Goal: Task Accomplishment & Management: Manage account settings

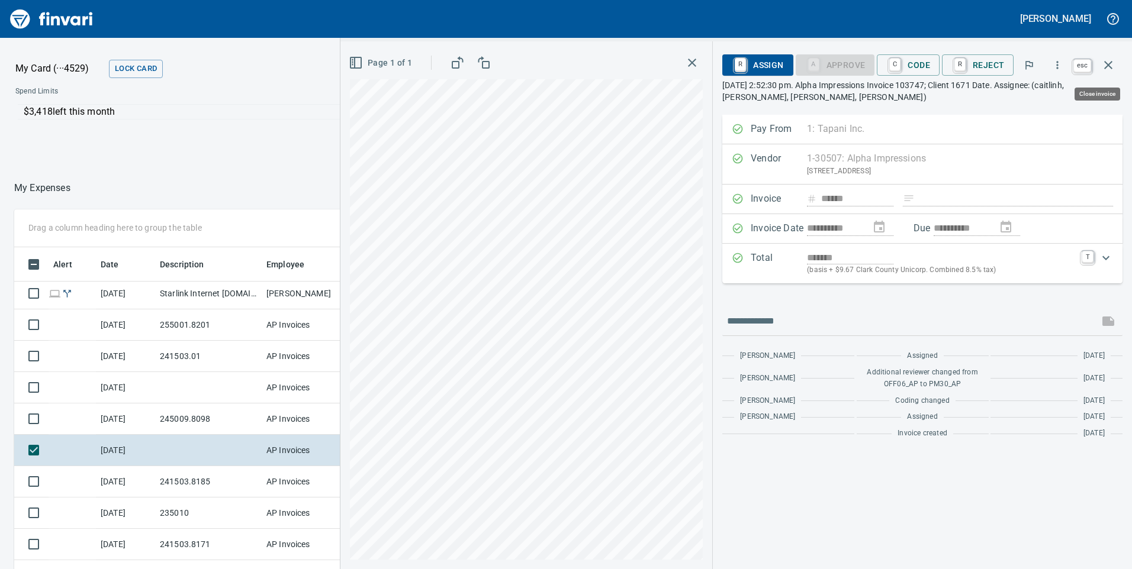
scroll to position [430, 781]
click at [1109, 63] on icon "button" at bounding box center [1108, 65] width 14 height 14
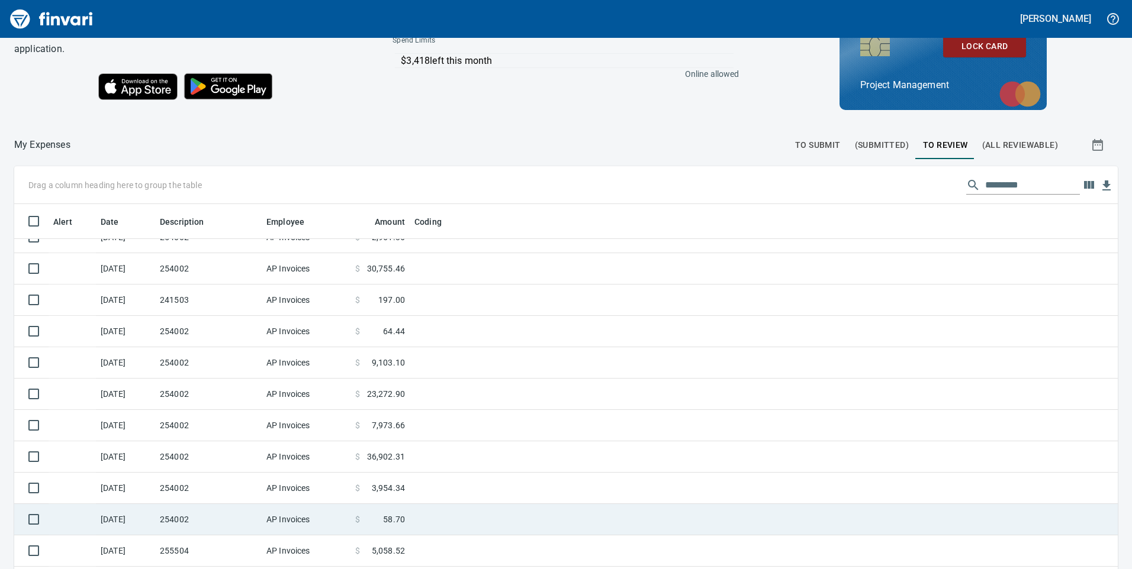
scroll to position [355, 0]
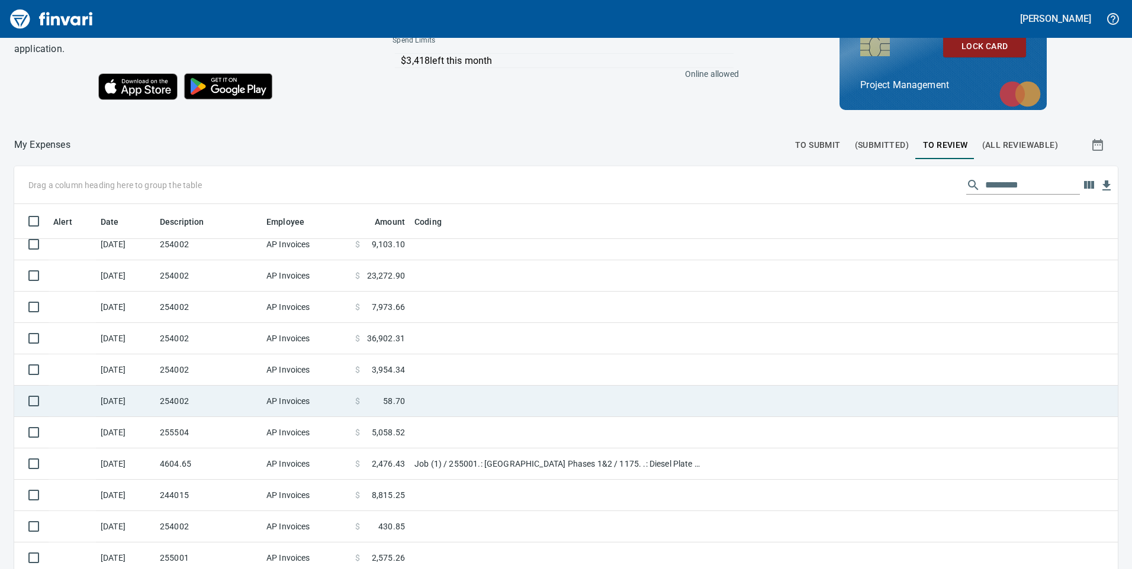
click at [239, 404] on td "254002" at bounding box center [208, 401] width 107 height 31
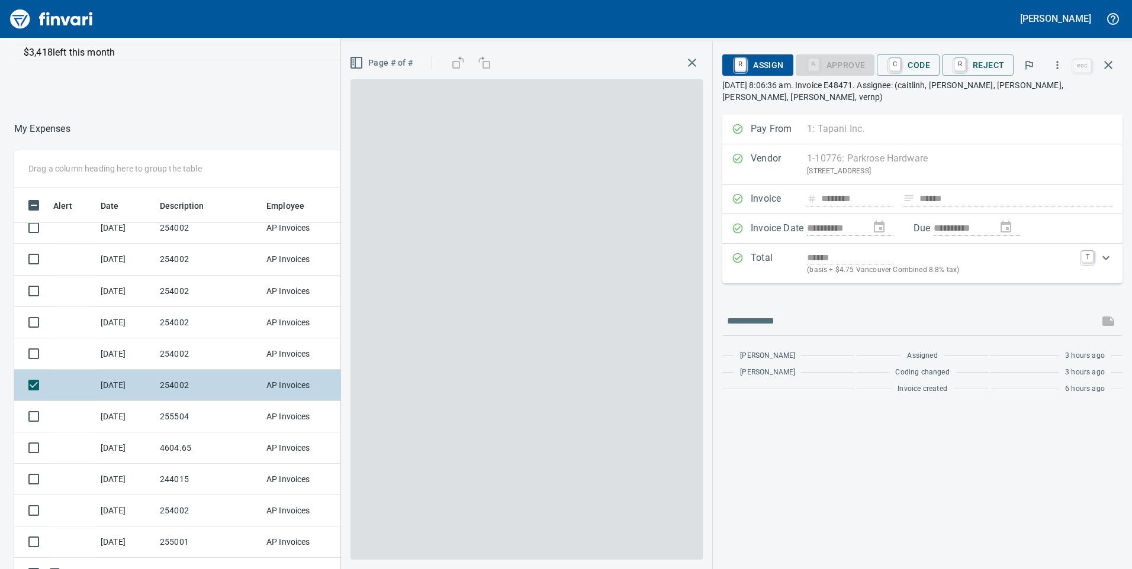
scroll to position [430, 781]
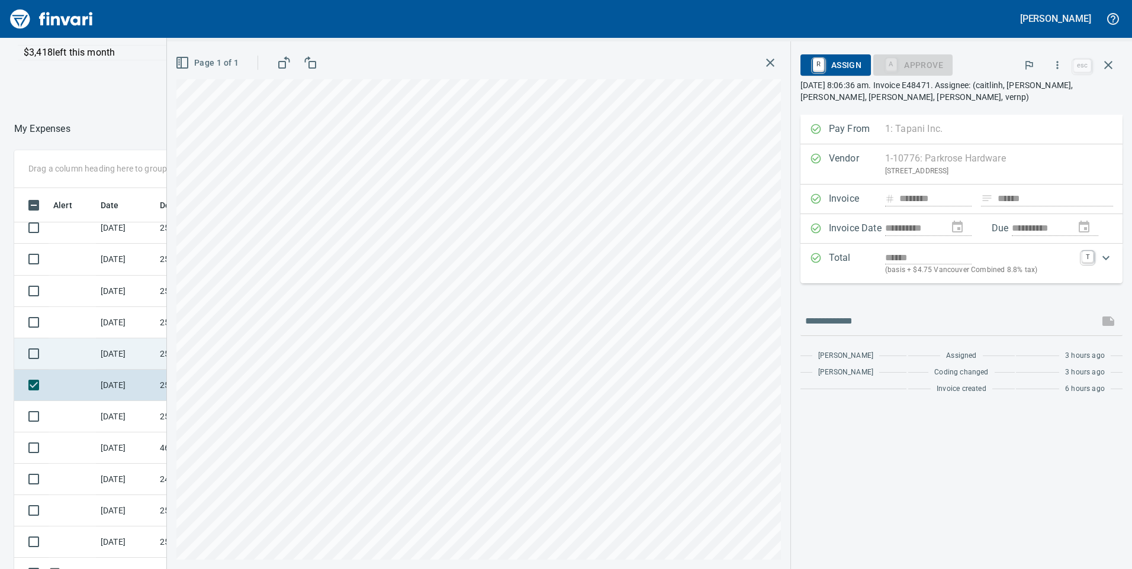
click at [112, 362] on td "[DATE]" at bounding box center [125, 354] width 59 height 31
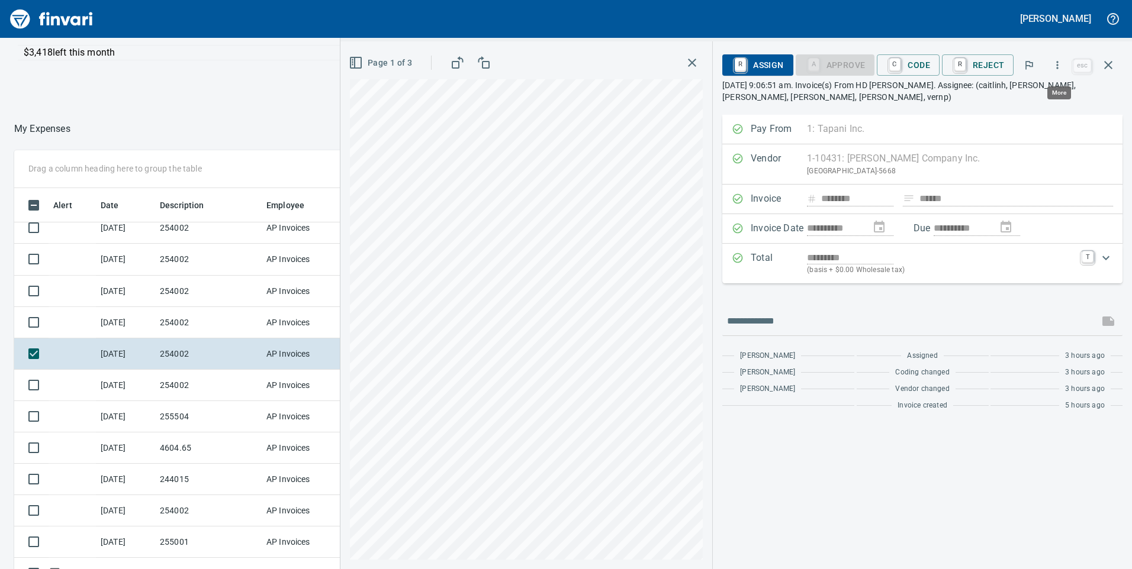
scroll to position [430, 781]
click at [1060, 63] on icon "button" at bounding box center [1057, 65] width 12 height 12
click at [1041, 102] on span "Download" at bounding box center [1056, 99] width 114 height 14
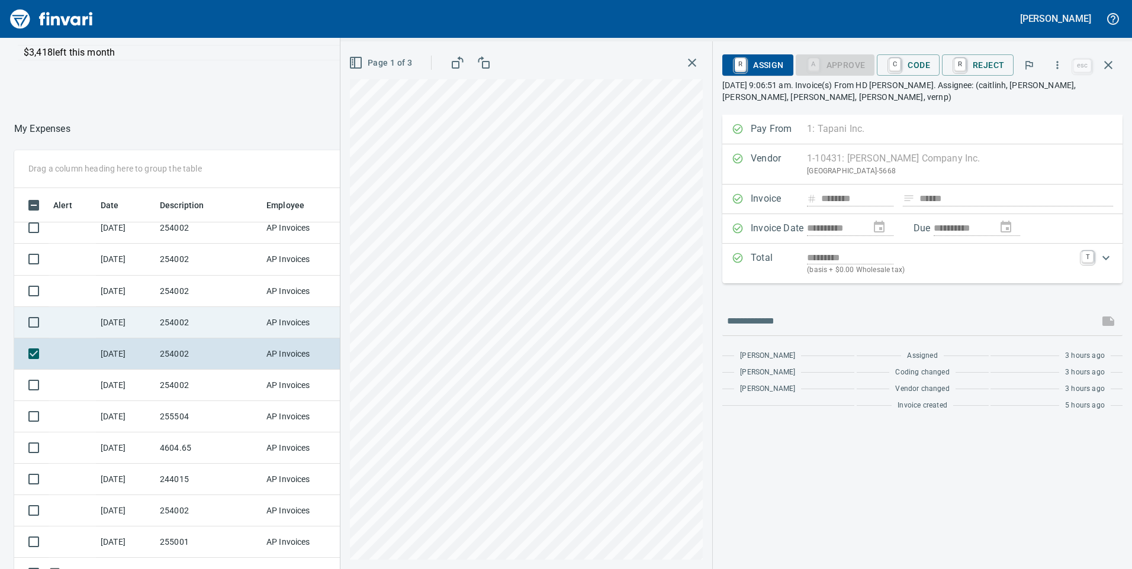
click at [207, 327] on td "254002" at bounding box center [208, 322] width 107 height 31
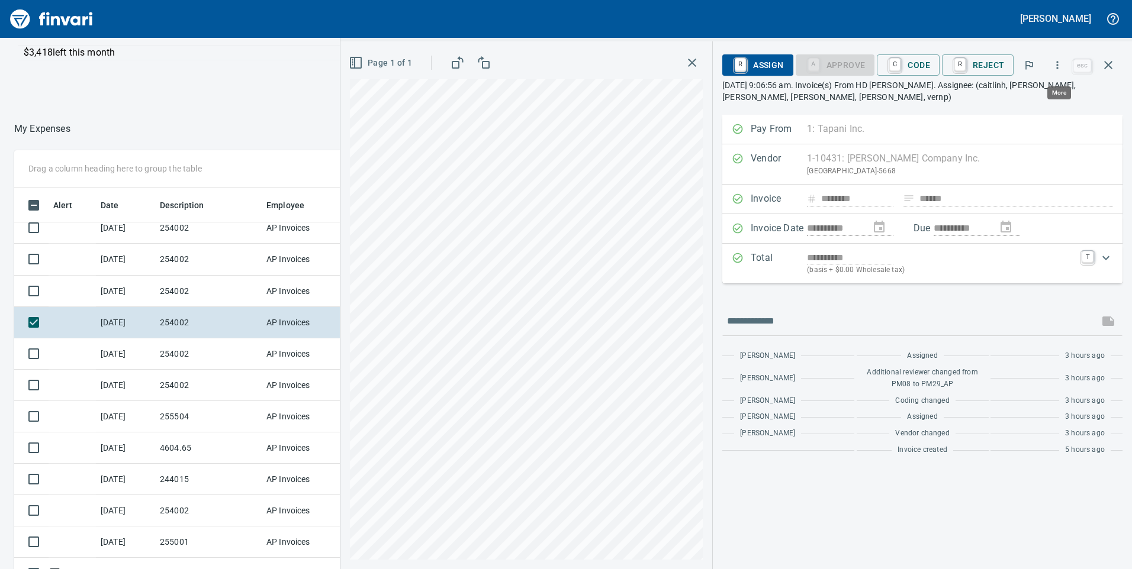
scroll to position [430, 781]
click at [1057, 64] on icon "button" at bounding box center [1057, 65] width 12 height 12
click at [1032, 105] on span "Download" at bounding box center [1056, 99] width 114 height 14
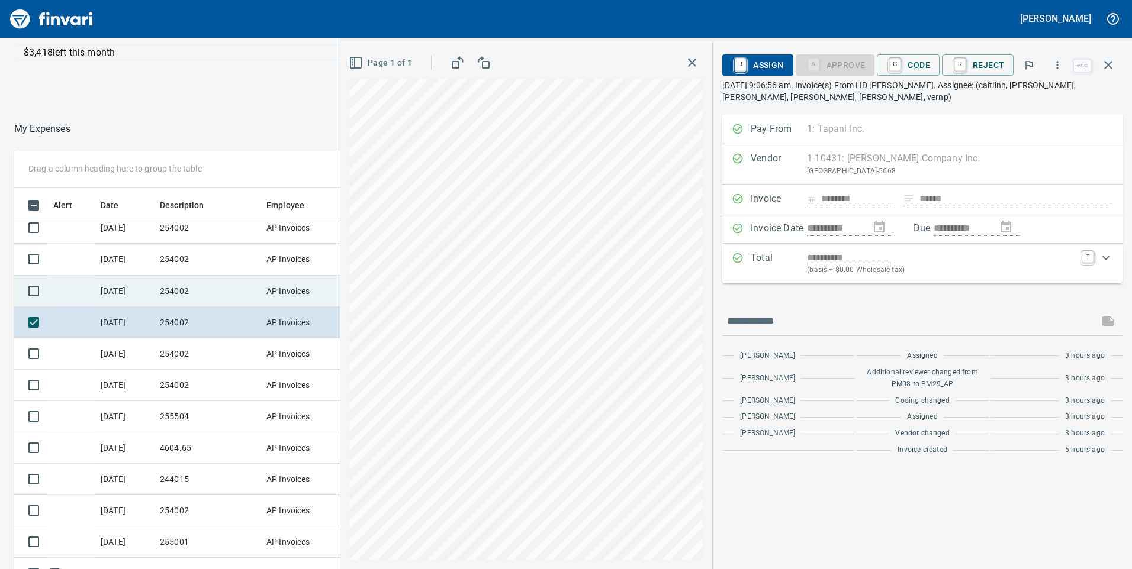
click at [200, 295] on td "254002" at bounding box center [208, 291] width 107 height 31
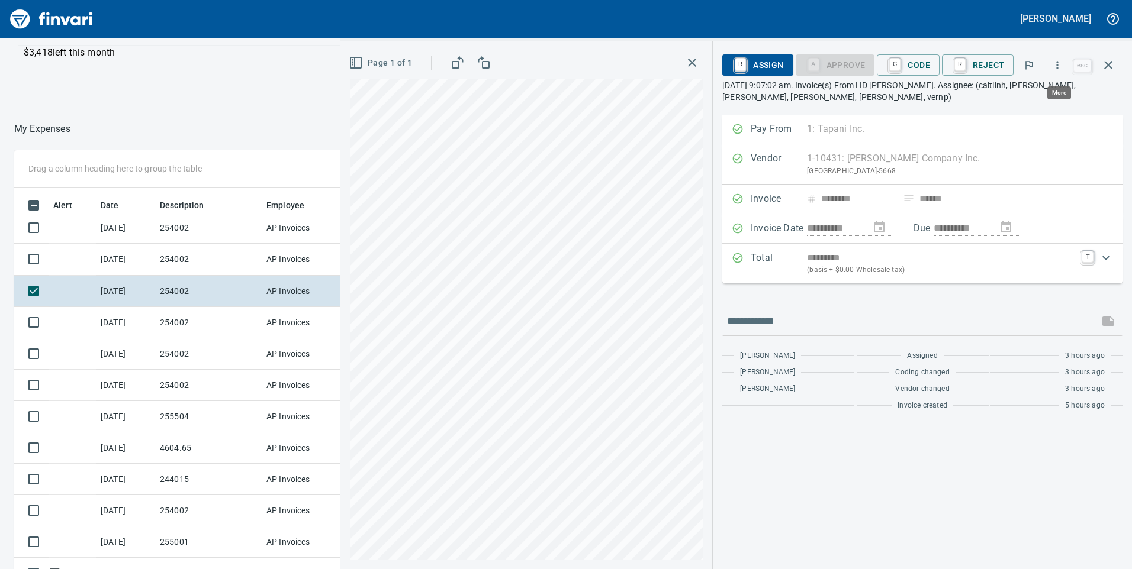
scroll to position [430, 781]
click at [1055, 70] on button "button" at bounding box center [1057, 65] width 26 height 26
click at [1023, 96] on span "Download" at bounding box center [1056, 99] width 114 height 14
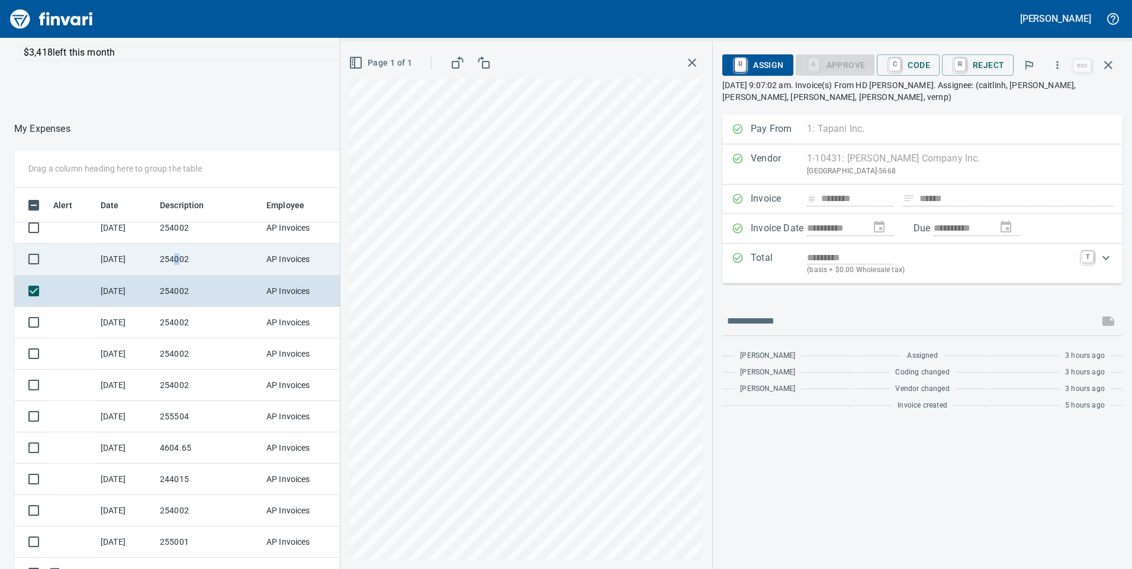
click at [178, 258] on td "254002" at bounding box center [208, 259] width 107 height 31
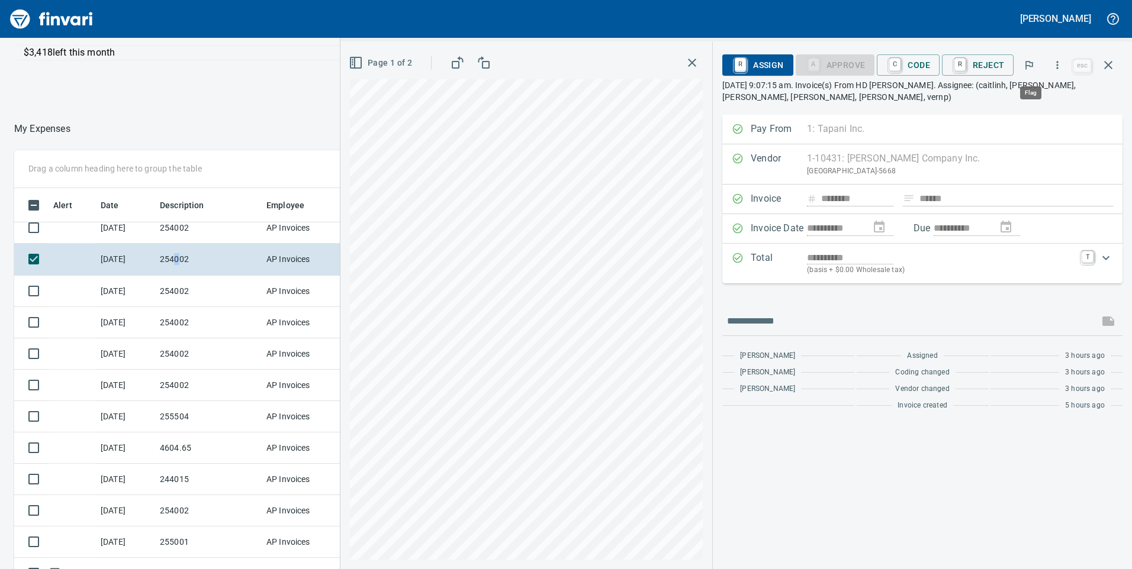
scroll to position [430, 781]
click at [1056, 64] on icon "button" at bounding box center [1057, 65] width 12 height 12
click at [1056, 106] on li "Download" at bounding box center [1046, 99] width 152 height 26
click at [234, 234] on td "254002" at bounding box center [208, 228] width 107 height 31
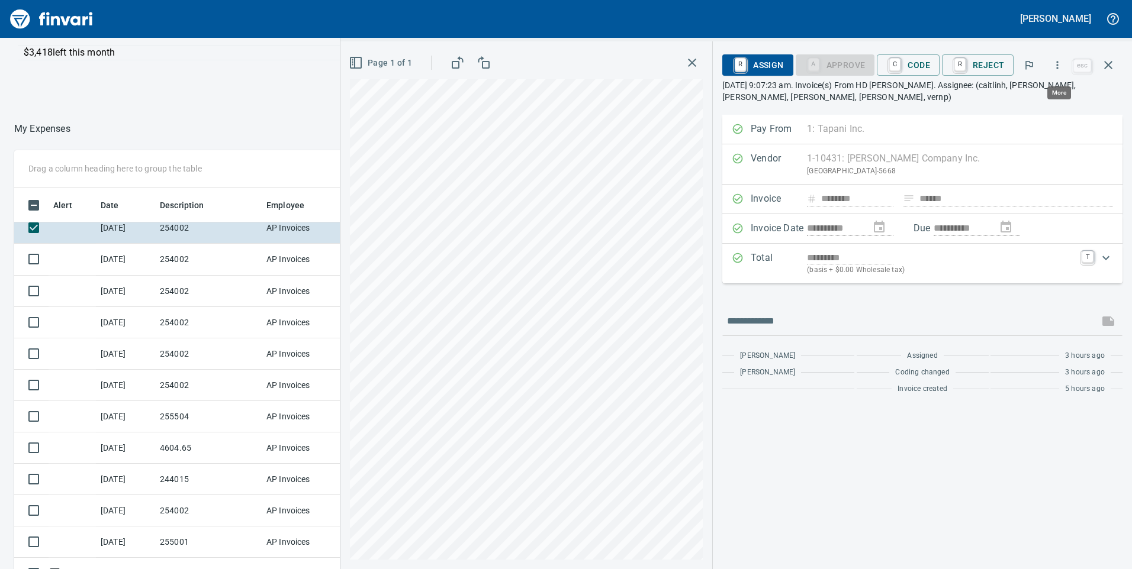
scroll to position [430, 781]
click at [1062, 67] on icon "button" at bounding box center [1057, 65] width 12 height 12
click at [1055, 105] on span "Download" at bounding box center [1056, 99] width 114 height 14
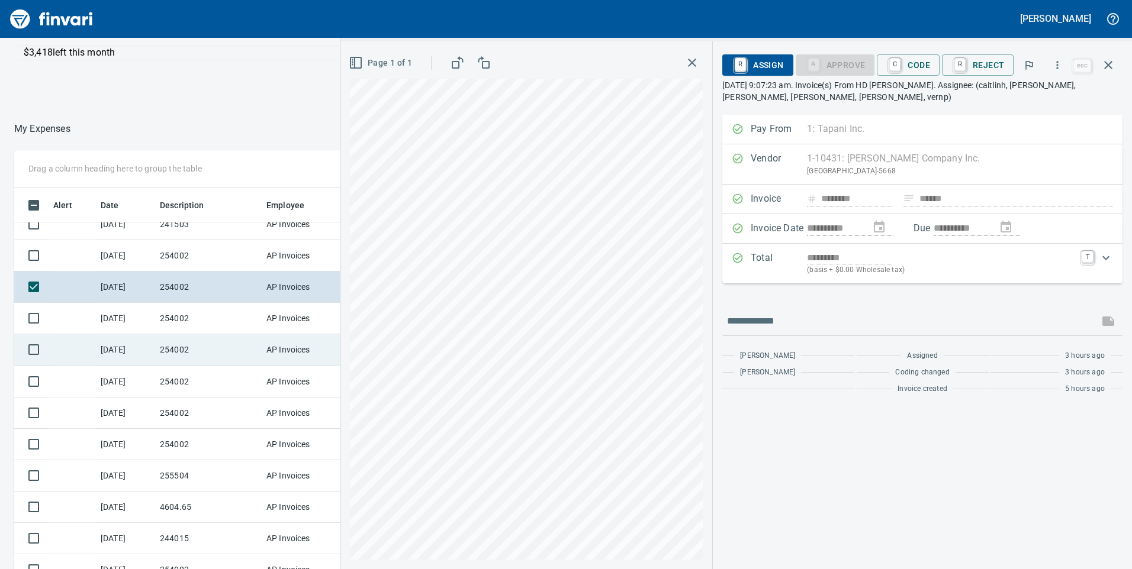
scroll to position [237, 0]
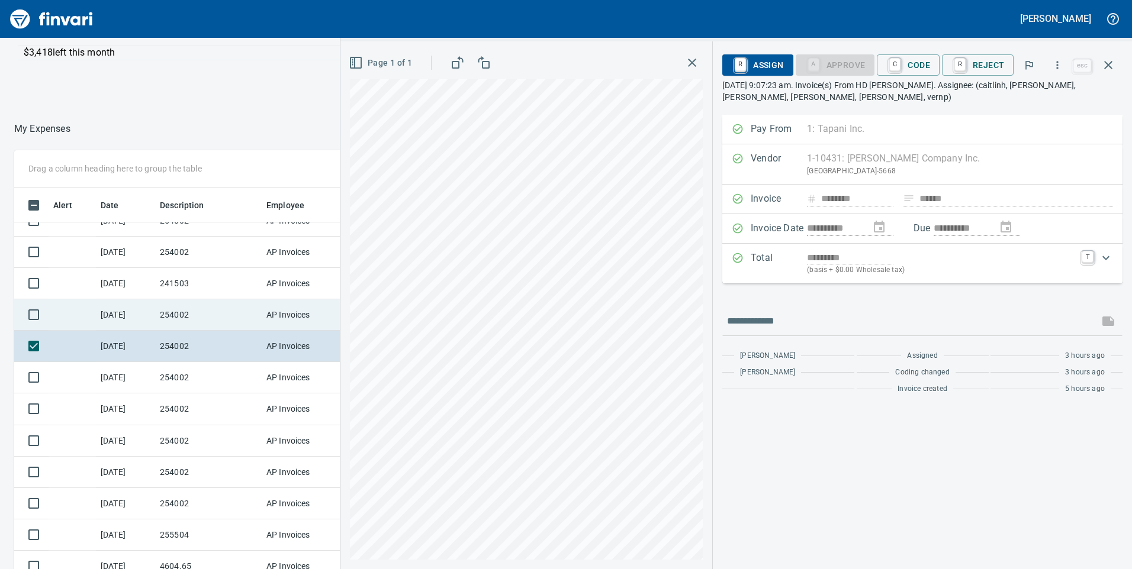
click at [160, 310] on td "254002" at bounding box center [208, 315] width 107 height 31
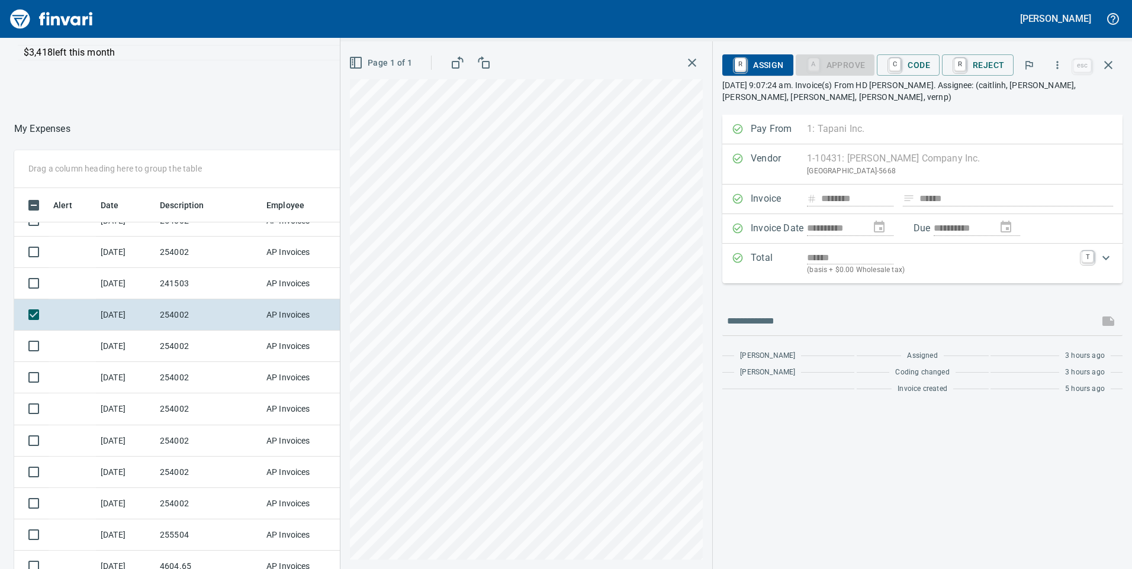
scroll to position [430, 781]
click at [1061, 63] on icon "button" at bounding box center [1057, 65] width 12 height 12
click at [184, 246] on div at bounding box center [566, 284] width 1132 height 569
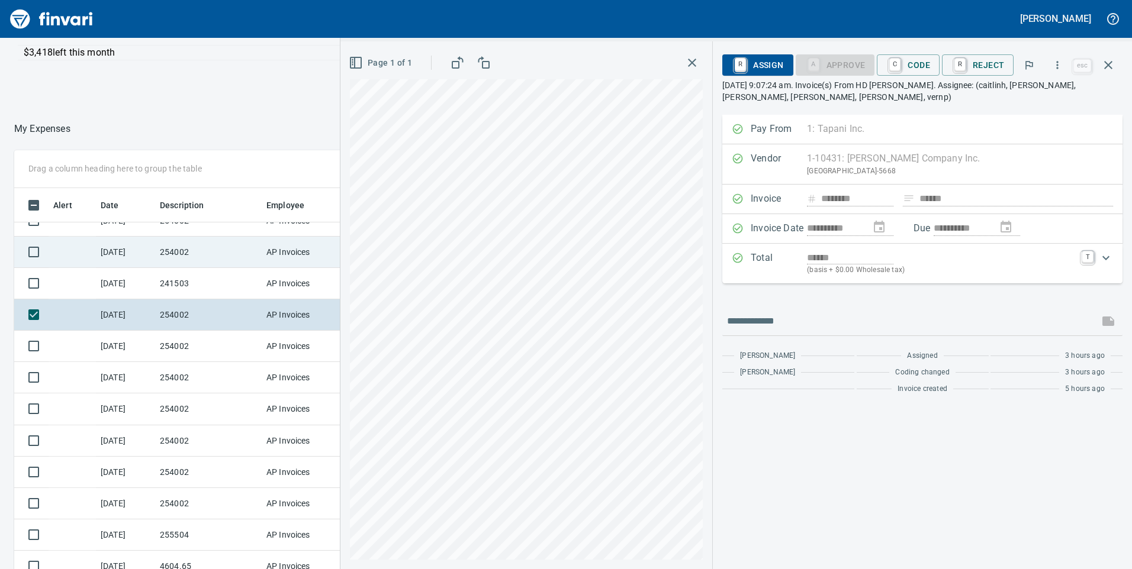
click at [205, 255] on td "254002" at bounding box center [208, 252] width 107 height 31
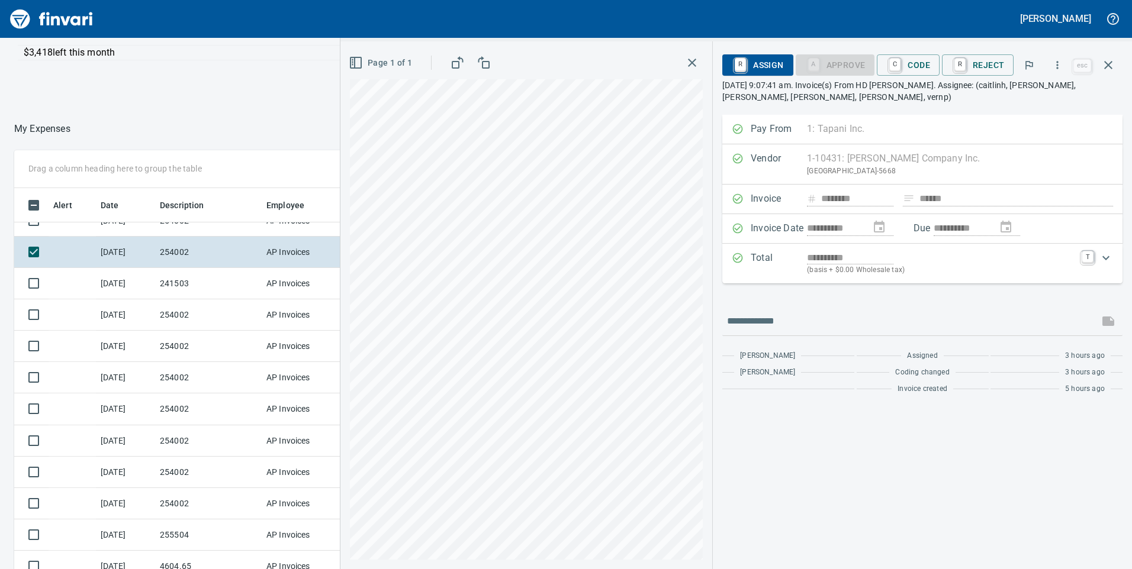
scroll to position [430, 781]
click at [1058, 63] on icon "button" at bounding box center [1057, 65] width 12 height 12
click at [1032, 96] on span "Download" at bounding box center [1056, 99] width 114 height 14
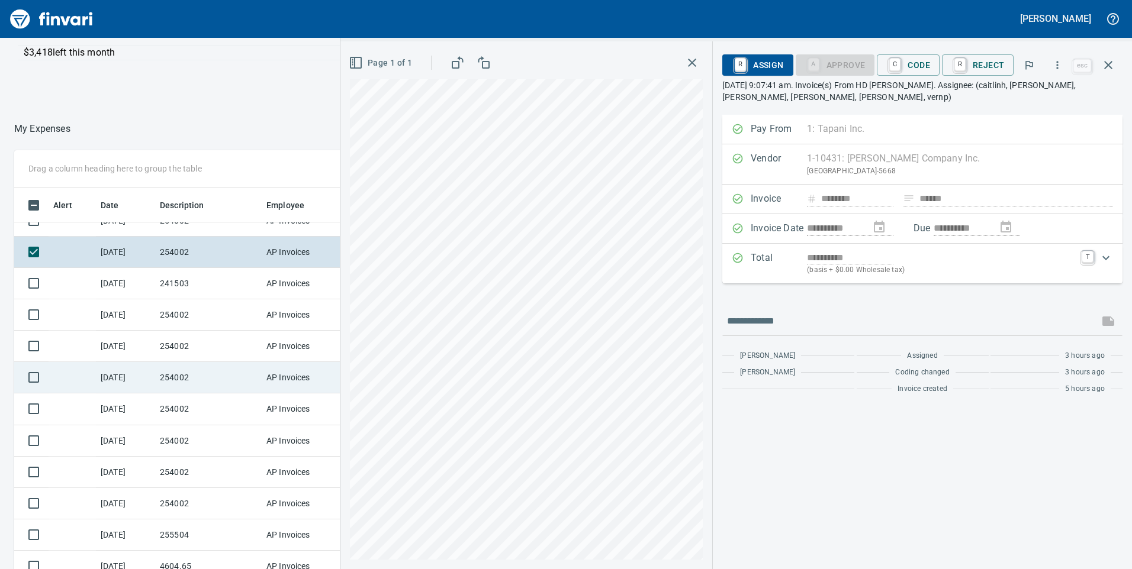
scroll to position [178, 0]
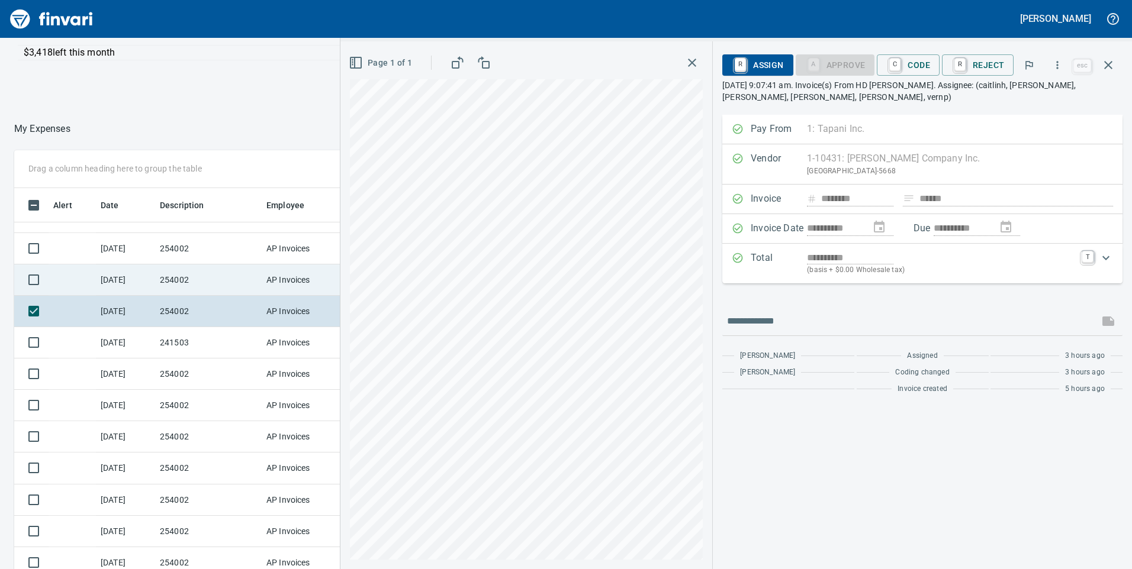
click at [225, 275] on td "254002" at bounding box center [208, 280] width 107 height 31
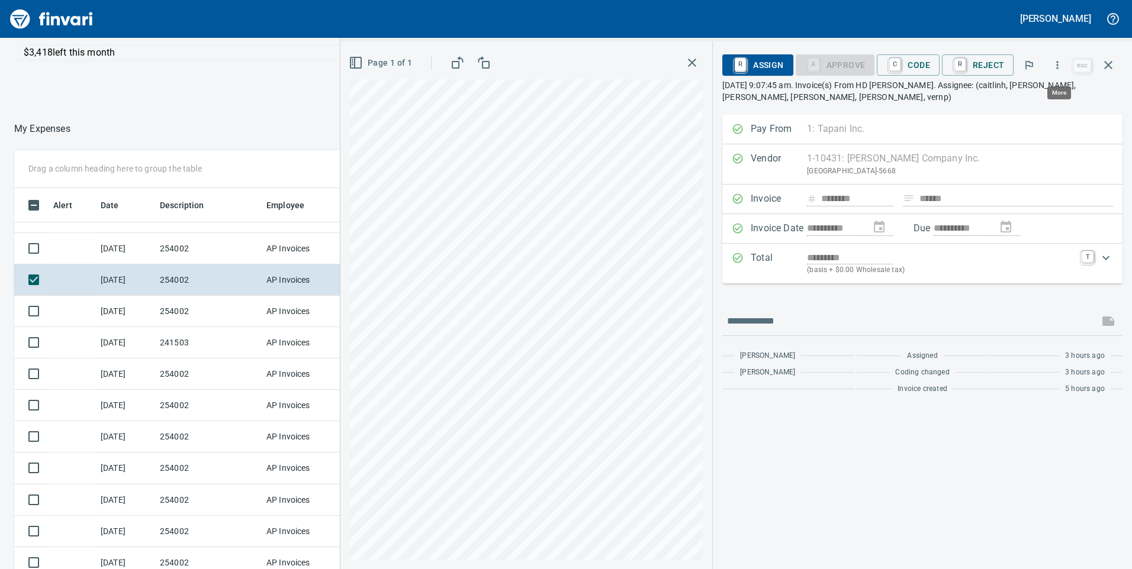
scroll to position [430, 781]
click at [1061, 66] on icon "button" at bounding box center [1057, 65] width 12 height 12
click at [1045, 96] on span "Download" at bounding box center [1056, 99] width 114 height 14
click at [205, 259] on td "254002" at bounding box center [208, 248] width 107 height 31
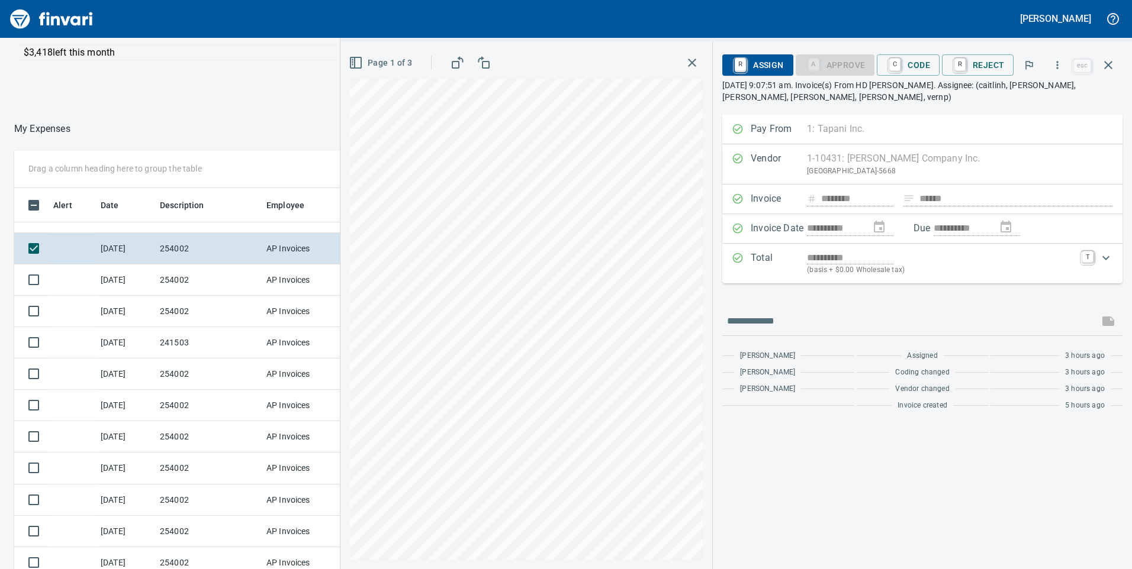
scroll to position [430, 781]
click at [1054, 65] on icon "button" at bounding box center [1057, 65] width 12 height 12
click at [1024, 101] on span "Download" at bounding box center [1056, 99] width 114 height 14
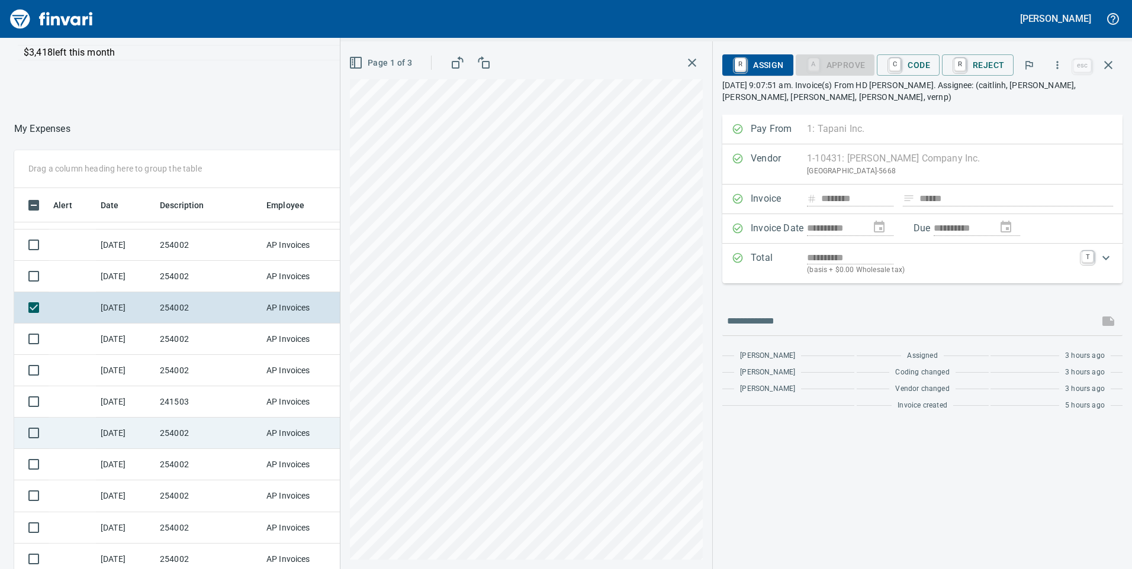
scroll to position [0, 0]
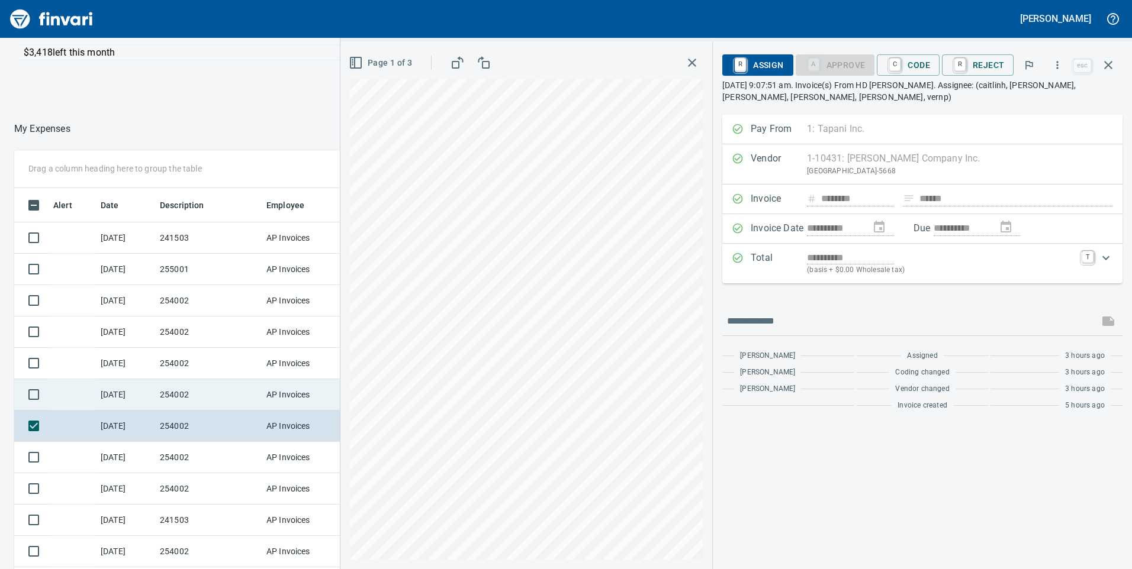
click at [172, 386] on td "254002" at bounding box center [208, 394] width 107 height 31
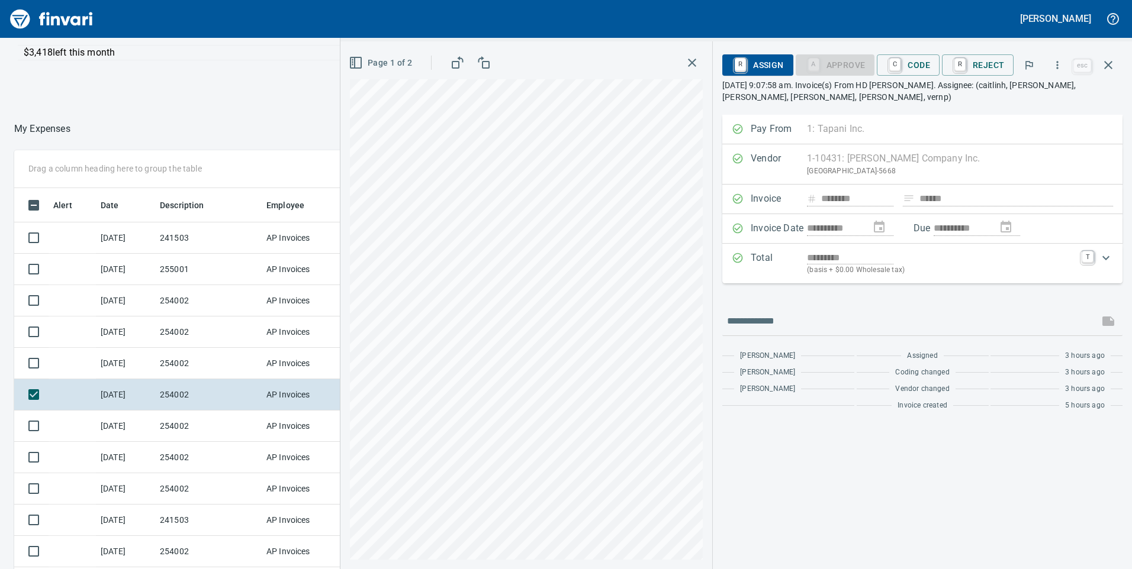
scroll to position [430, 781]
click at [1058, 67] on icon "button" at bounding box center [1057, 65] width 12 height 12
click at [1026, 103] on span "Download" at bounding box center [1056, 99] width 114 height 14
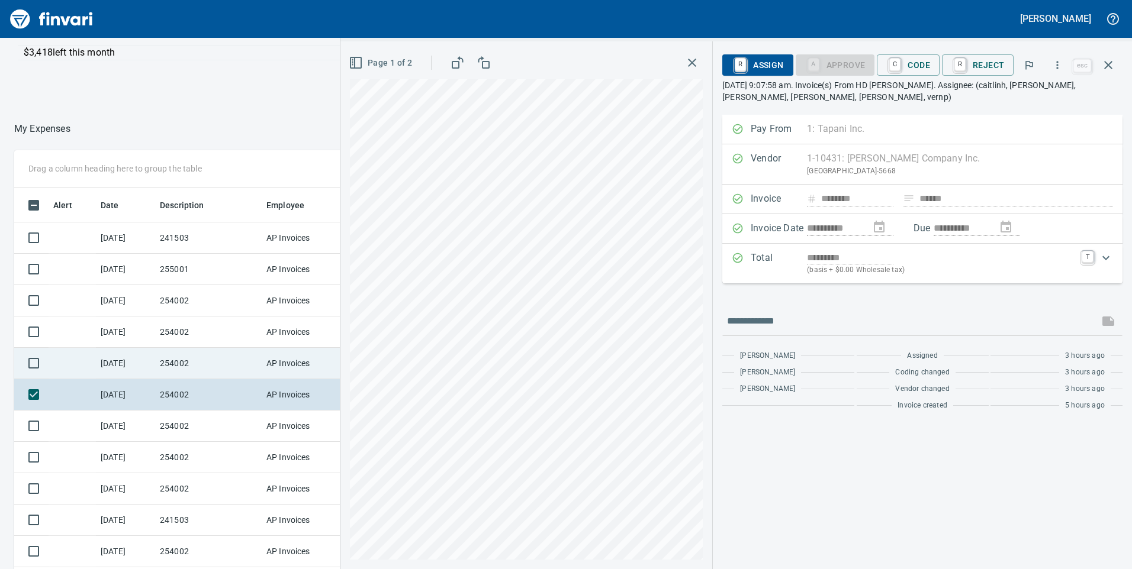
click at [188, 357] on td "254002" at bounding box center [208, 363] width 107 height 31
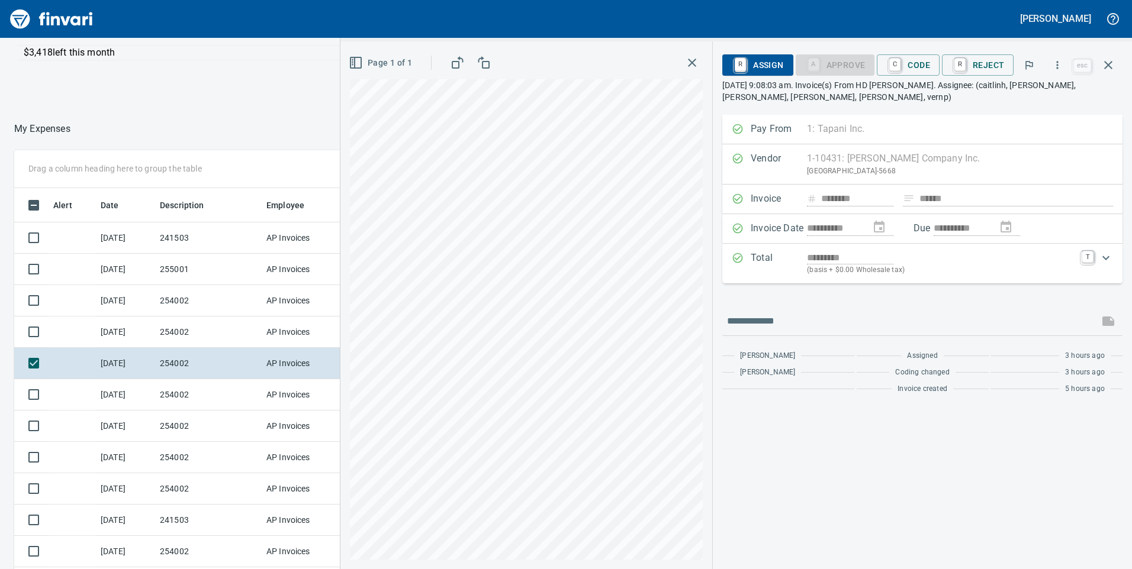
scroll to position [430, 781]
click at [1053, 63] on icon "button" at bounding box center [1057, 65] width 12 height 12
click at [1031, 96] on span "Download" at bounding box center [1056, 99] width 114 height 14
click at [197, 336] on td "254002" at bounding box center [208, 332] width 107 height 31
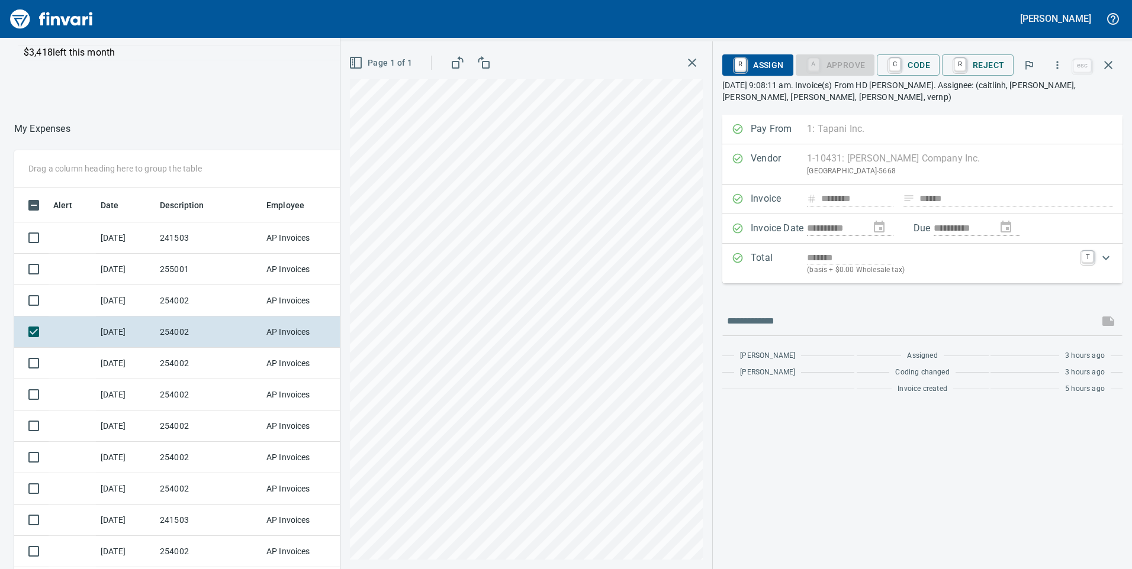
scroll to position [430, 781]
click at [1055, 69] on icon "button" at bounding box center [1057, 65] width 12 height 12
click at [1013, 104] on span "Download" at bounding box center [1056, 99] width 114 height 14
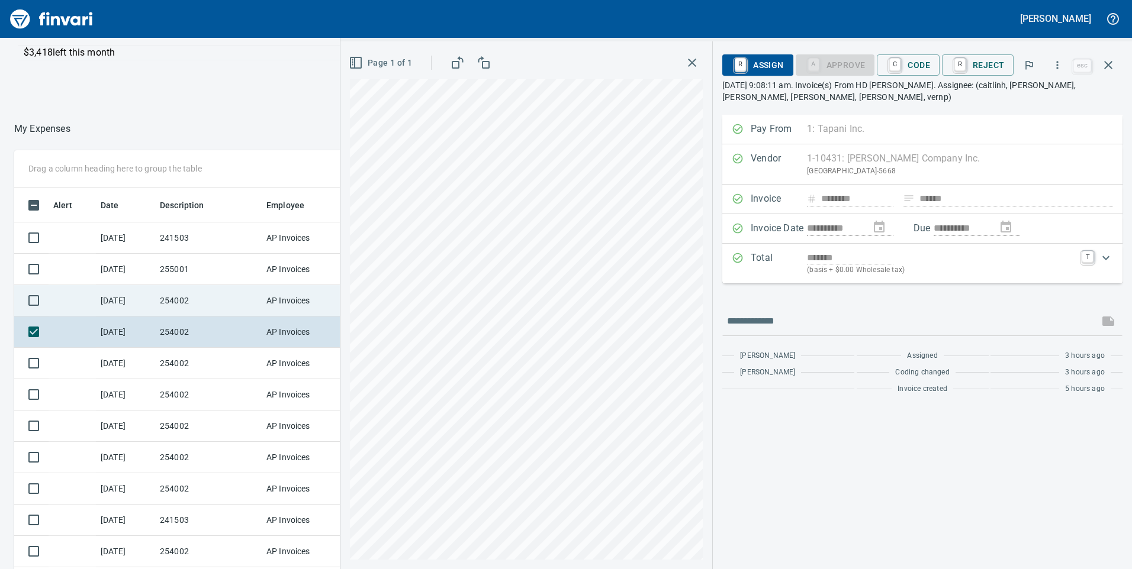
click at [218, 293] on td "254002" at bounding box center [208, 300] width 107 height 31
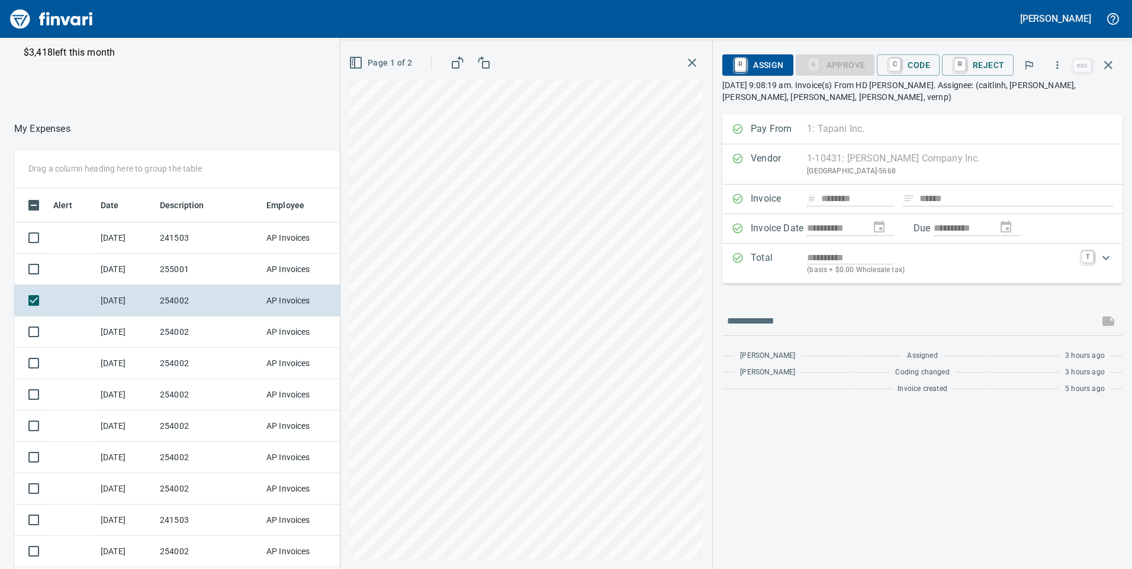
scroll to position [430, 781]
click at [1060, 64] on icon "button" at bounding box center [1057, 65] width 12 height 12
click at [1032, 99] on span "Download" at bounding box center [1056, 99] width 114 height 14
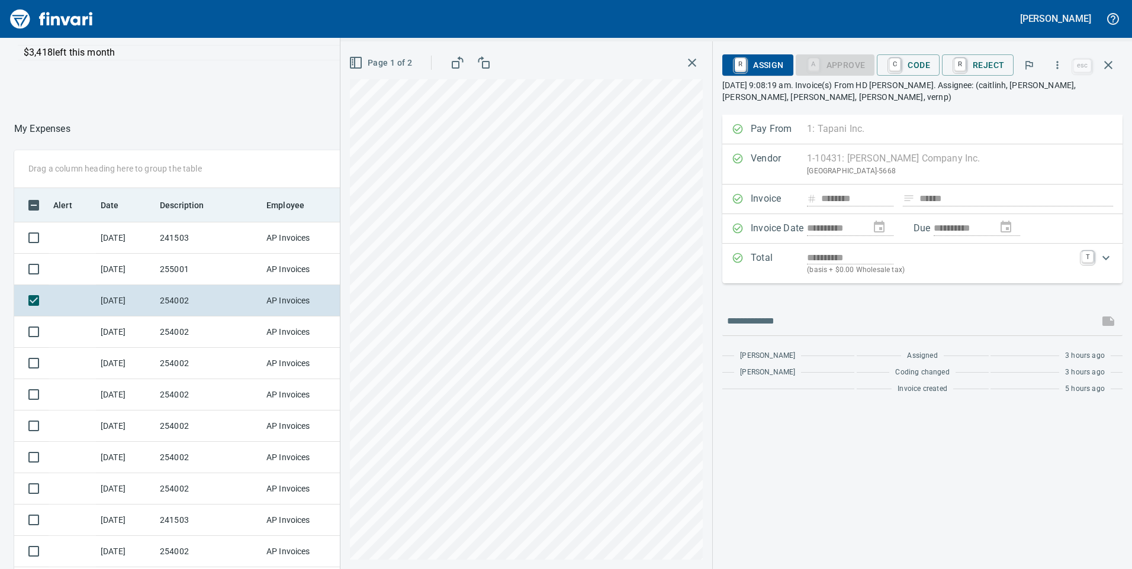
scroll to position [0, 0]
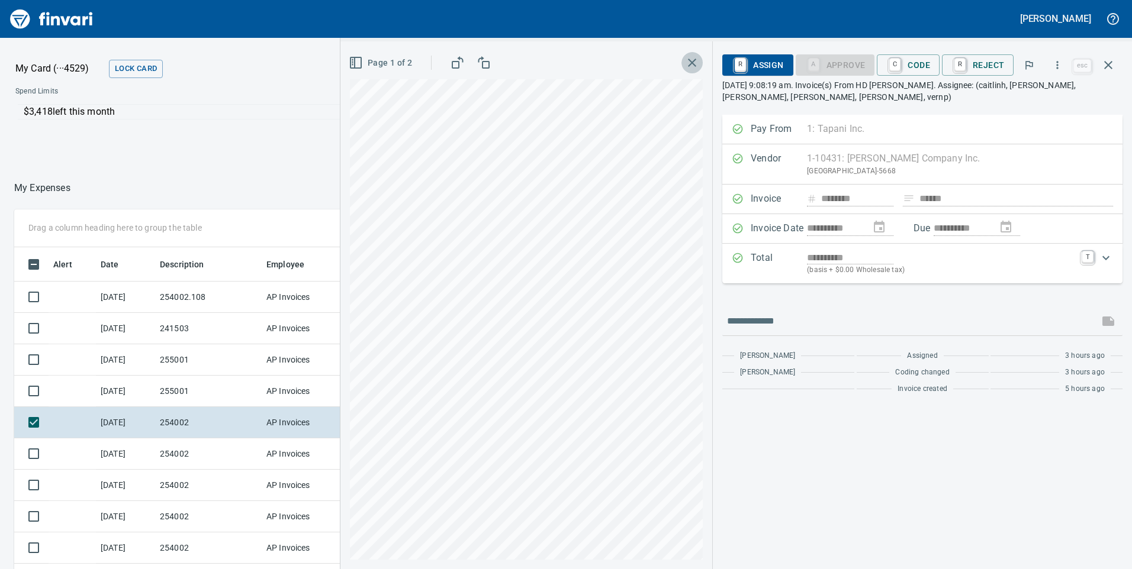
click at [698, 64] on icon "button" at bounding box center [692, 63] width 14 height 14
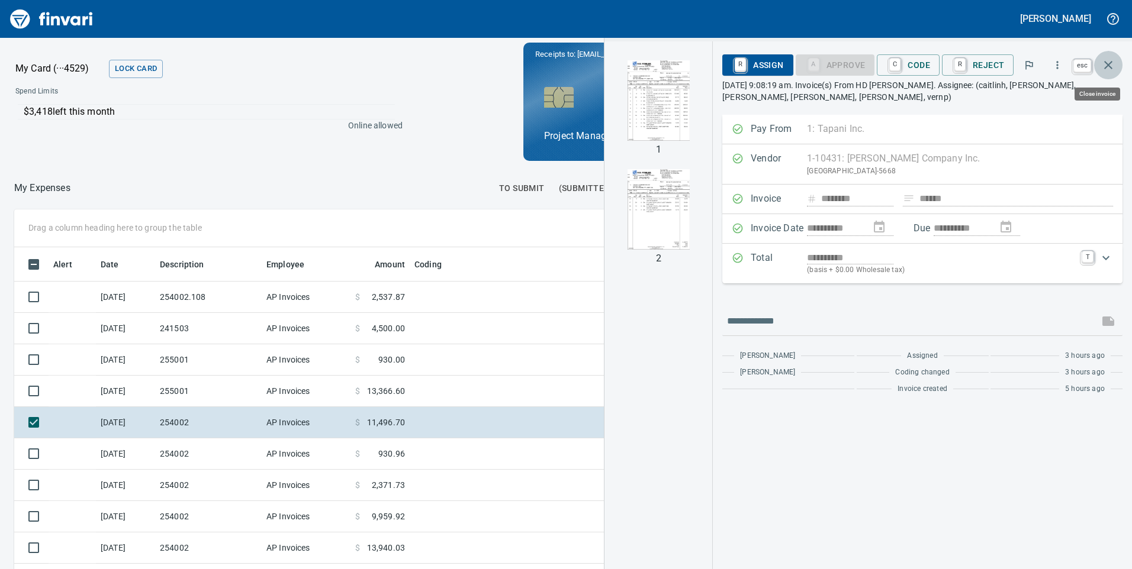
scroll to position [430, 781]
click at [1109, 62] on icon "button" at bounding box center [1108, 65] width 14 height 14
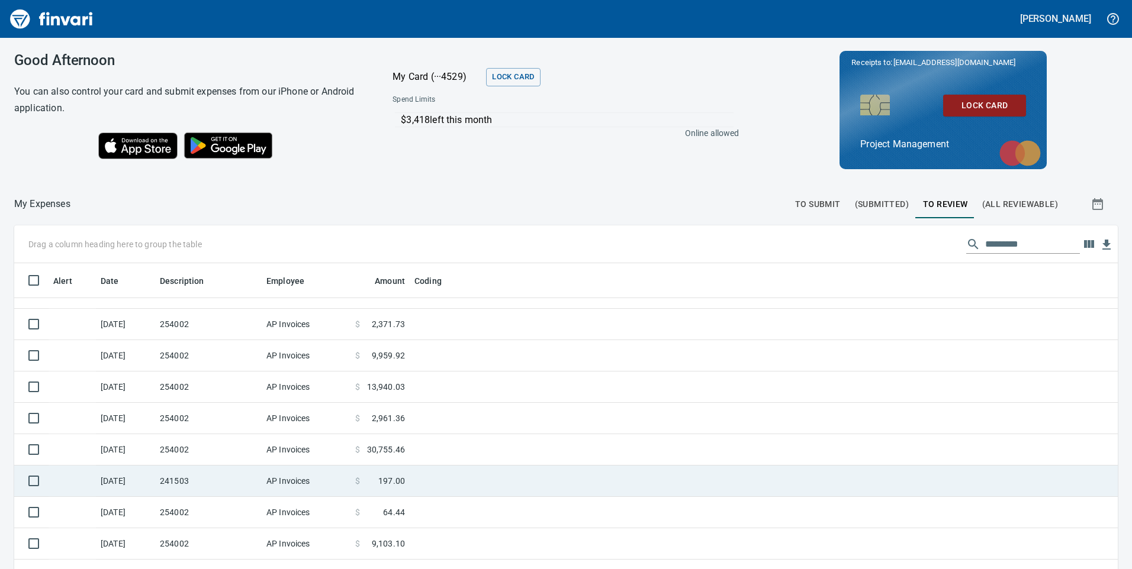
scroll to position [296, 0]
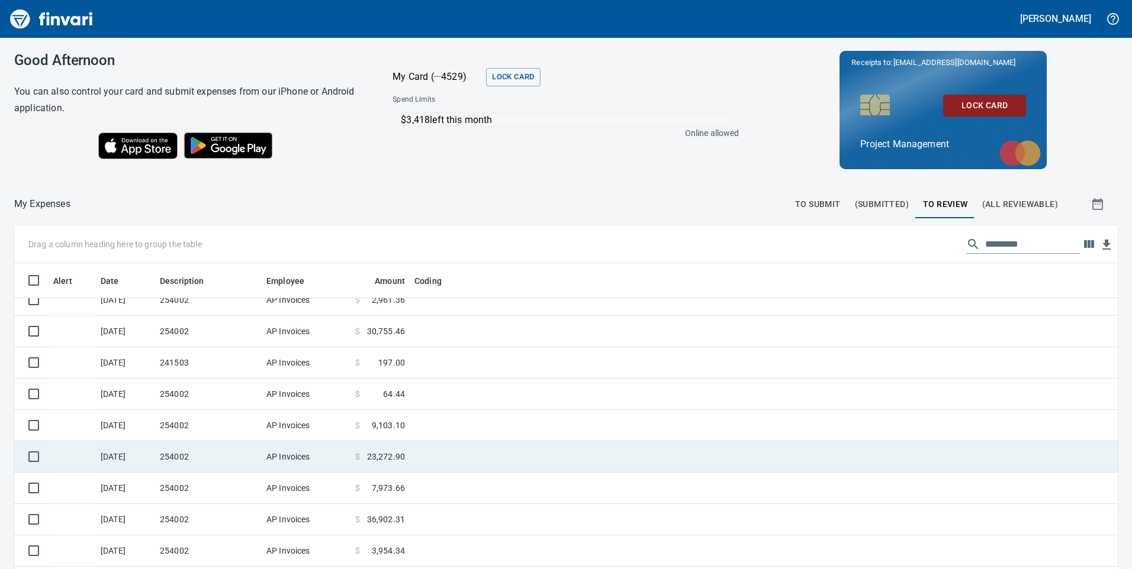
click at [419, 459] on td at bounding box center [558, 457] width 296 height 31
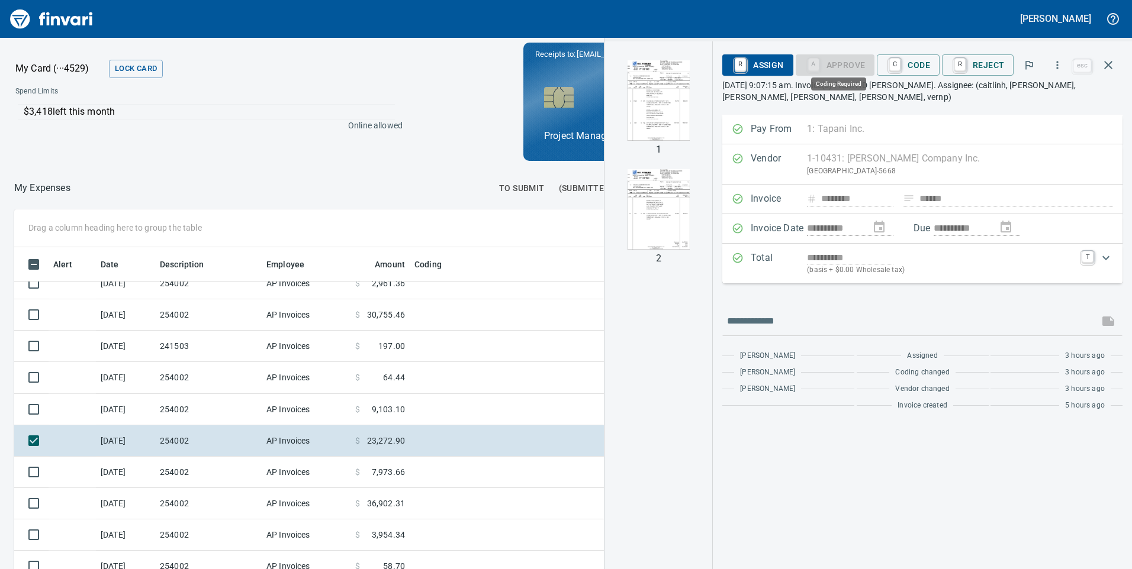
scroll to position [430, 781]
click at [919, 64] on span "C Code" at bounding box center [908, 65] width 44 height 20
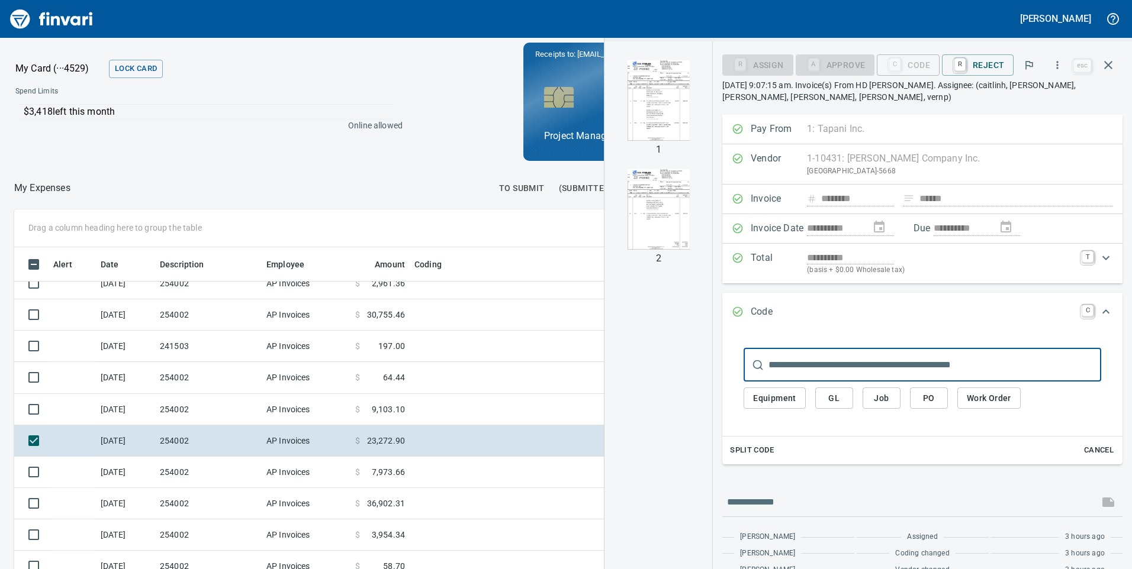
click at [764, 452] on span "Split Code" at bounding box center [752, 451] width 44 height 14
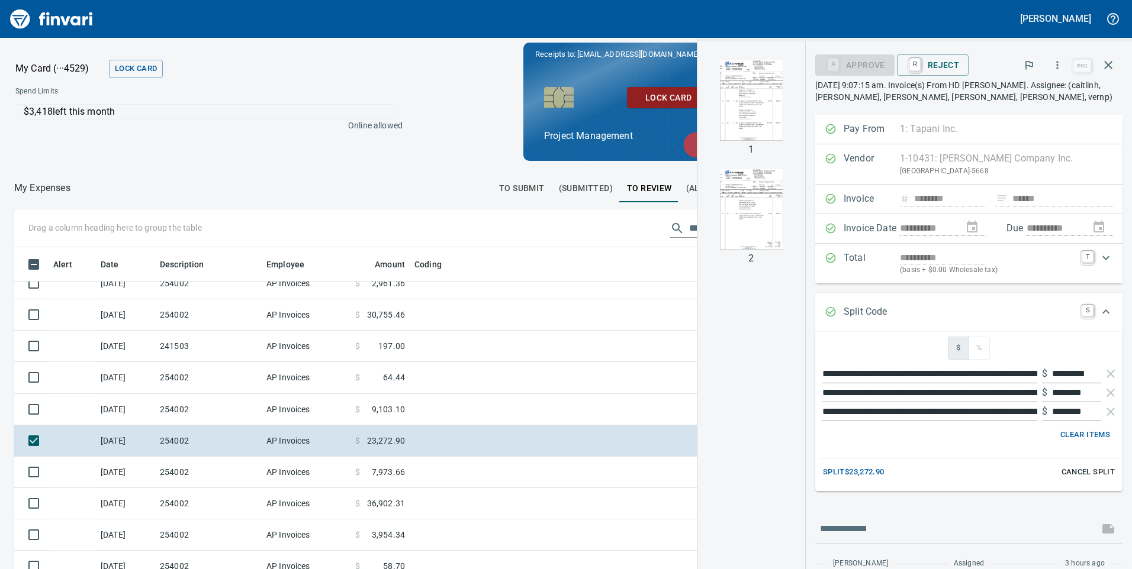
click at [838, 469] on span "Split $23,272.90" at bounding box center [854, 473] width 62 height 14
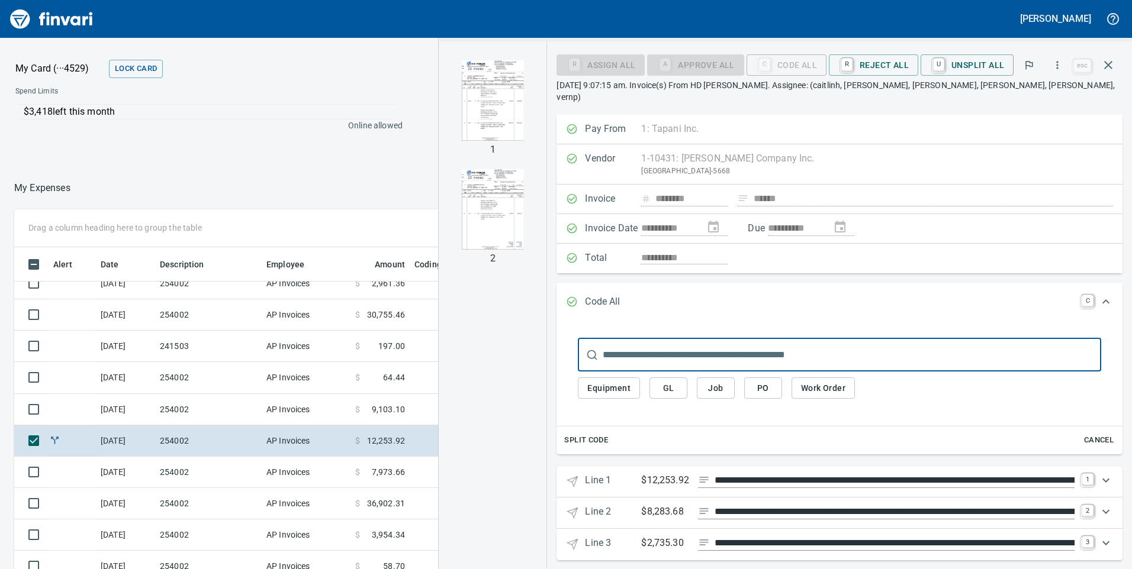
scroll to position [1, 0]
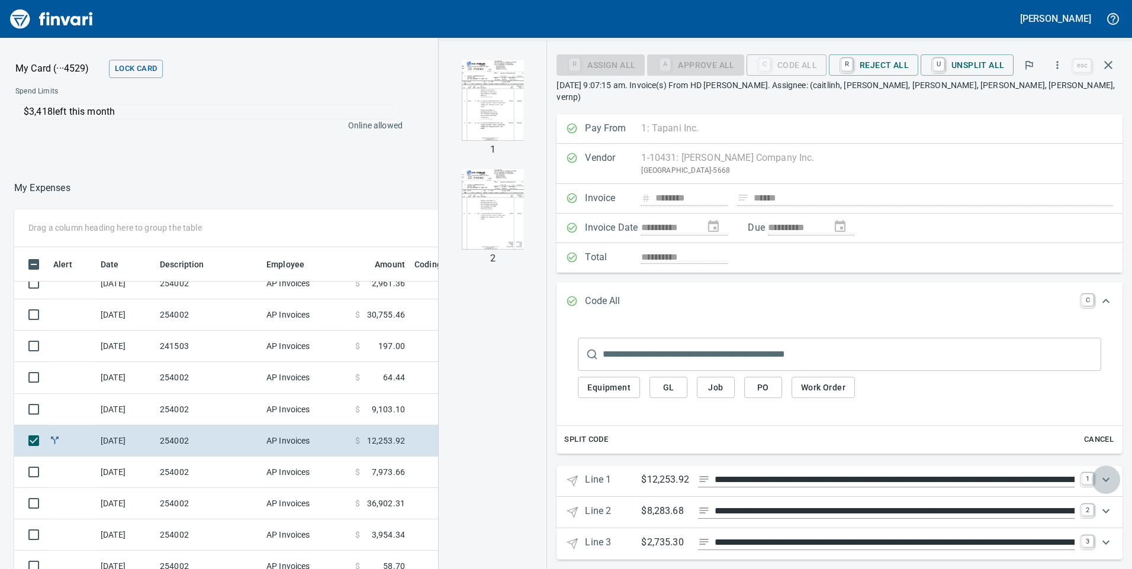
click at [1100, 473] on icon "Expand" at bounding box center [1106, 480] width 14 height 14
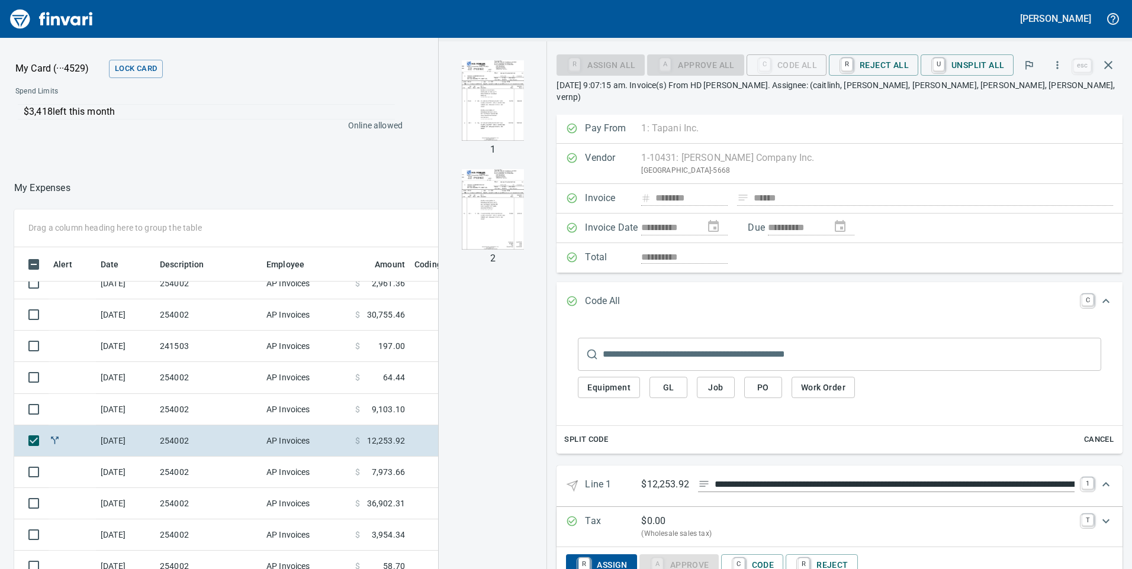
scroll to position [96, 0]
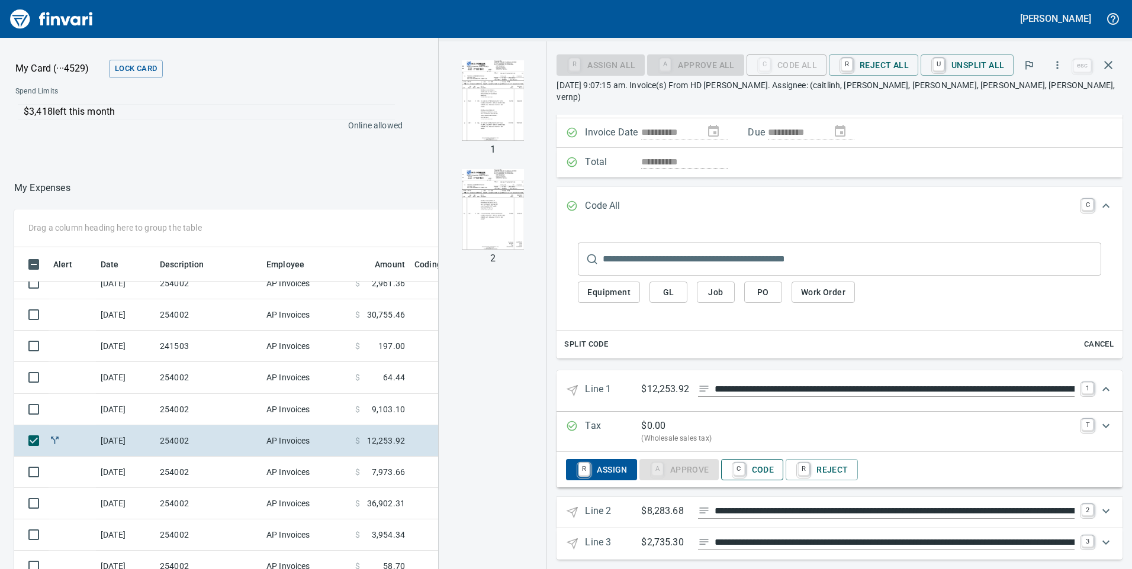
click at [768, 460] on span "C Code" at bounding box center [752, 470] width 44 height 20
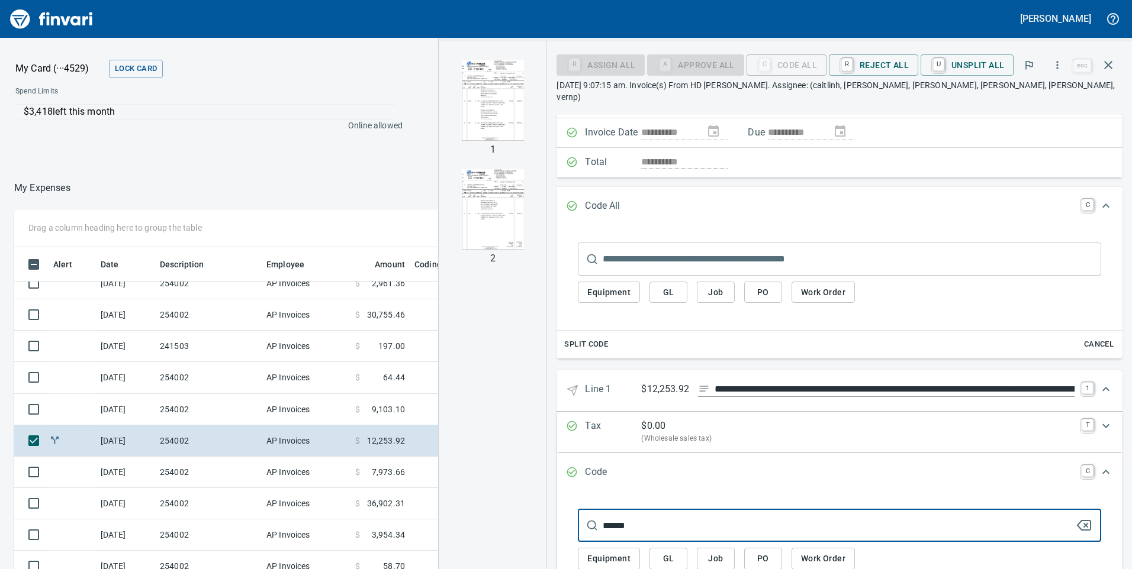
scroll to position [273, 0]
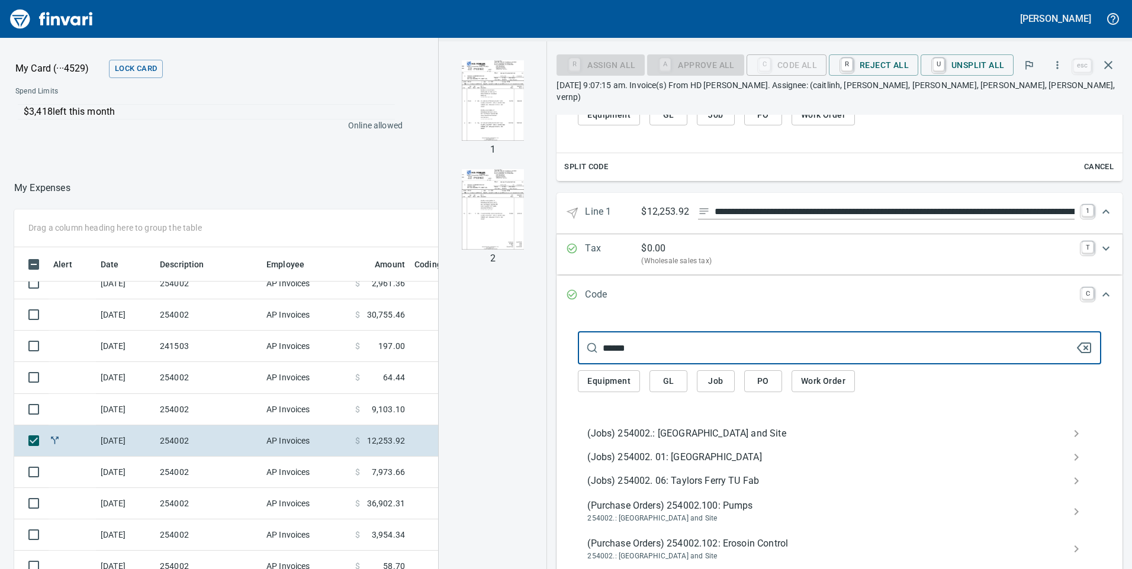
type input "******"
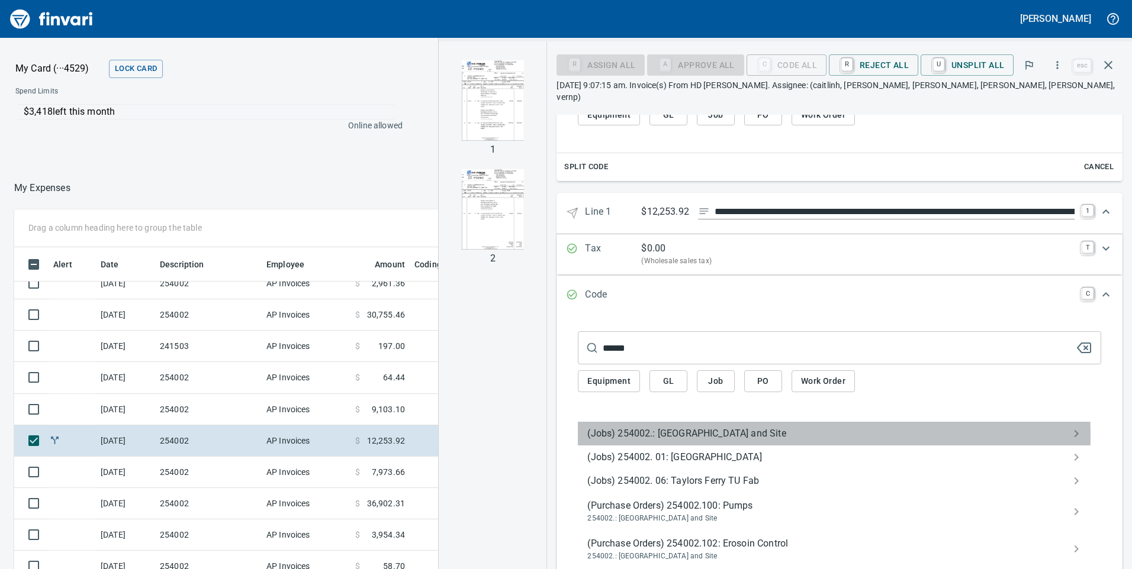
click at [661, 427] on span "(Jobs) 254002.: [GEOGRAPHIC_DATA] and Site" at bounding box center [829, 434] width 485 height 14
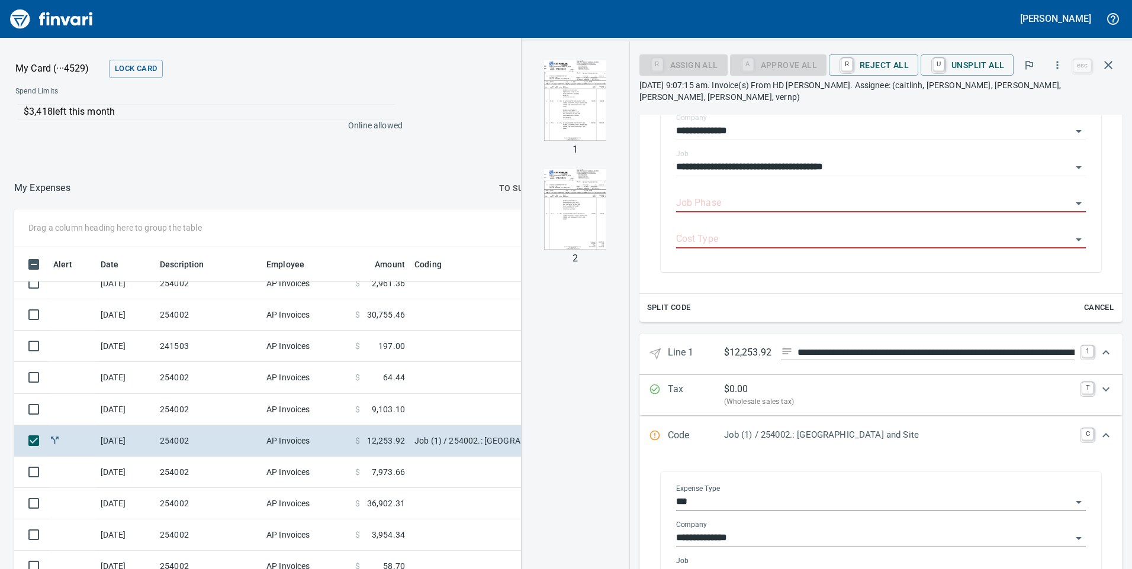
scroll to position [392, 0]
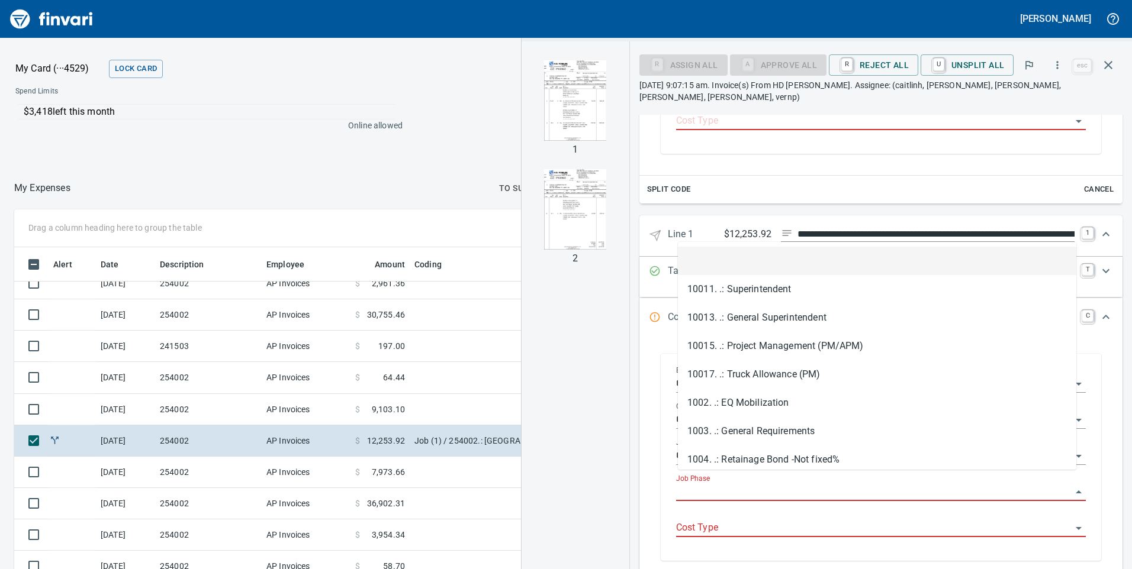
click at [714, 484] on input "Job Phase" at bounding box center [873, 492] width 395 height 17
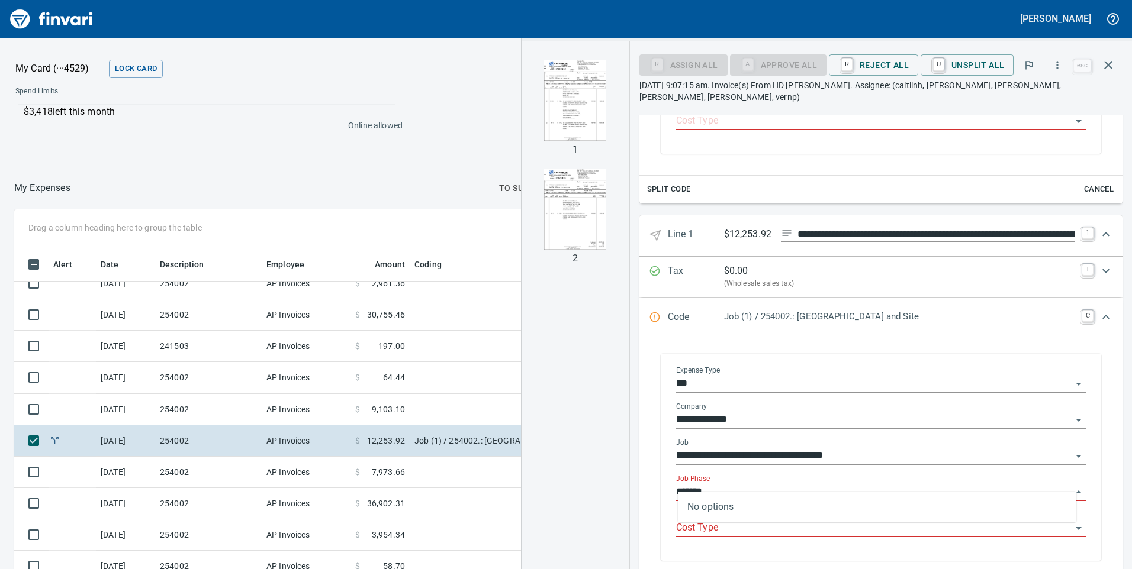
scroll to position [430, 781]
type input "*****"
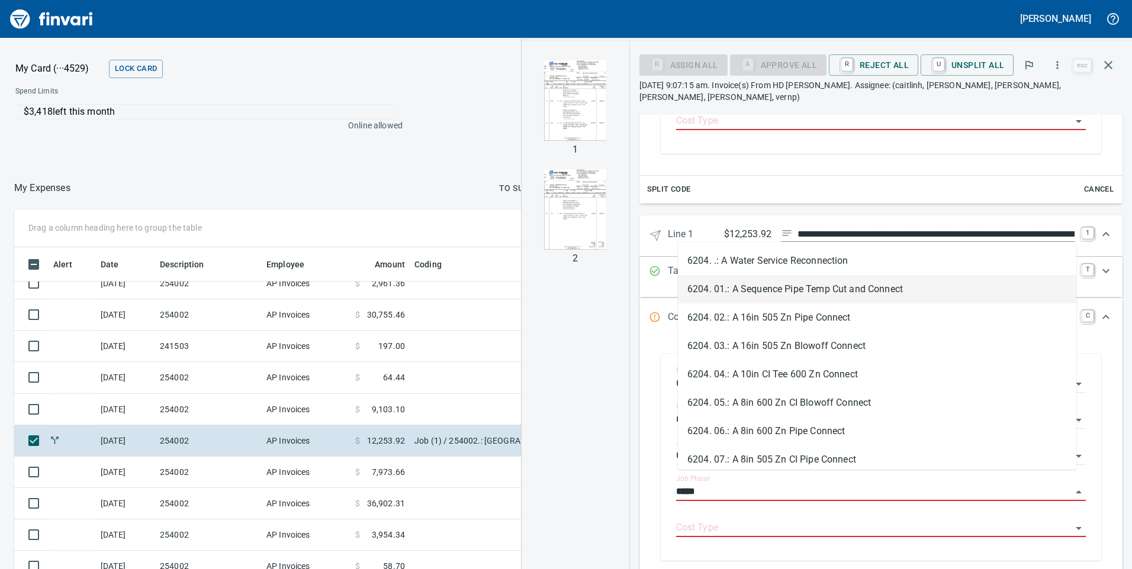
click at [738, 295] on li "6204. 01.: A Sequence Pipe Temp Cut and Connect" at bounding box center [877, 289] width 398 height 28
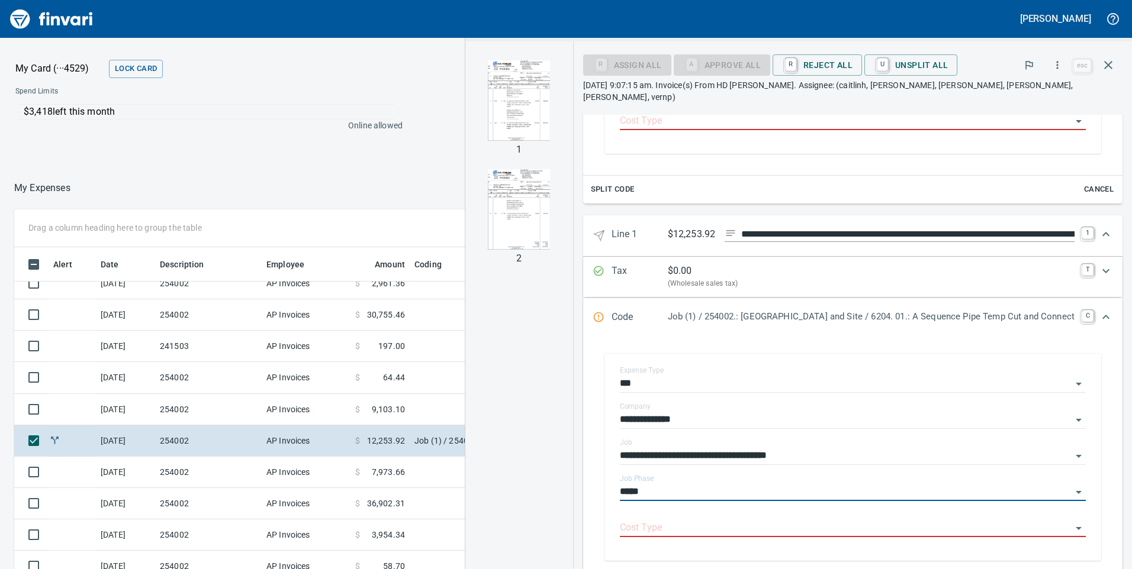
type input "**********"
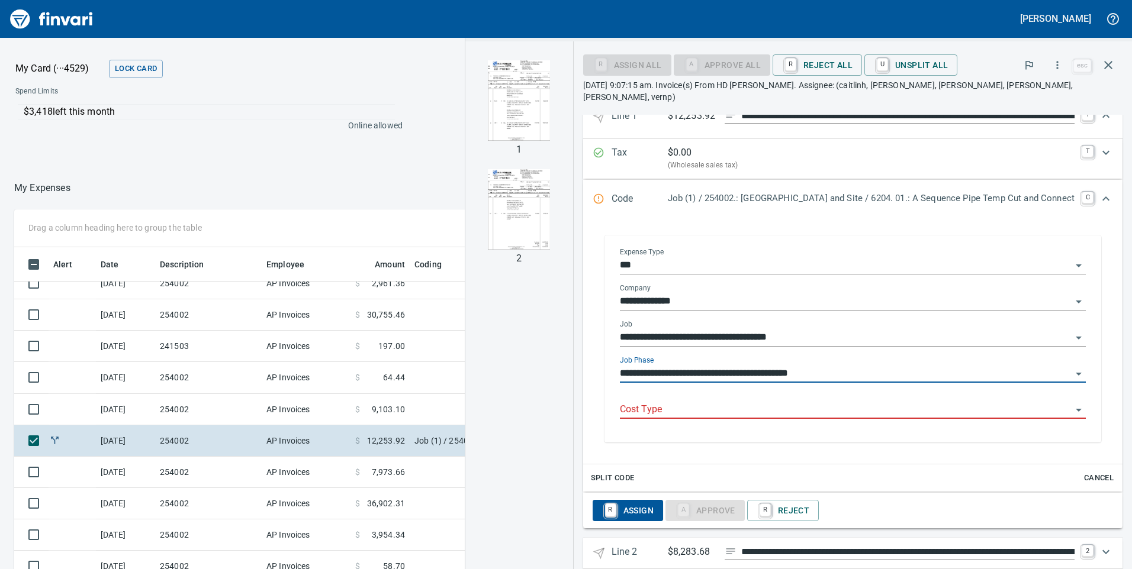
type input "**********"
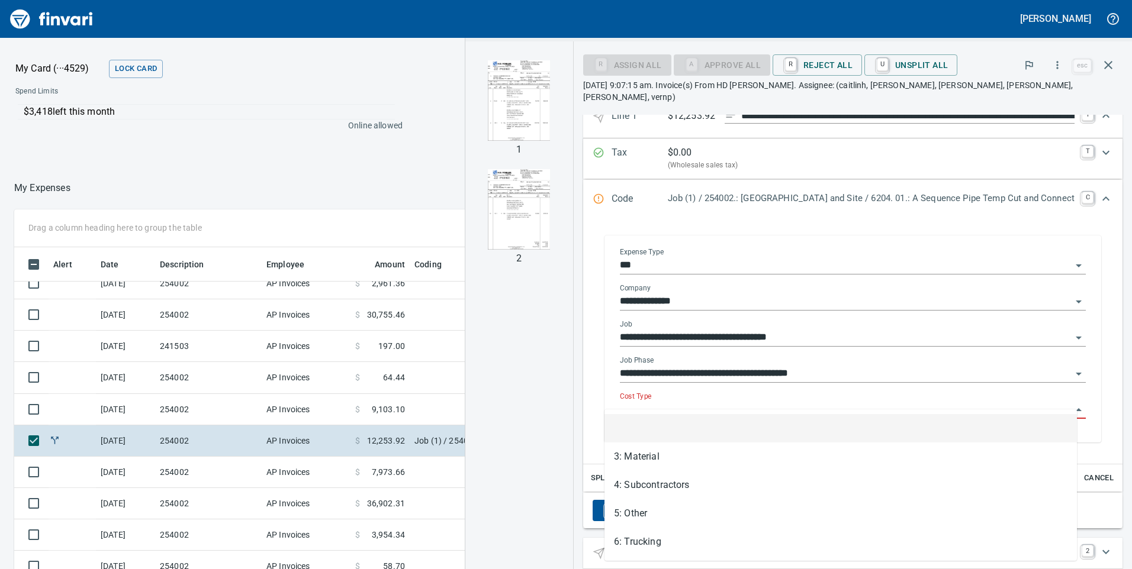
click at [627, 402] on input "Cost Type" at bounding box center [846, 410] width 452 height 17
type input "*"
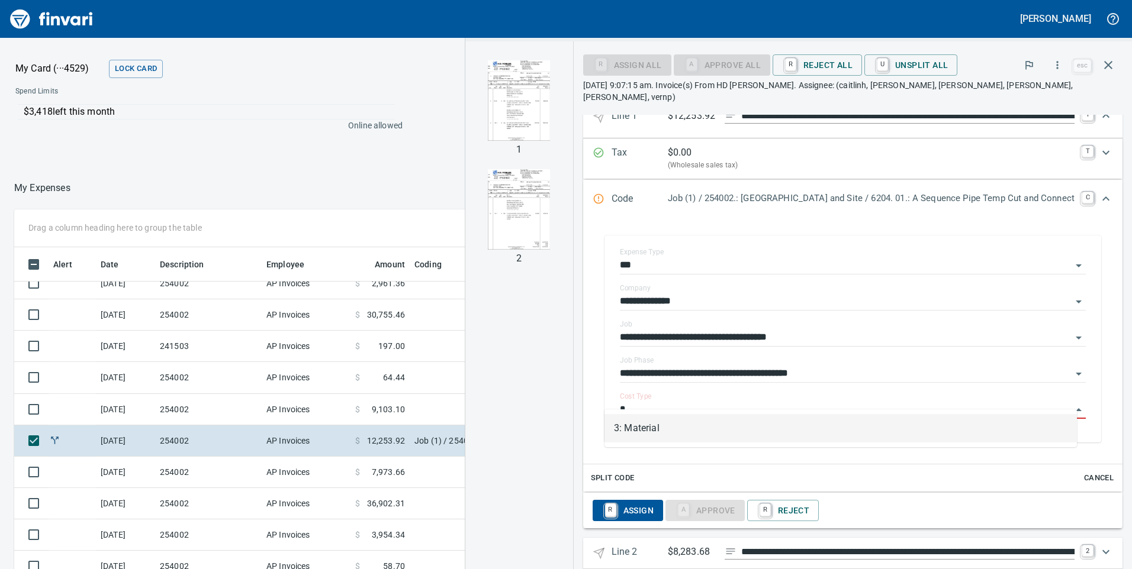
click at [633, 419] on li "3: Material" at bounding box center [840, 428] width 472 height 28
type input "**********"
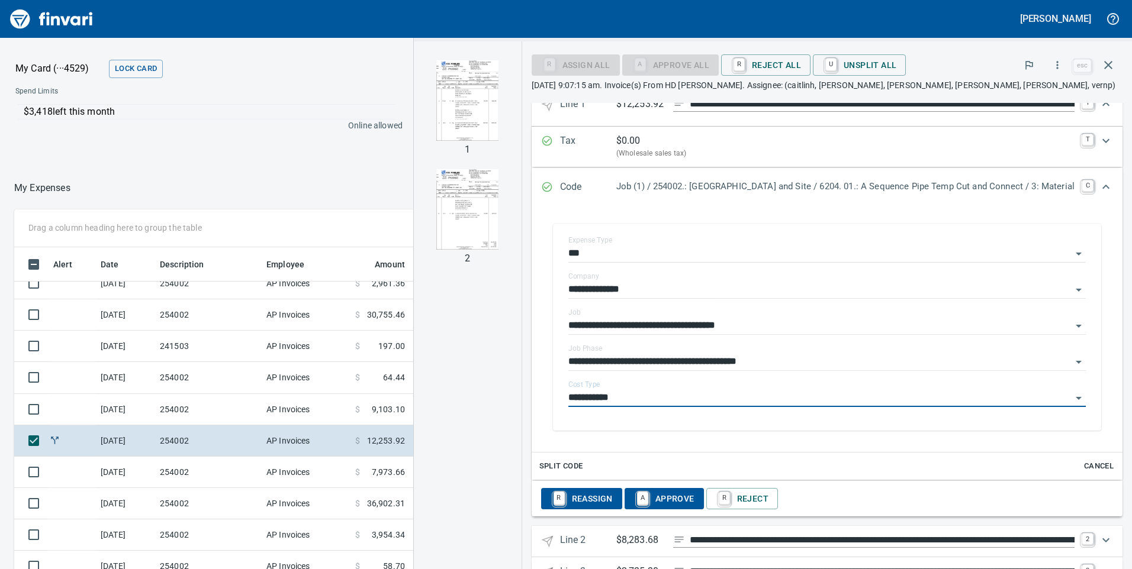
scroll to position [551, 0]
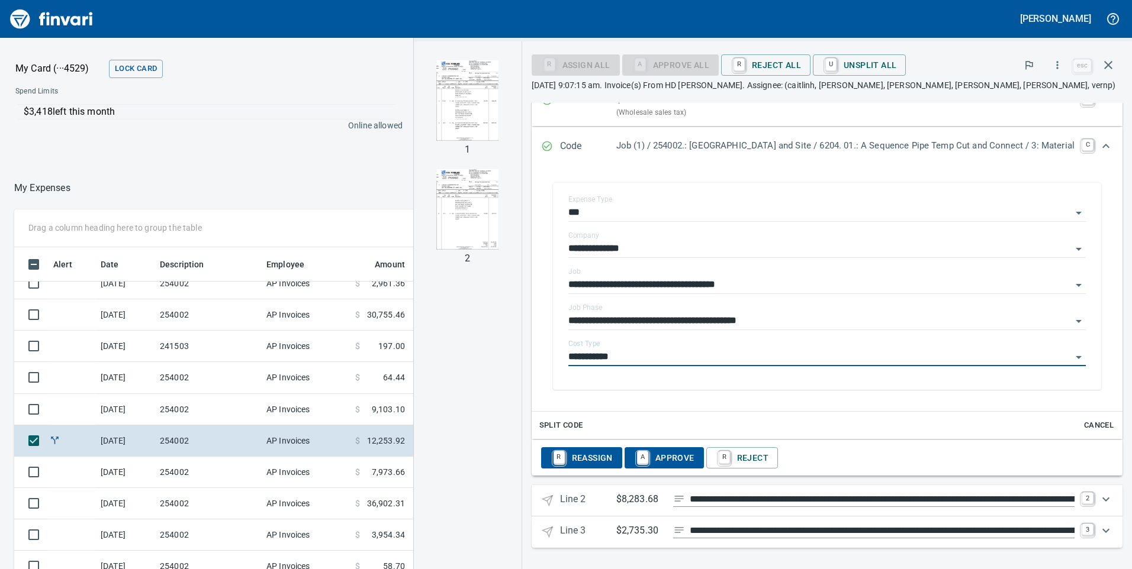
type input "**********"
click at [1100, 501] on icon "Expand" at bounding box center [1106, 500] width 14 height 14
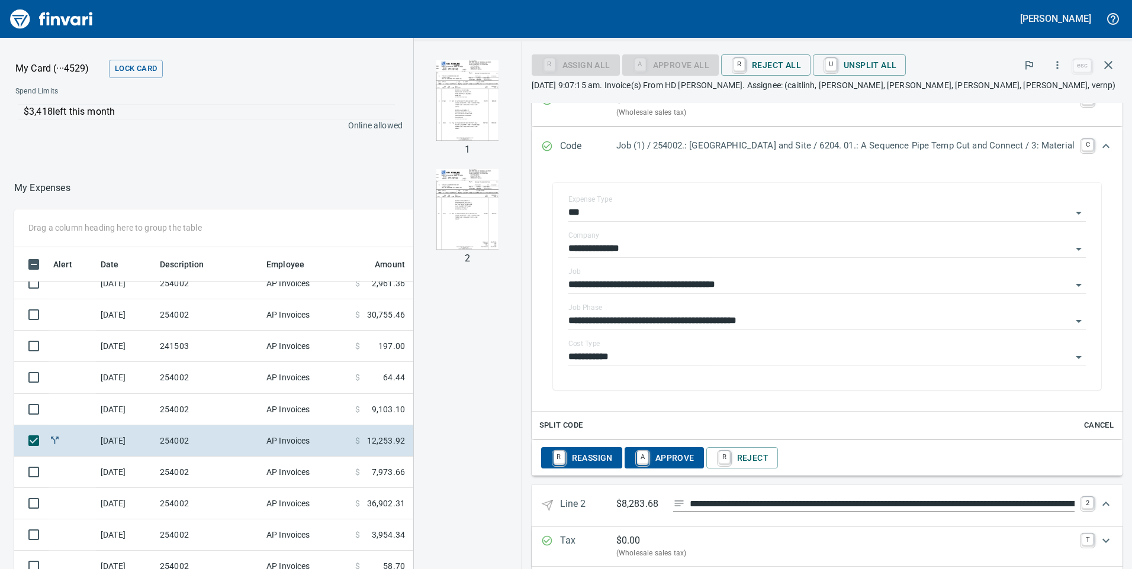
scroll to position [646, 0]
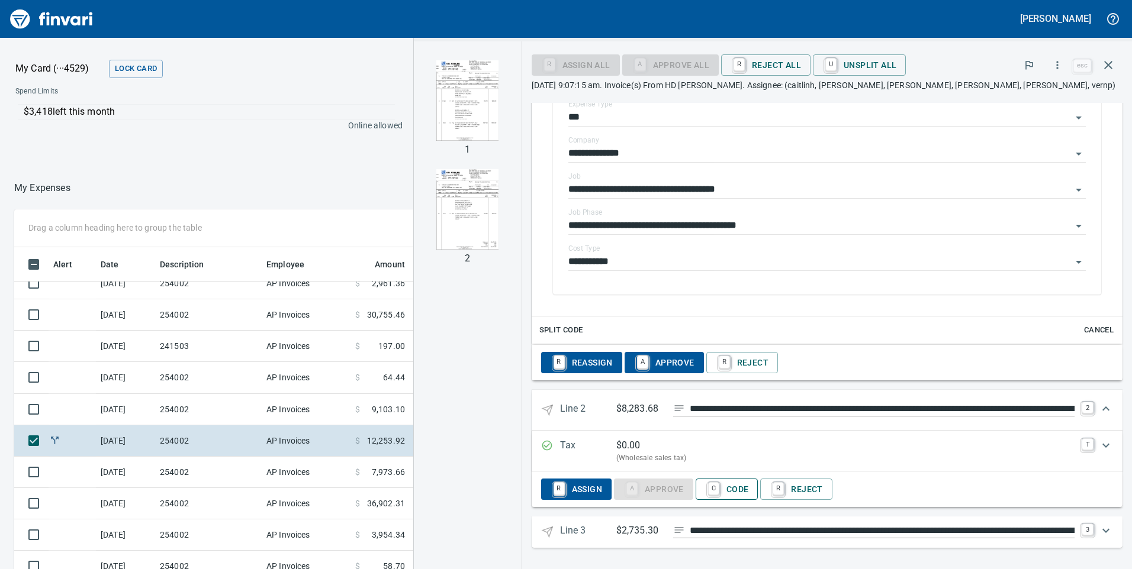
click at [720, 496] on span "C Code" at bounding box center [727, 489] width 44 height 20
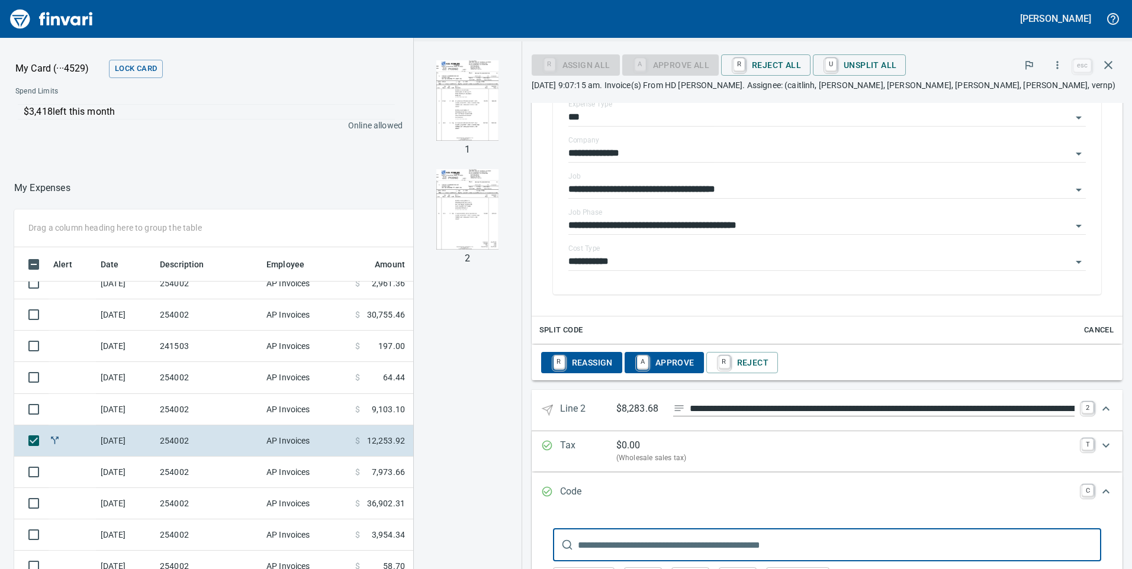
scroll to position [765, 0]
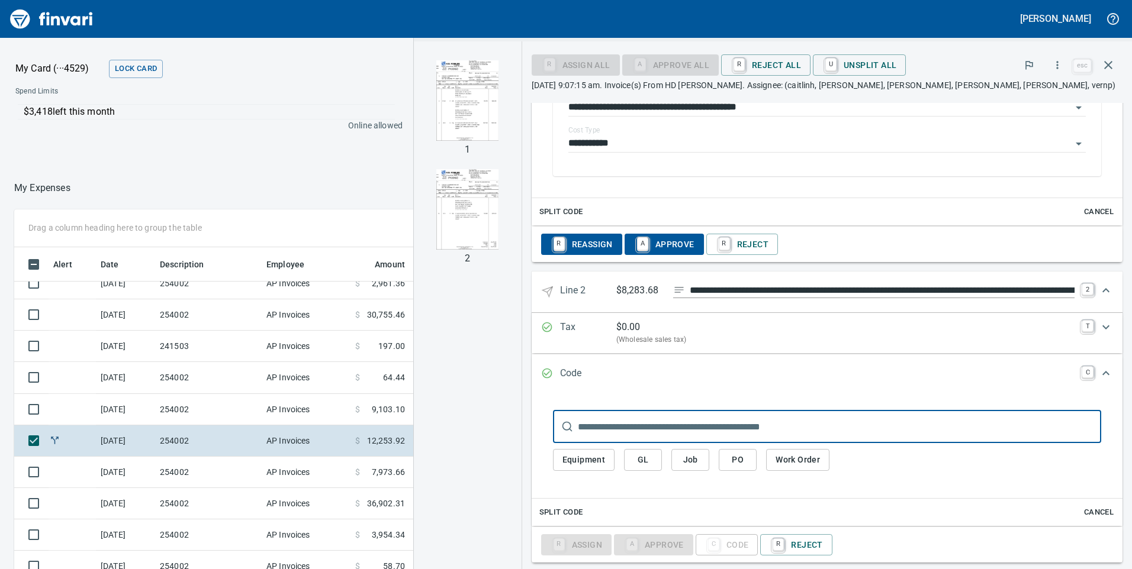
click at [592, 424] on input "text" at bounding box center [839, 426] width 523 height 33
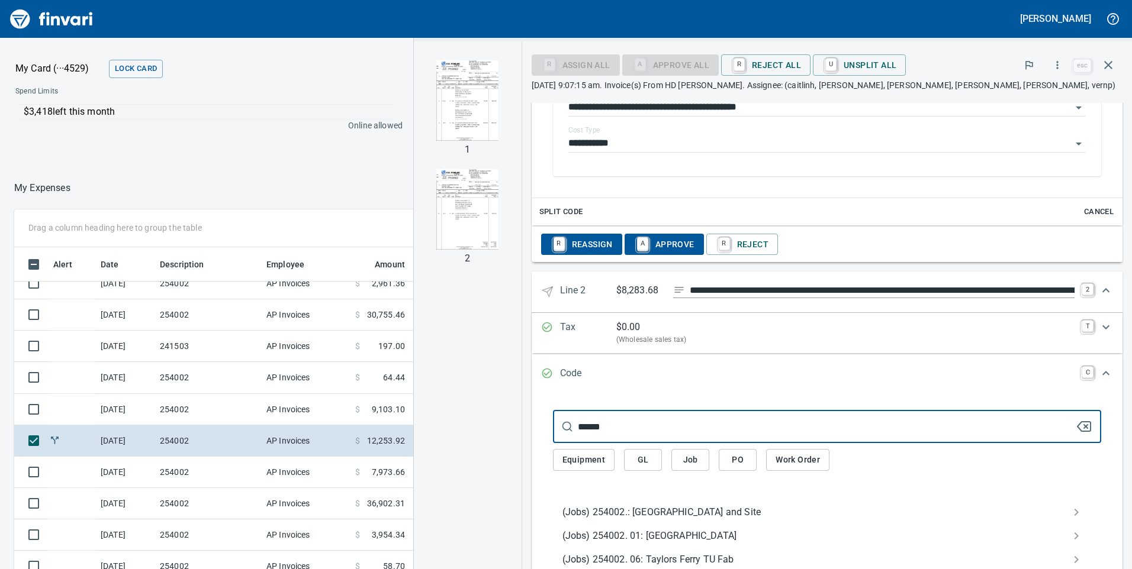
type input "******"
drag, startPoint x: 617, startPoint y: 511, endPoint x: 733, endPoint y: 459, distance: 126.6
click at [618, 511] on span "(Jobs) 254002.: [GEOGRAPHIC_DATA] and Site" at bounding box center [817, 513] width 510 height 14
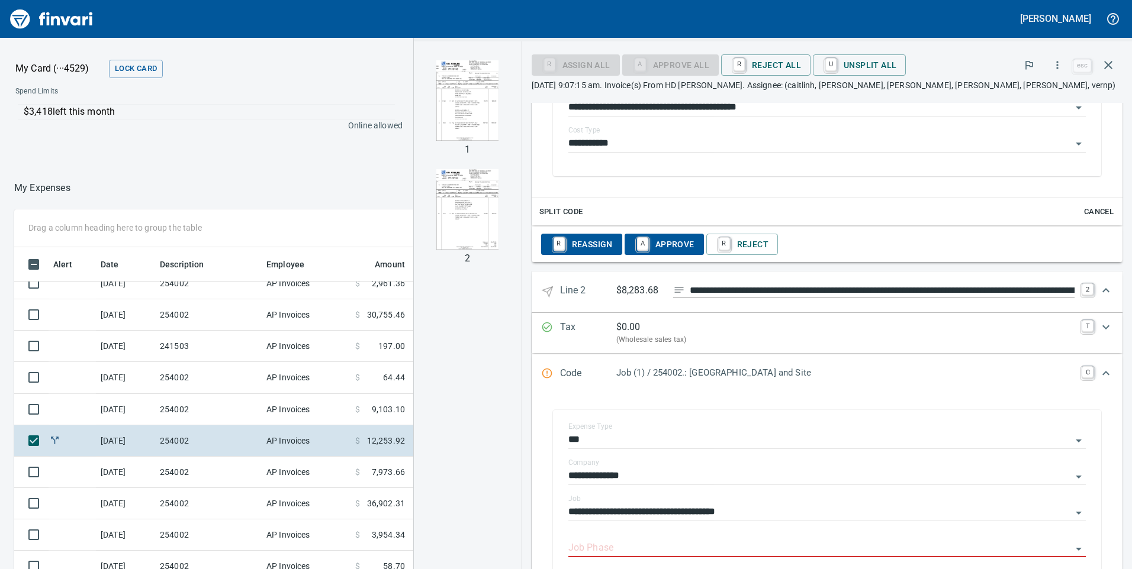
scroll to position [883, 0]
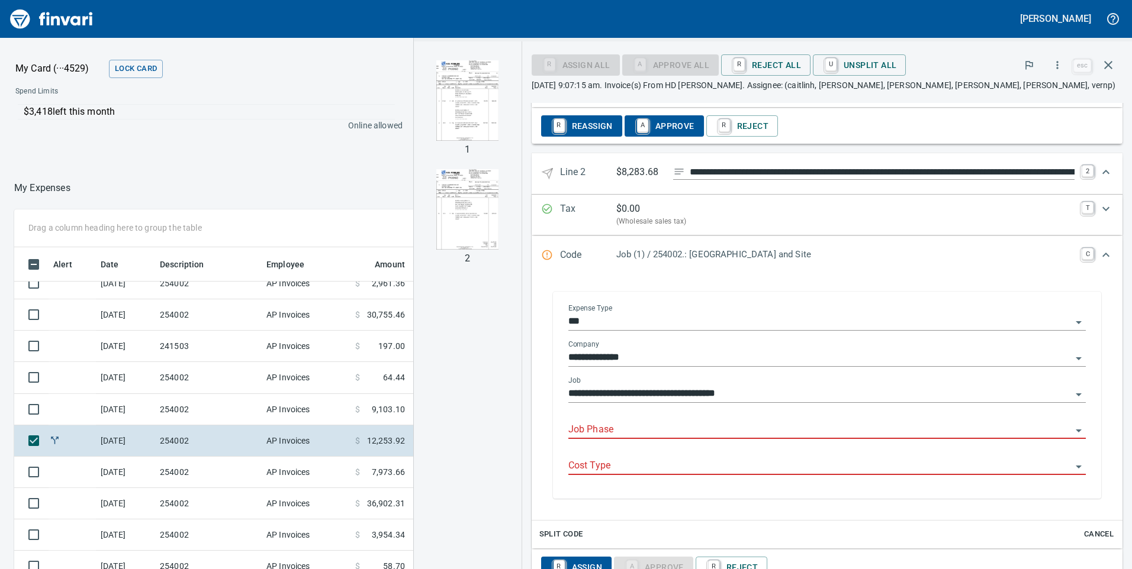
click at [590, 424] on input "Job Phase" at bounding box center [819, 430] width 503 height 17
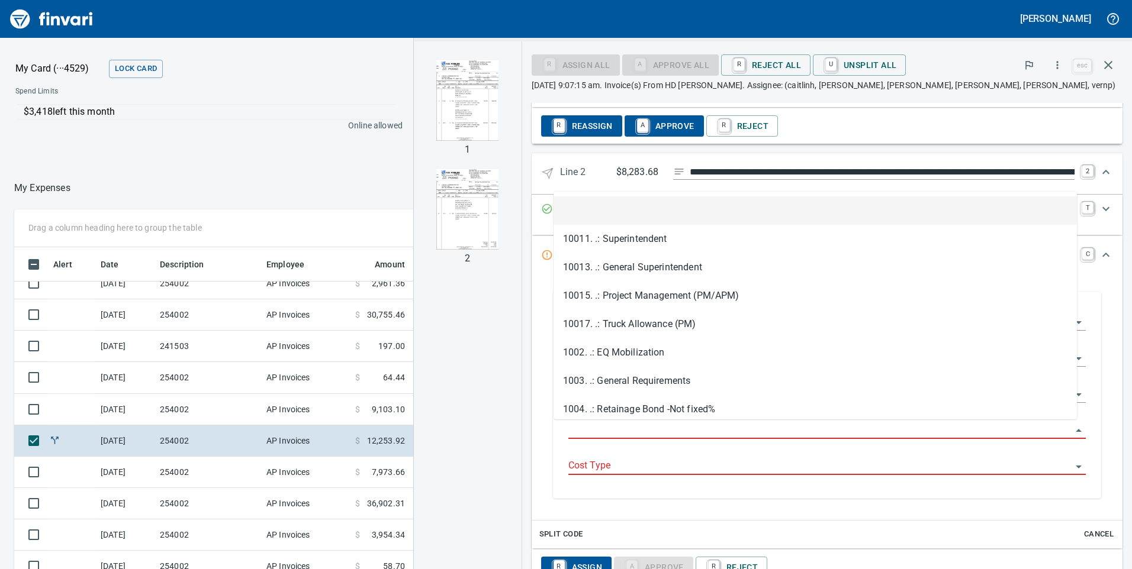
click at [640, 468] on input "Cost Type" at bounding box center [819, 466] width 503 height 17
click at [600, 430] on input "Job Phase" at bounding box center [819, 430] width 503 height 17
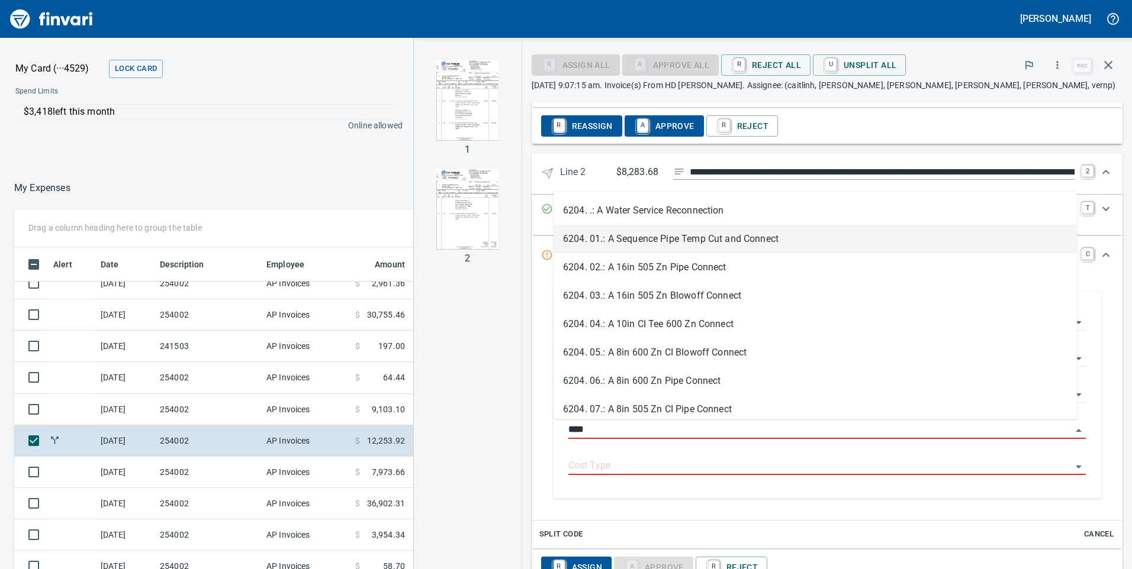
click at [609, 244] on li "6204. 01.: A Sequence Pipe Temp Cut and Connect" at bounding box center [814, 239] width 523 height 28
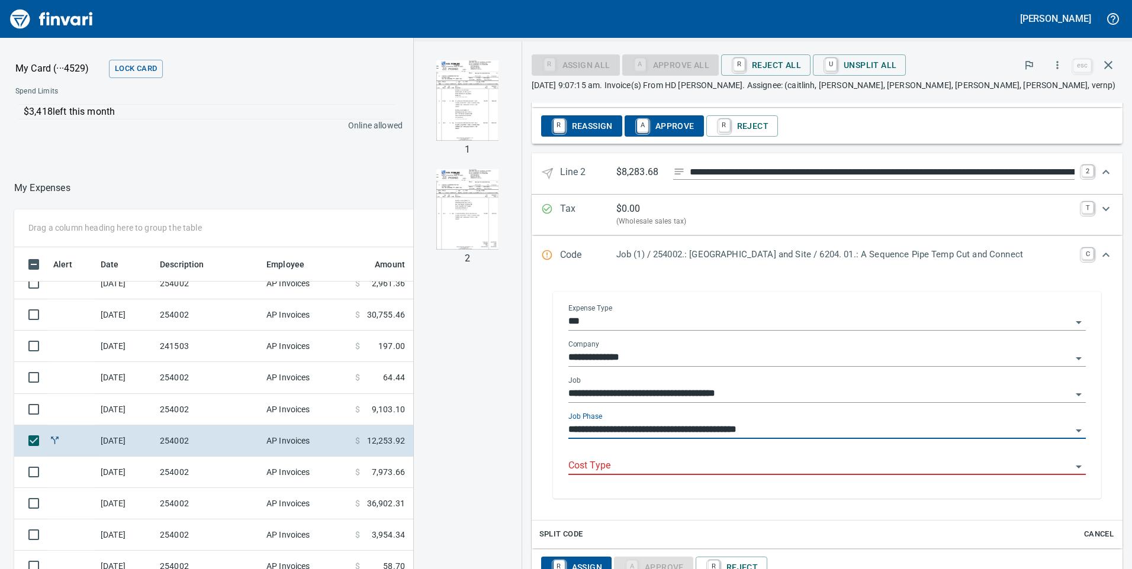
type input "**********"
click at [602, 472] on input "Cost Type" at bounding box center [819, 466] width 503 height 17
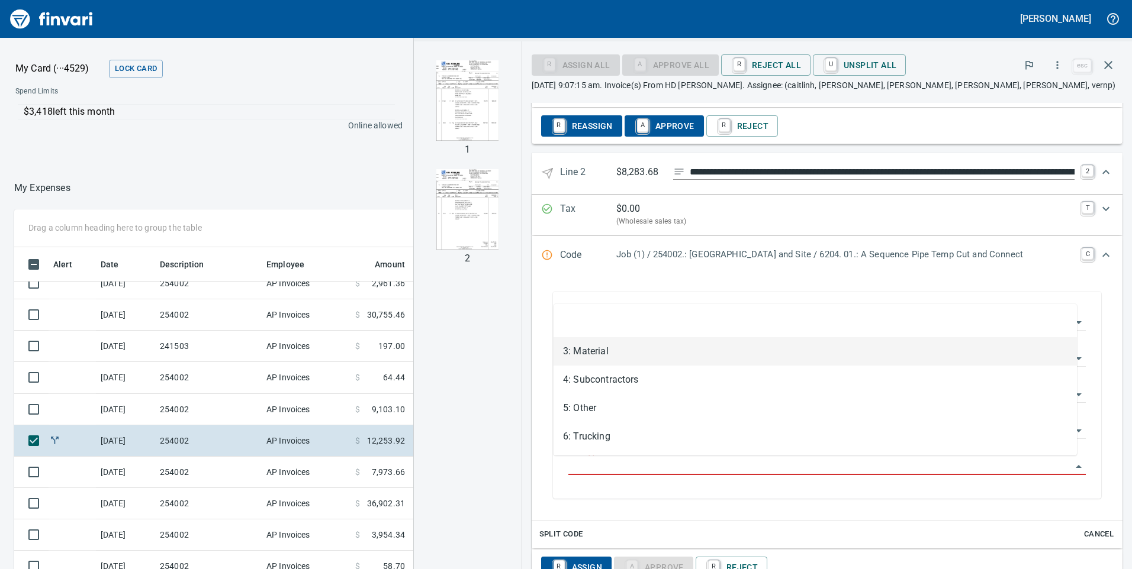
click at [586, 355] on li "3: Material" at bounding box center [814, 351] width 523 height 28
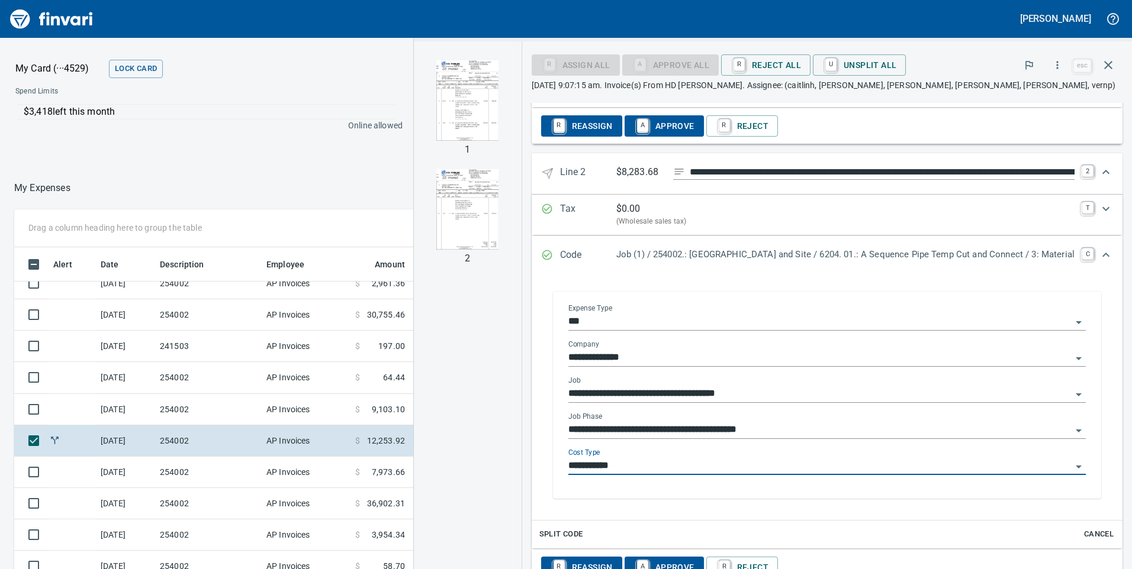
type input "**********"
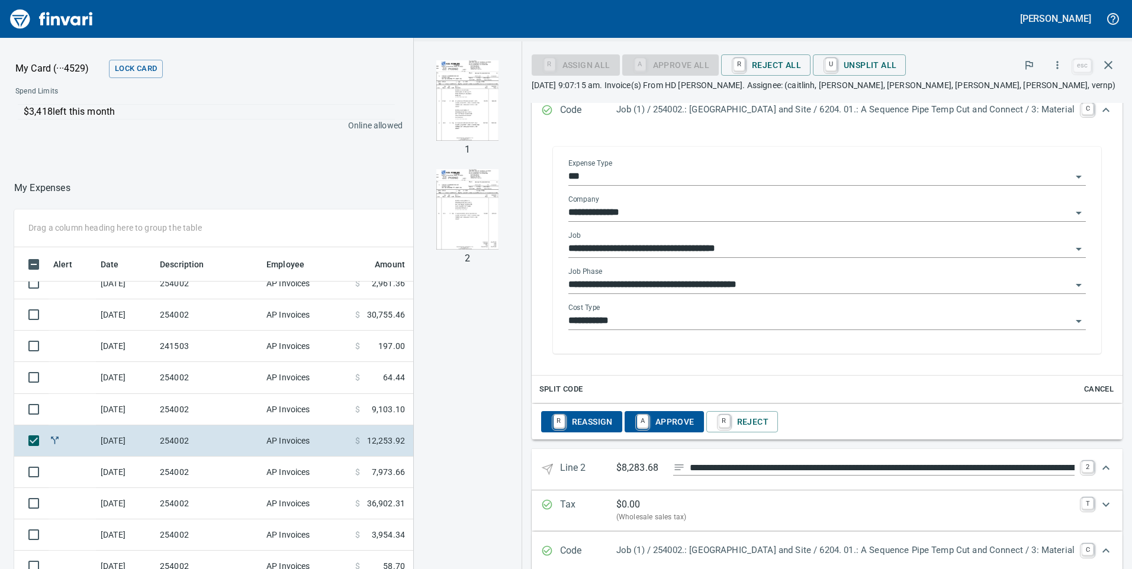
scroll to position [410, 0]
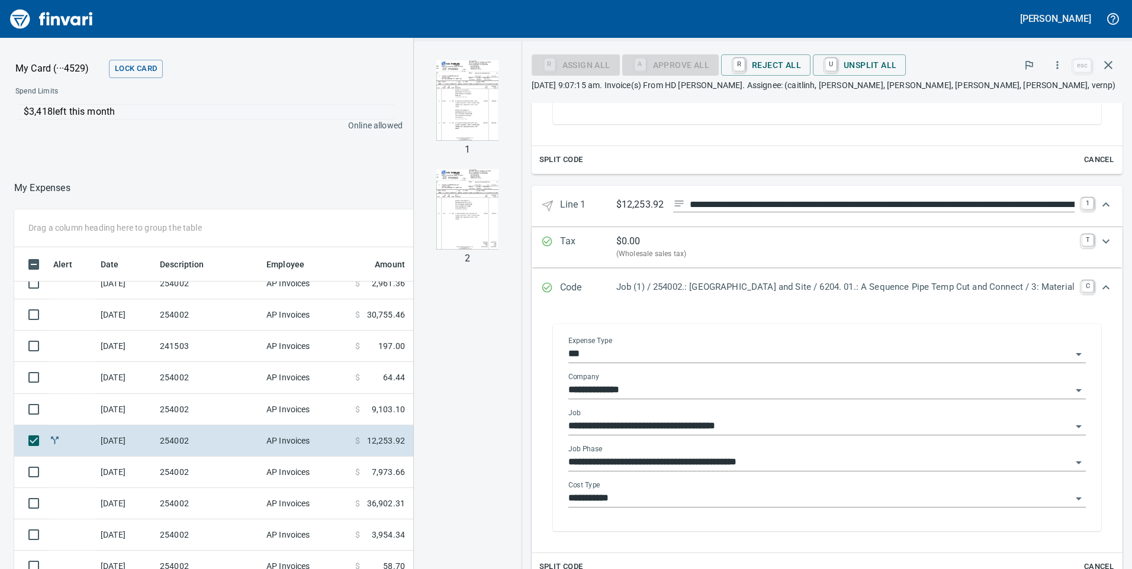
click at [794, 462] on input "**********" at bounding box center [819, 463] width 503 height 17
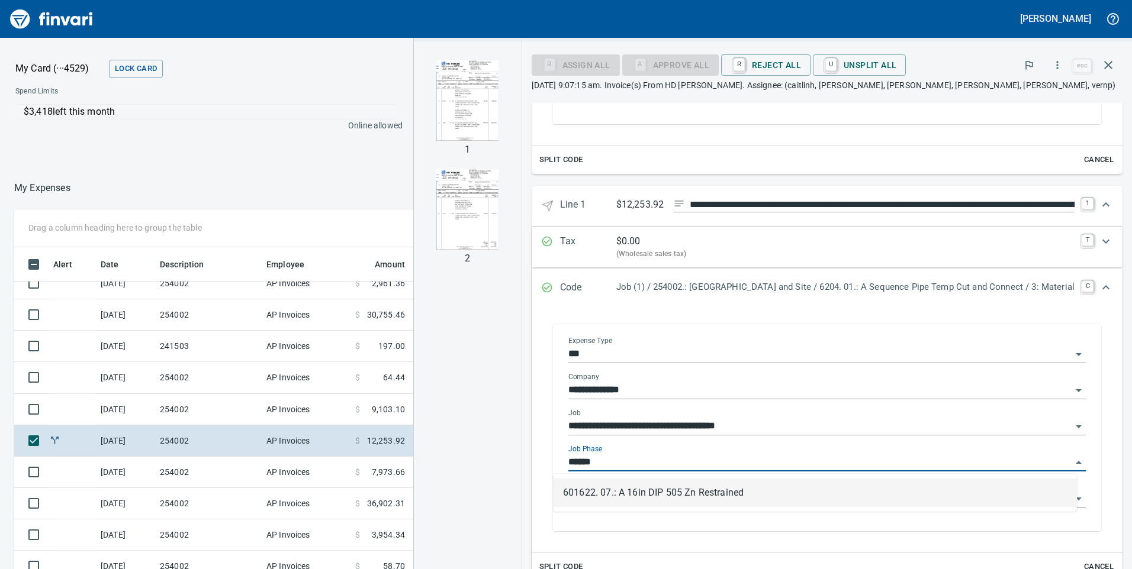
scroll to position [430, 781]
click at [689, 487] on li "601622. 07.: A 16in DIP 505 Zn Restrained" at bounding box center [814, 493] width 523 height 28
type input "**********"
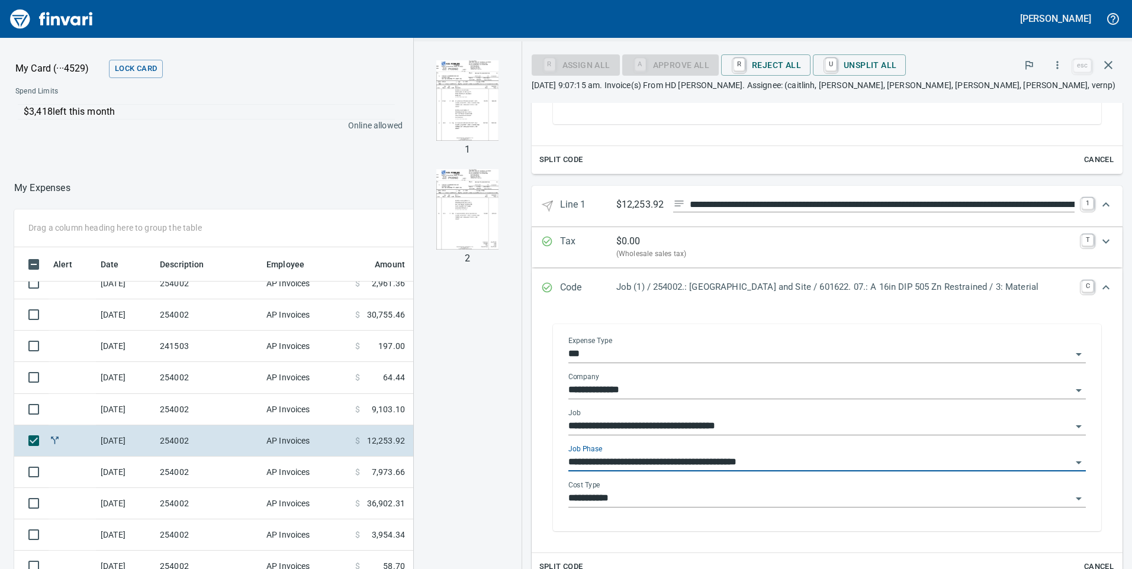
type input "**********"
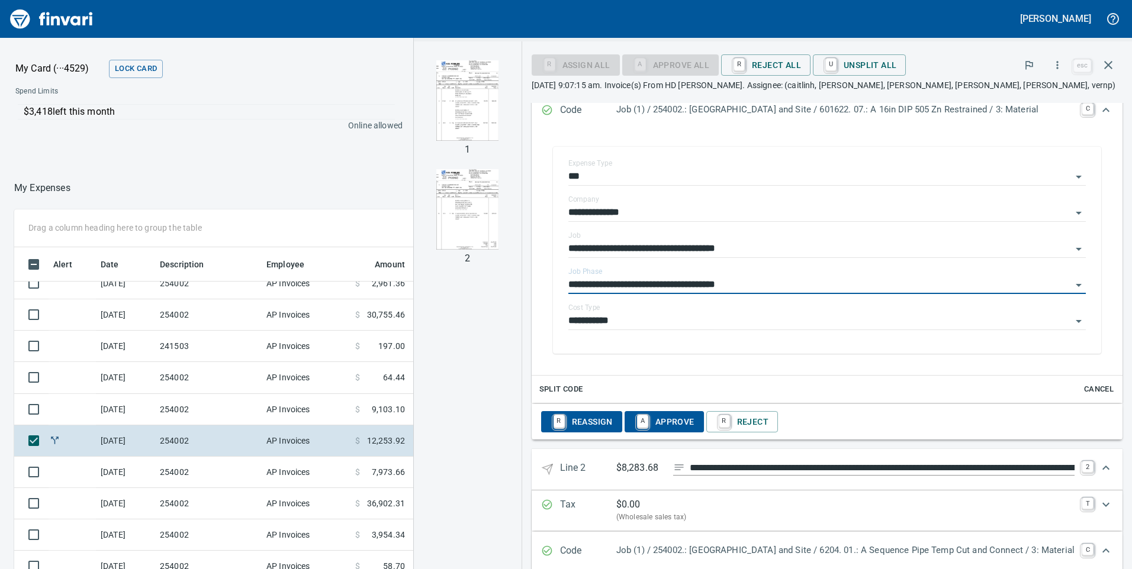
scroll to position [961, 0]
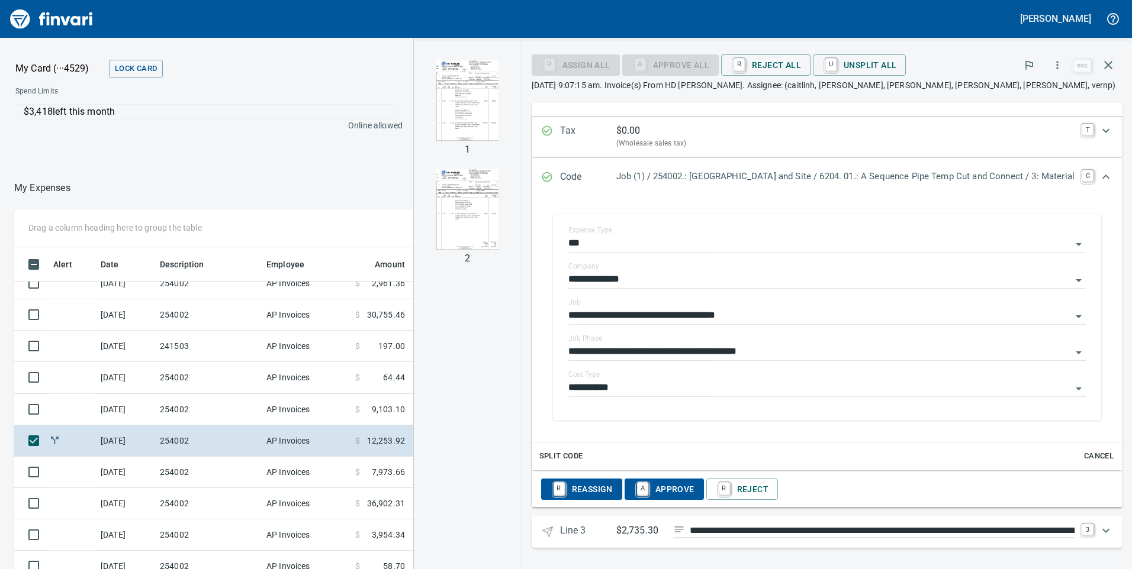
type input "**********"
click at [1099, 528] on icon "Expand" at bounding box center [1106, 531] width 14 height 14
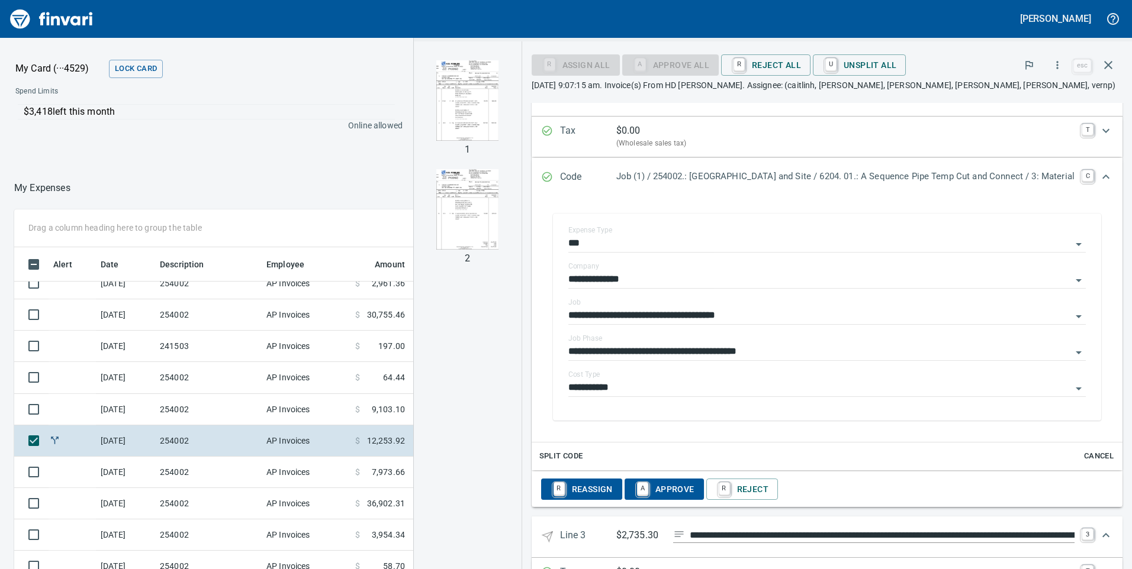
scroll to position [1047, 0]
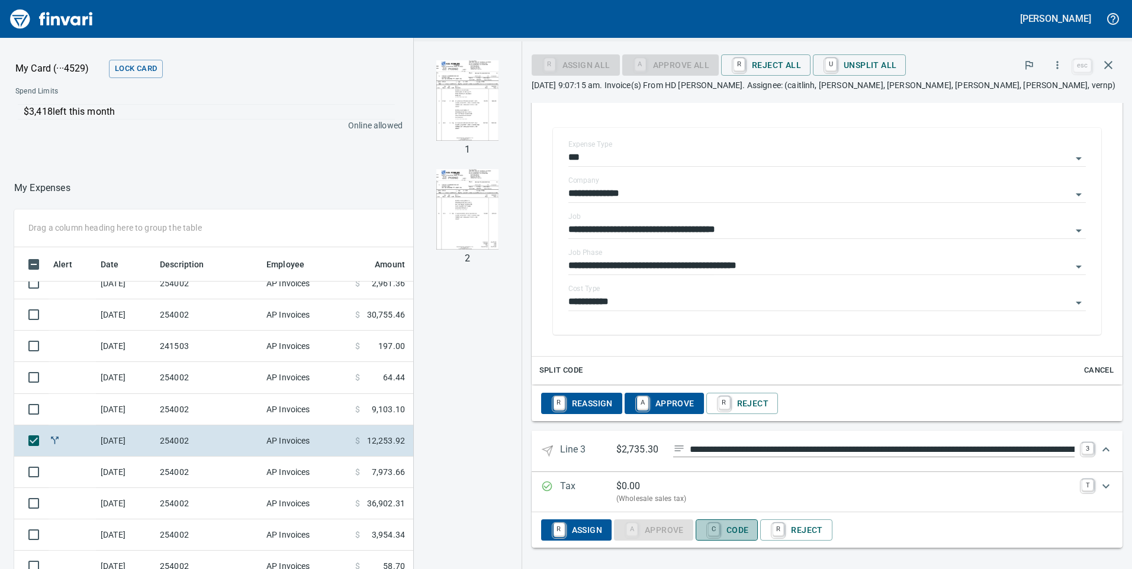
click at [730, 524] on span "C Code" at bounding box center [727, 530] width 44 height 20
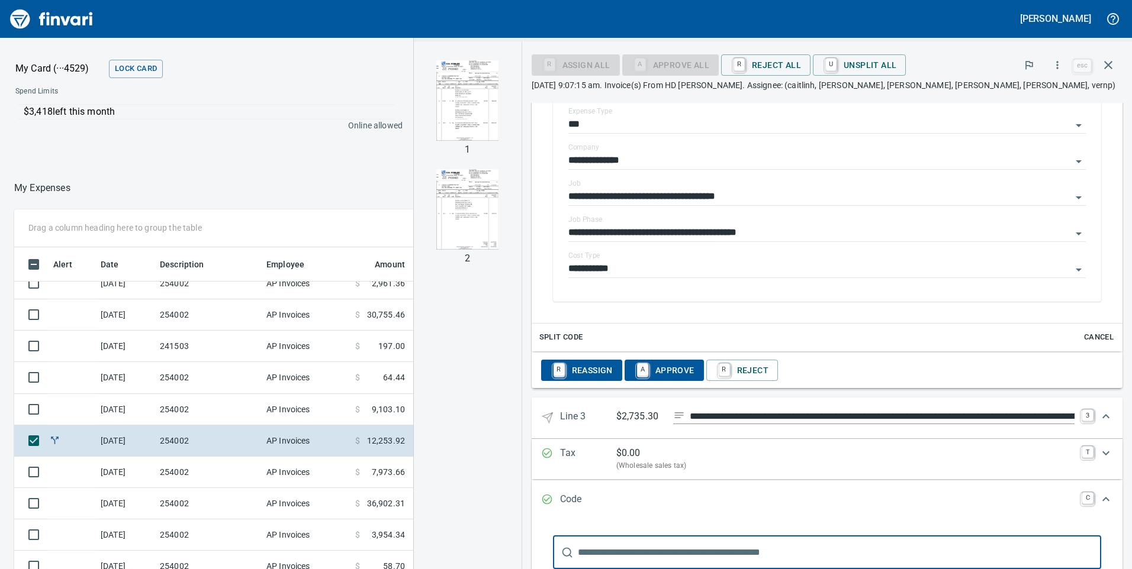
scroll to position [1221, 0]
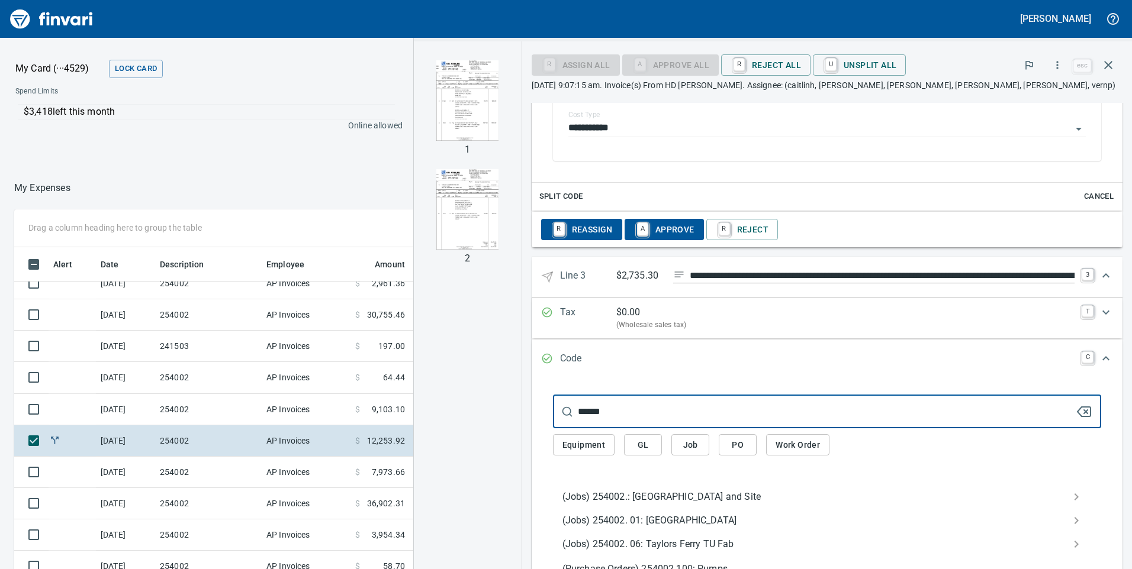
type input "******"
click at [623, 497] on span "(Jobs) 254002.: [GEOGRAPHIC_DATA] and Site" at bounding box center [817, 497] width 510 height 14
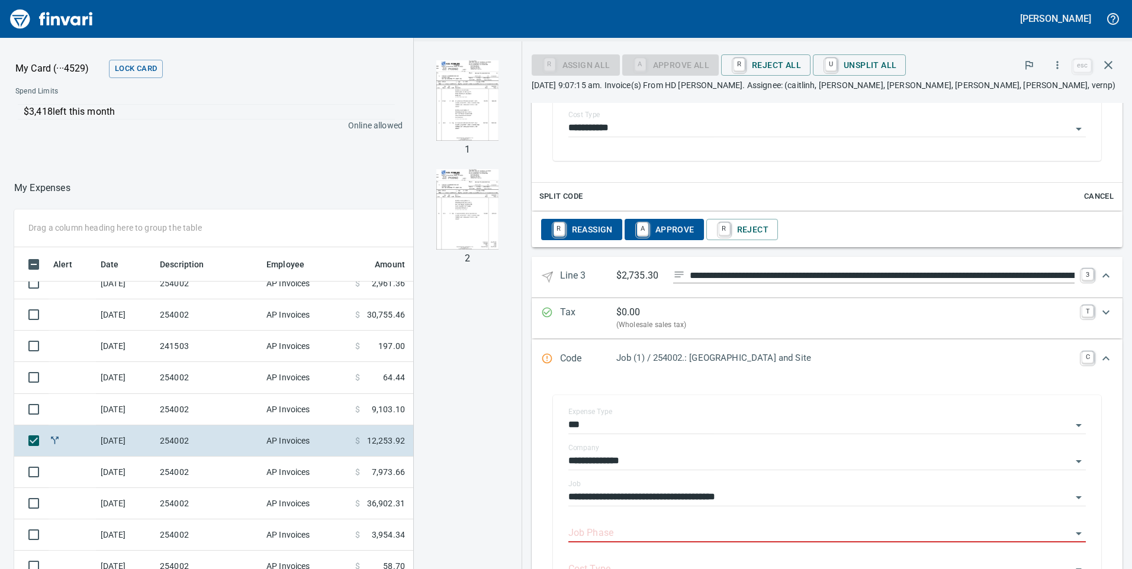
scroll to position [1340, 0]
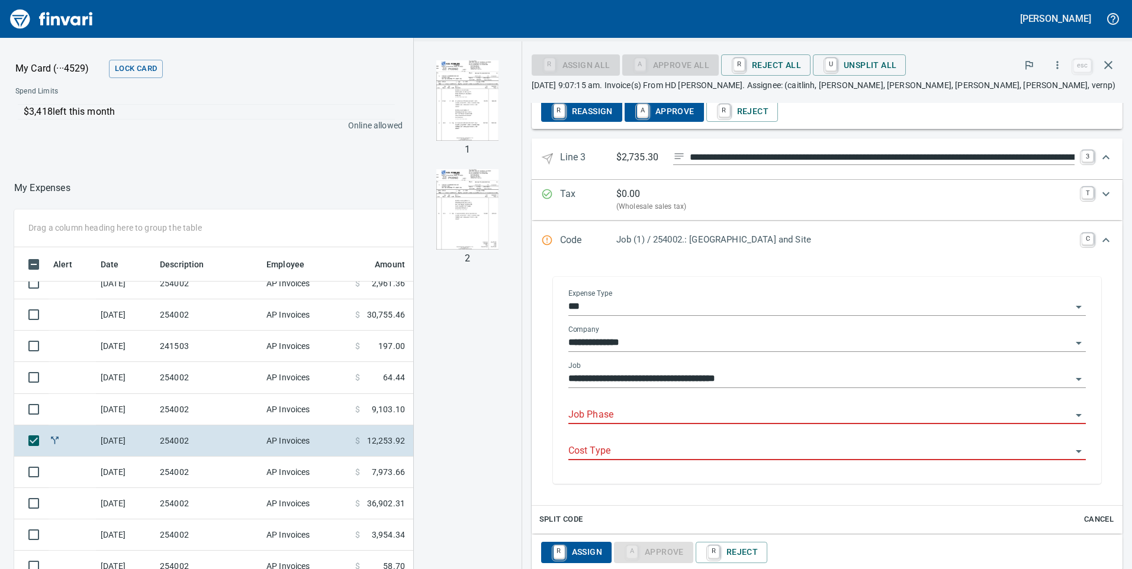
click at [582, 416] on input "Job Phase" at bounding box center [819, 415] width 503 height 17
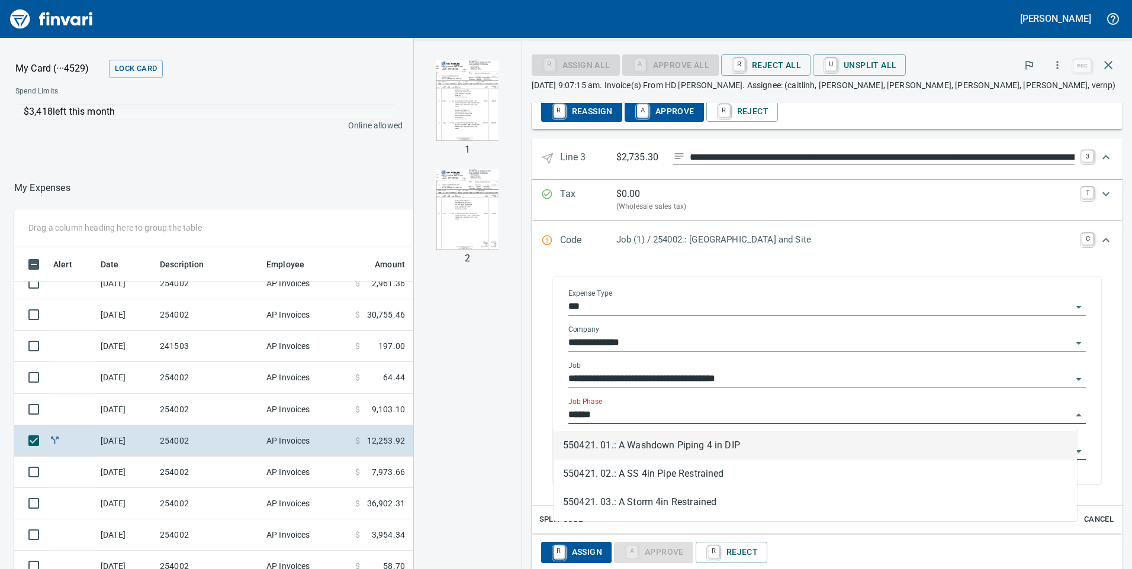
scroll to position [430, 781]
click at [603, 445] on li "550421. 01.: A Washdown Piping 4 in DIP" at bounding box center [814, 446] width 523 height 28
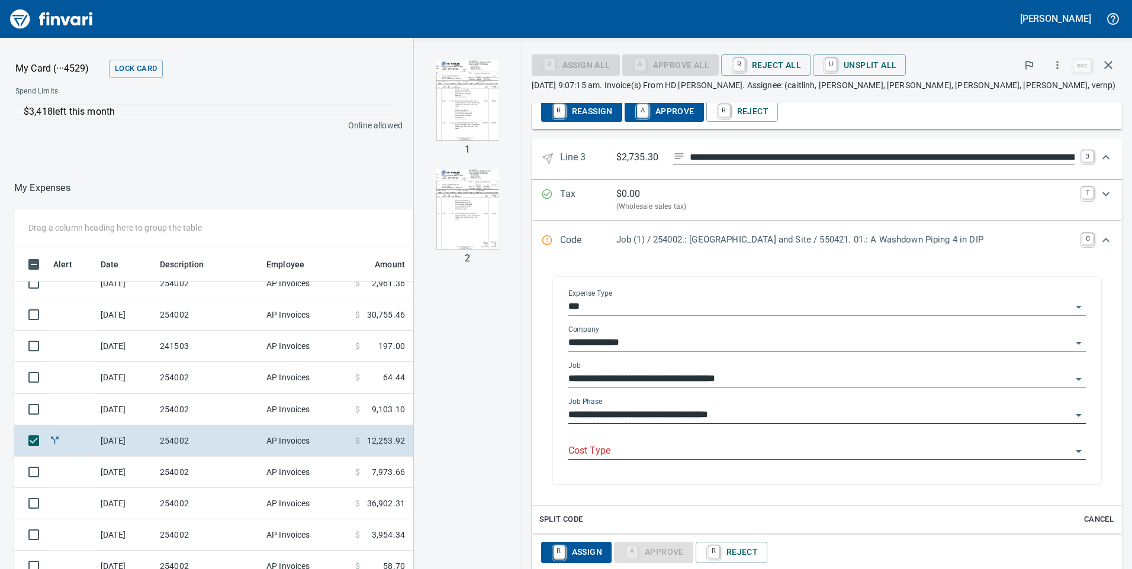
type input "**********"
click at [597, 455] on input "Cost Type" at bounding box center [819, 451] width 503 height 17
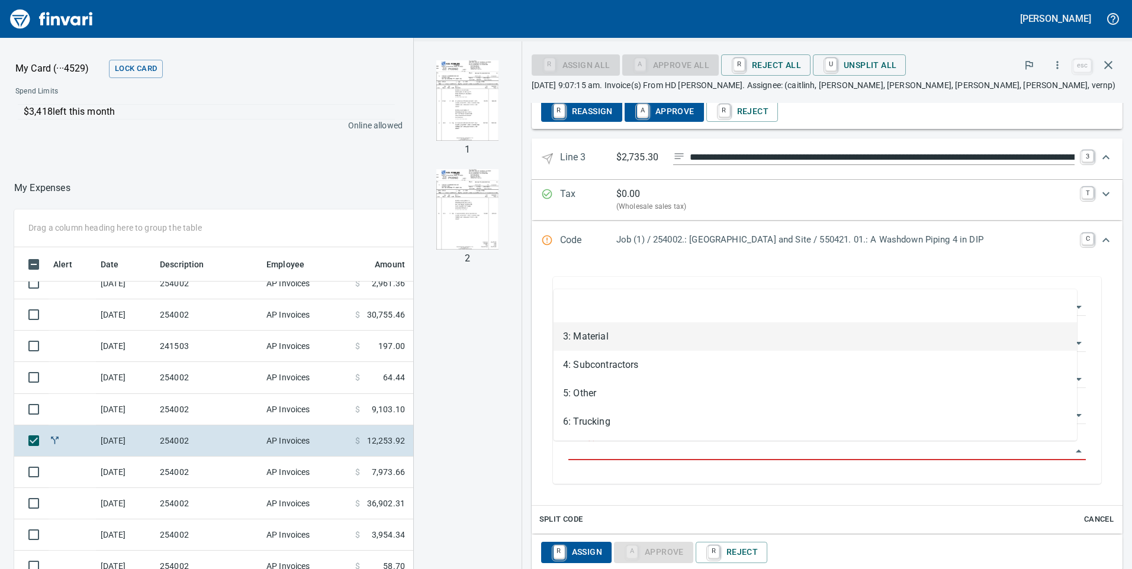
click at [585, 339] on li "3: Material" at bounding box center [814, 337] width 523 height 28
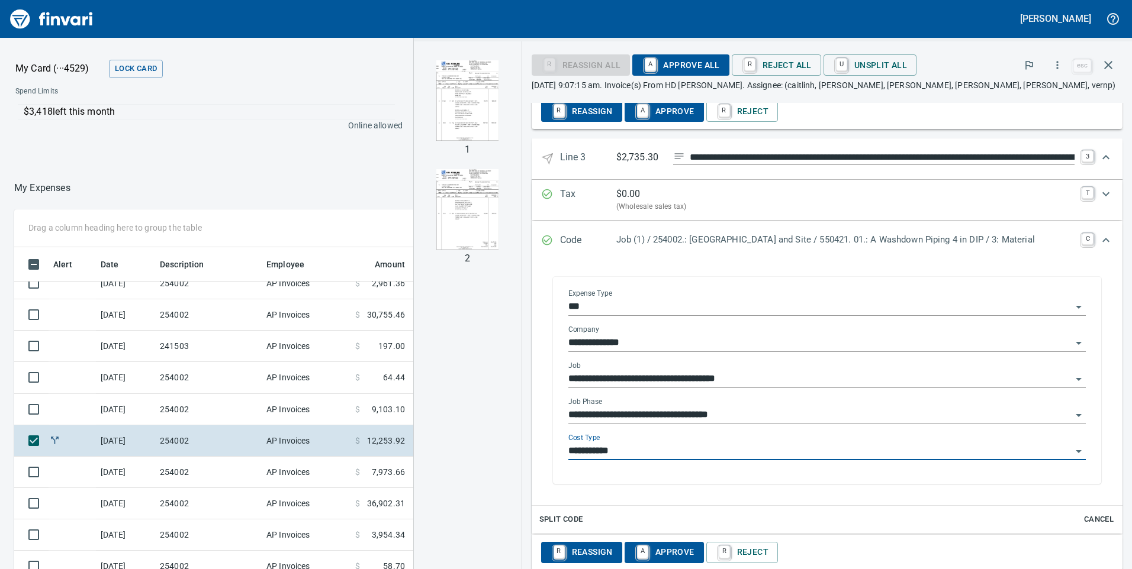
type input "**********"
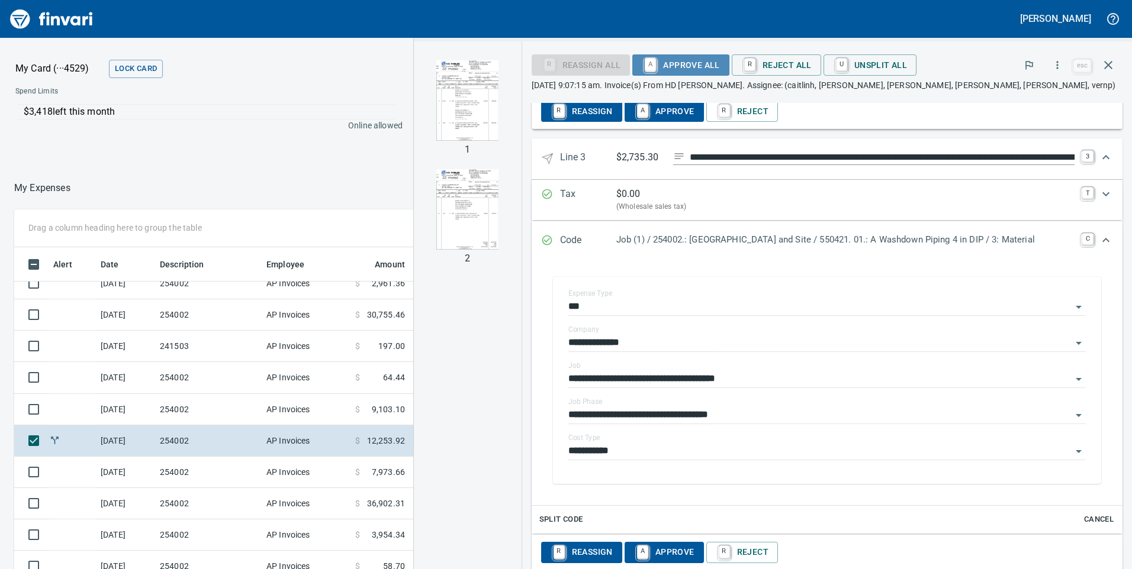
click at [668, 66] on span "A Approve All" at bounding box center [681, 65] width 78 height 20
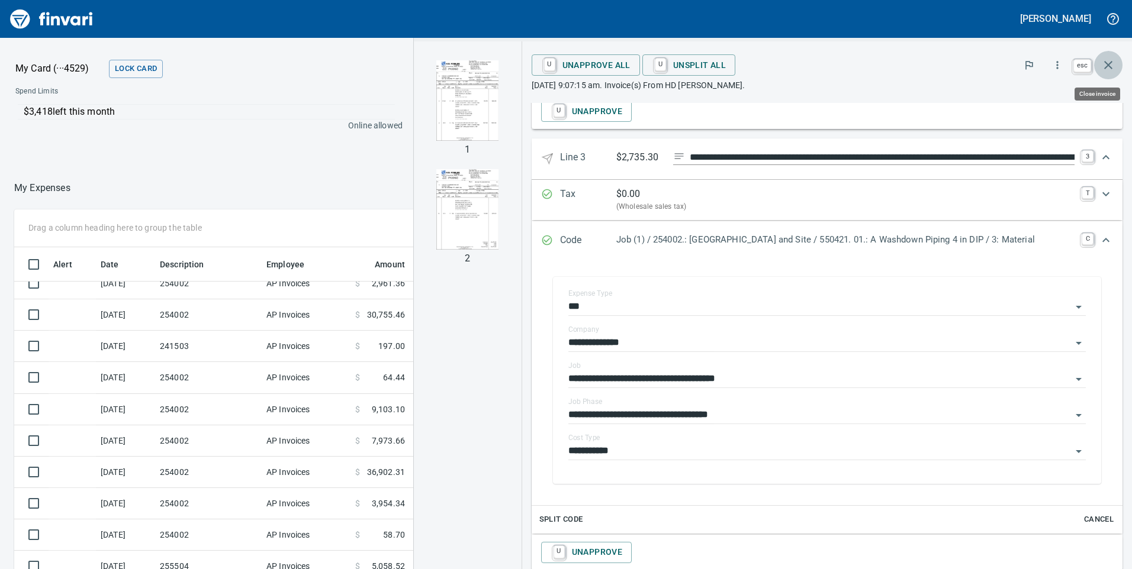
click at [1109, 64] on icon "button" at bounding box center [1108, 65] width 8 height 8
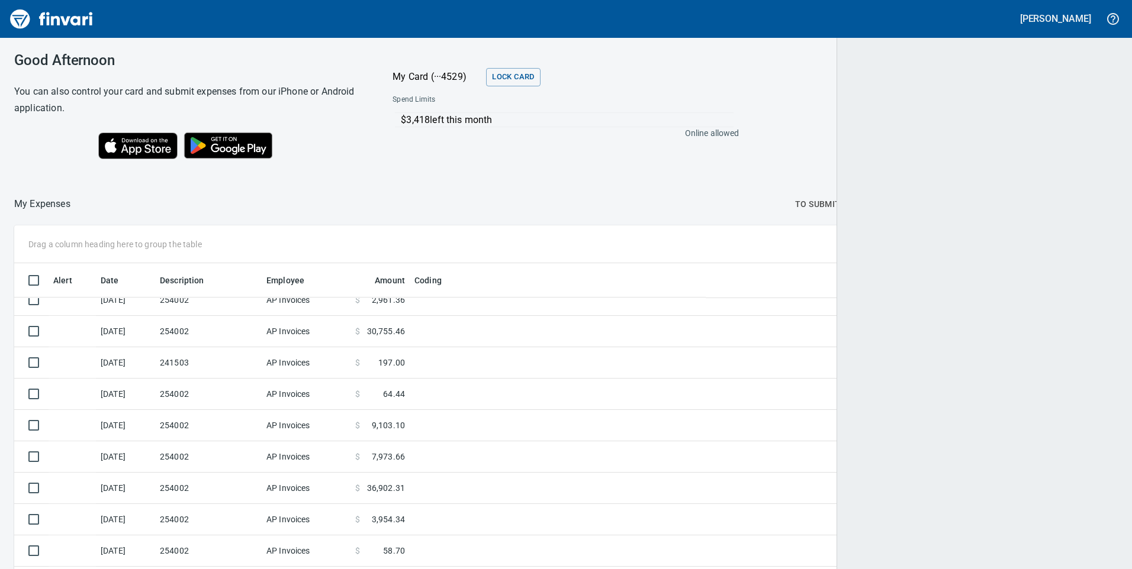
scroll to position [430, 1070]
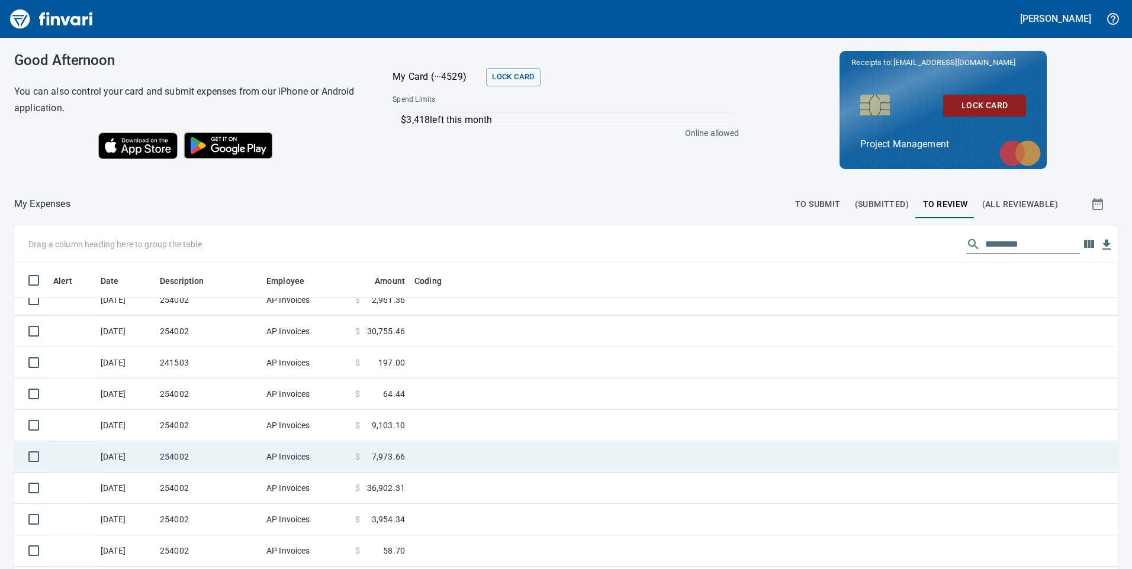
click at [420, 461] on td at bounding box center [558, 457] width 296 height 31
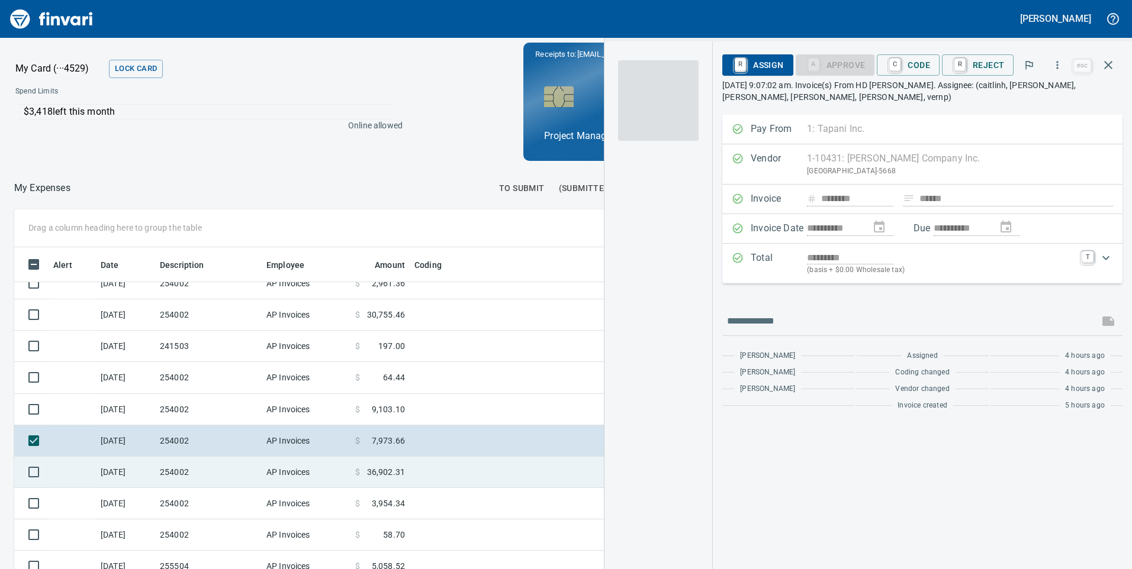
scroll to position [430, 781]
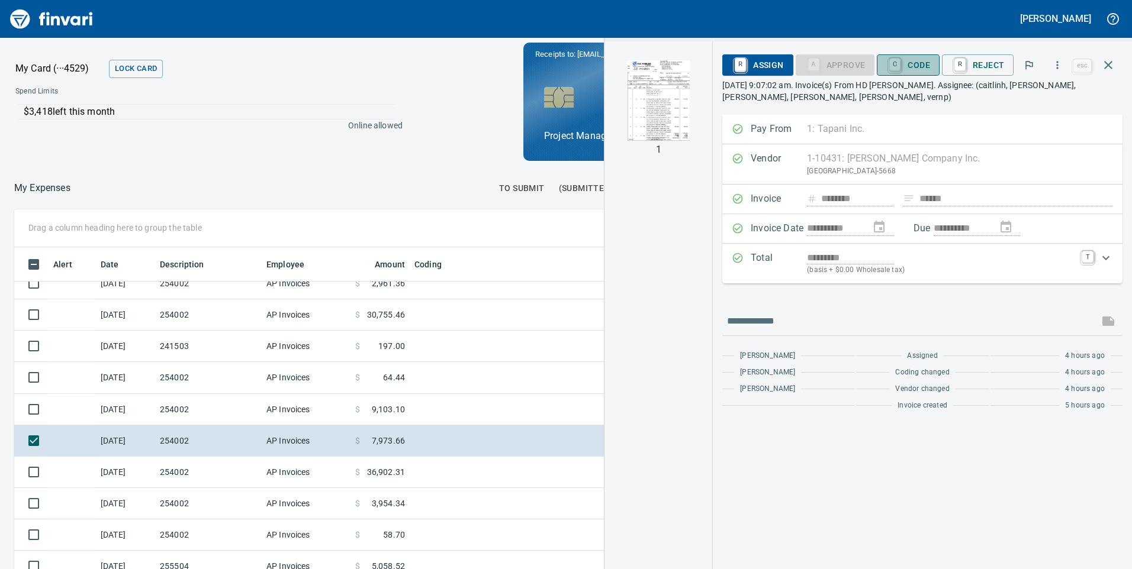
click at [916, 59] on span "C Code" at bounding box center [908, 65] width 44 height 20
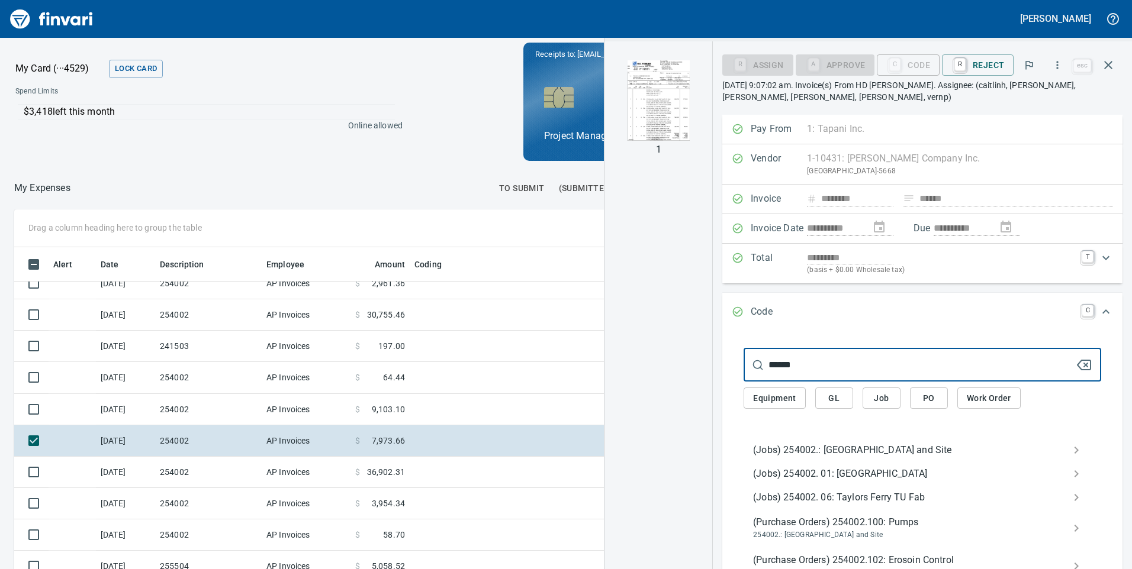
type input "******"
click at [835, 452] on span "(Jobs) 254002.: [GEOGRAPHIC_DATA] and Site" at bounding box center [913, 450] width 320 height 14
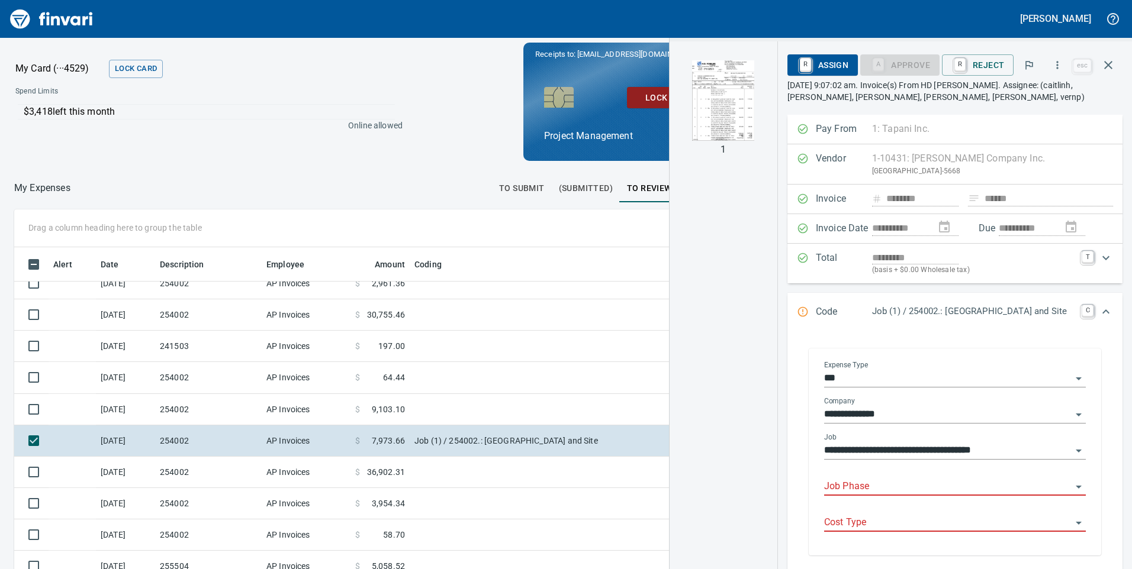
click at [839, 483] on input "Job Phase" at bounding box center [947, 487] width 247 height 17
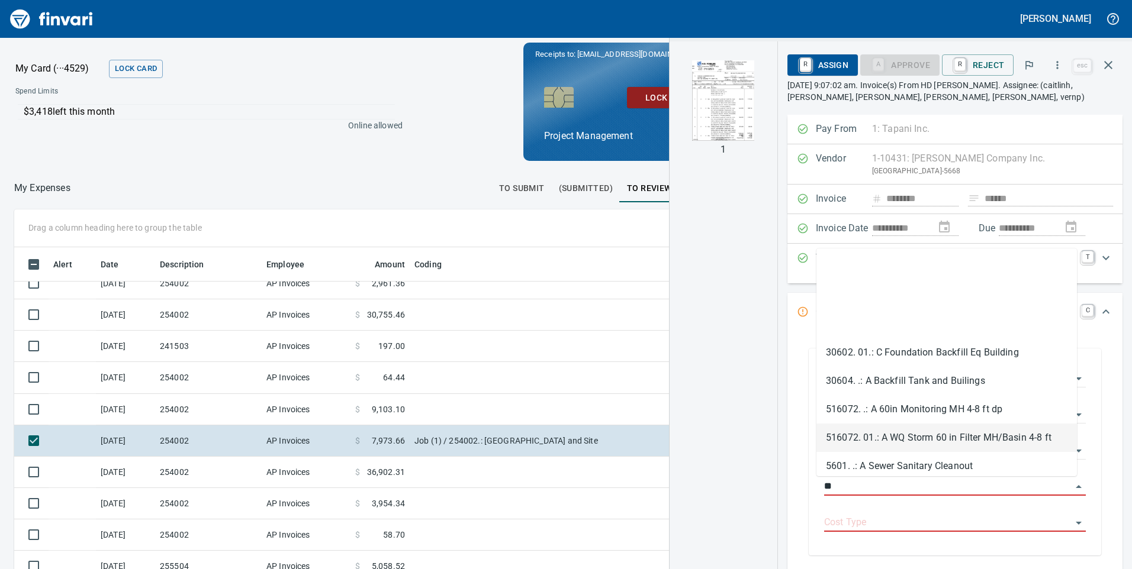
scroll to position [178, 0]
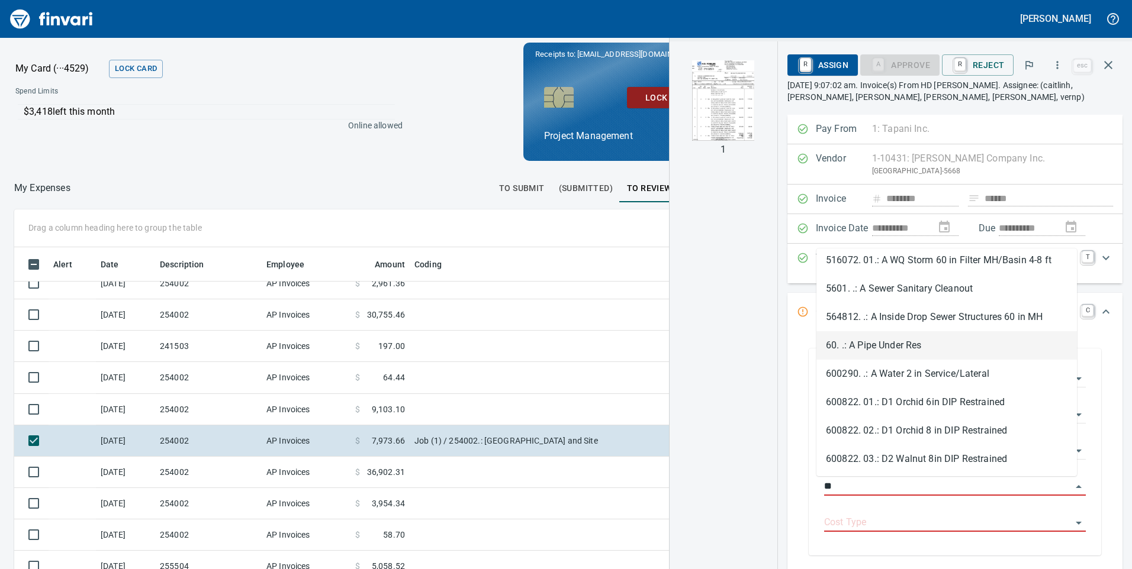
click at [865, 351] on li "60. .: A Pipe Under Res" at bounding box center [946, 345] width 260 height 28
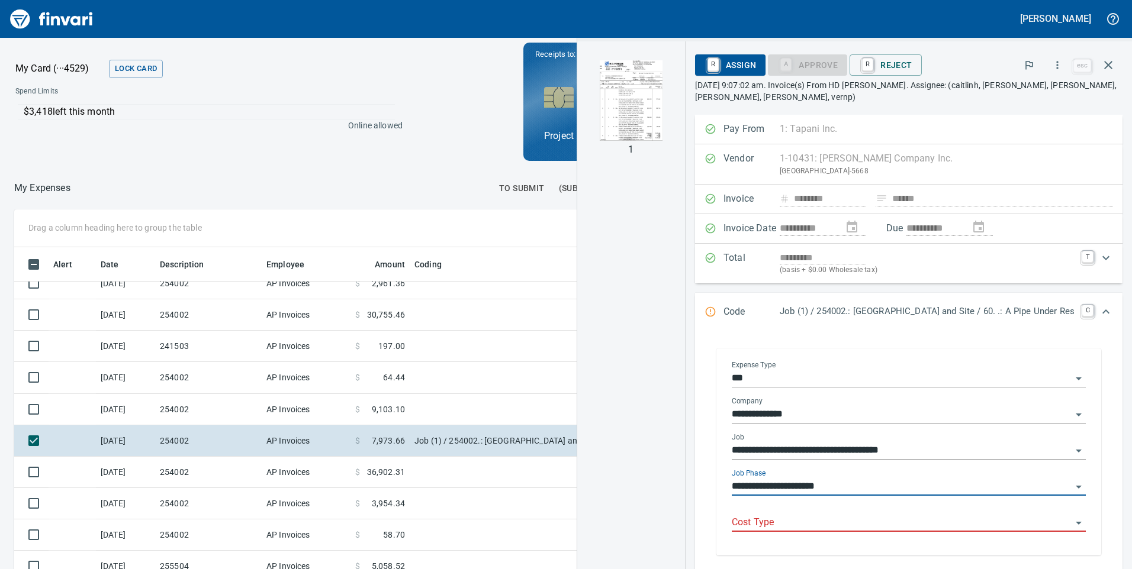
type input "**********"
click at [786, 522] on input "Cost Type" at bounding box center [902, 523] width 340 height 17
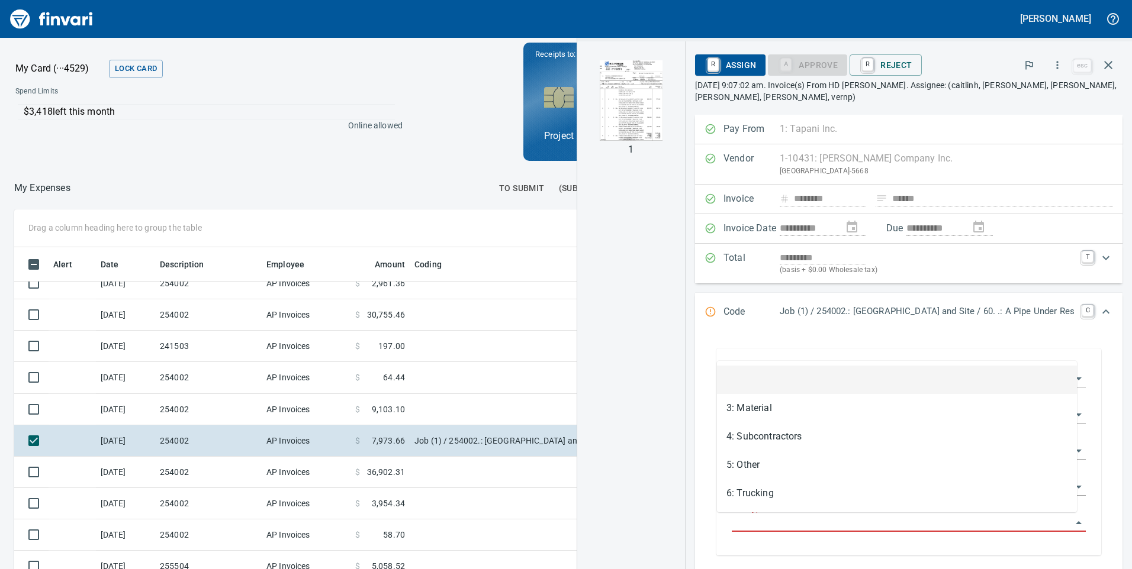
scroll to position [430, 781]
click at [755, 406] on li "3: Material" at bounding box center [897, 408] width 360 height 28
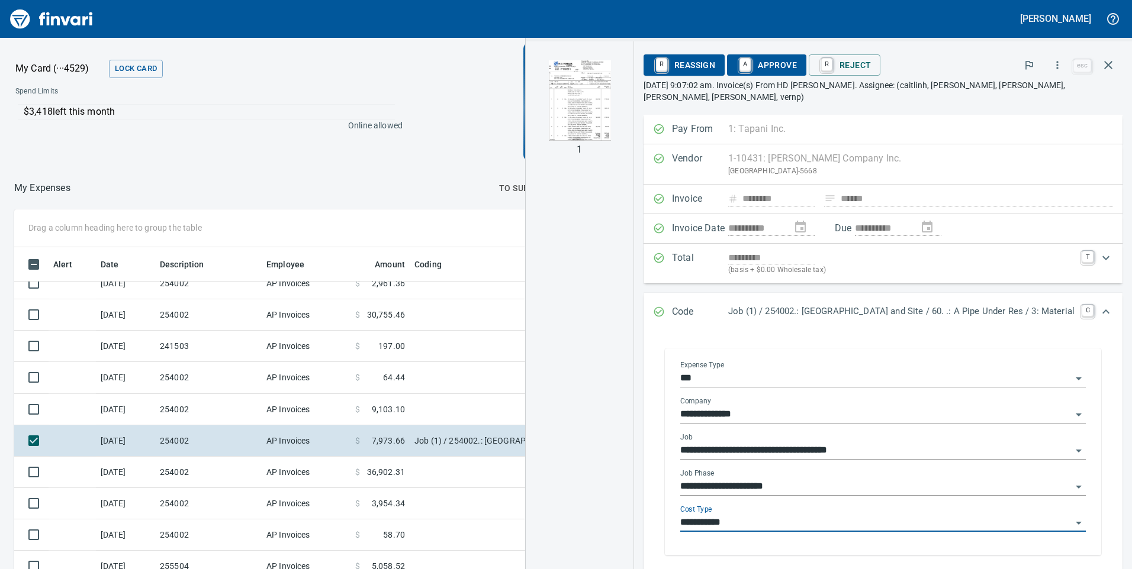
type input "**********"
click at [761, 62] on span "A Approve" at bounding box center [766, 65] width 60 height 20
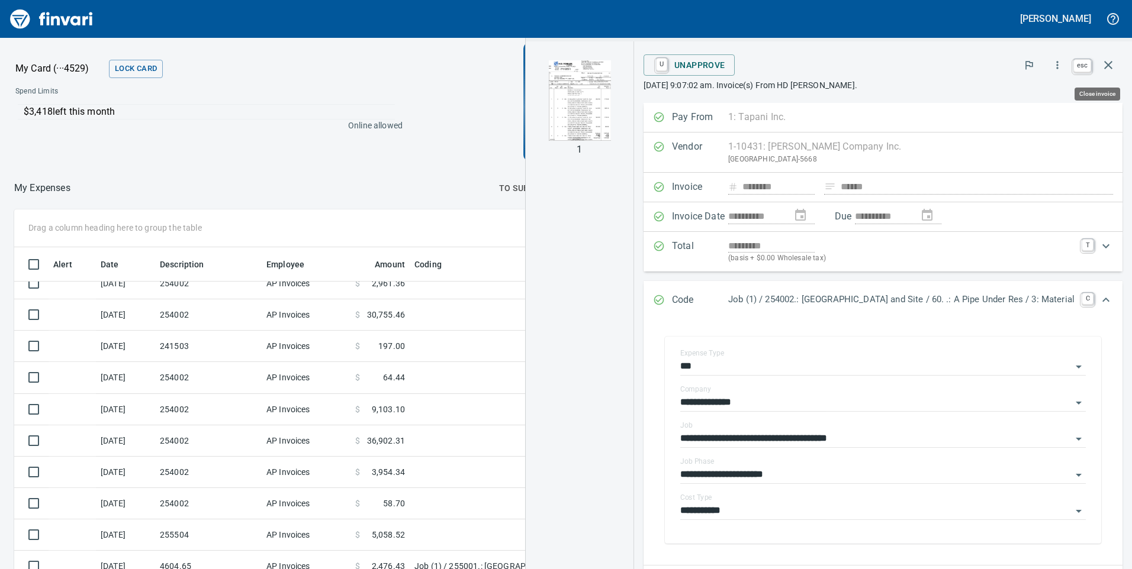
click at [1112, 65] on icon "button" at bounding box center [1108, 65] width 14 height 14
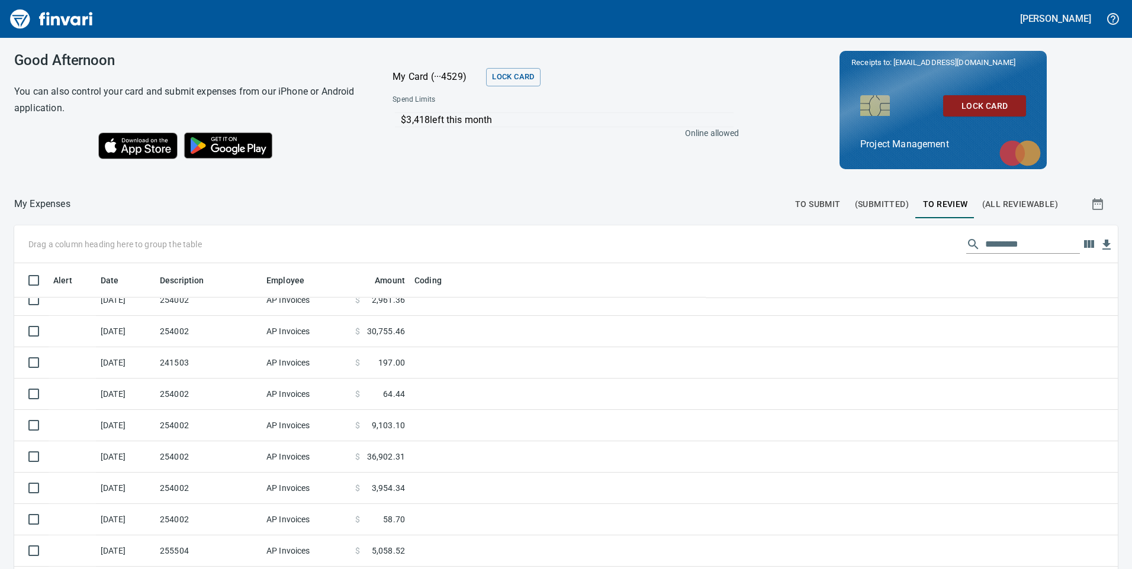
scroll to position [430, 1077]
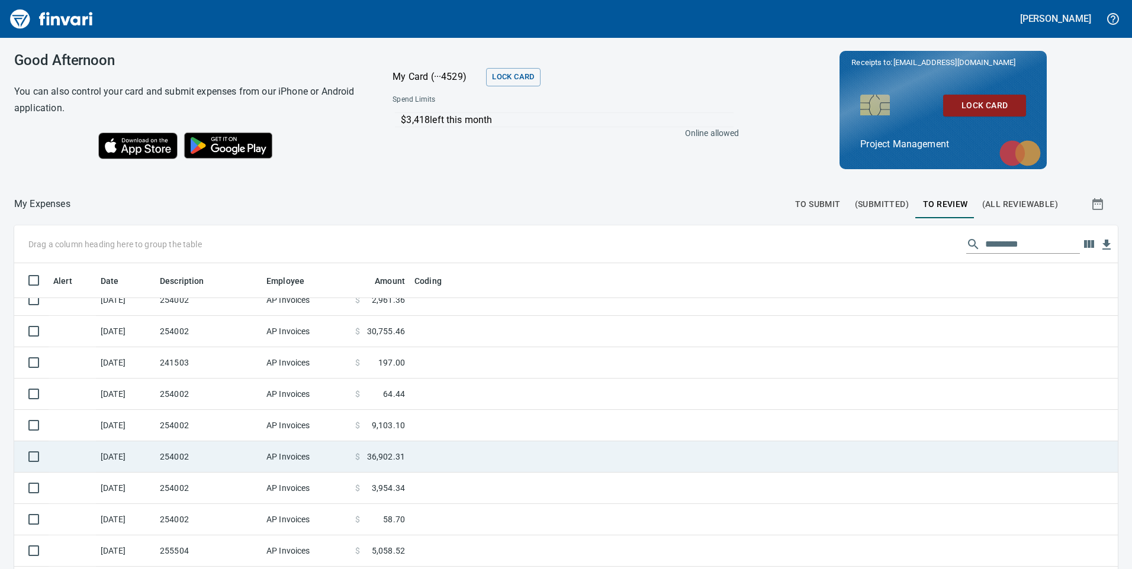
click at [417, 459] on td at bounding box center [558, 457] width 296 height 31
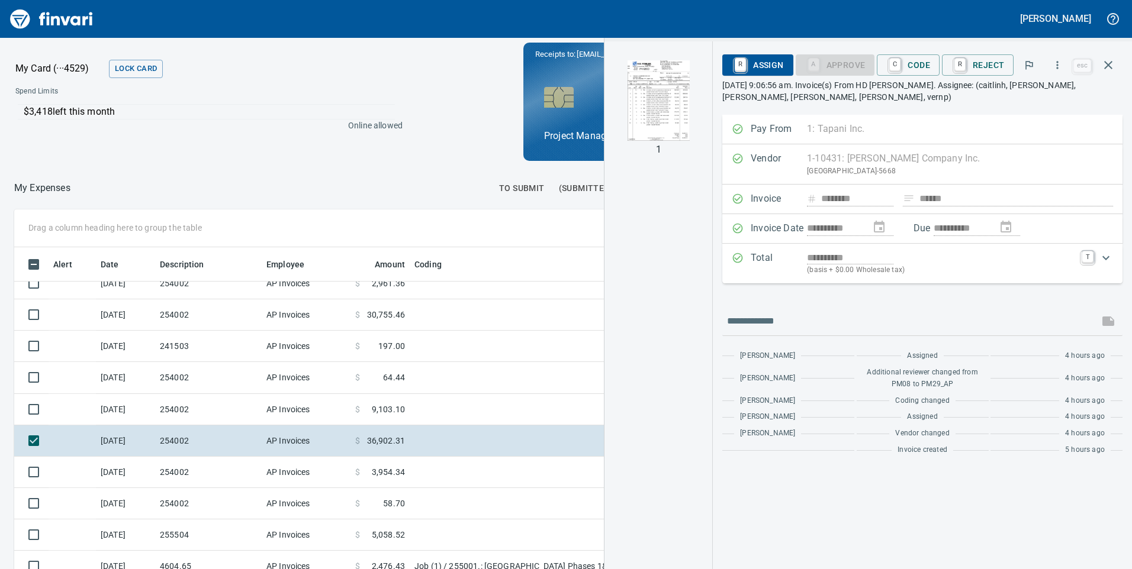
scroll to position [430, 781]
click at [909, 60] on span "C Code" at bounding box center [908, 65] width 44 height 20
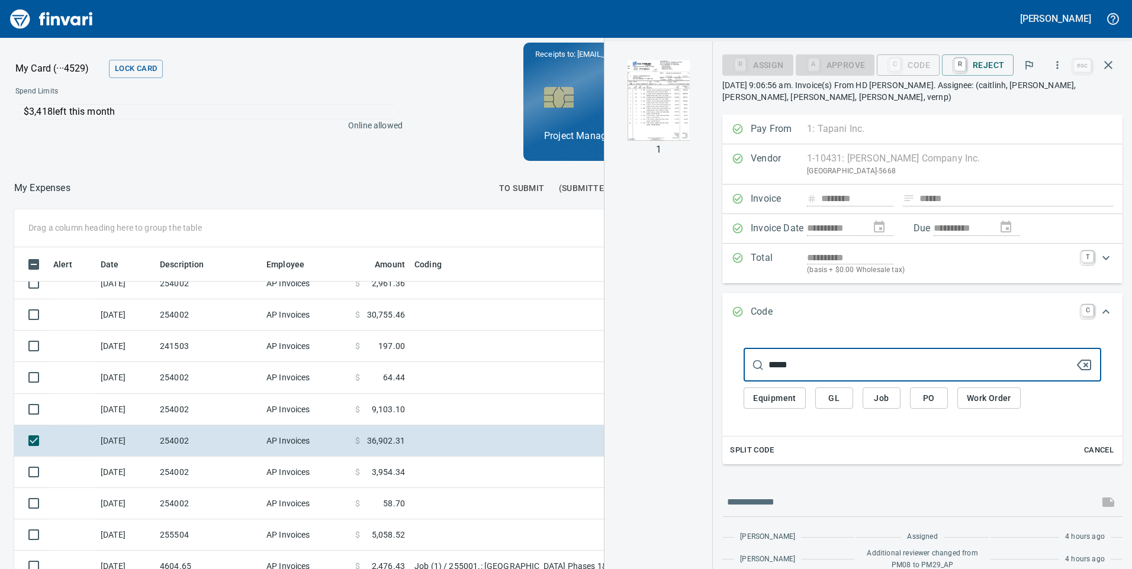
type input "******"
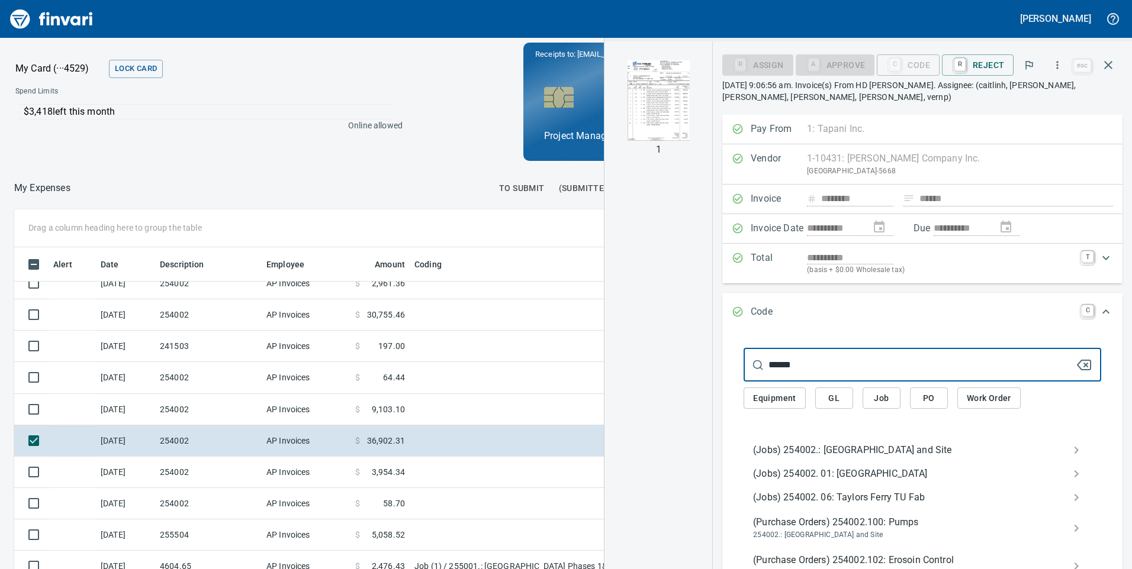
click at [804, 453] on span "(Jobs) 254002.: [GEOGRAPHIC_DATA] and Site" at bounding box center [913, 450] width 320 height 14
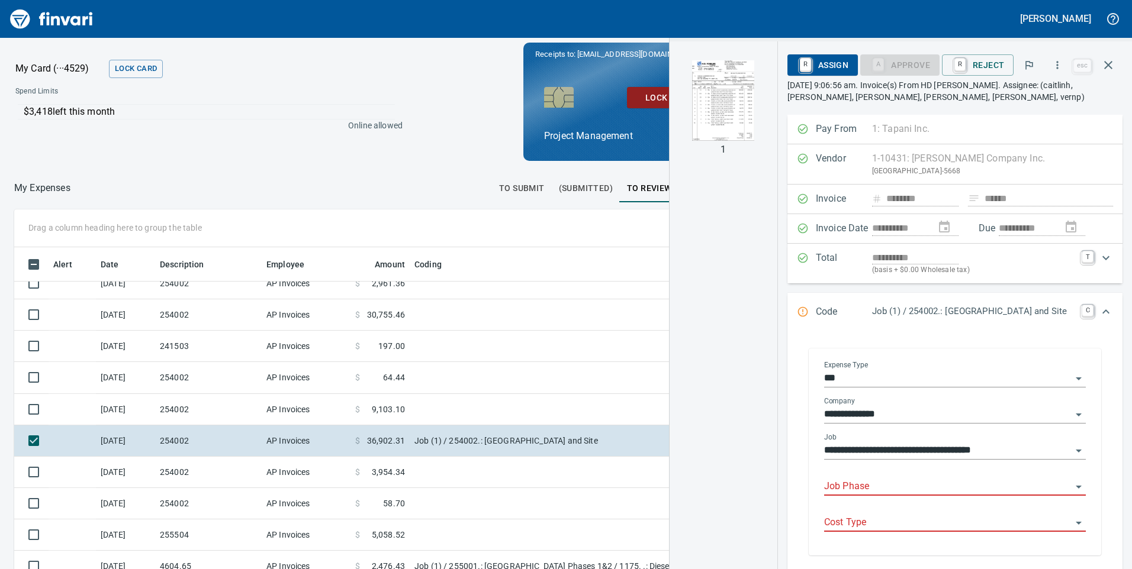
click at [858, 485] on input "Job Phase" at bounding box center [947, 487] width 247 height 17
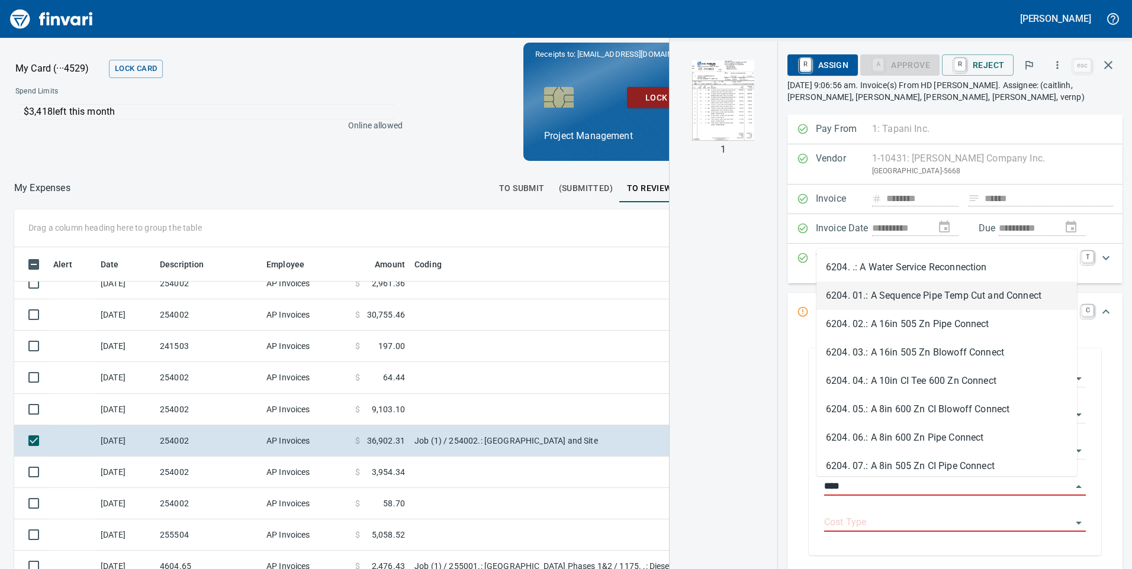
click at [858, 298] on li "6204. 01.: A Sequence Pipe Temp Cut and Connect" at bounding box center [946, 296] width 260 height 28
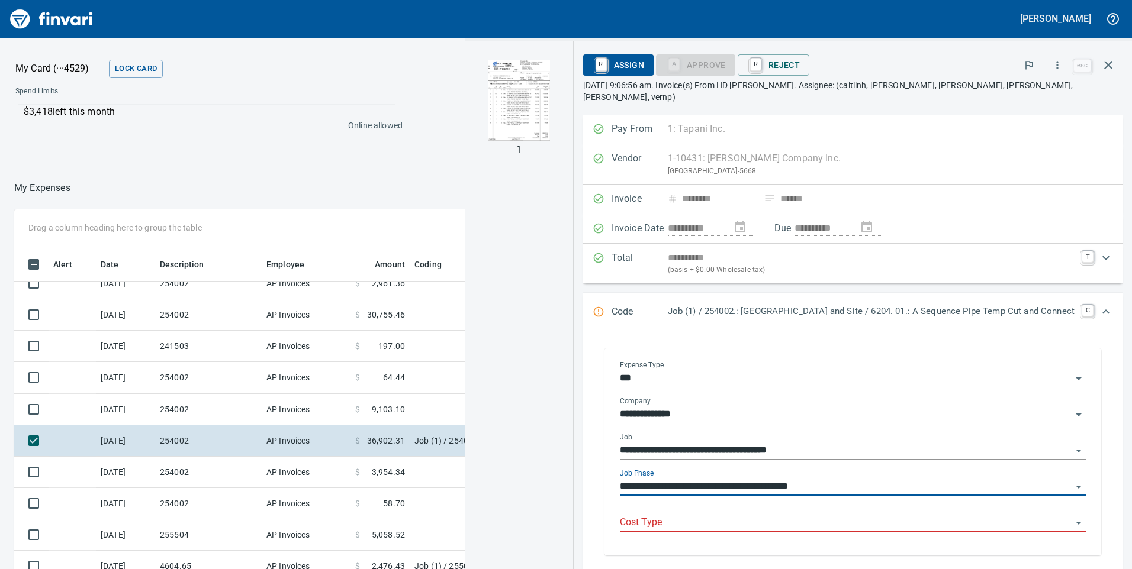
type input "**********"
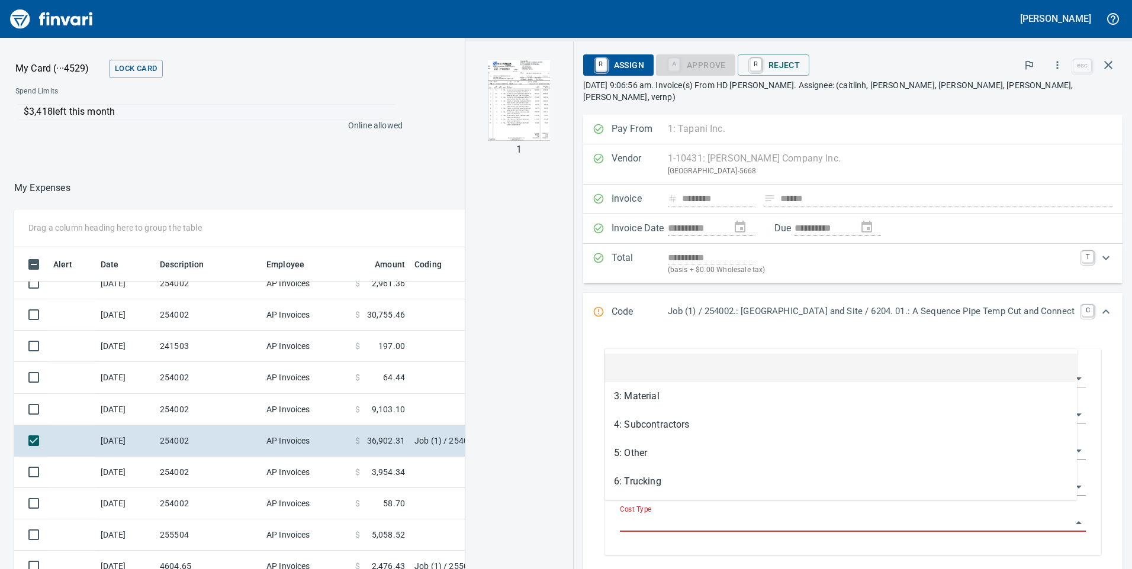
click at [730, 517] on input "Cost Type" at bounding box center [846, 523] width 452 height 17
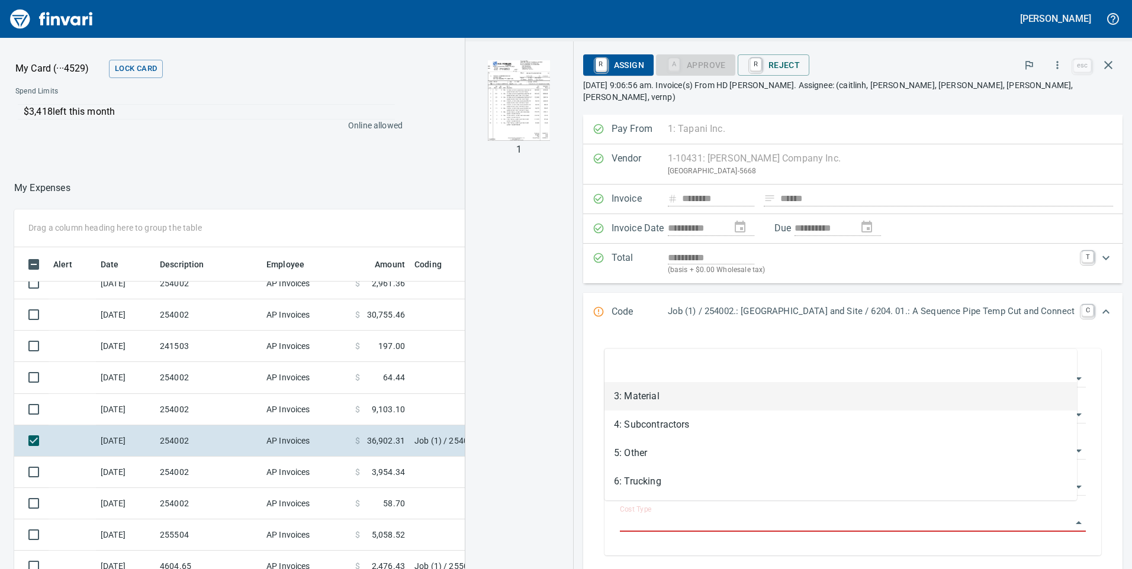
click at [675, 400] on li "3: Material" at bounding box center [840, 396] width 472 height 28
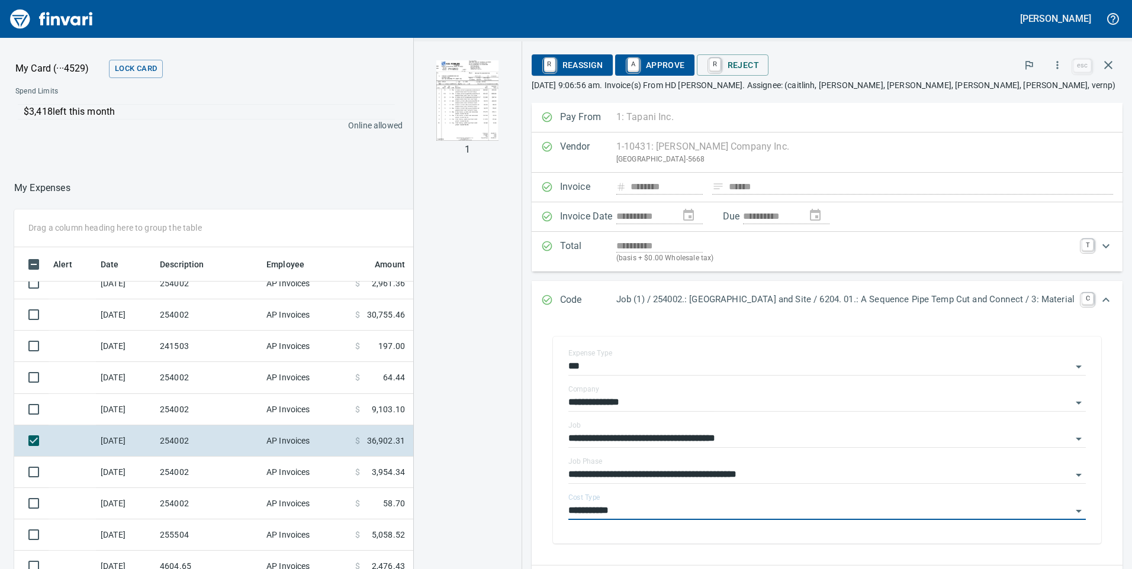
type input "**********"
click at [656, 66] on span "A Approve" at bounding box center [655, 65] width 60 height 20
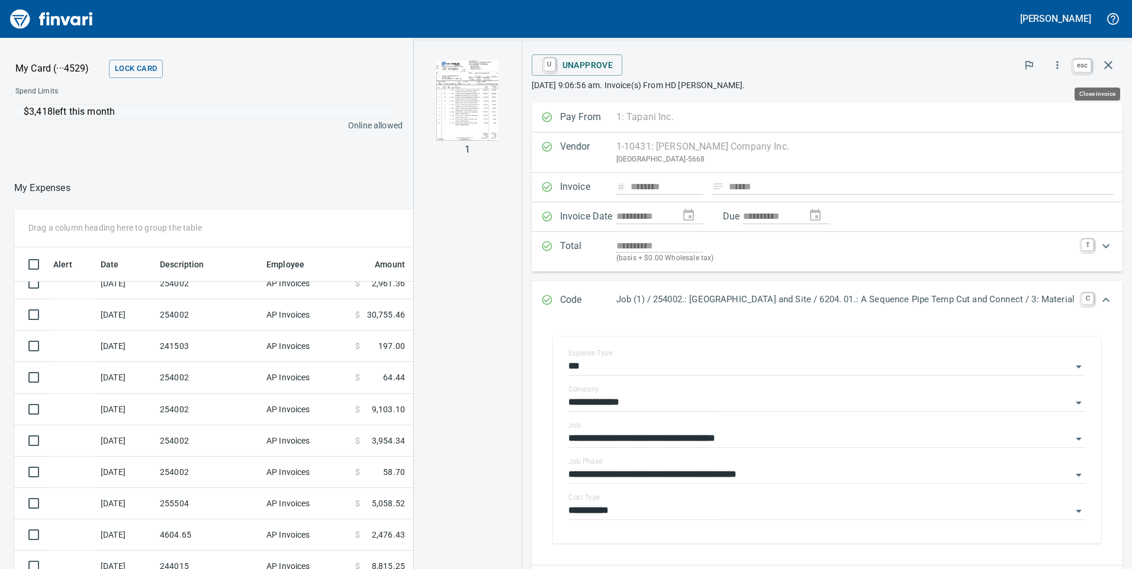
click at [1110, 59] on icon "button" at bounding box center [1108, 65] width 14 height 14
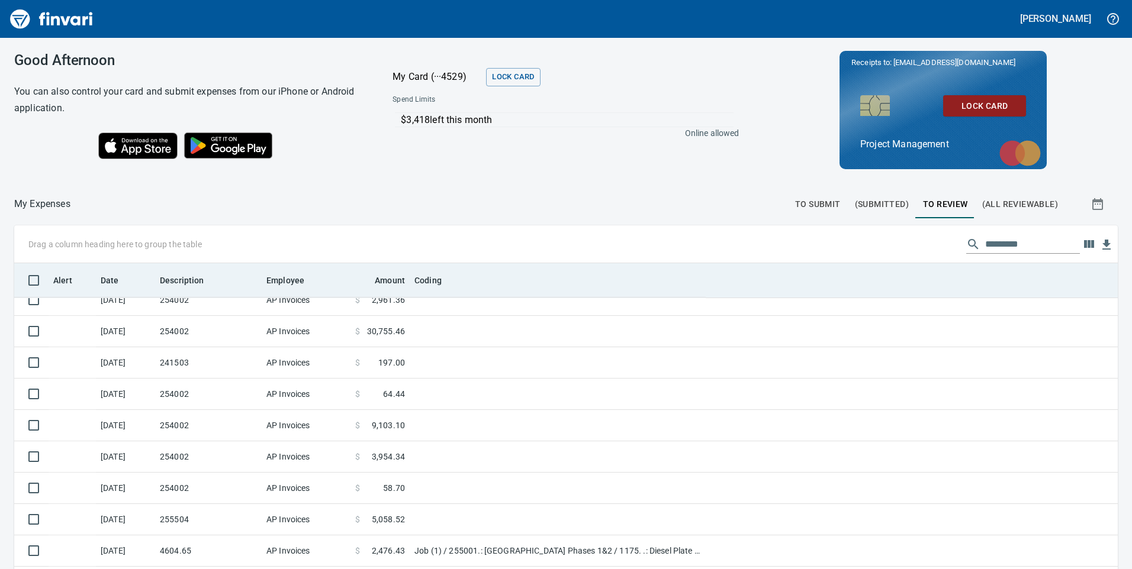
scroll to position [430, 1077]
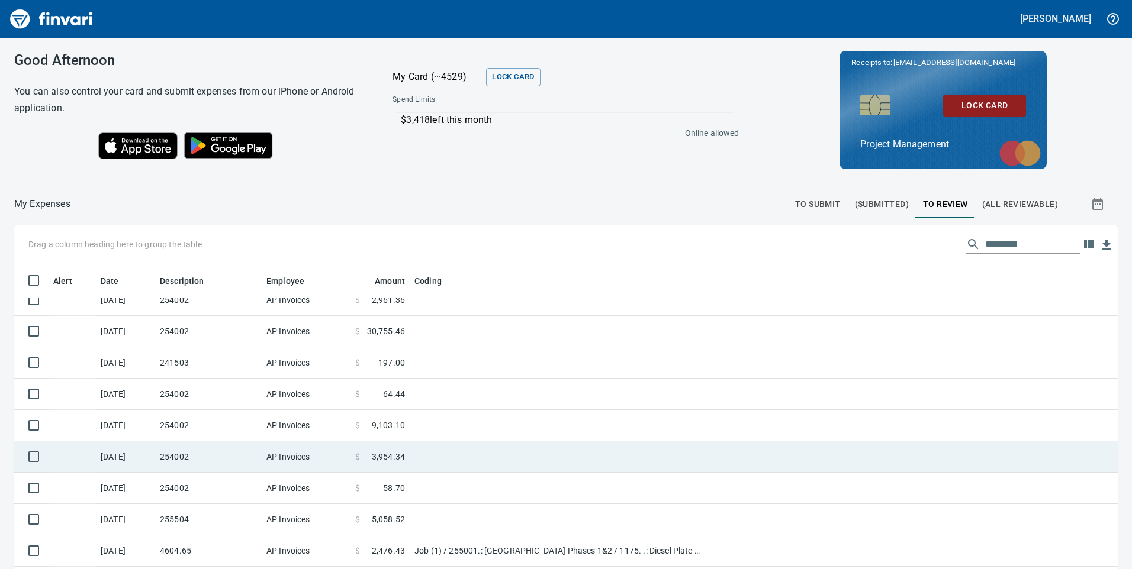
click at [415, 456] on td at bounding box center [558, 457] width 296 height 31
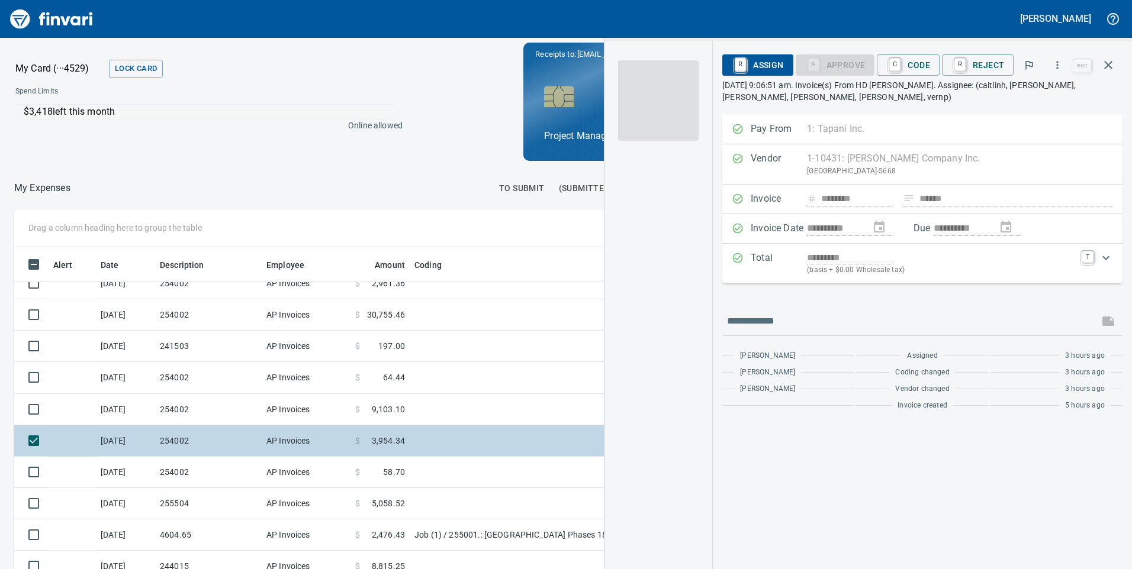
scroll to position [430, 781]
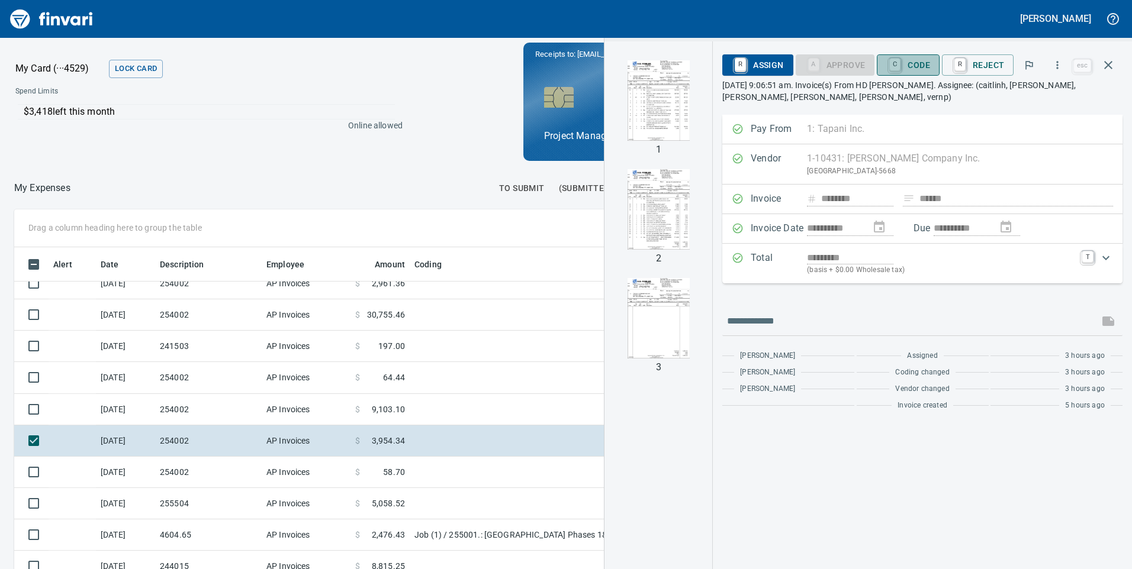
click at [916, 60] on span "C Code" at bounding box center [908, 65] width 44 height 20
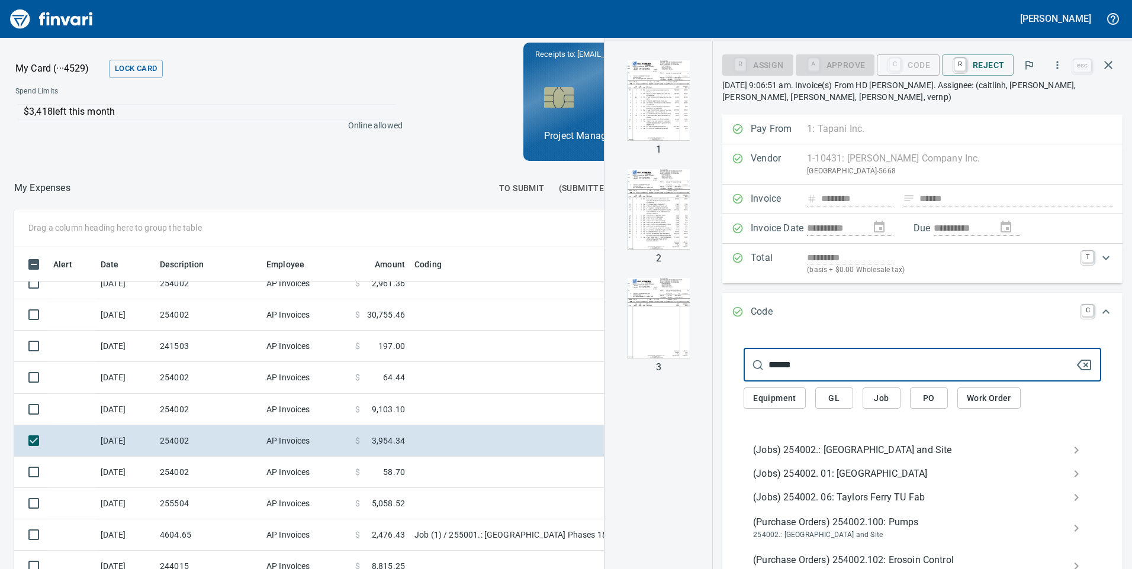
type input "******"
click at [809, 445] on span "(Jobs) 254002.: [GEOGRAPHIC_DATA] and Site" at bounding box center [913, 450] width 320 height 14
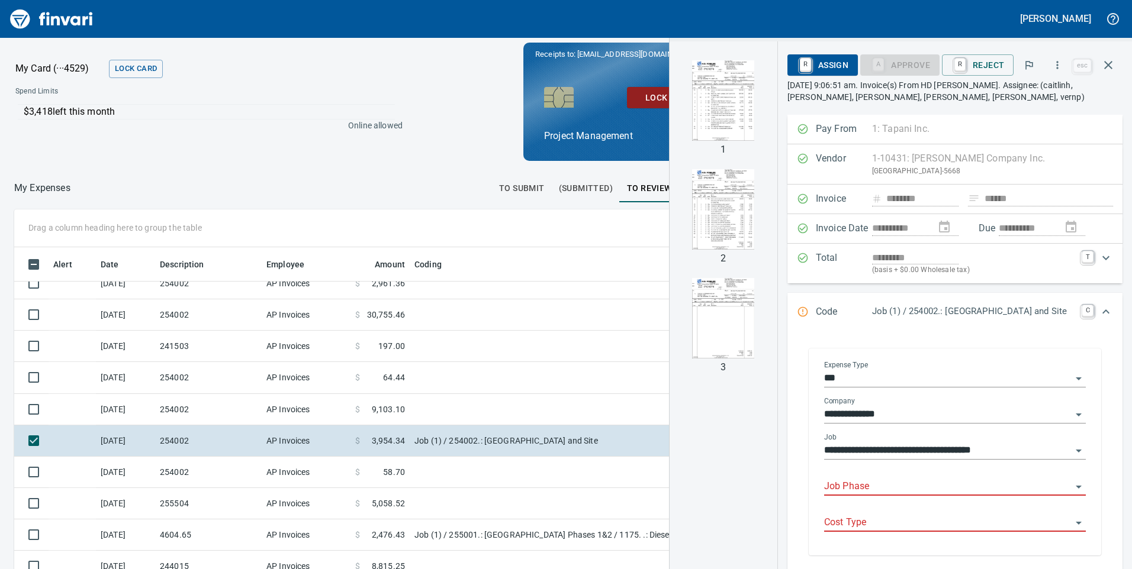
click at [833, 487] on input "Job Phase" at bounding box center [947, 487] width 247 height 17
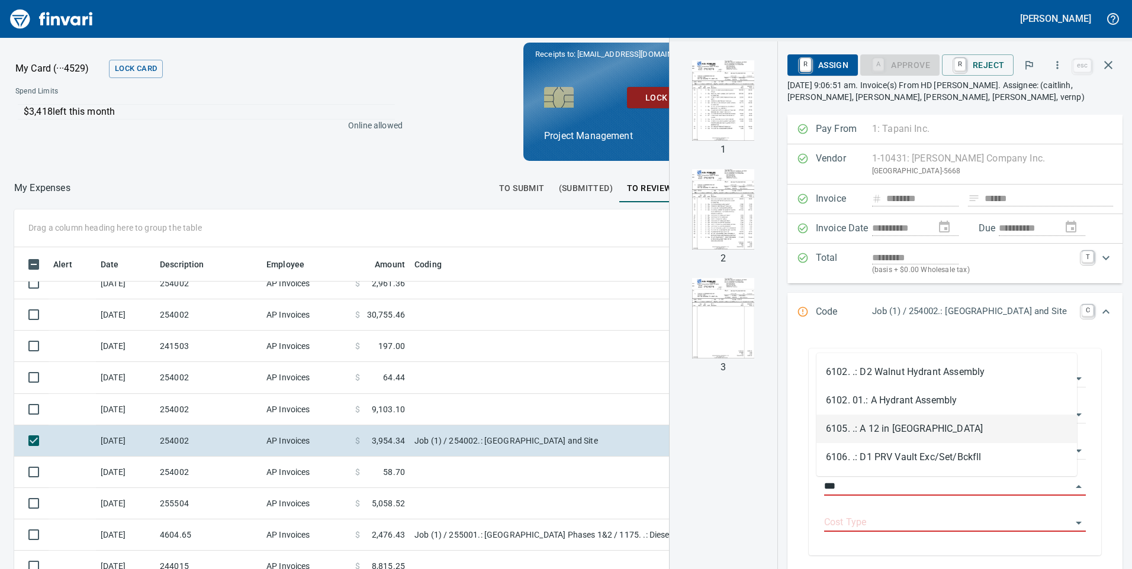
click at [906, 427] on li "6105. .: A 12 in [GEOGRAPHIC_DATA]" at bounding box center [946, 429] width 260 height 28
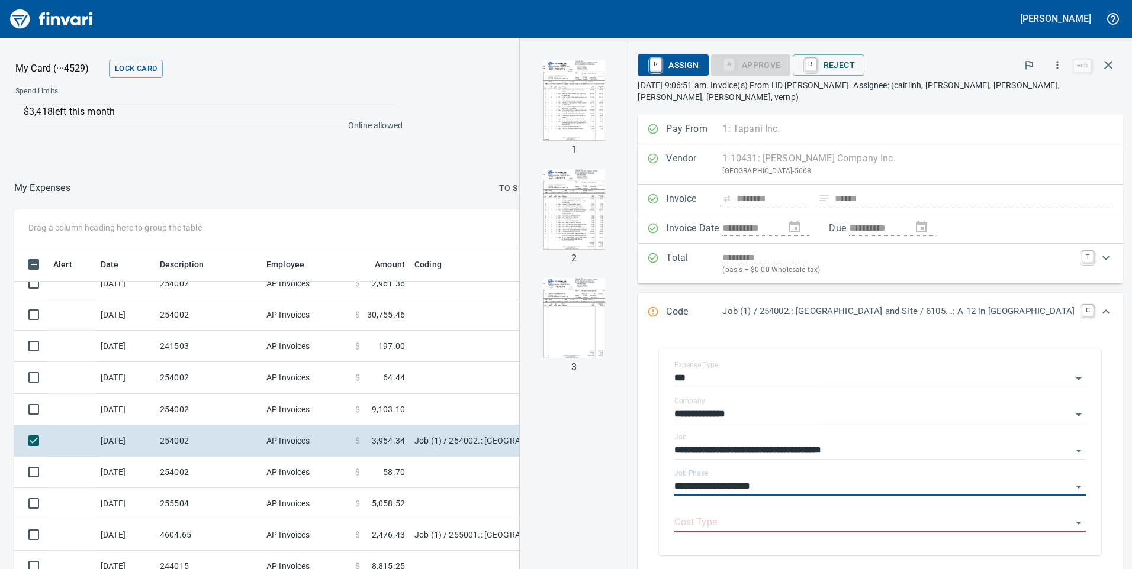
scroll to position [178, 0]
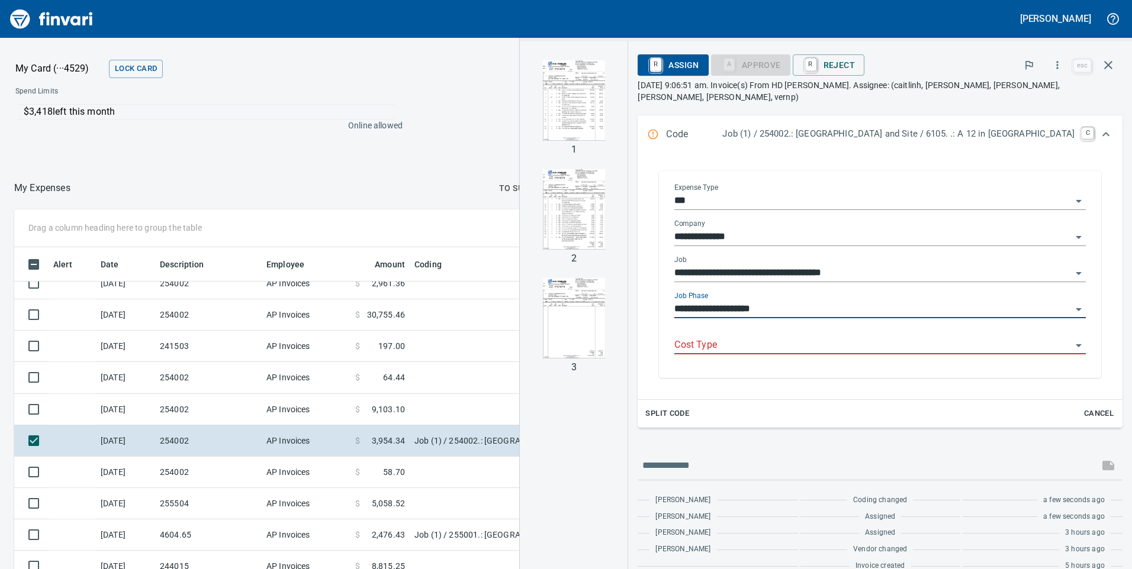
type input "**********"
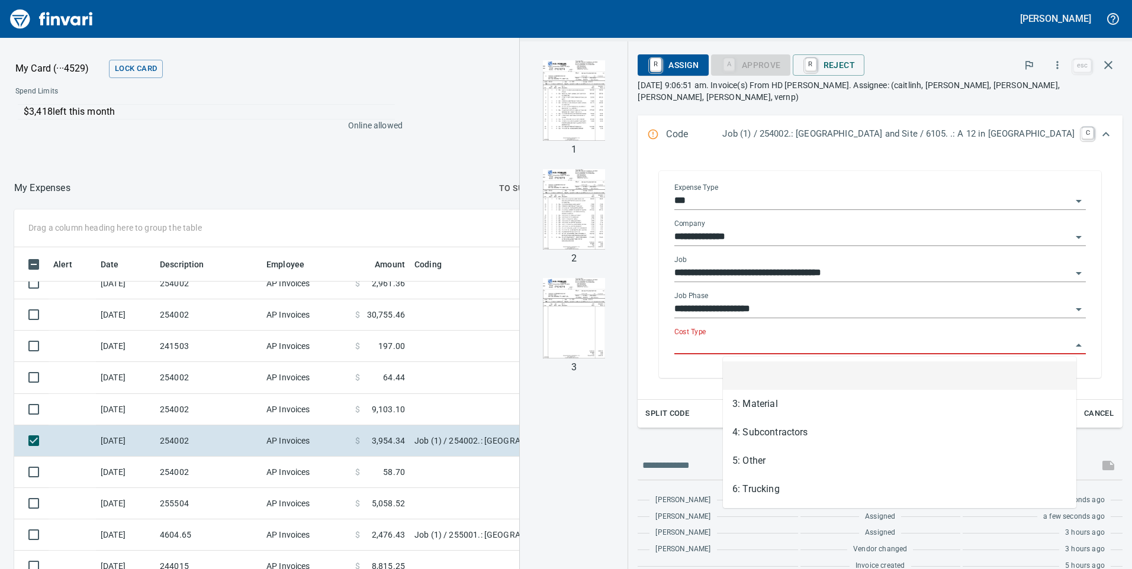
click at [753, 347] on input "Cost Type" at bounding box center [872, 345] width 397 height 17
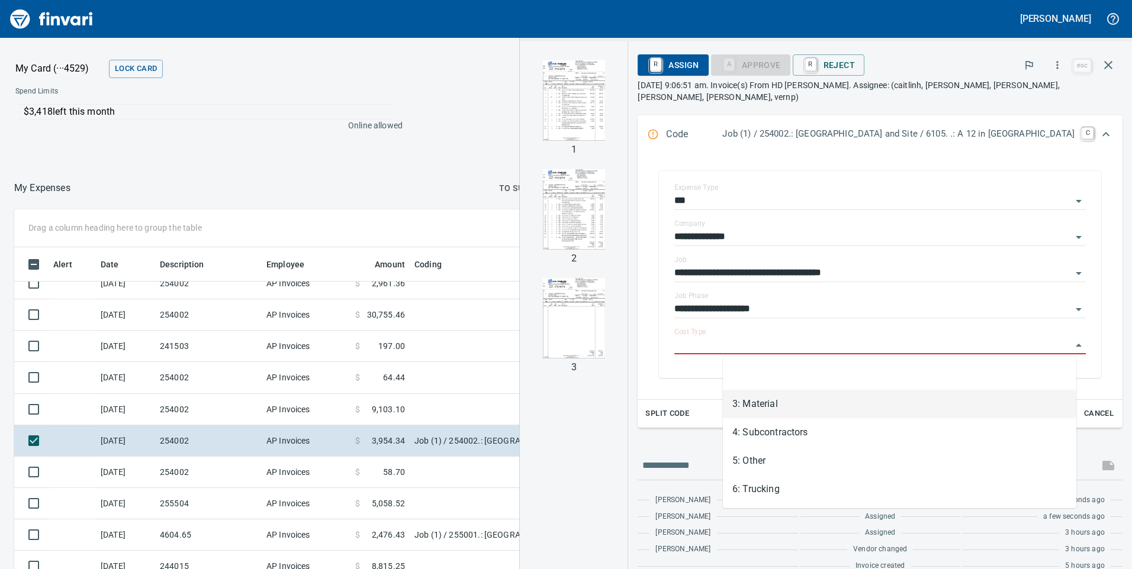
drag, startPoint x: 761, startPoint y: 407, endPoint x: 782, endPoint y: 89, distance: 318.0
click at [762, 407] on li "3: Material" at bounding box center [899, 404] width 353 height 28
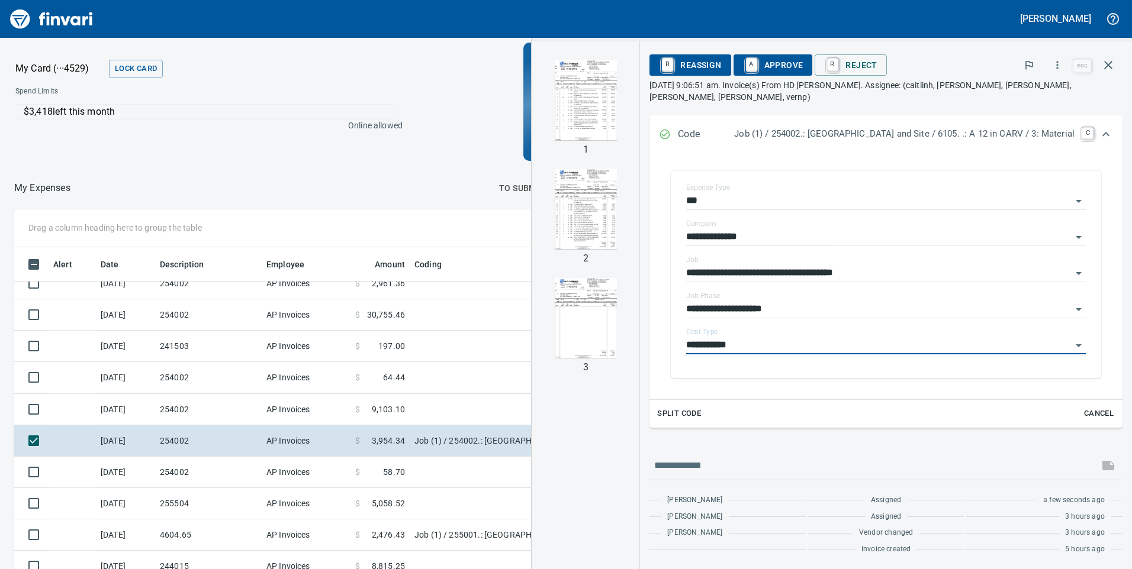
type input "**********"
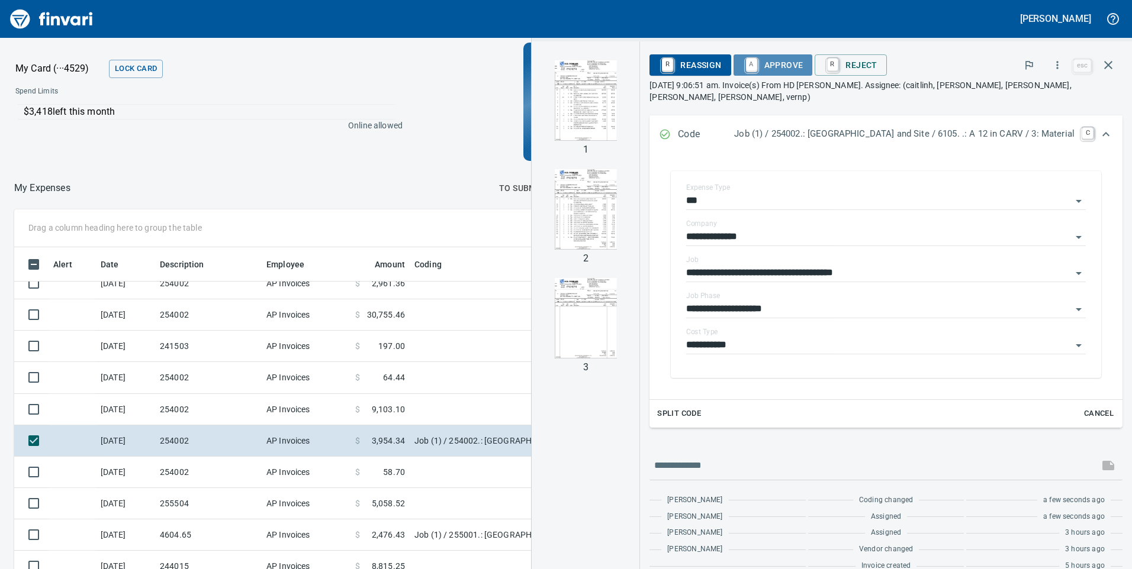
click at [774, 63] on span "A Approve" at bounding box center [773, 65] width 60 height 20
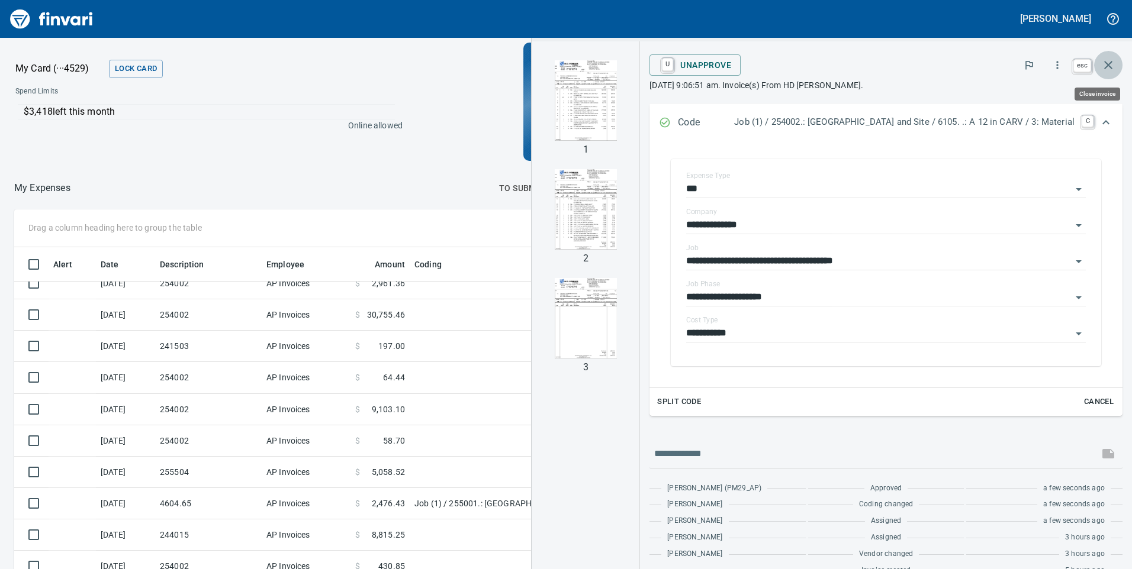
click at [1116, 70] on button "button" at bounding box center [1108, 65] width 28 height 28
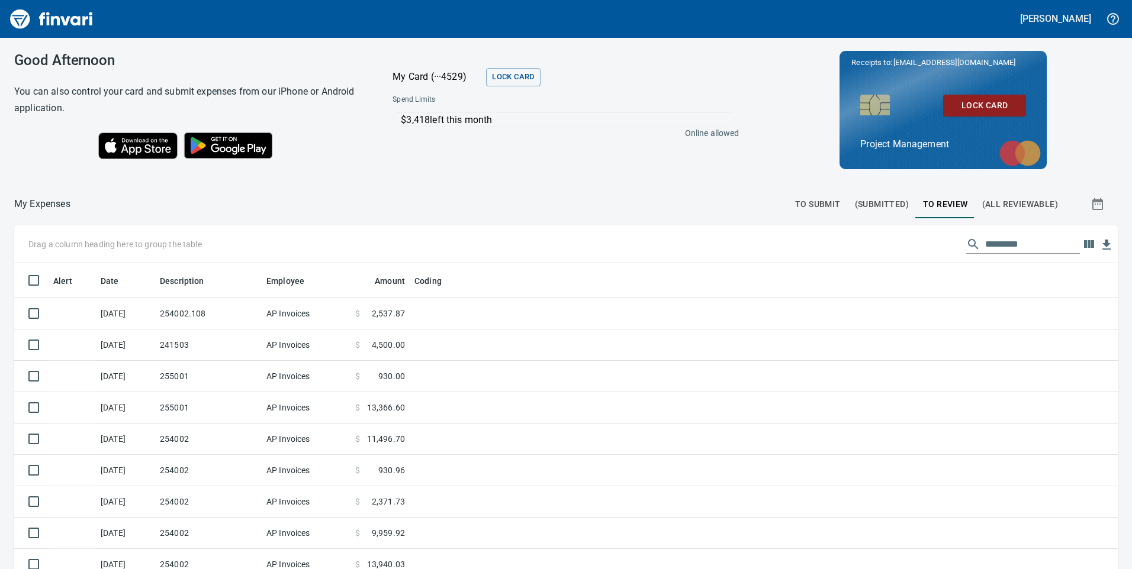
click at [1000, 244] on input "text" at bounding box center [1032, 244] width 95 height 19
type input "*"
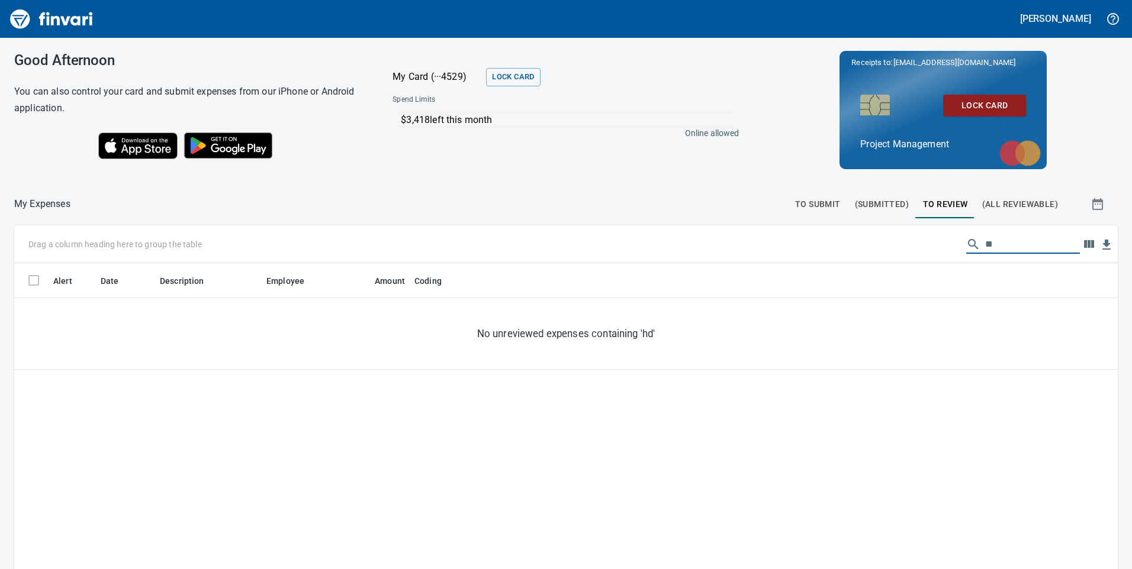
scroll to position [430, 1086]
type input "*"
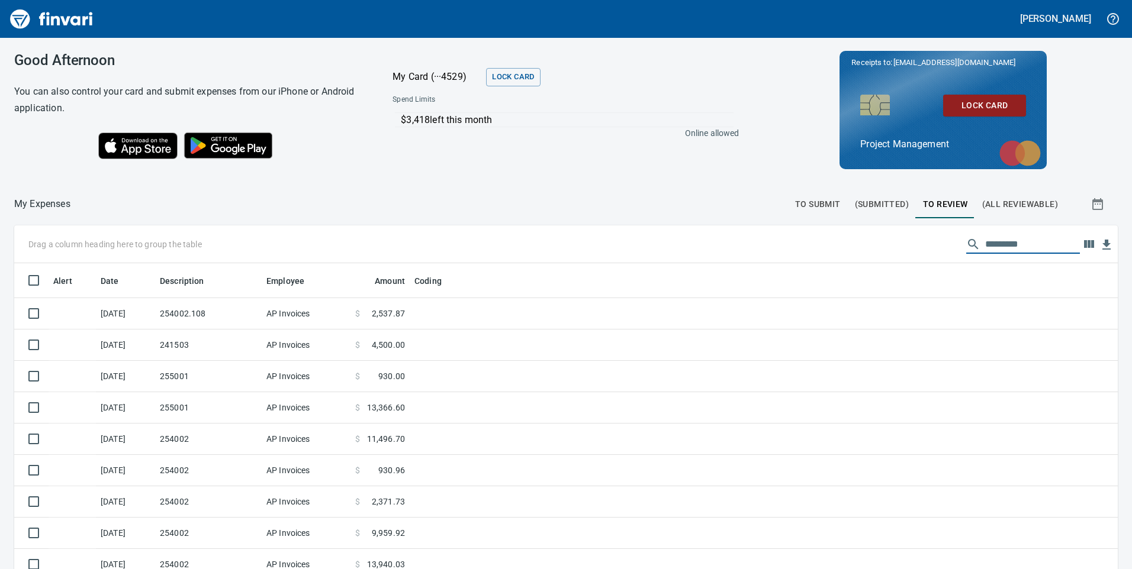
scroll to position [430, 1077]
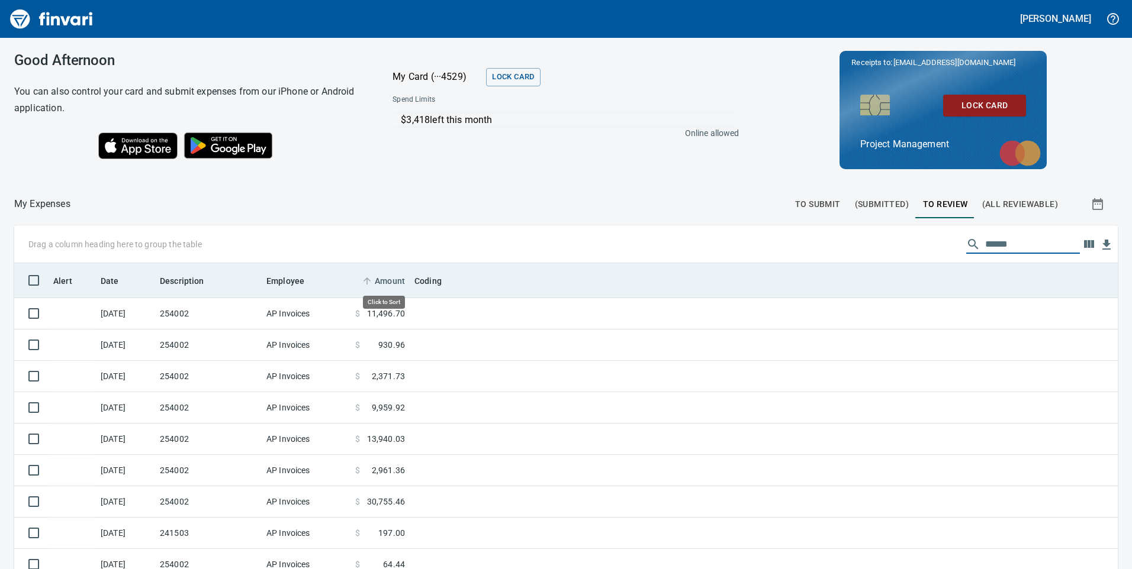
click at [393, 276] on span "Amount" at bounding box center [390, 281] width 30 height 14
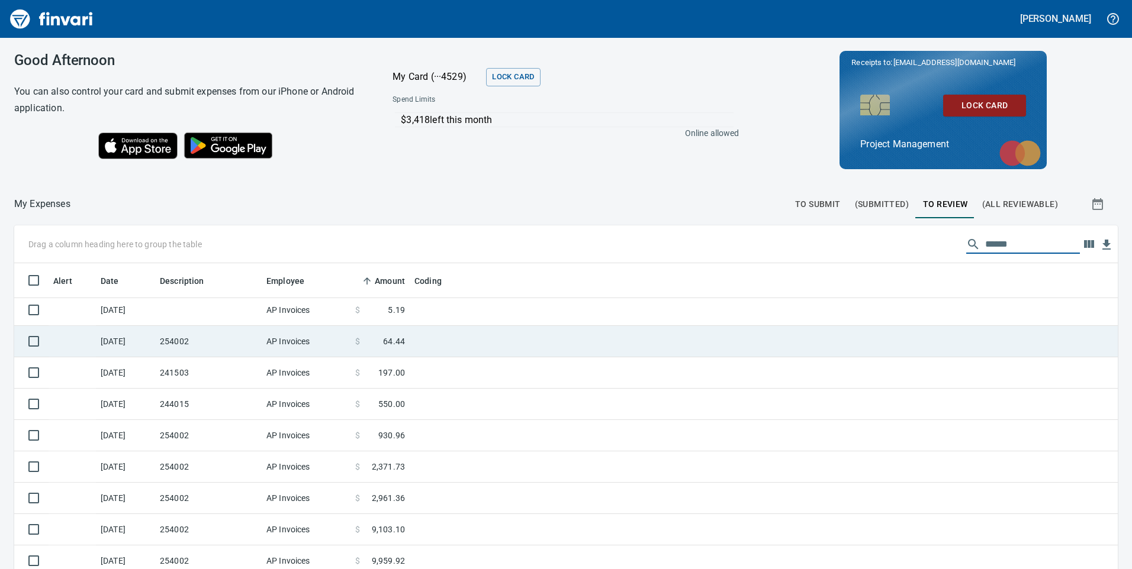
scroll to position [133, 0]
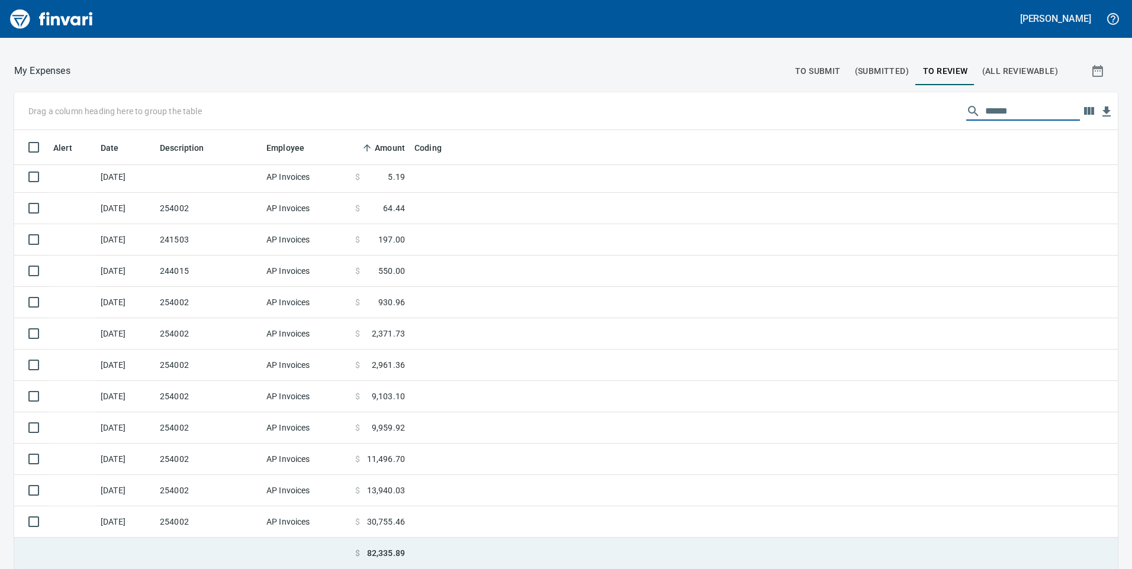
type input "******"
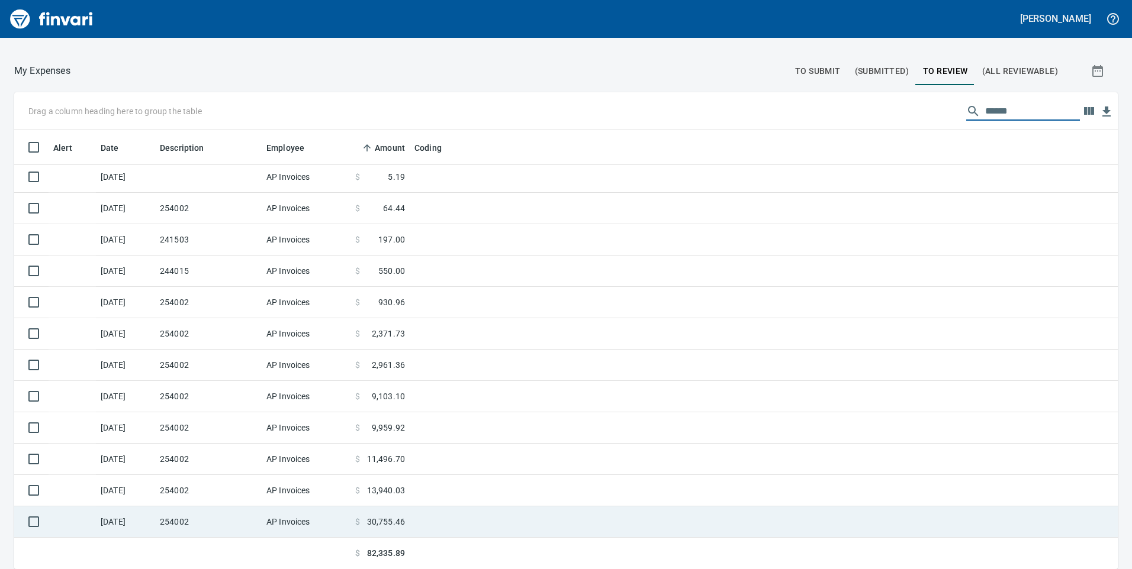
click at [411, 526] on td at bounding box center [558, 522] width 296 height 31
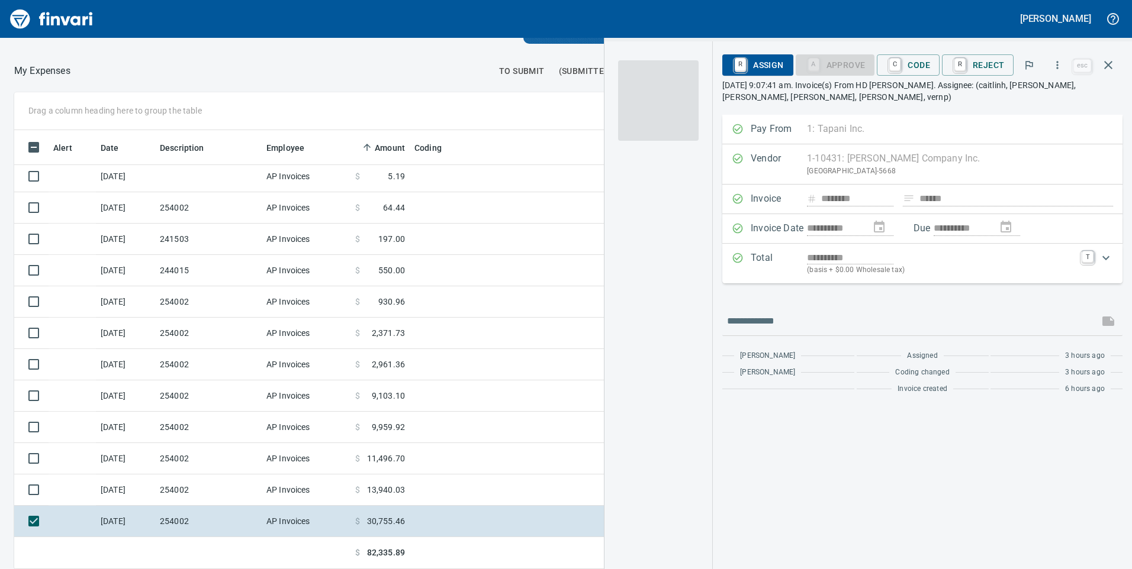
scroll to position [430, 781]
click at [928, 66] on span "C Code" at bounding box center [908, 65] width 44 height 20
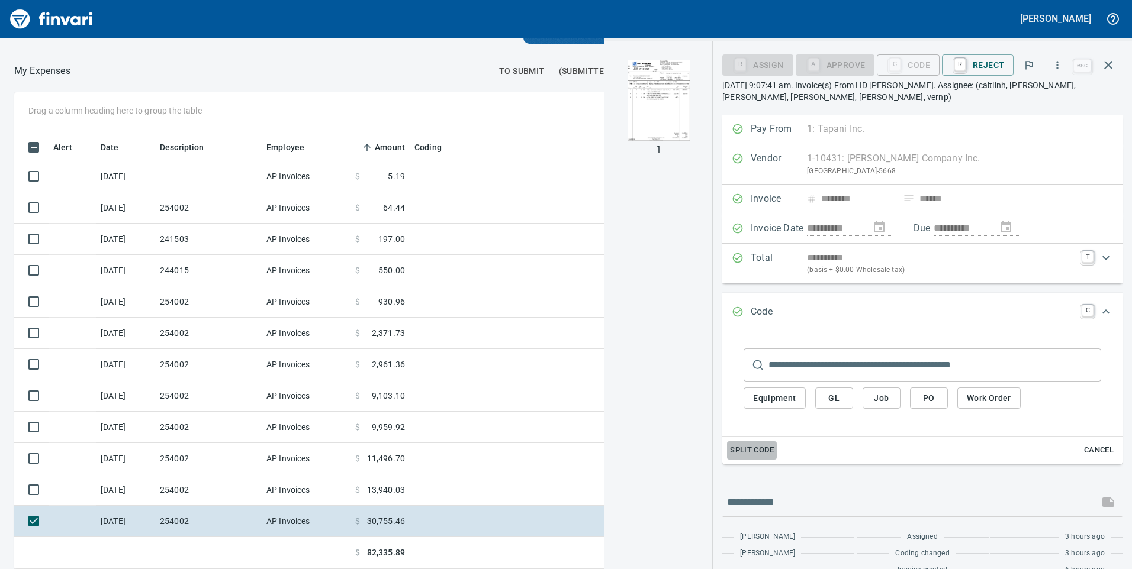
click at [753, 446] on span "Split Code" at bounding box center [752, 451] width 44 height 14
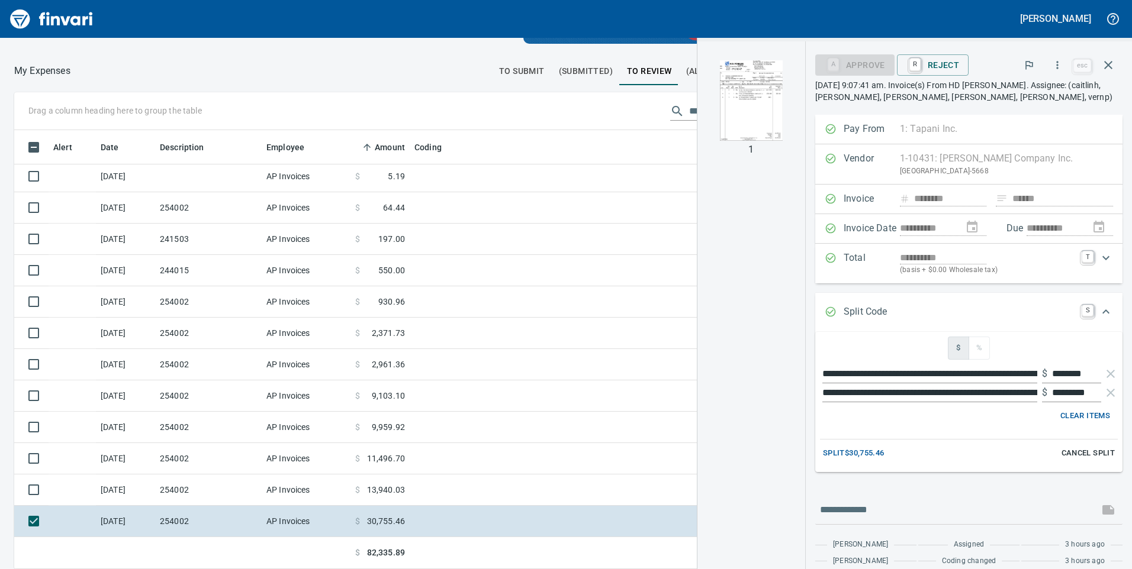
click at [840, 450] on span "Split $30,755.46" at bounding box center [854, 454] width 62 height 14
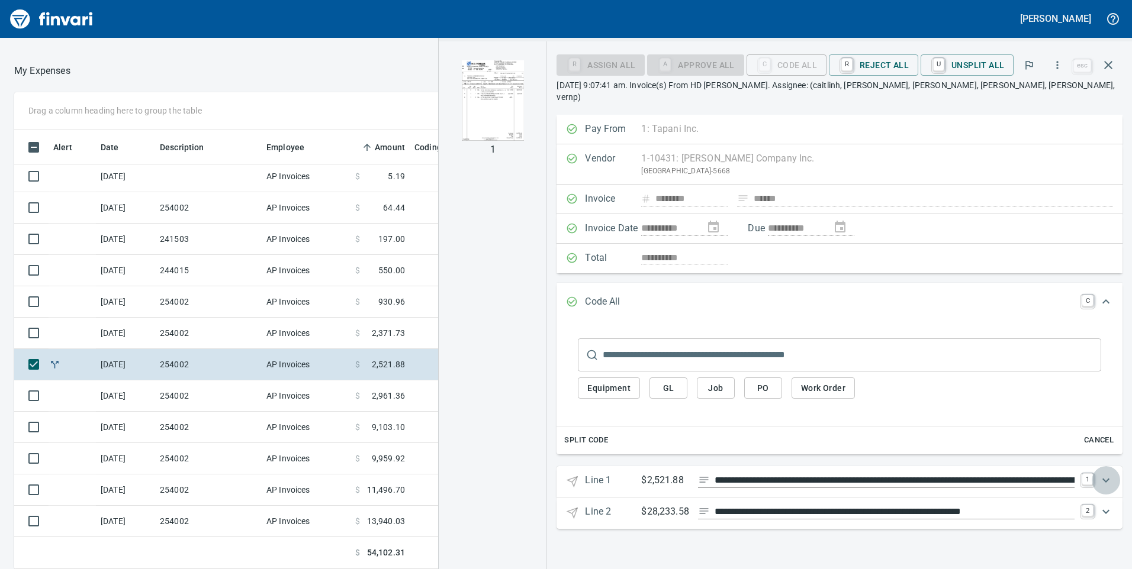
click at [1103, 474] on icon "Expand" at bounding box center [1106, 481] width 14 height 14
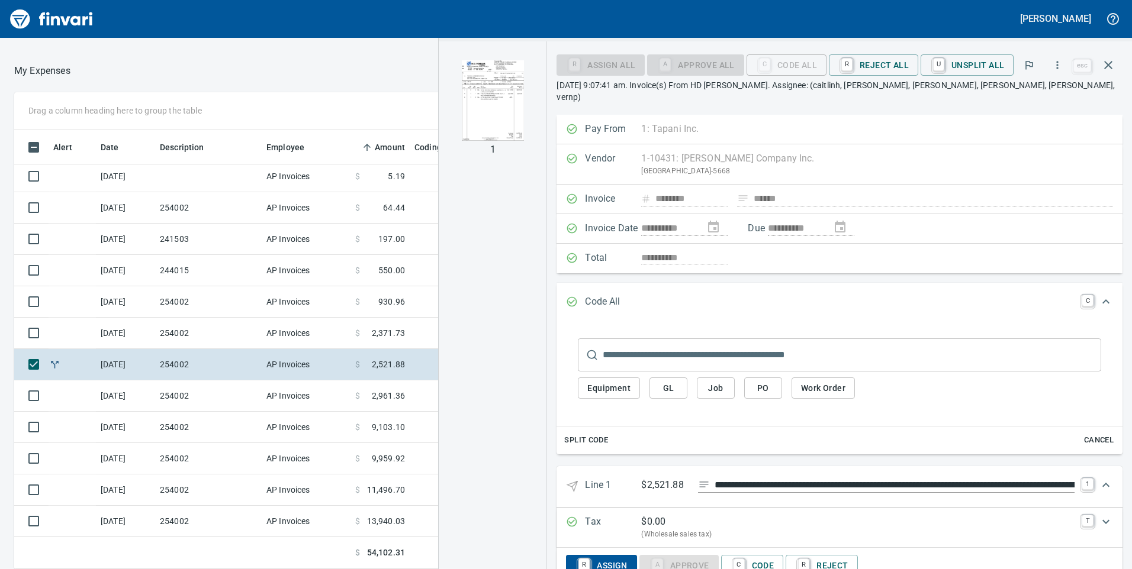
scroll to position [65, 0]
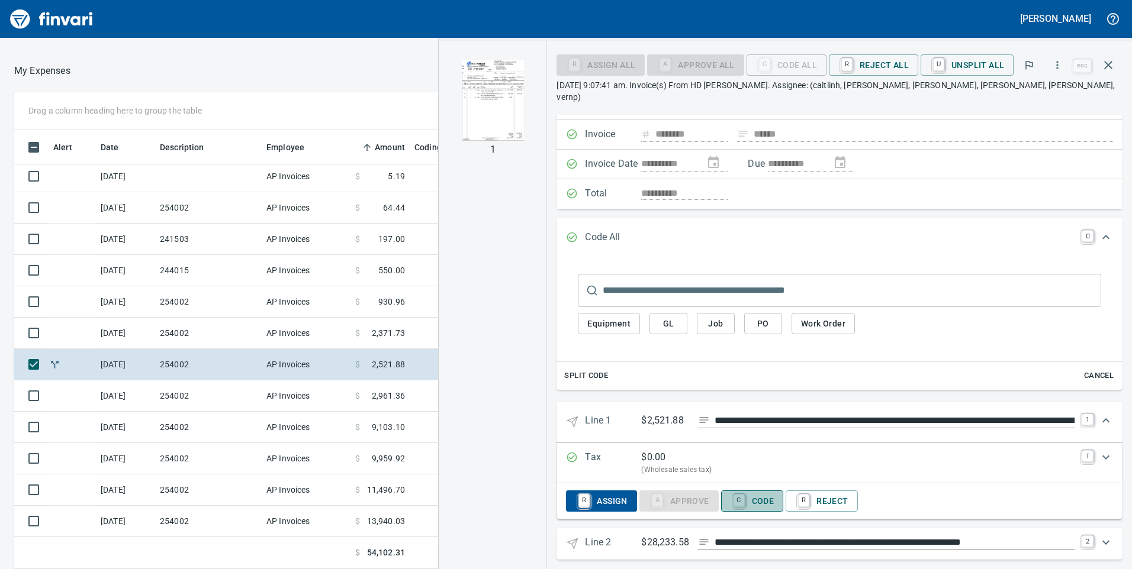
click at [767, 491] on span "C Code" at bounding box center [752, 501] width 44 height 20
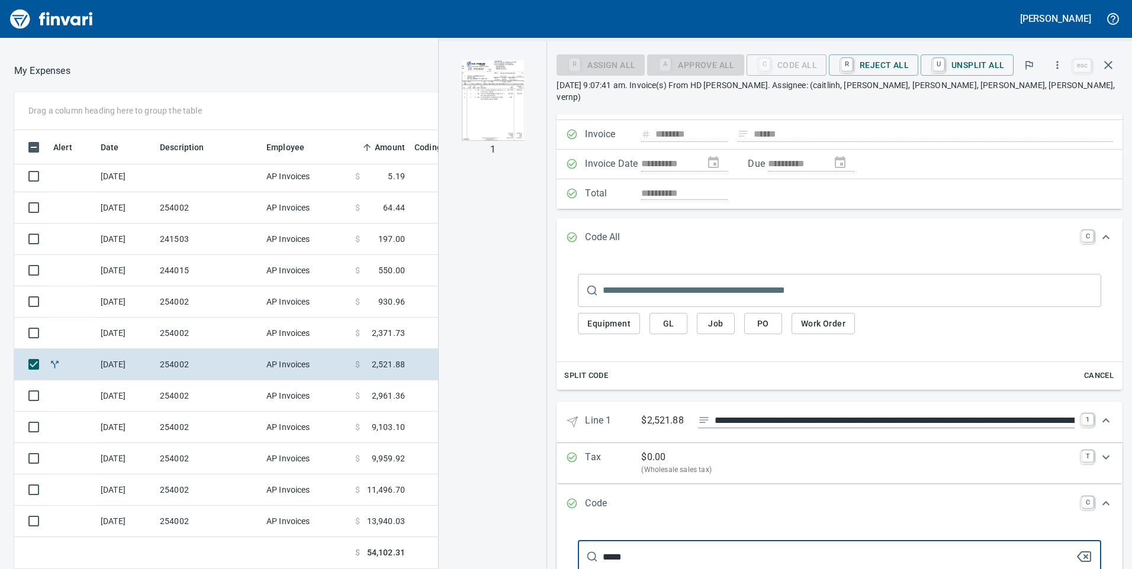
type input "******"
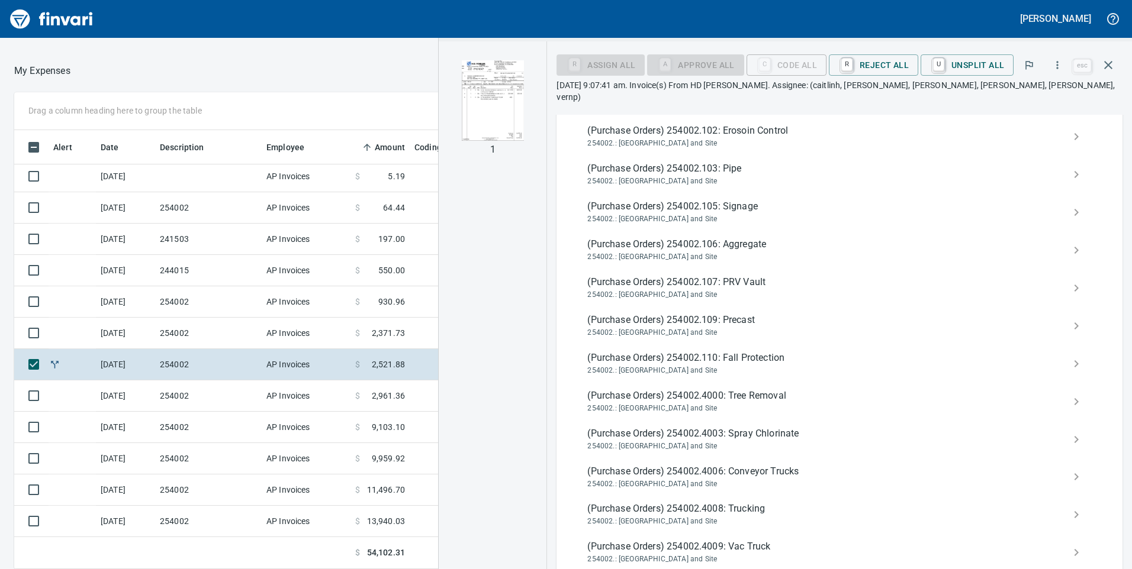
scroll to position [301, 0]
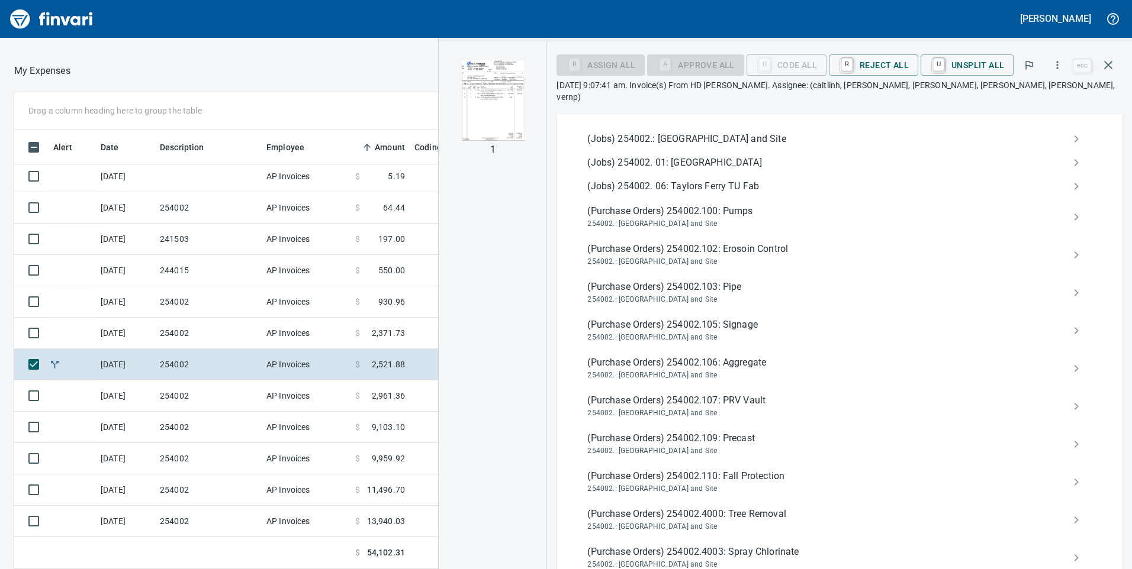
type input "******"
drag, startPoint x: 658, startPoint y: 127, endPoint x: 802, endPoint y: 154, distance: 146.5
click at [659, 132] on span "(Jobs) 254002.: [GEOGRAPHIC_DATA] and Site" at bounding box center [829, 139] width 485 height 14
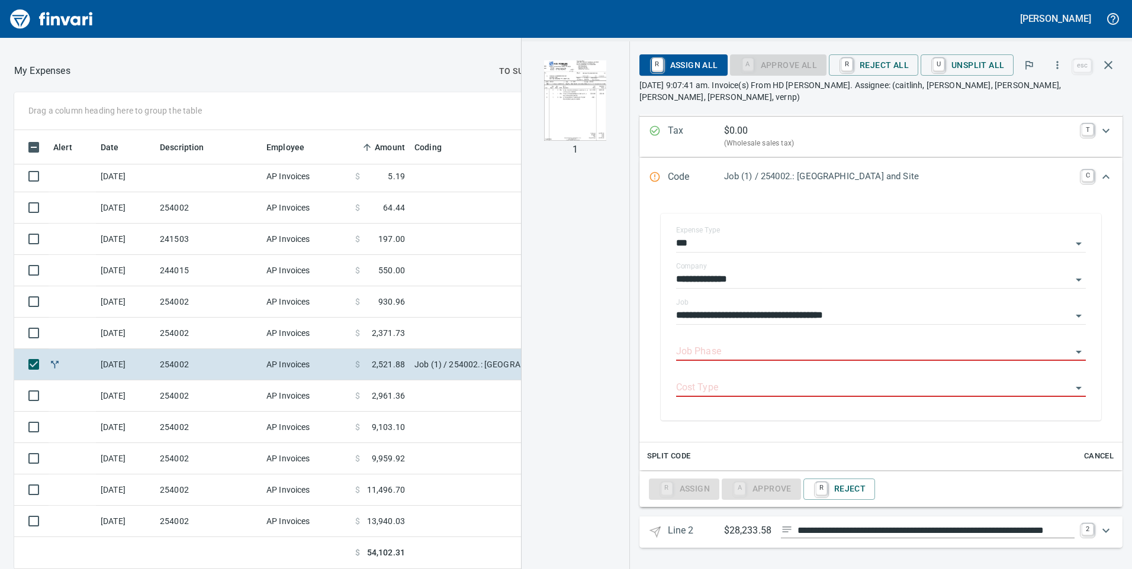
scroll to position [198, 0]
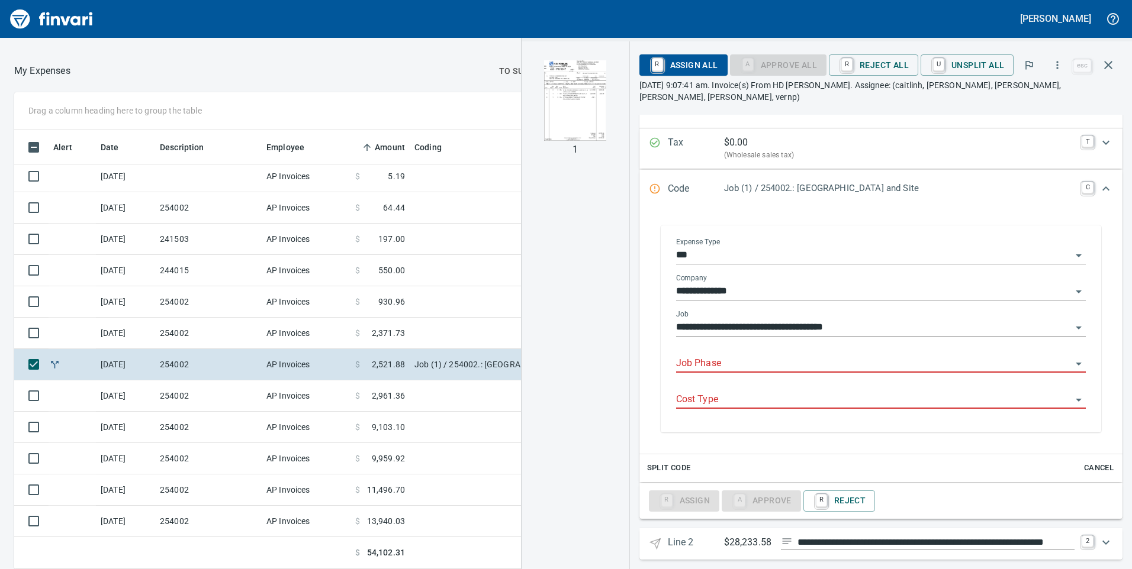
click at [755, 343] on body "[PERSON_NAME] My Card (···4529) Lock Card Spend Limits $3,418 left this month O…" at bounding box center [566, 284] width 1132 height 569
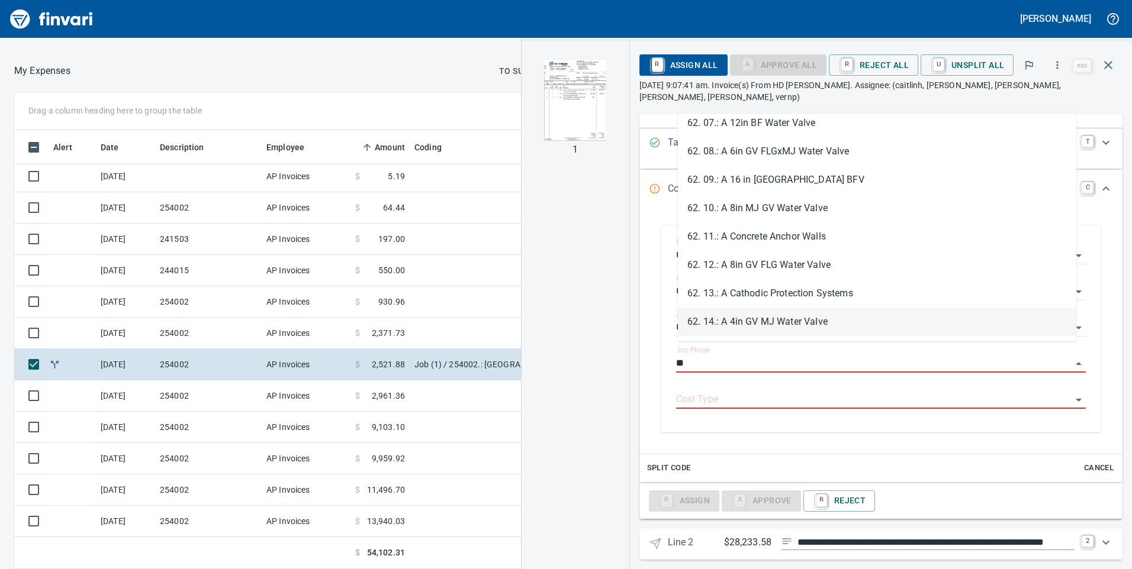
scroll to position [296, 0]
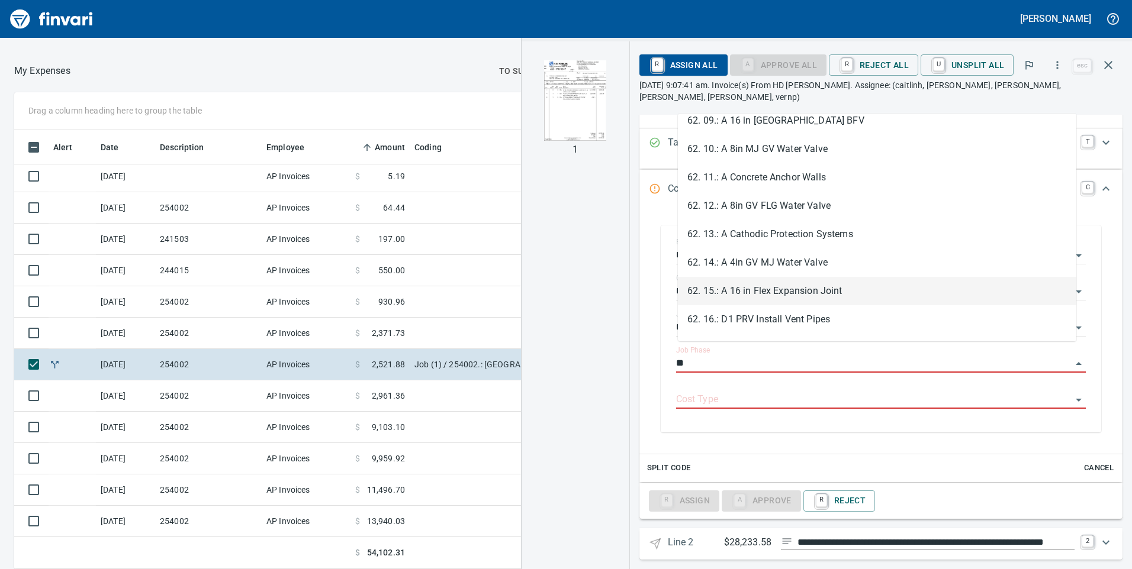
click at [735, 294] on li "62. 15.: A 16 in Flex Expansion Joint" at bounding box center [877, 291] width 398 height 28
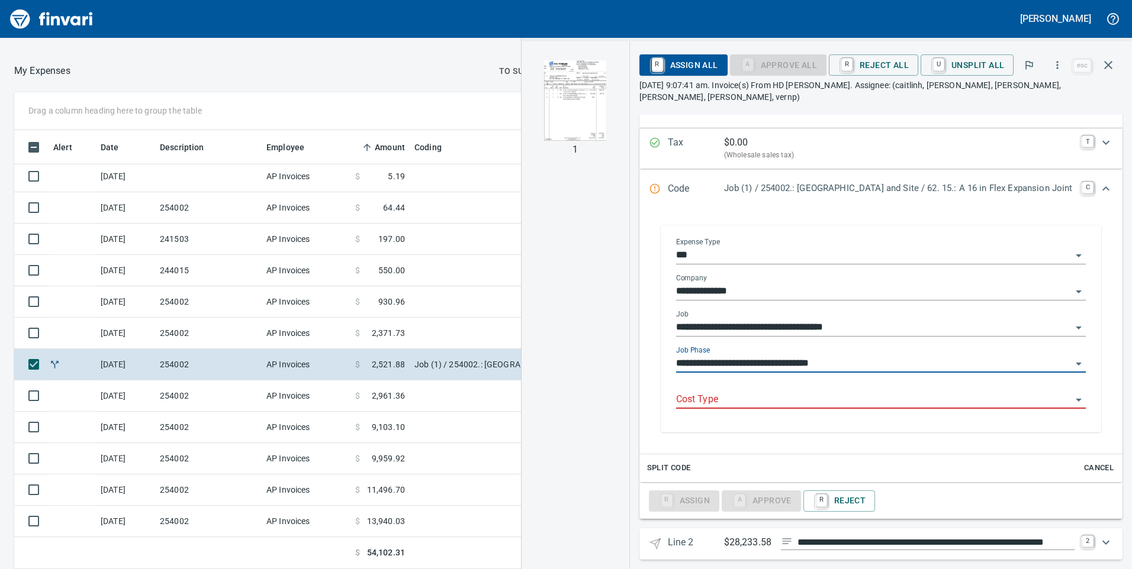
type input "**********"
click at [703, 392] on input "Cost Type" at bounding box center [873, 400] width 395 height 17
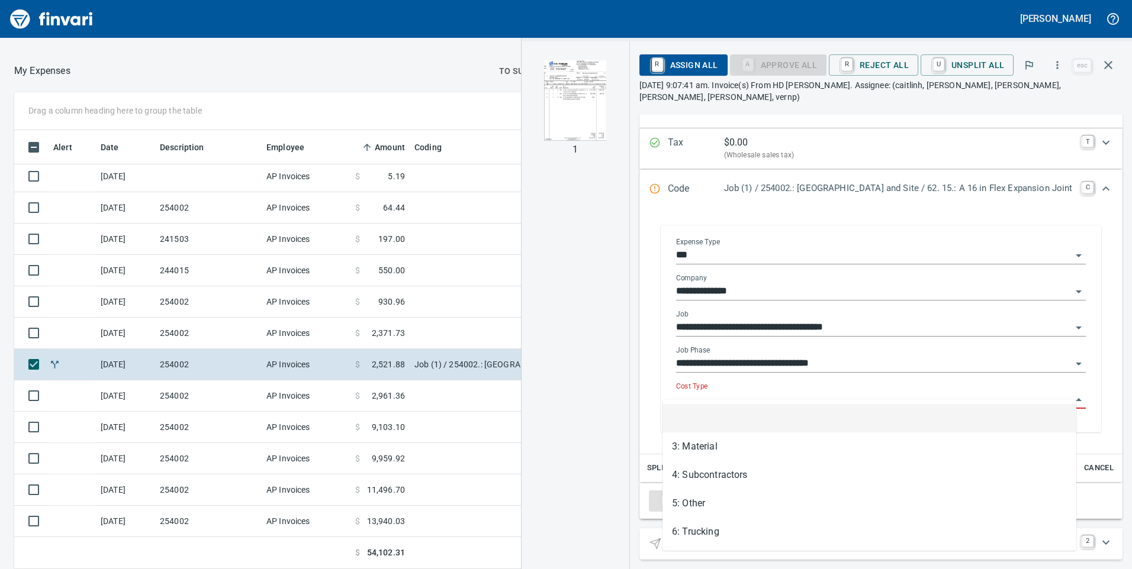
scroll to position [430, 781]
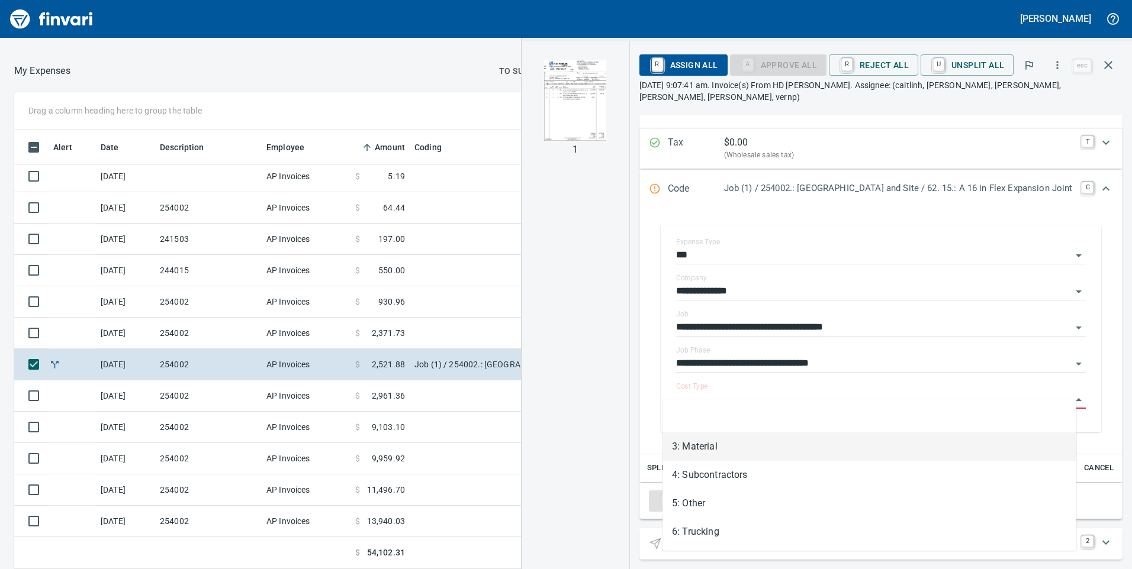
click at [683, 442] on li "3: Material" at bounding box center [869, 447] width 414 height 28
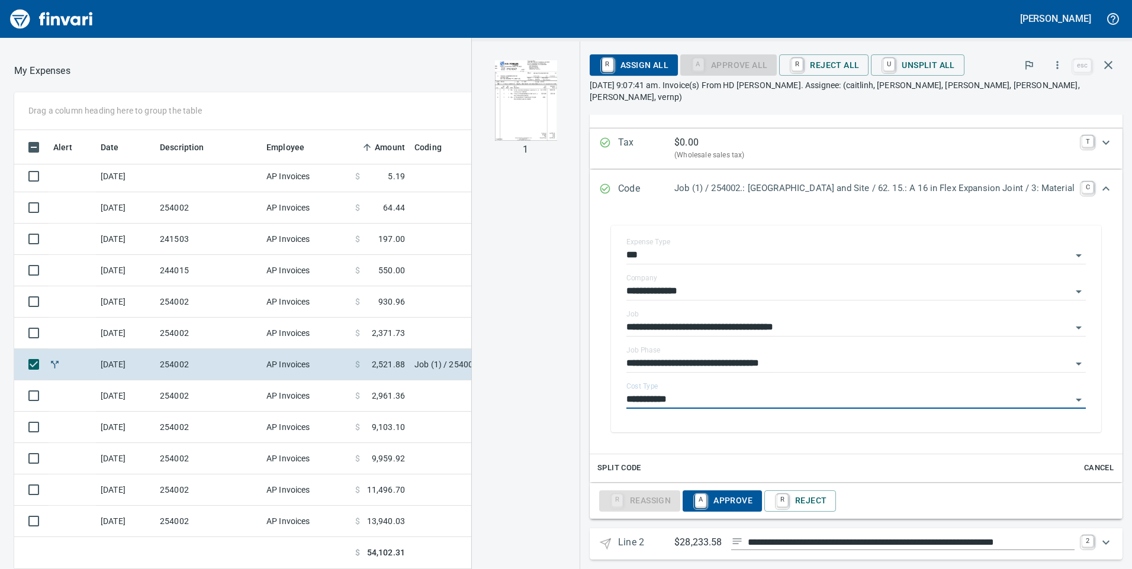
type input "**********"
click at [1102, 540] on icon "Expand" at bounding box center [1105, 542] width 7 height 4
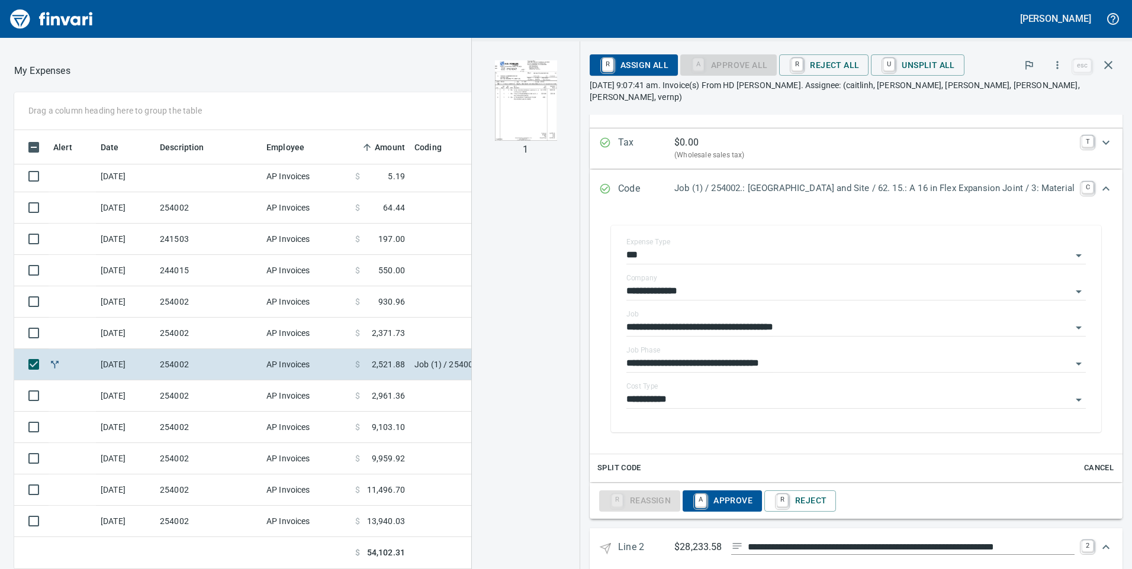
scroll to position [313, 0]
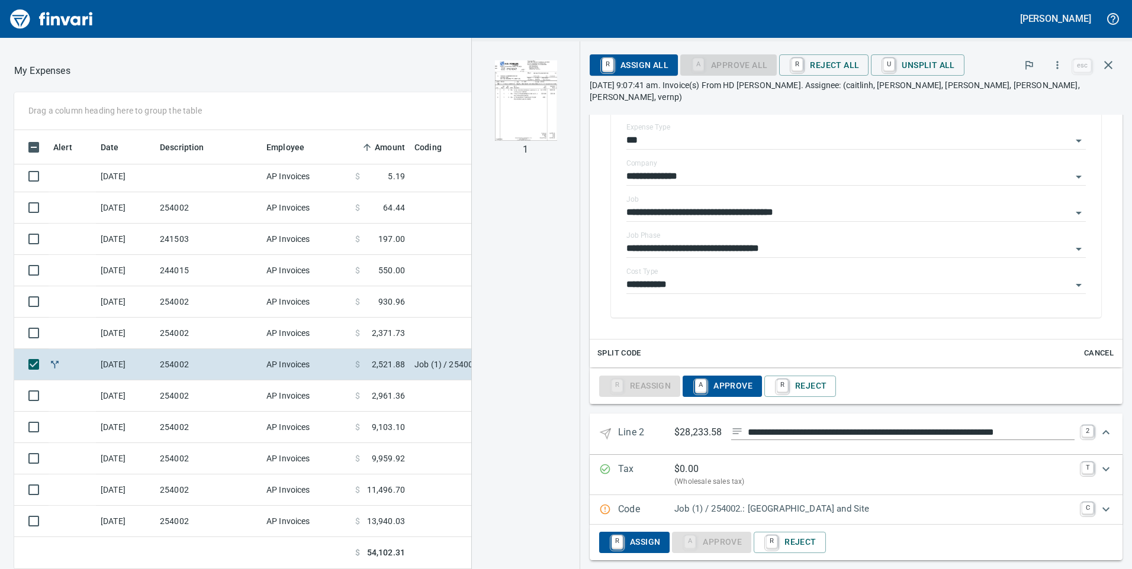
click at [996, 503] on p "Job (1) / 254002.: [GEOGRAPHIC_DATA] and Site" at bounding box center [874, 510] width 400 height 14
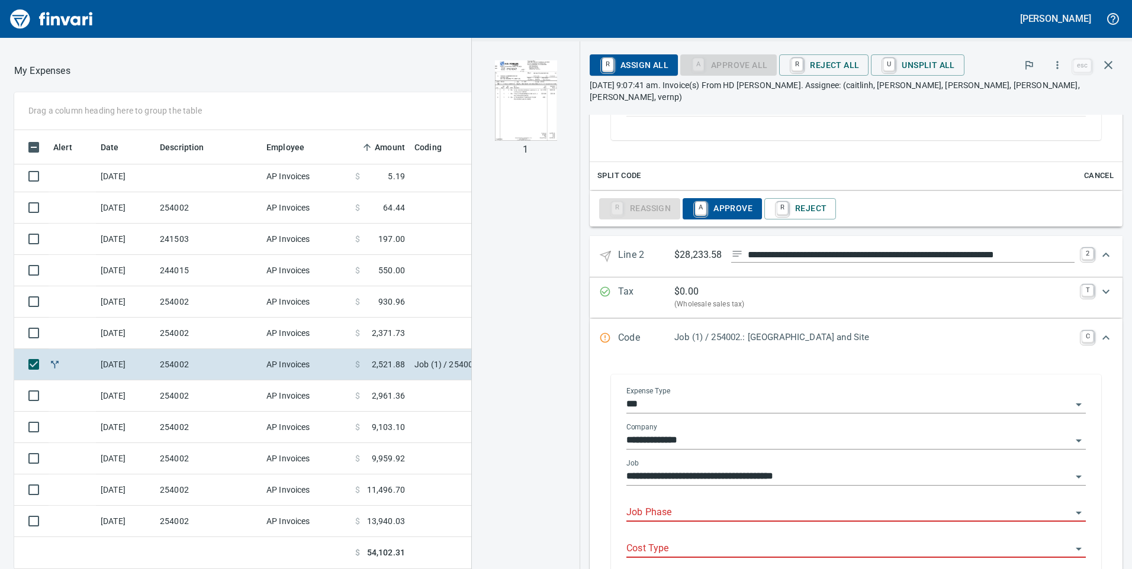
scroll to position [550, 0]
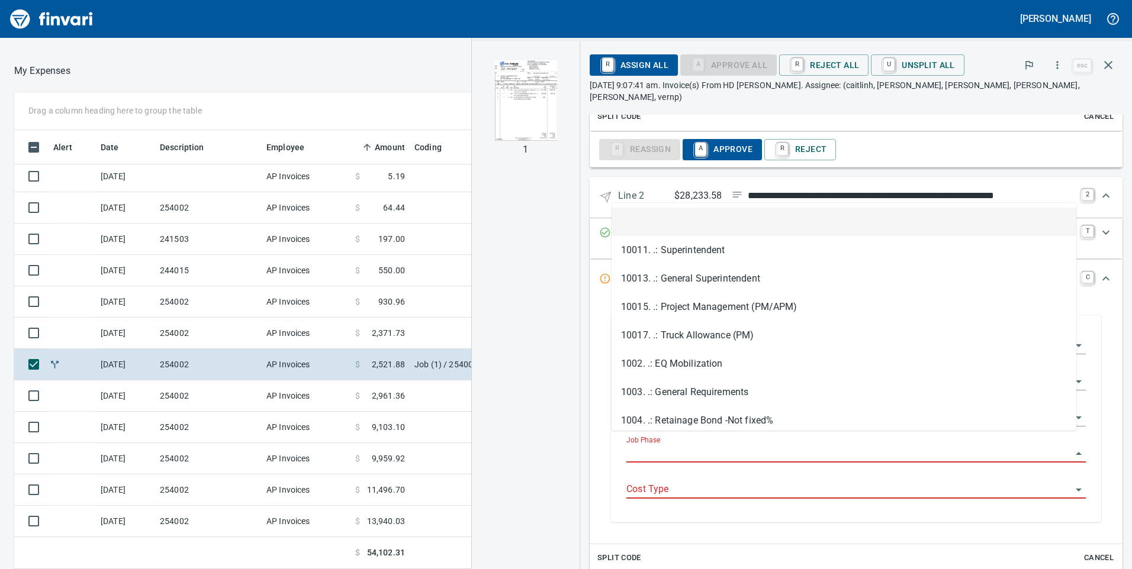
click at [666, 446] on input "Job Phase" at bounding box center [848, 454] width 445 height 17
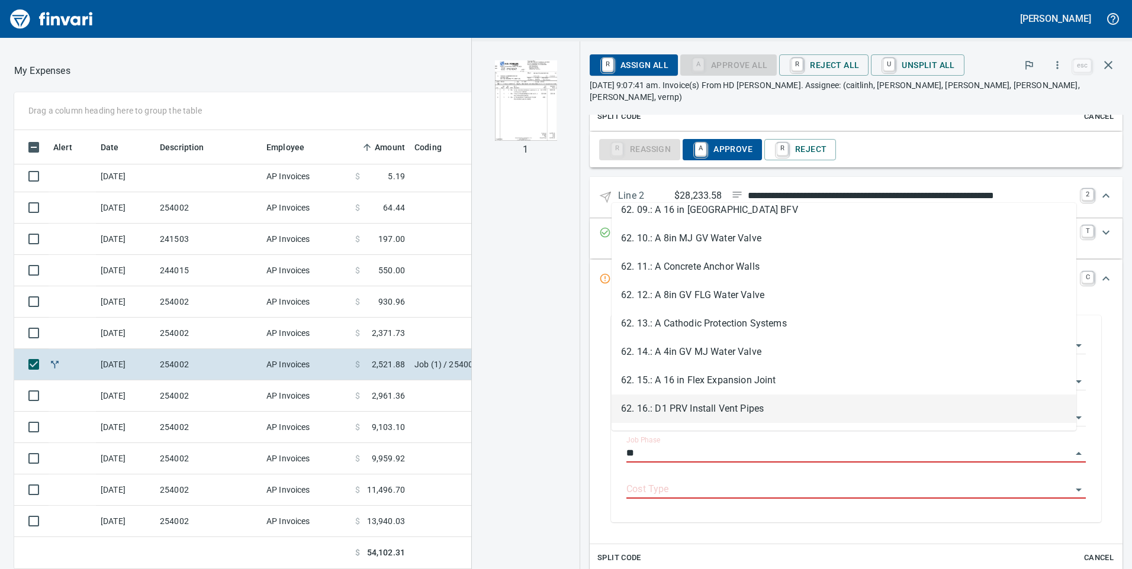
scroll to position [355, 0]
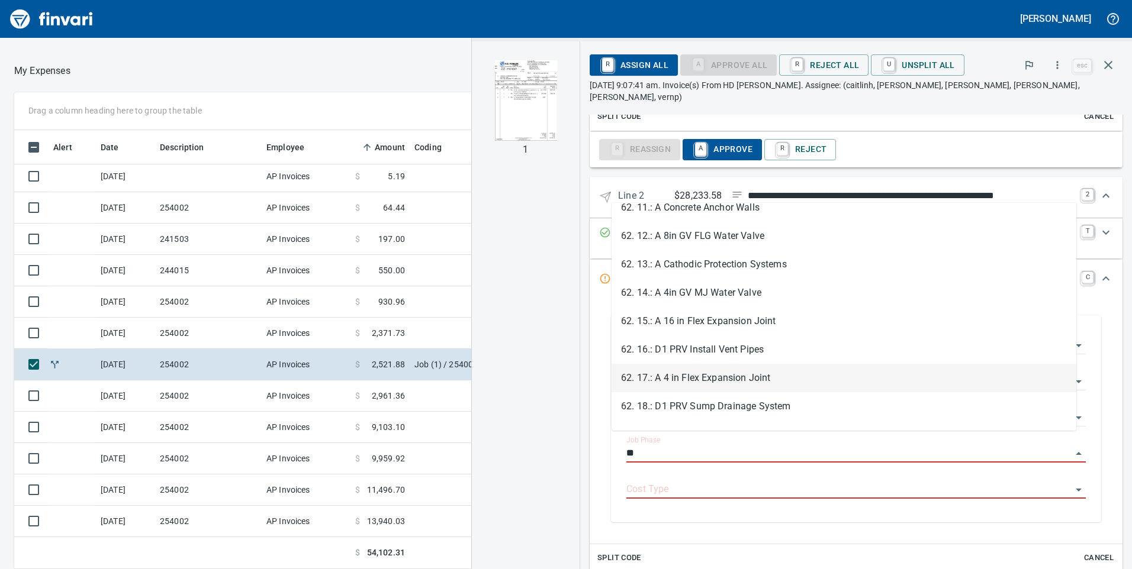
click at [655, 385] on li "62. 17.: A 4 in Flex Expansion Joint" at bounding box center [843, 378] width 465 height 28
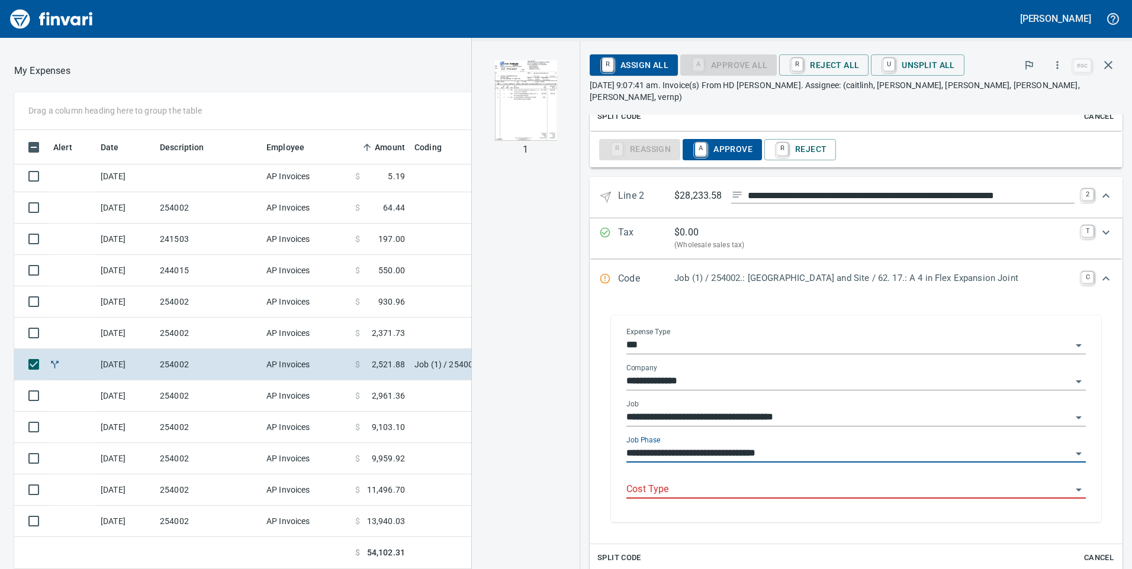
type input "**********"
click at [648, 482] on input "Cost Type" at bounding box center [848, 490] width 445 height 17
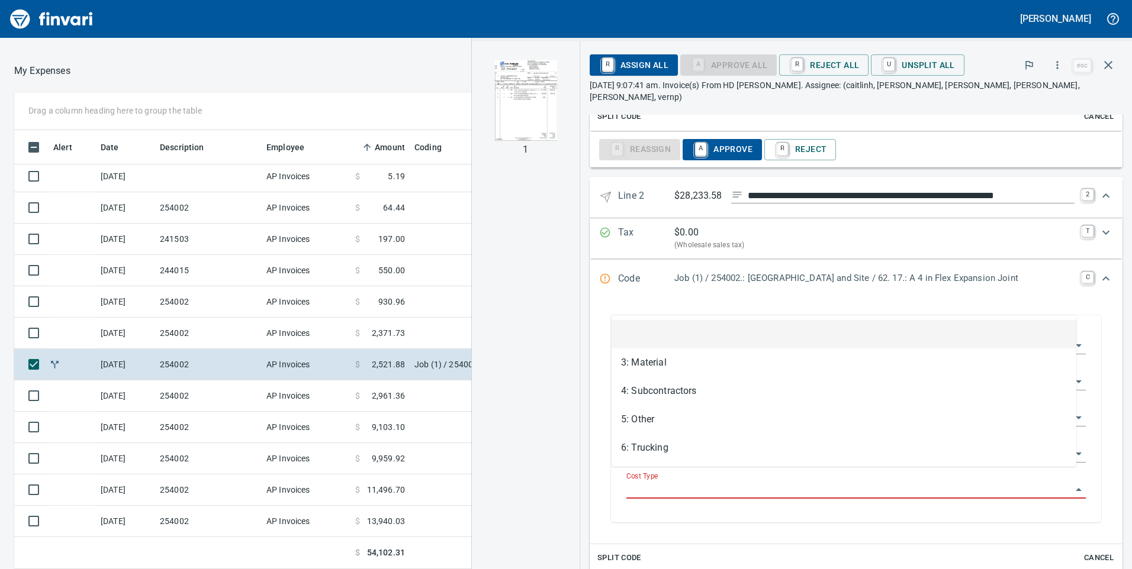
scroll to position [430, 781]
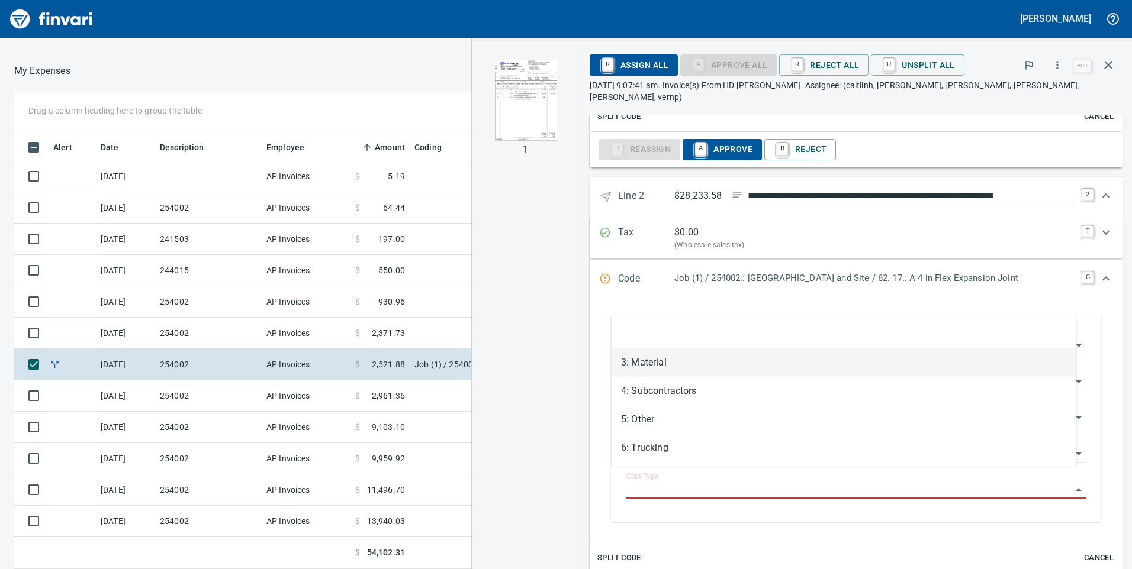
click at [645, 368] on li "3: Material" at bounding box center [843, 363] width 465 height 28
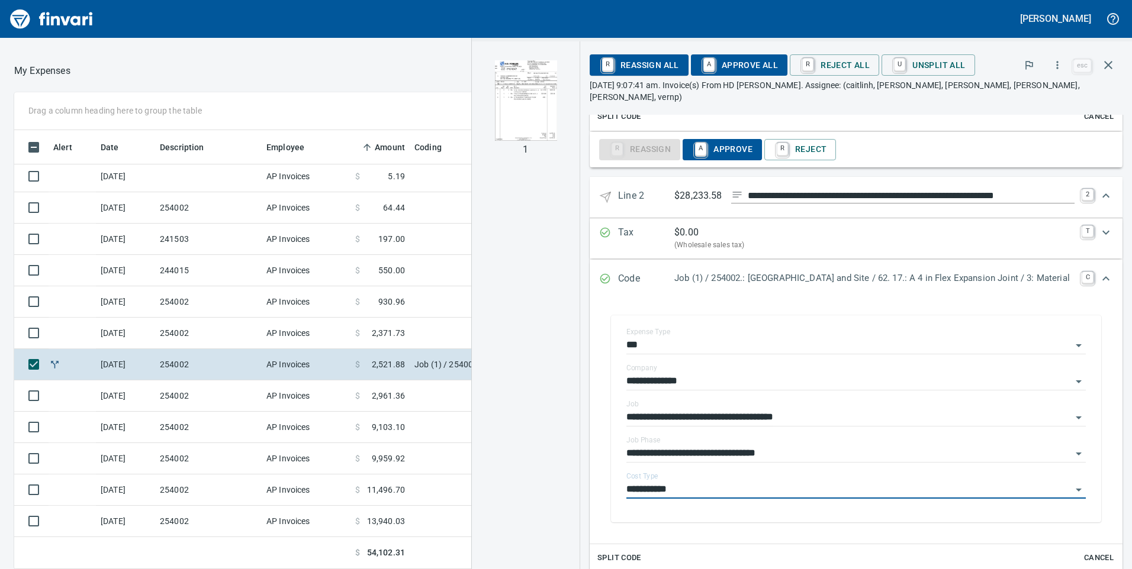
type input "**********"
click at [739, 60] on span "A Approve All" at bounding box center [739, 65] width 78 height 20
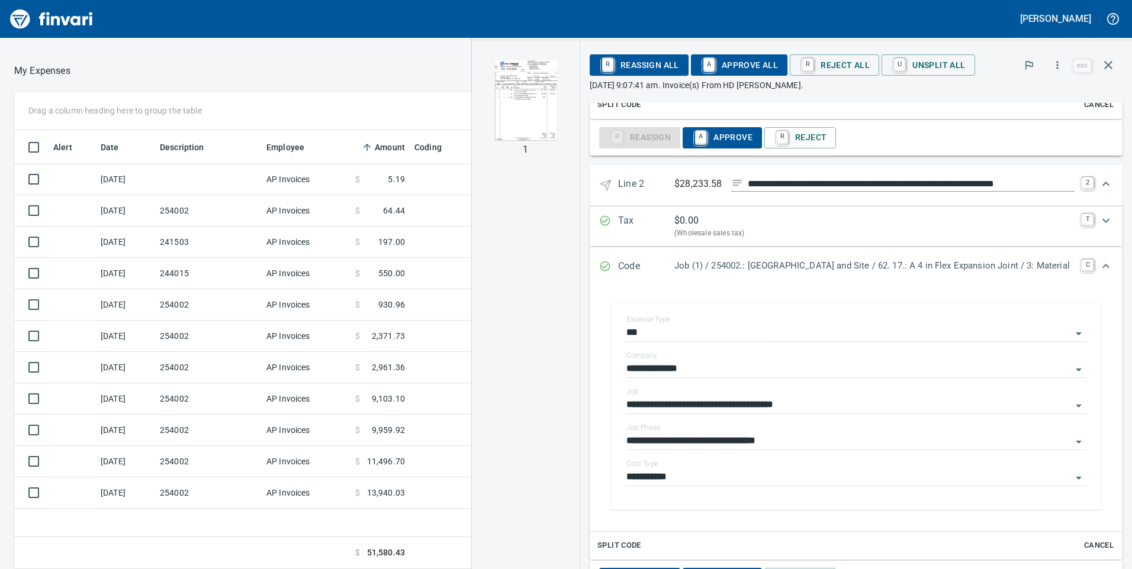
scroll to position [0, 0]
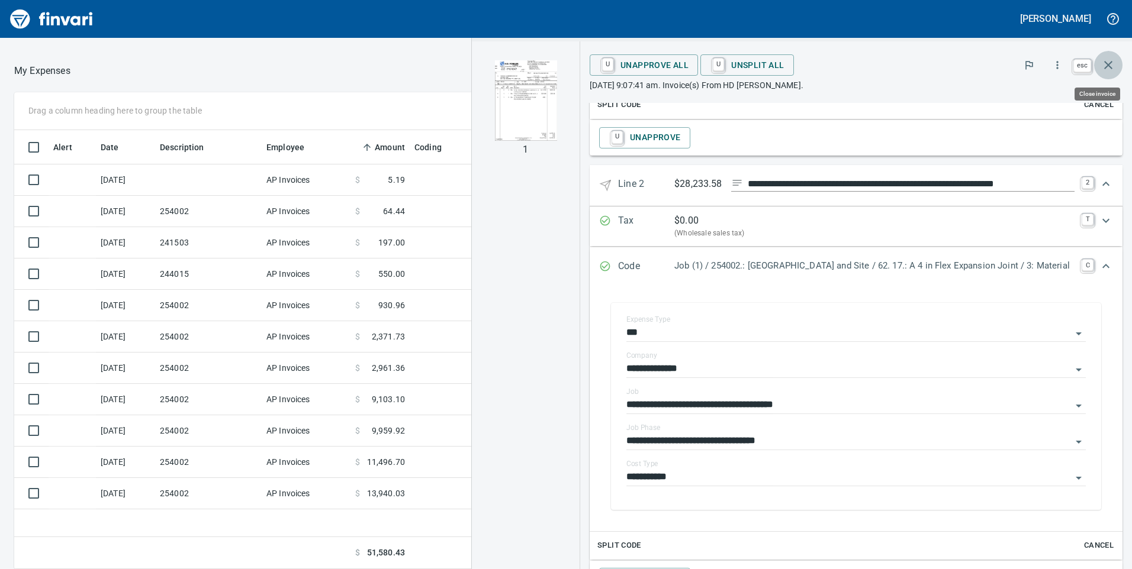
click at [1110, 65] on icon "button" at bounding box center [1108, 65] width 14 height 14
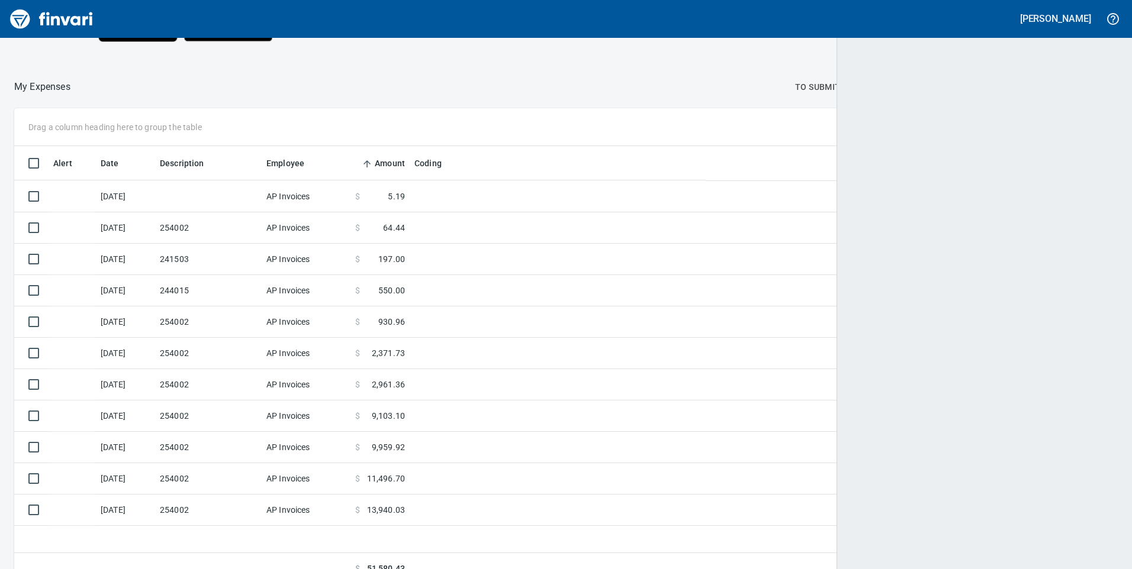
scroll to position [430, 1077]
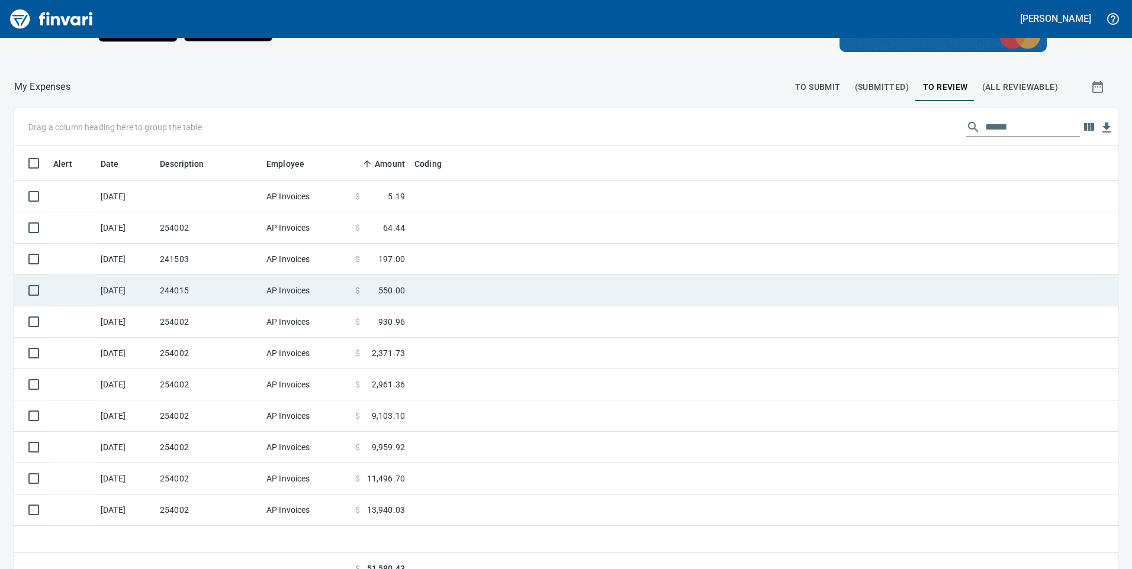
click at [218, 297] on td "244015" at bounding box center [208, 290] width 107 height 31
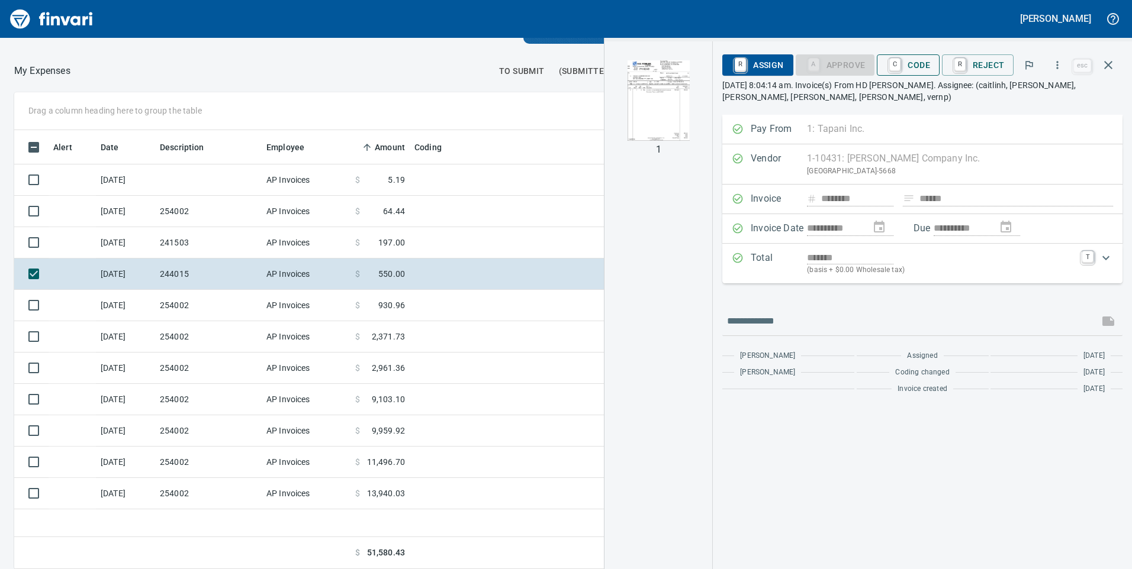
scroll to position [430, 790]
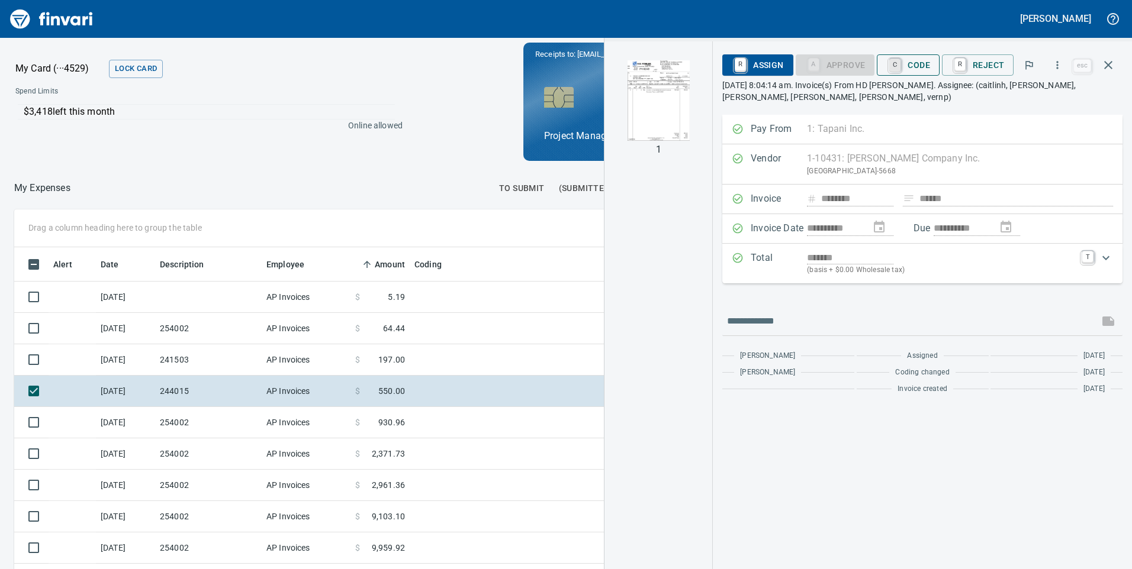
scroll to position [1, 1]
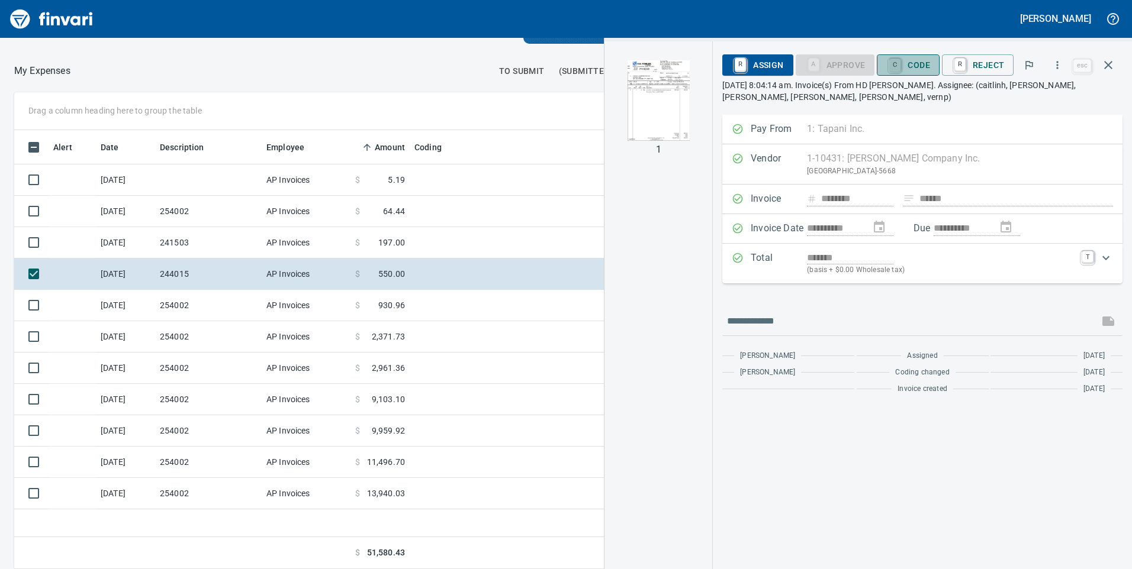
click at [899, 65] on link "C" at bounding box center [894, 65] width 11 height 13
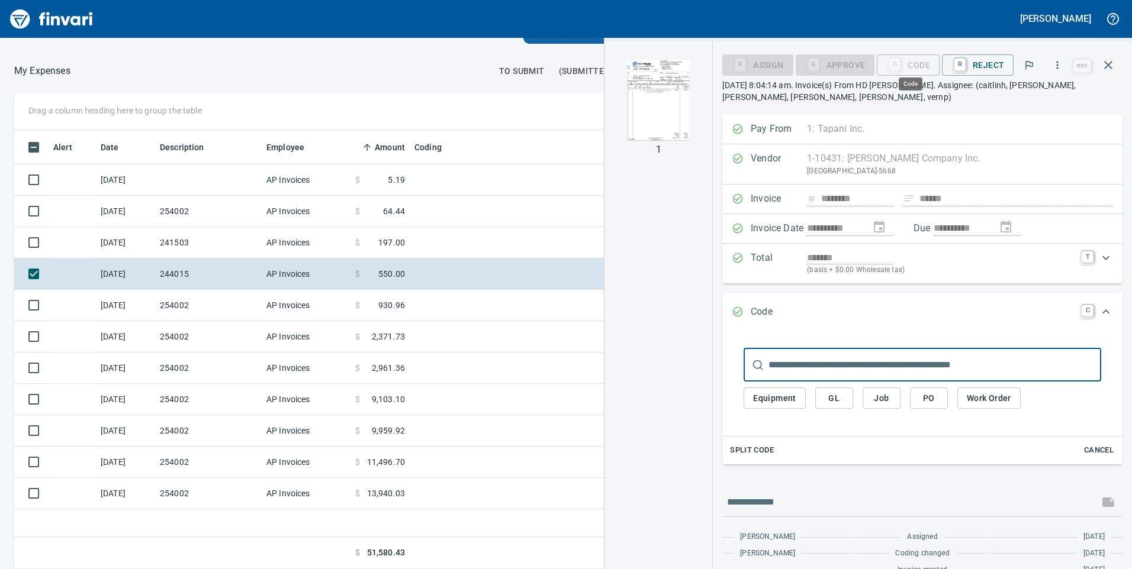
scroll to position [430, 790]
click at [871, 361] on input "text" at bounding box center [934, 365] width 333 height 33
click at [823, 360] on input "******" at bounding box center [934, 365] width 333 height 33
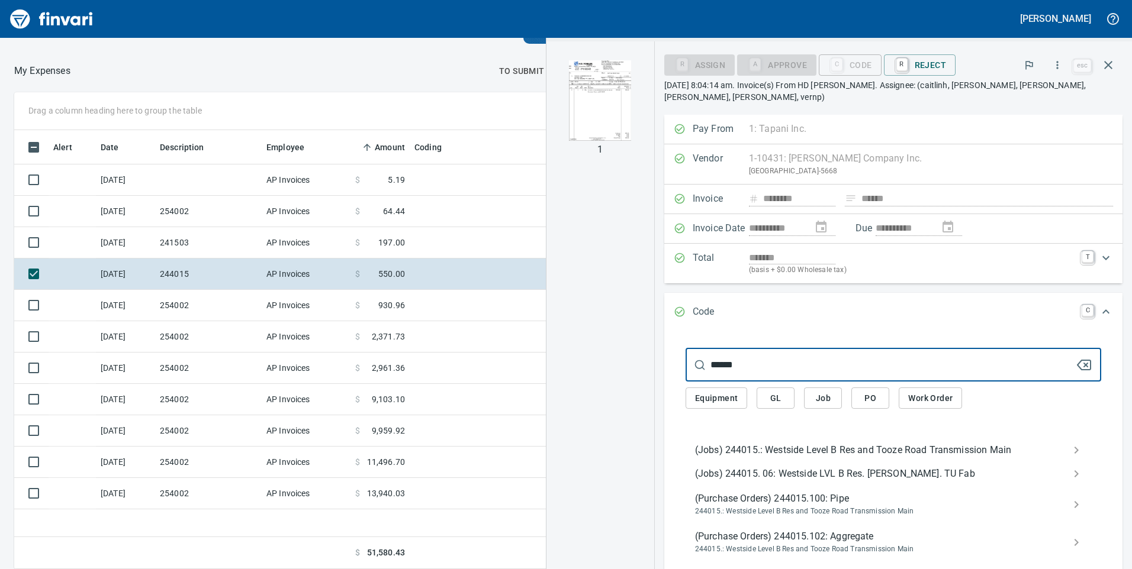
type input "******"
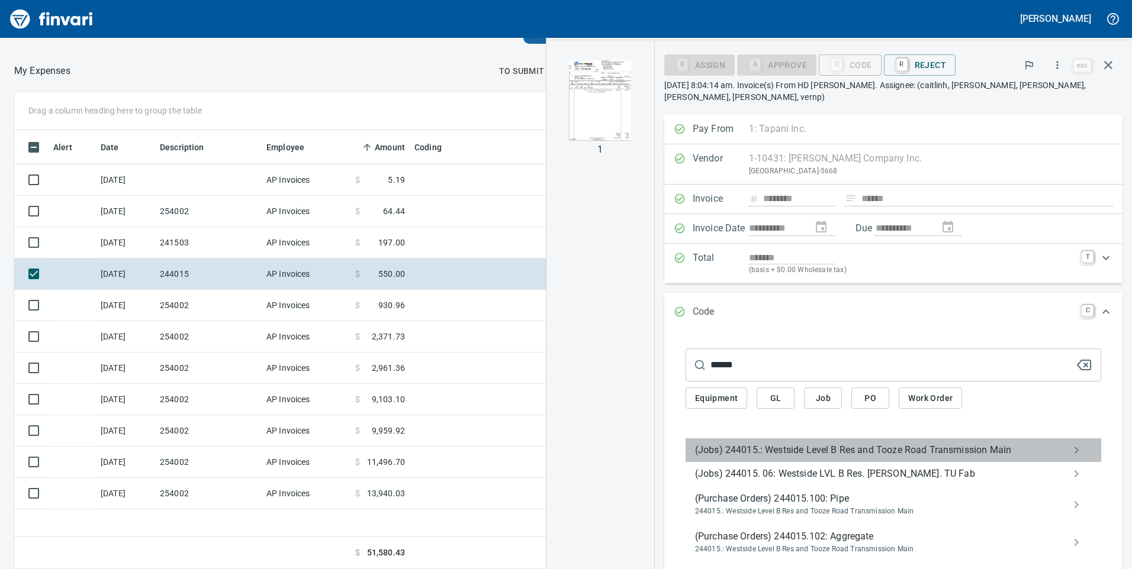
click at [747, 452] on span "(Jobs) 244015.: Westside Level B Res and Tooze Road Transmission Main" at bounding box center [884, 450] width 378 height 14
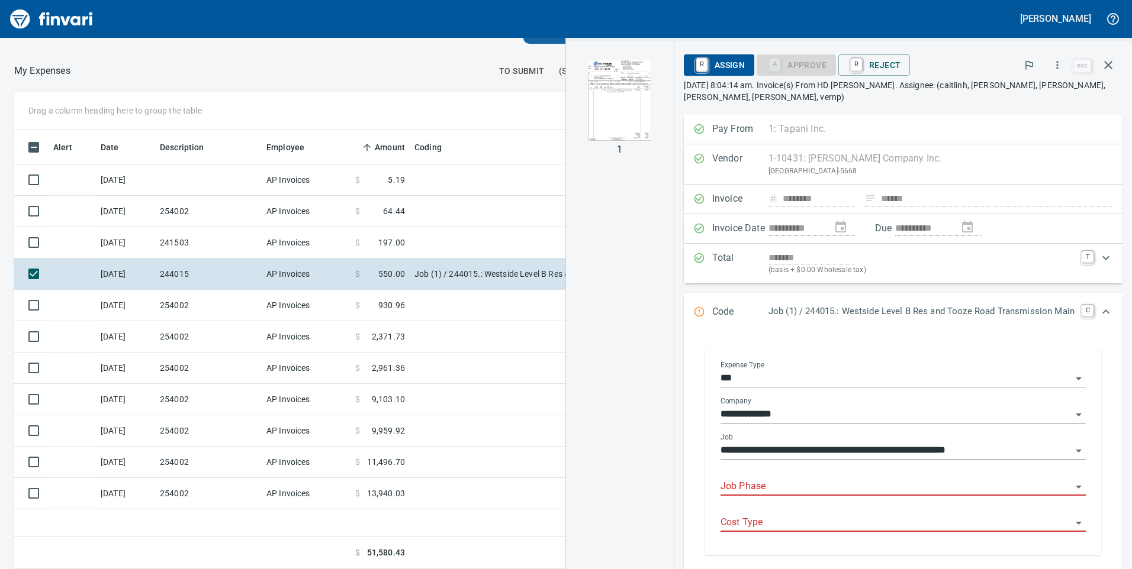
click at [746, 485] on input "Job Phase" at bounding box center [895, 487] width 351 height 17
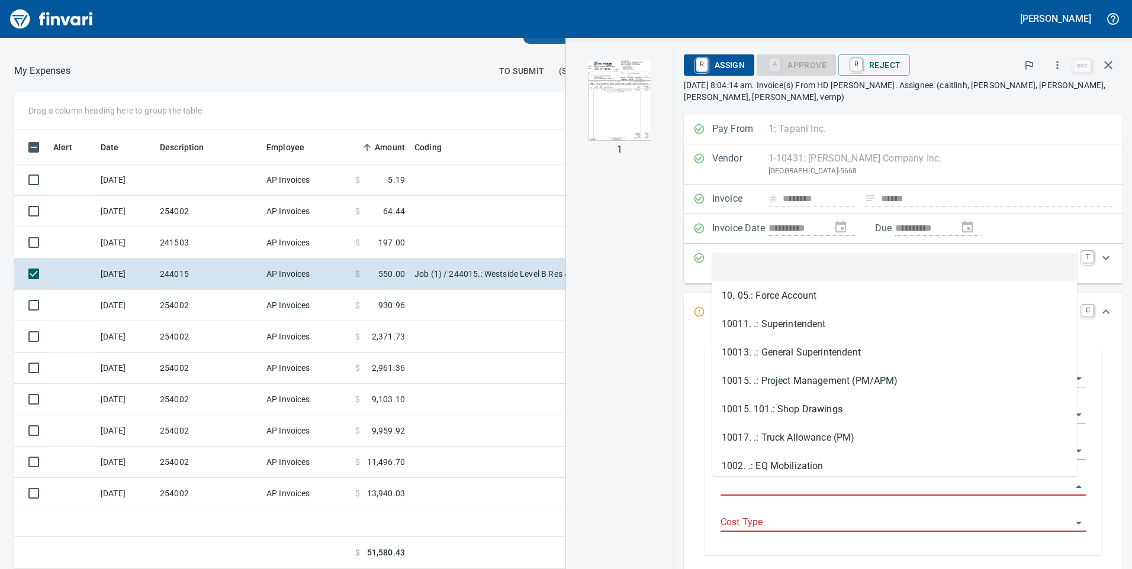
click at [782, 490] on input "Job Phase" at bounding box center [895, 487] width 351 height 17
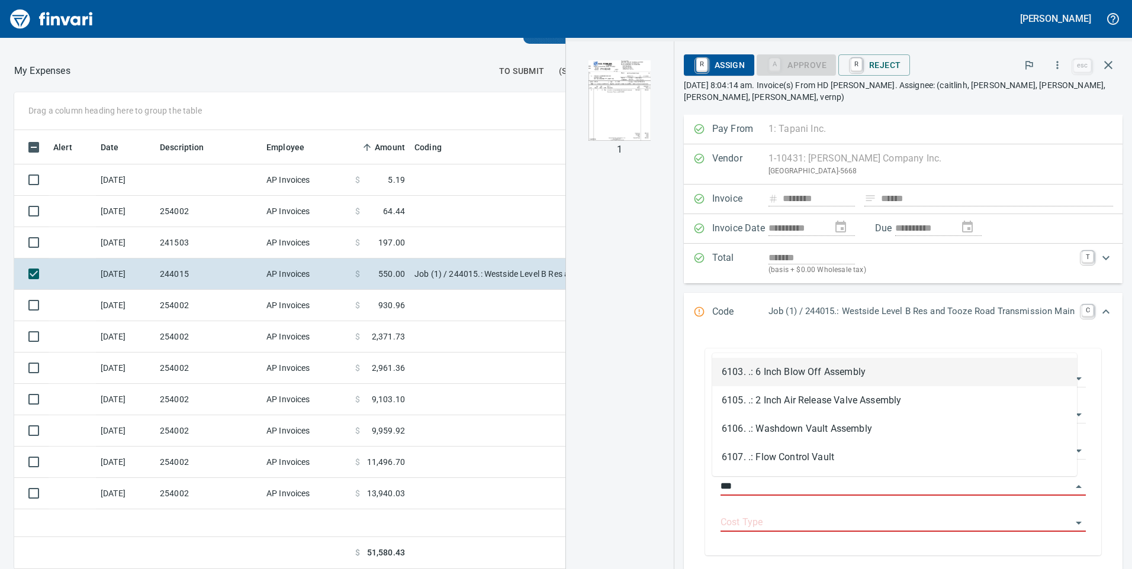
click at [749, 366] on li "6103. .: 6 Inch Blow Off Assembly" at bounding box center [894, 372] width 365 height 28
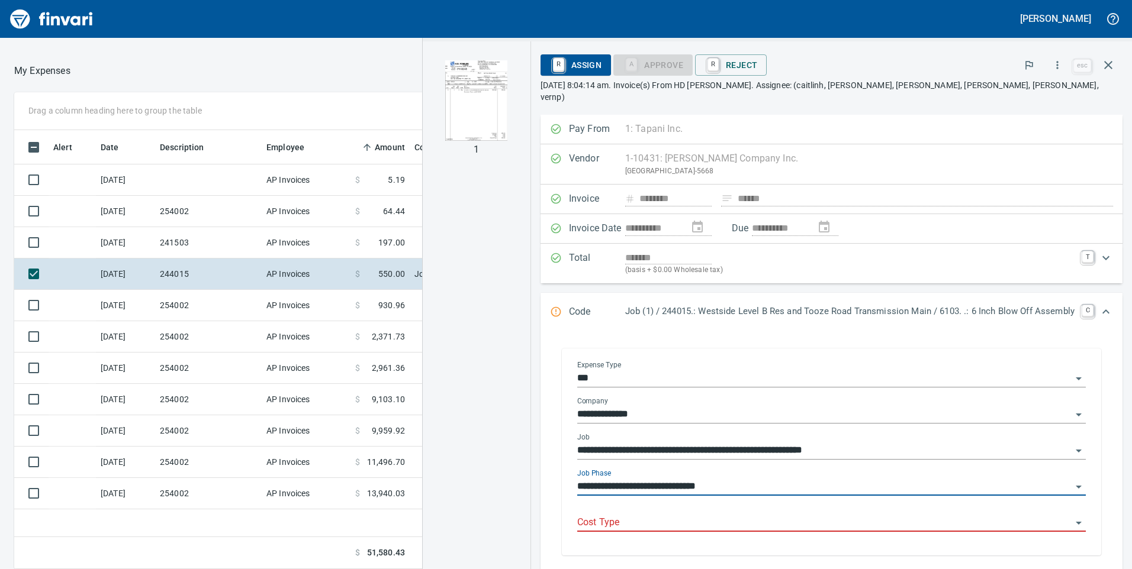
type input "**********"
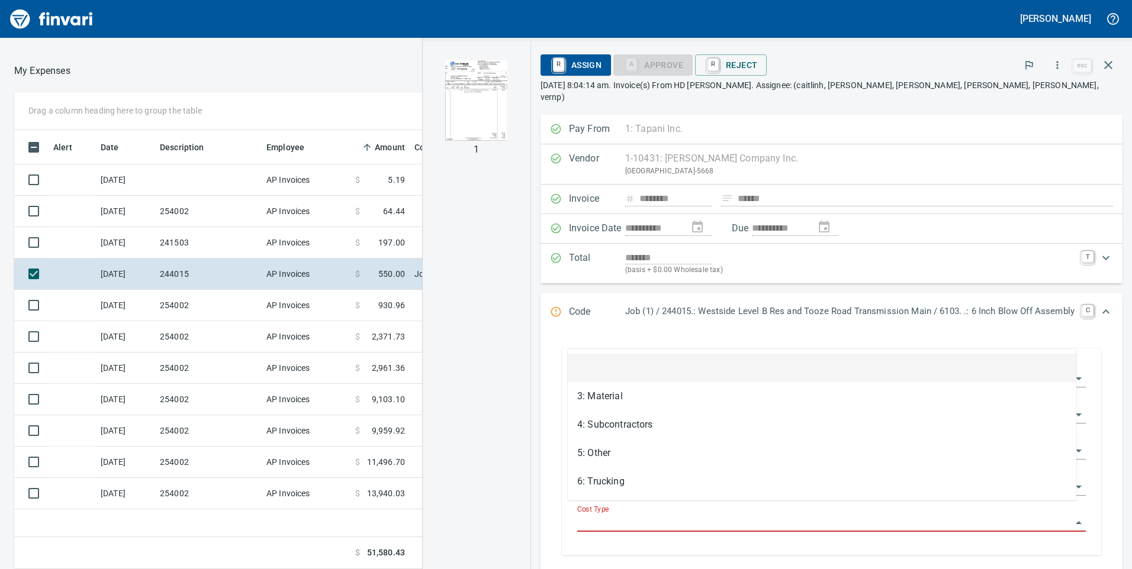
click at [679, 515] on input "Cost Type" at bounding box center [824, 523] width 494 height 17
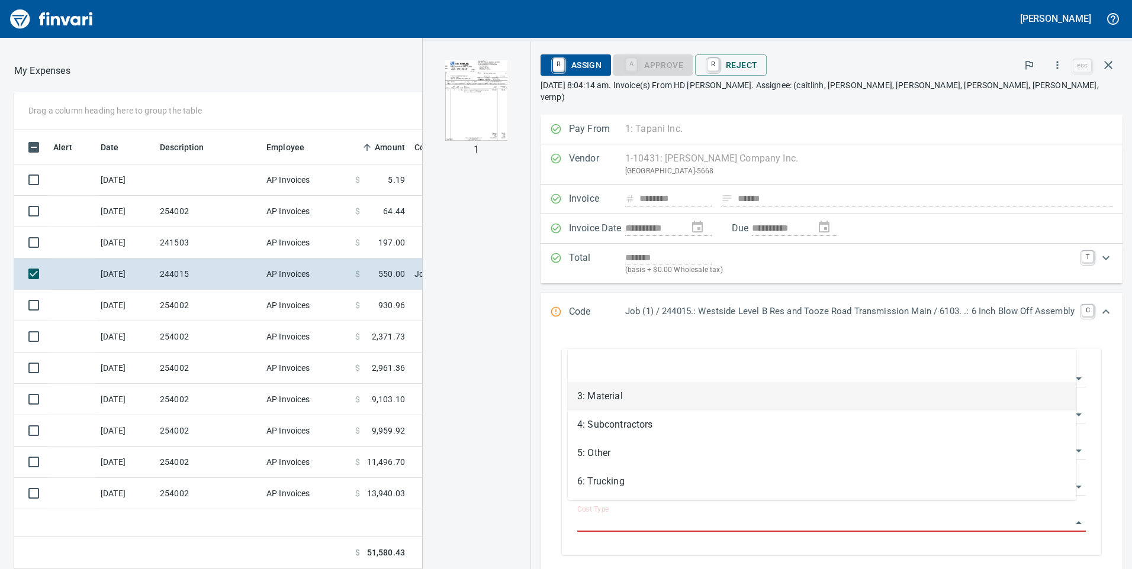
click at [622, 396] on li "3: Material" at bounding box center [822, 396] width 508 height 28
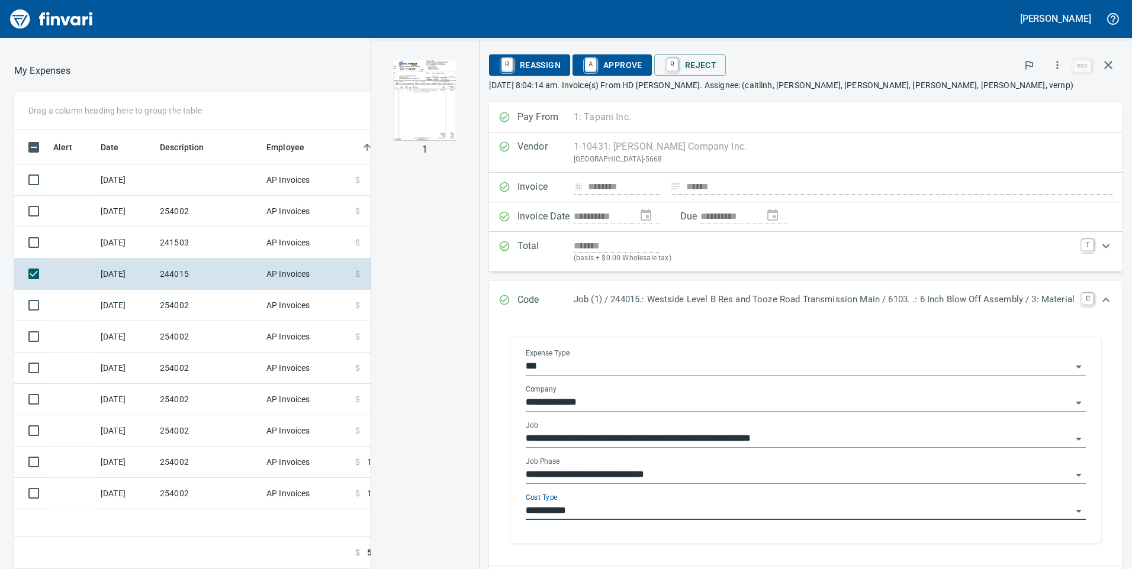
type input "**********"
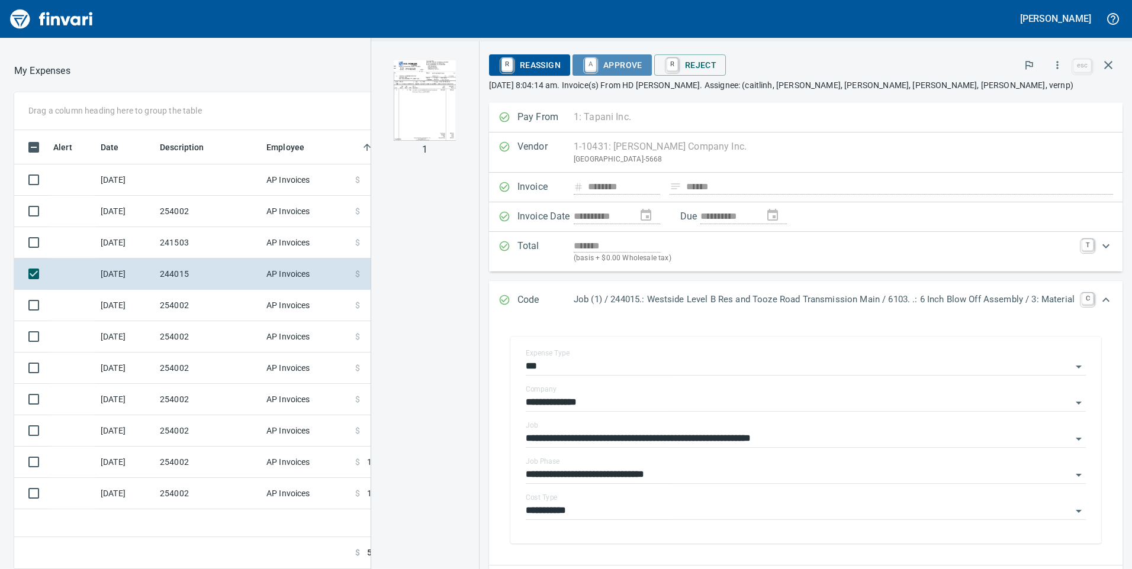
click at [607, 56] on span "A Approve" at bounding box center [612, 65] width 60 height 20
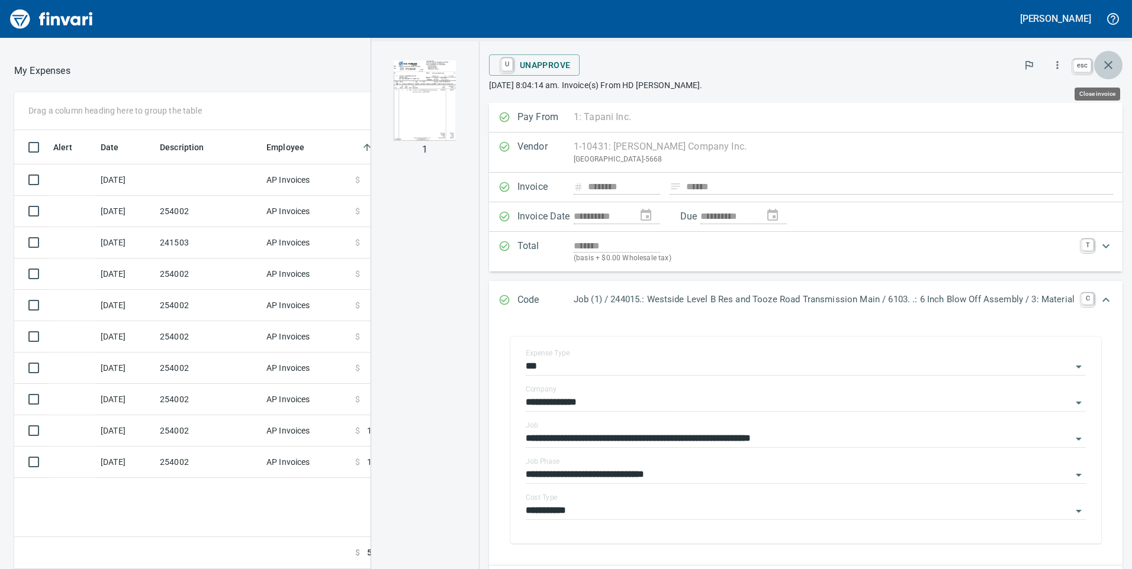
click at [1110, 62] on icon "button" at bounding box center [1108, 65] width 14 height 14
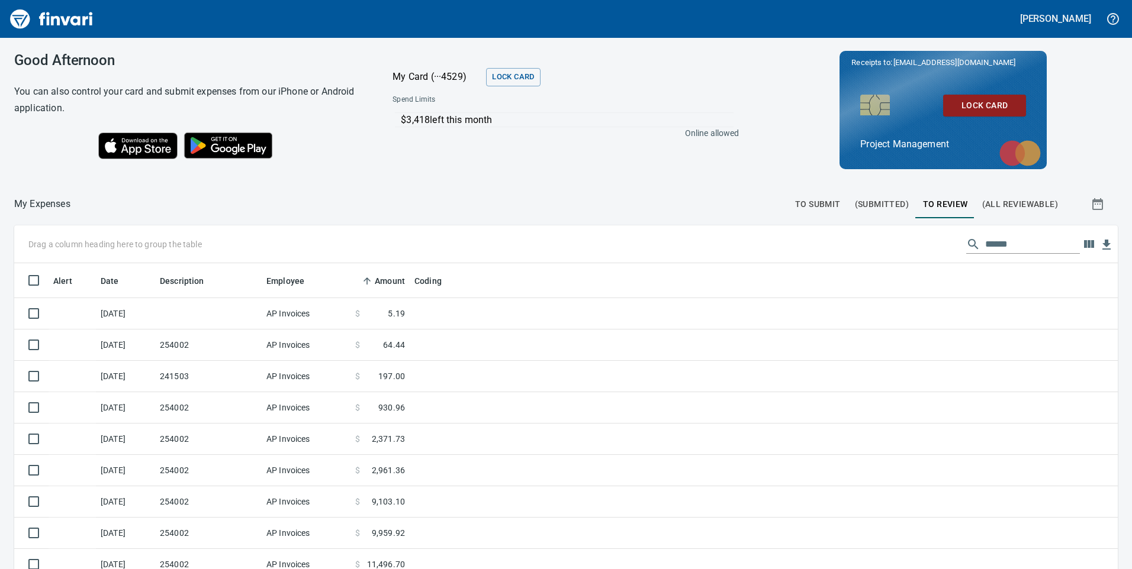
scroll to position [118, 0]
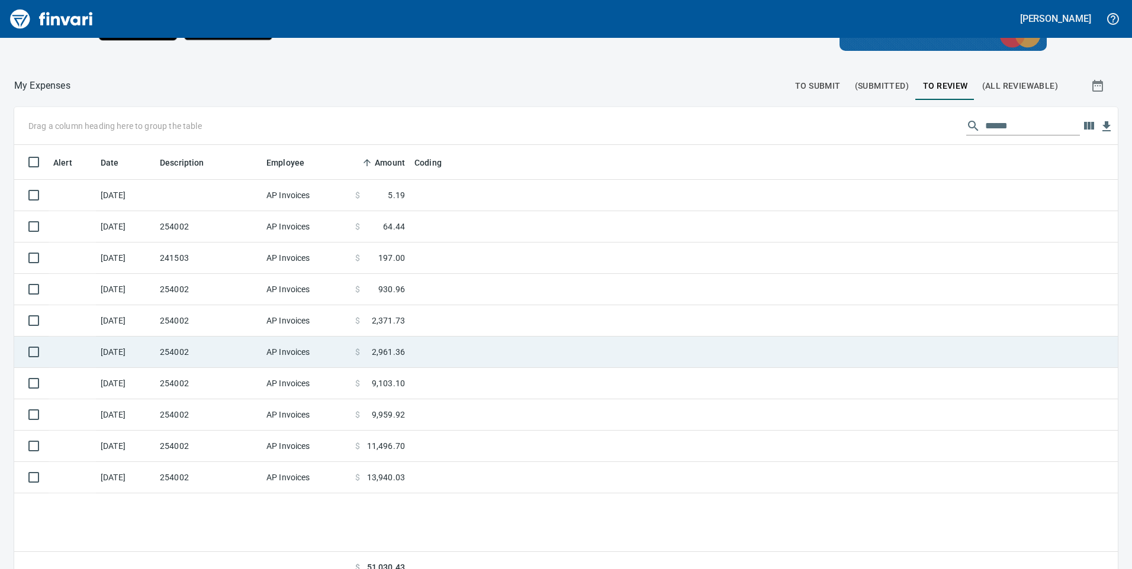
click at [396, 352] on span "2,961.36" at bounding box center [388, 352] width 33 height 12
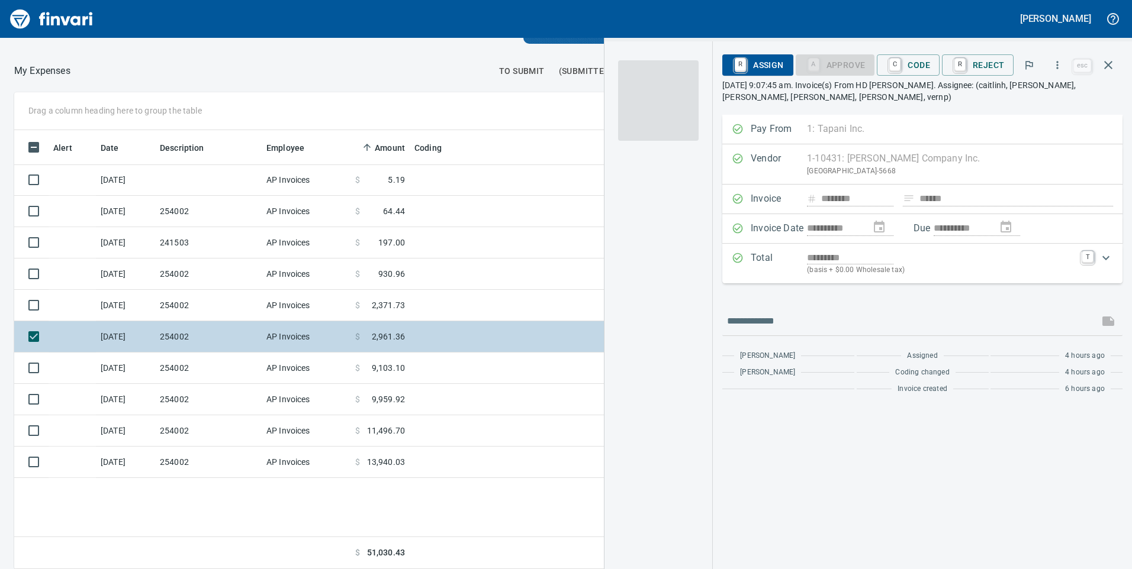
scroll to position [430, 790]
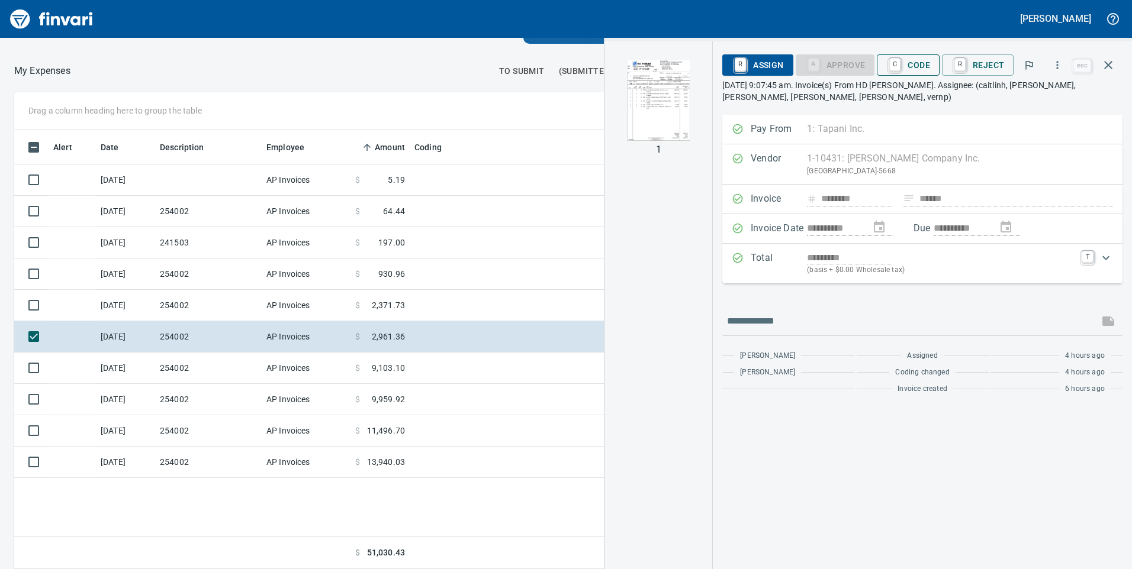
click at [928, 64] on span "C Code" at bounding box center [908, 65] width 44 height 20
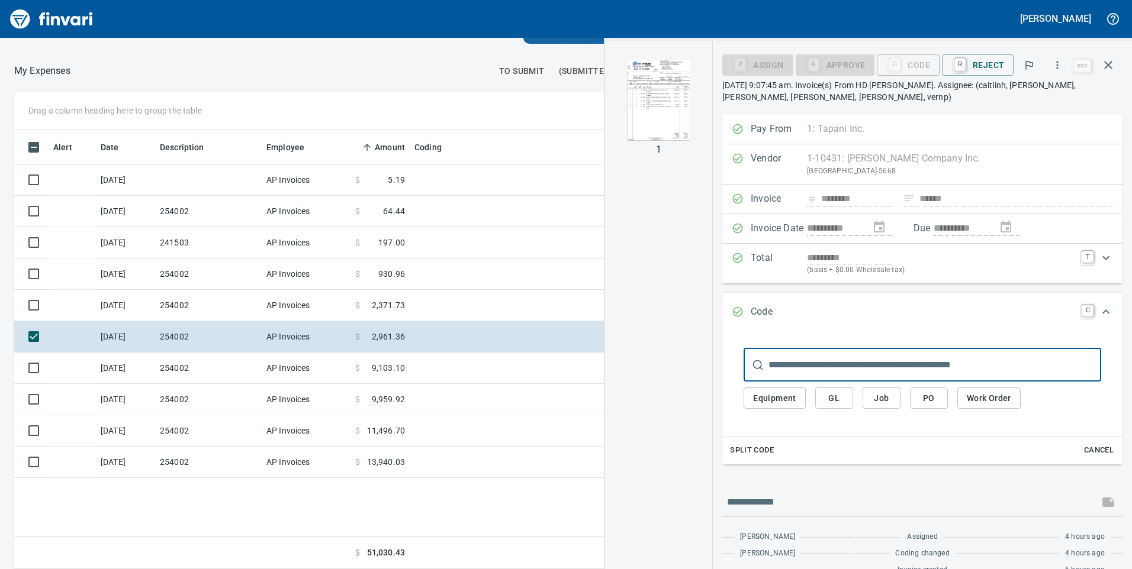
click at [841, 360] on input "text" at bounding box center [934, 365] width 333 height 33
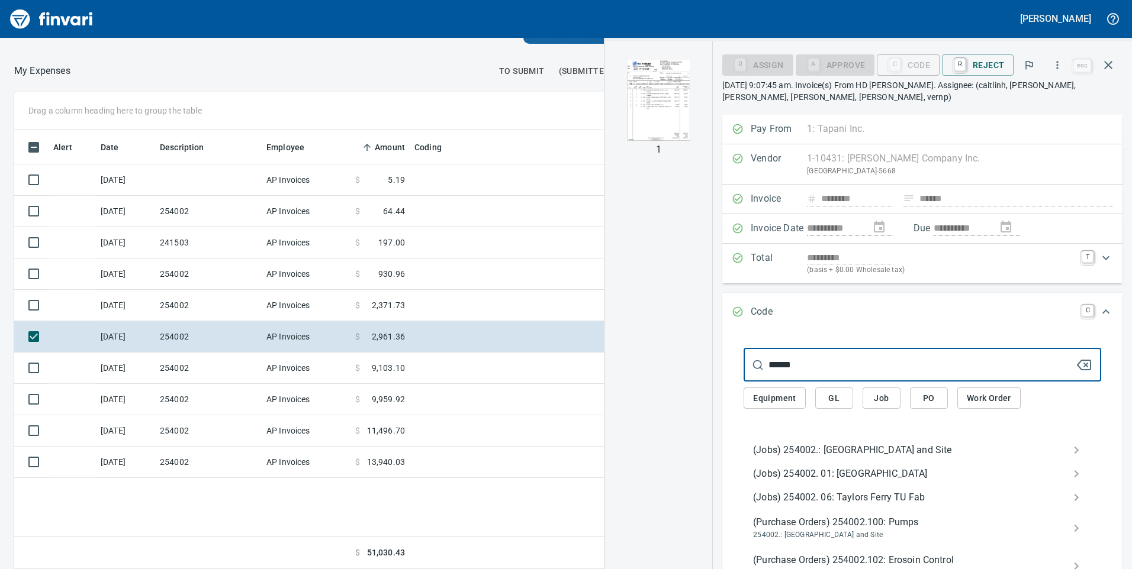
type input "******"
click at [817, 453] on span "(Jobs) 254002.: [GEOGRAPHIC_DATA] and Site" at bounding box center [913, 450] width 320 height 14
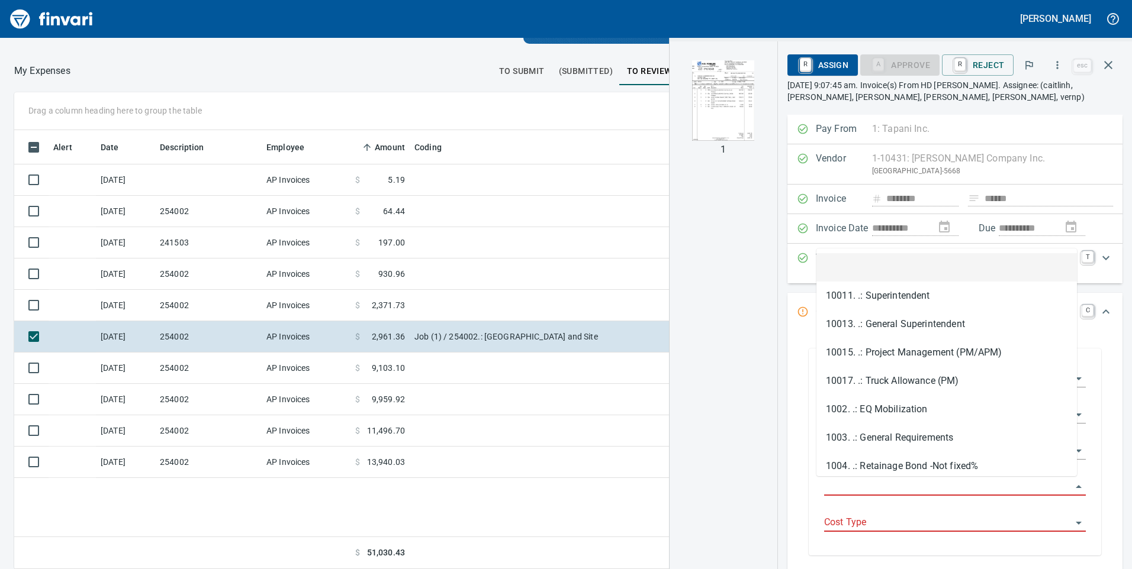
click at [835, 483] on input "Job Phase" at bounding box center [947, 487] width 247 height 17
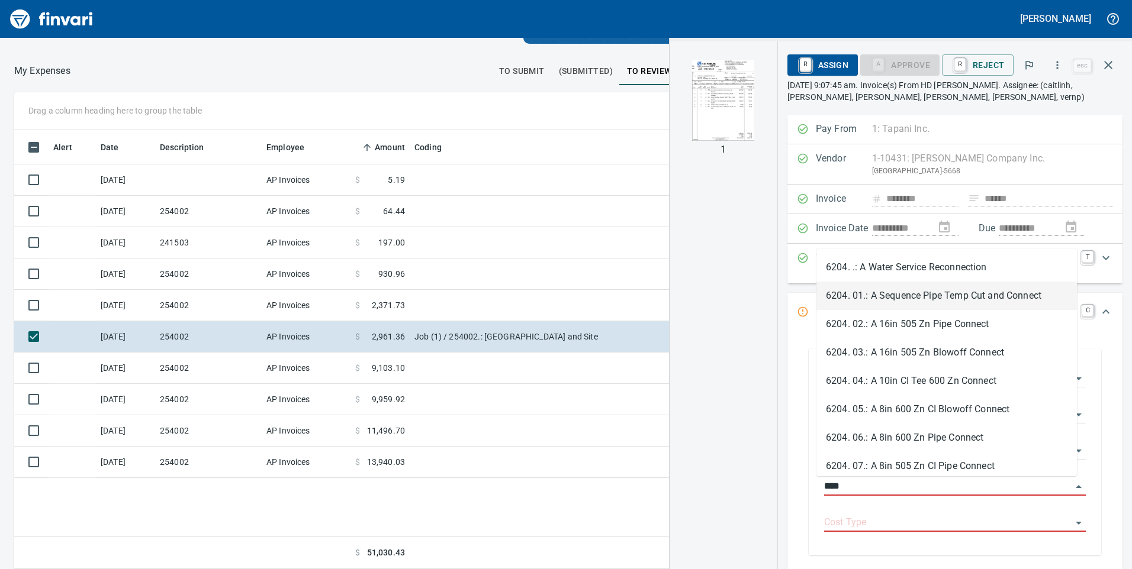
click at [878, 291] on li "6204. 01.: A Sequence Pipe Temp Cut and Connect" at bounding box center [946, 296] width 260 height 28
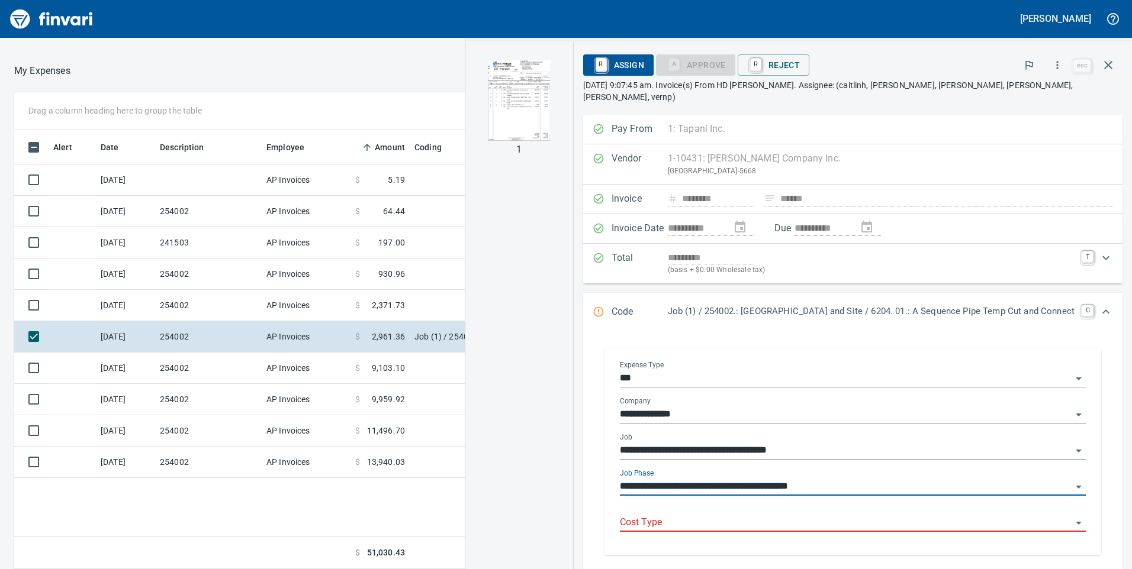
type input "**********"
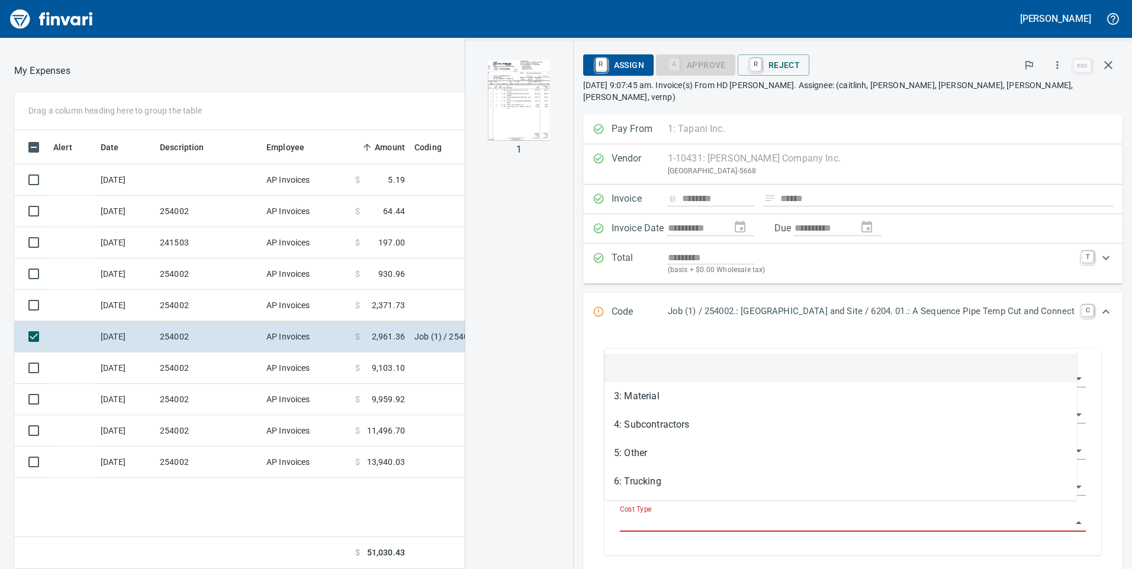
click at [762, 515] on input "Cost Type" at bounding box center [846, 523] width 452 height 17
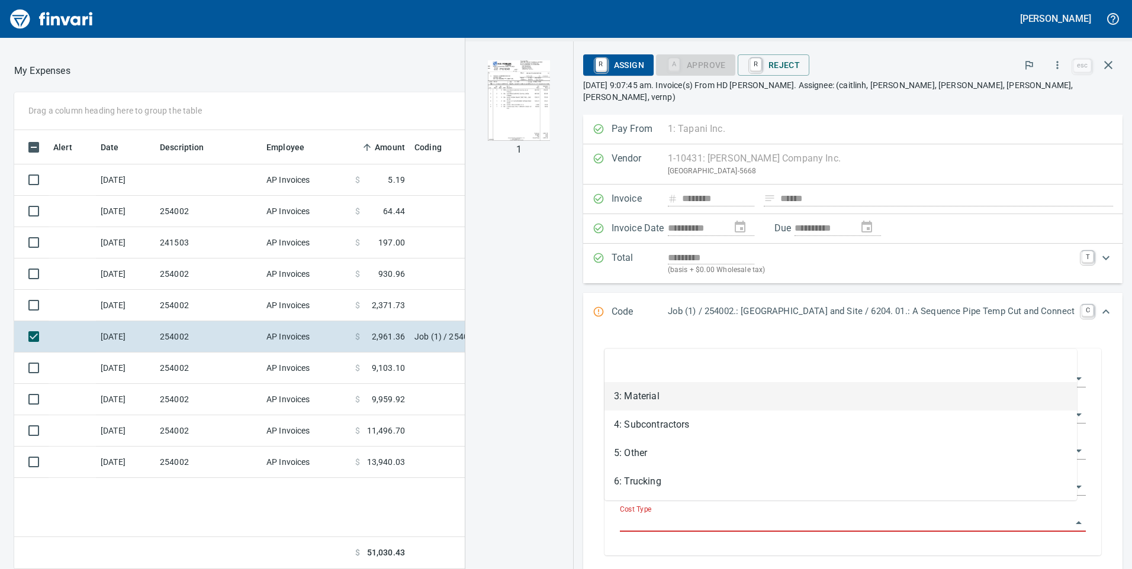
drag, startPoint x: 620, startPoint y: 405, endPoint x: 616, endPoint y: 366, distance: 38.7
click at [621, 405] on li "3: Material" at bounding box center [840, 396] width 472 height 28
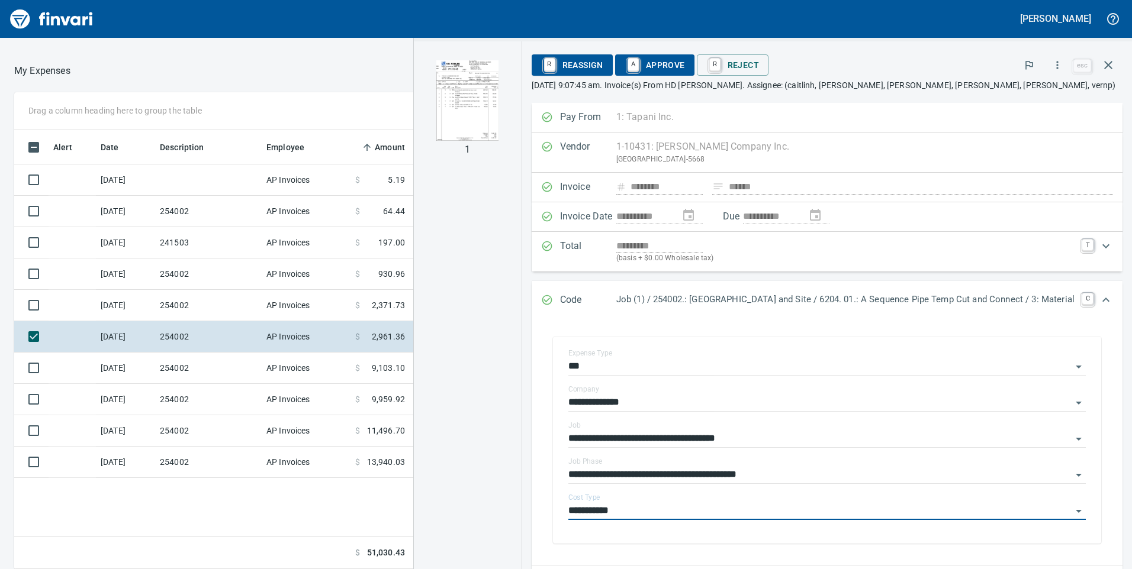
type input "**********"
click at [648, 70] on span "A Approve" at bounding box center [655, 65] width 60 height 20
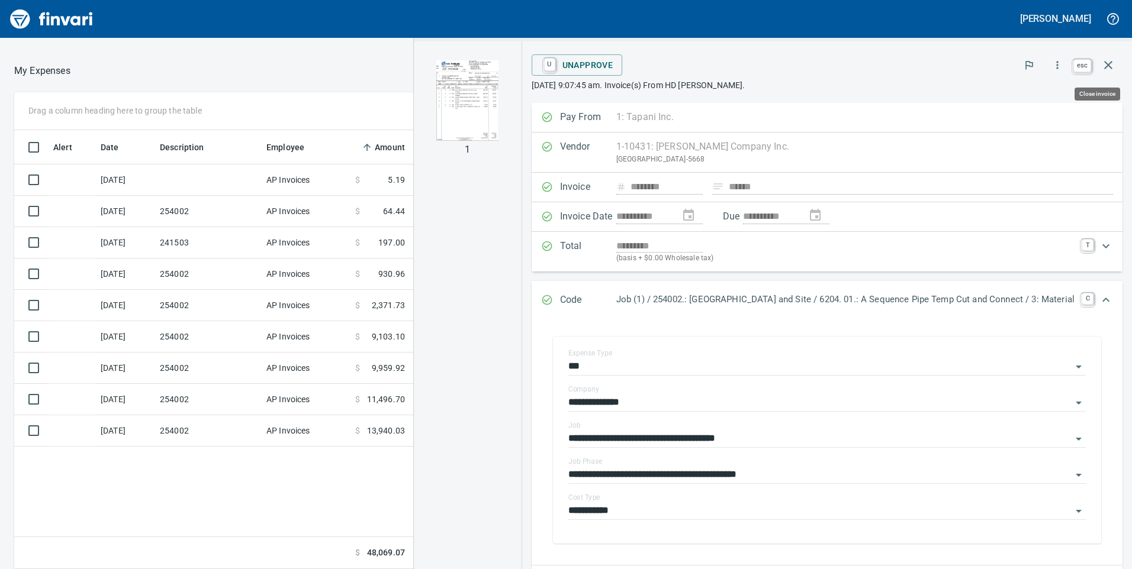
click at [1116, 65] on button "button" at bounding box center [1108, 65] width 28 height 28
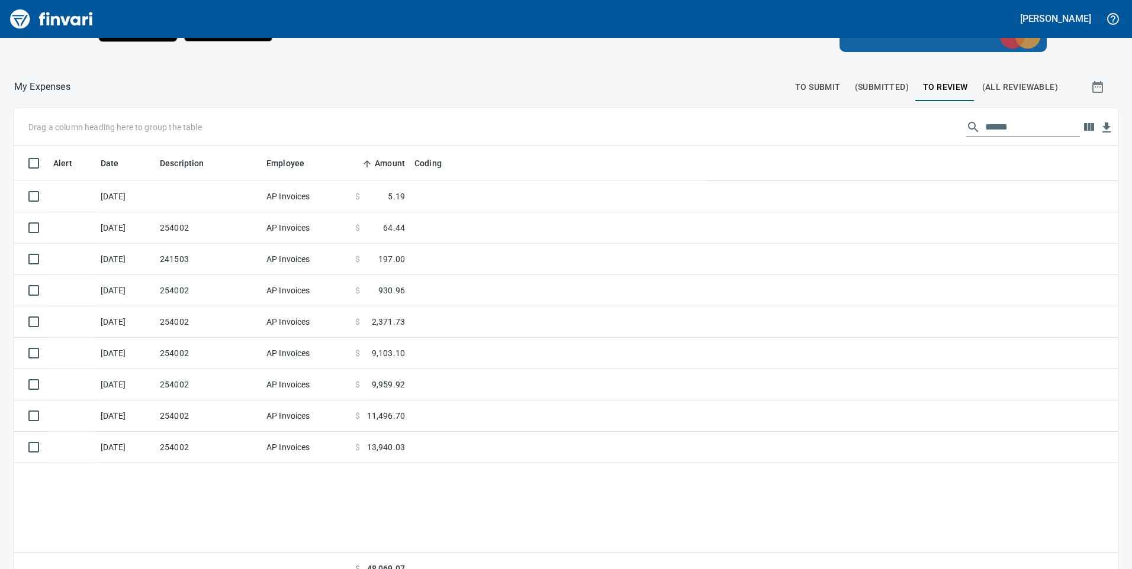
scroll to position [430, 1085]
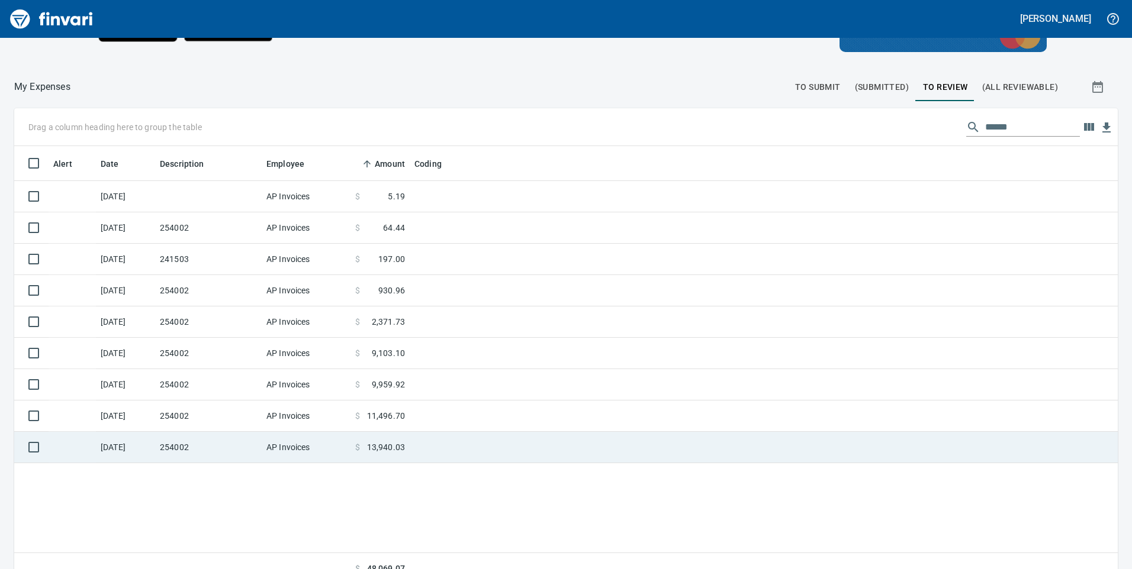
click at [396, 455] on td "$ 13,940.03" at bounding box center [379, 447] width 59 height 31
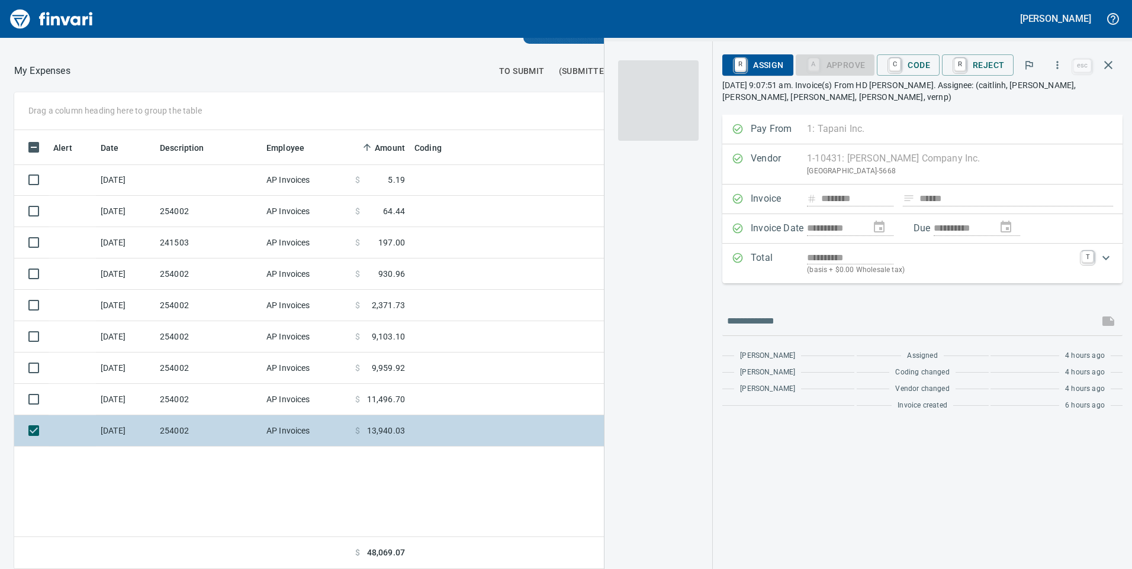
scroll to position [430, 790]
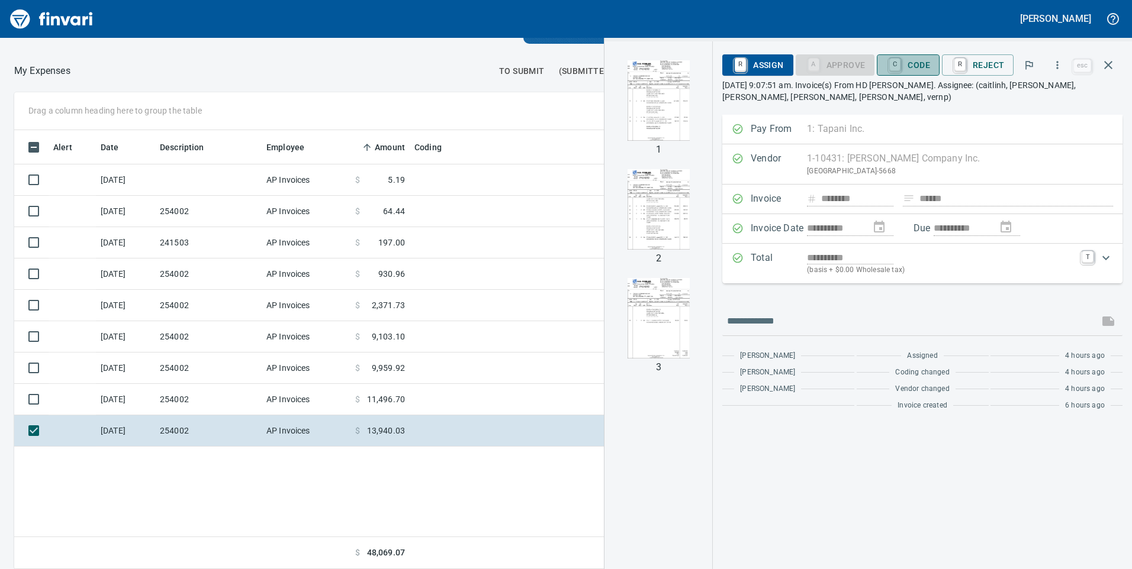
click at [918, 61] on span "C Code" at bounding box center [908, 65] width 44 height 20
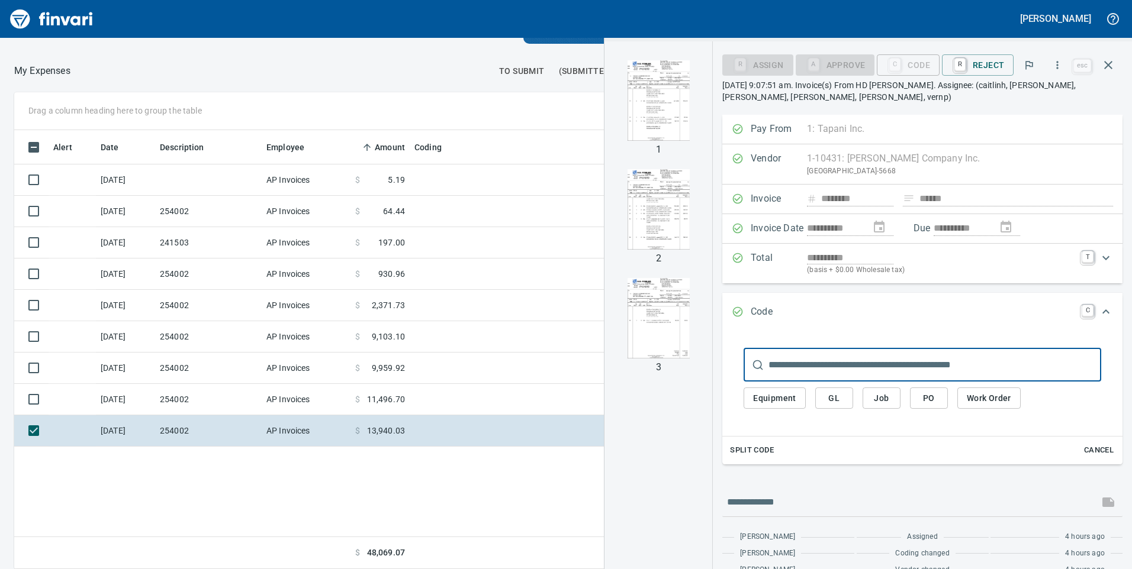
click at [746, 449] on span "Split Code" at bounding box center [752, 451] width 44 height 14
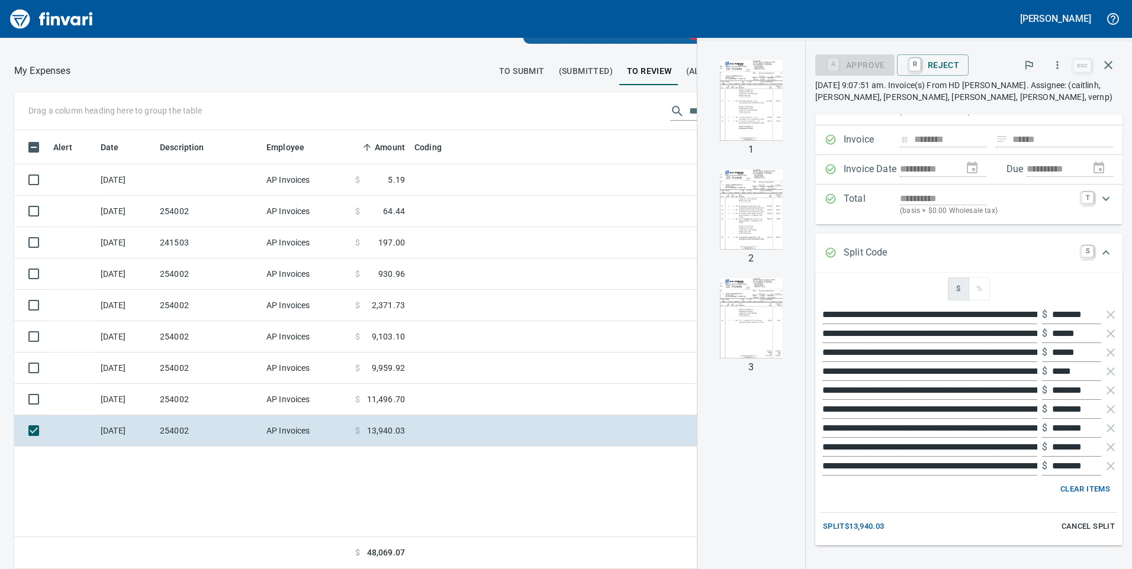
click at [861, 523] on span "Split $13,940.03" at bounding box center [854, 527] width 62 height 14
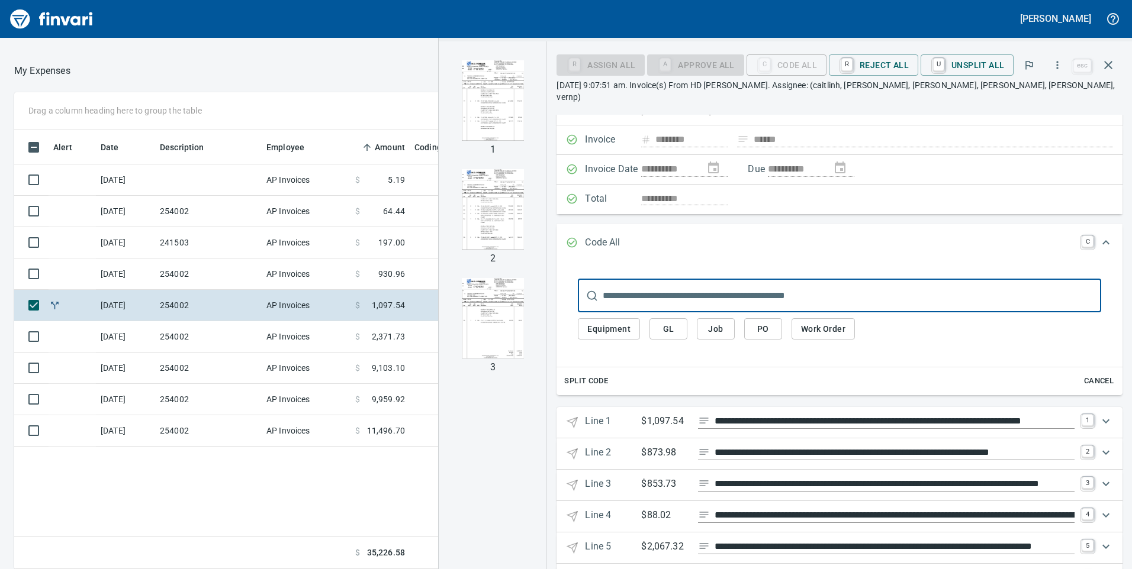
scroll to position [0, 0]
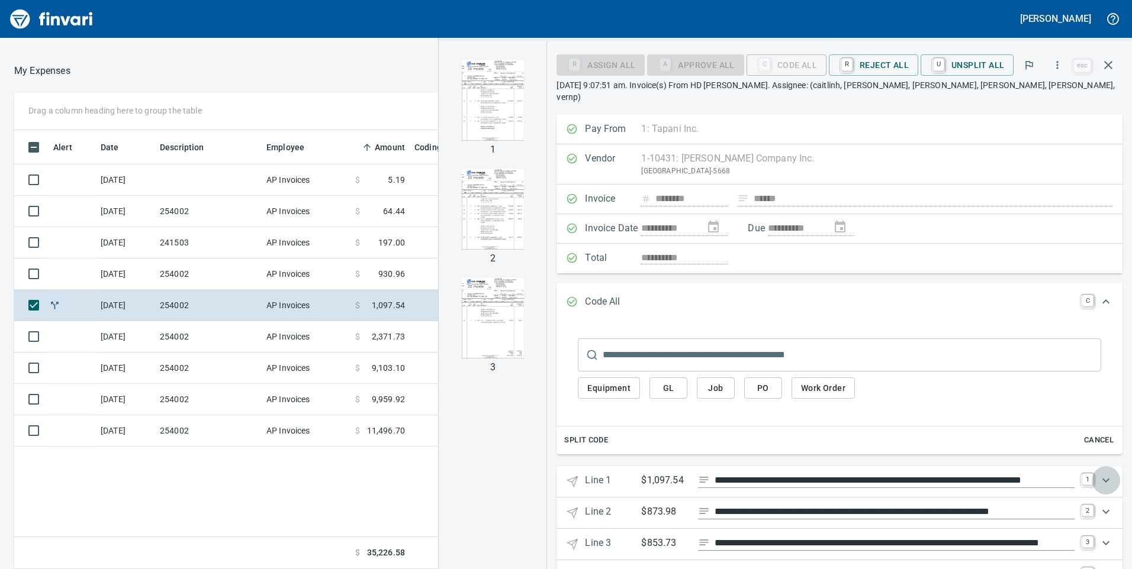
click at [1102, 479] on icon "Expand" at bounding box center [1105, 481] width 7 height 4
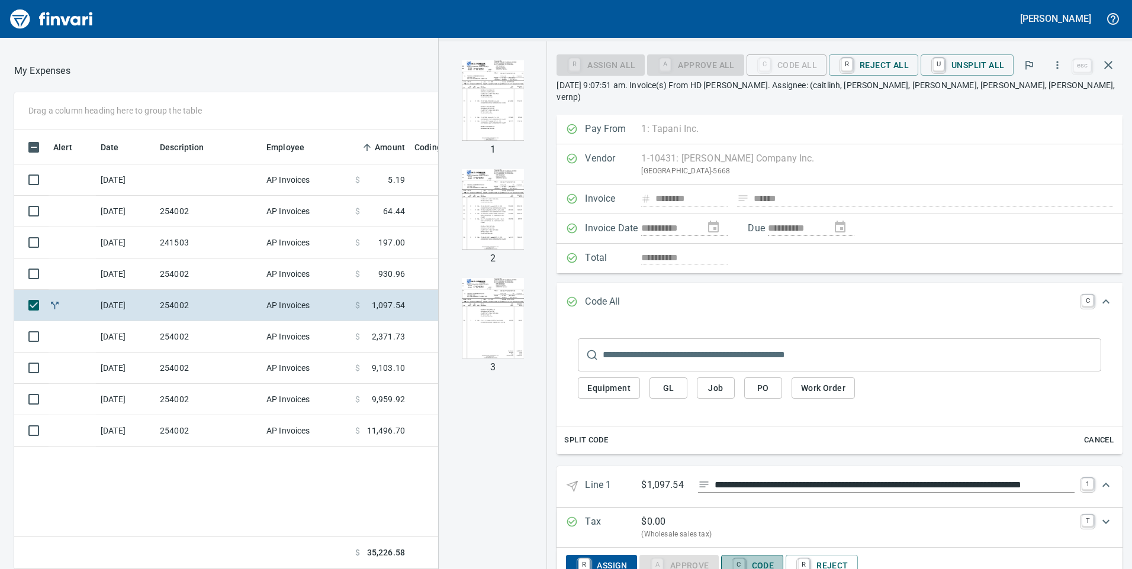
click at [768, 556] on span "C Code" at bounding box center [752, 566] width 44 height 20
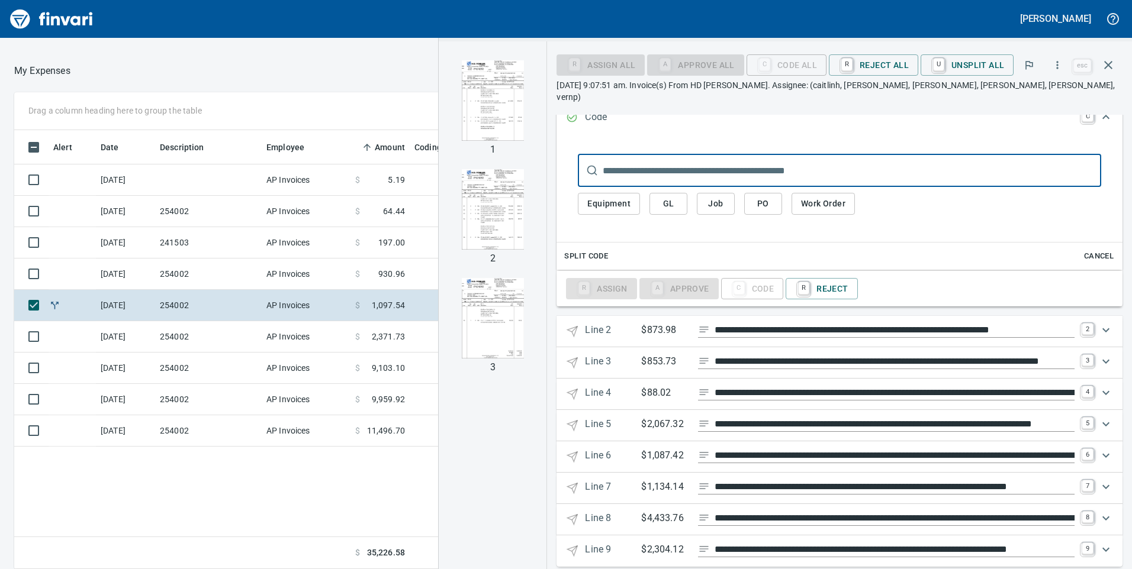
scroll to position [430, 790]
type input "******"
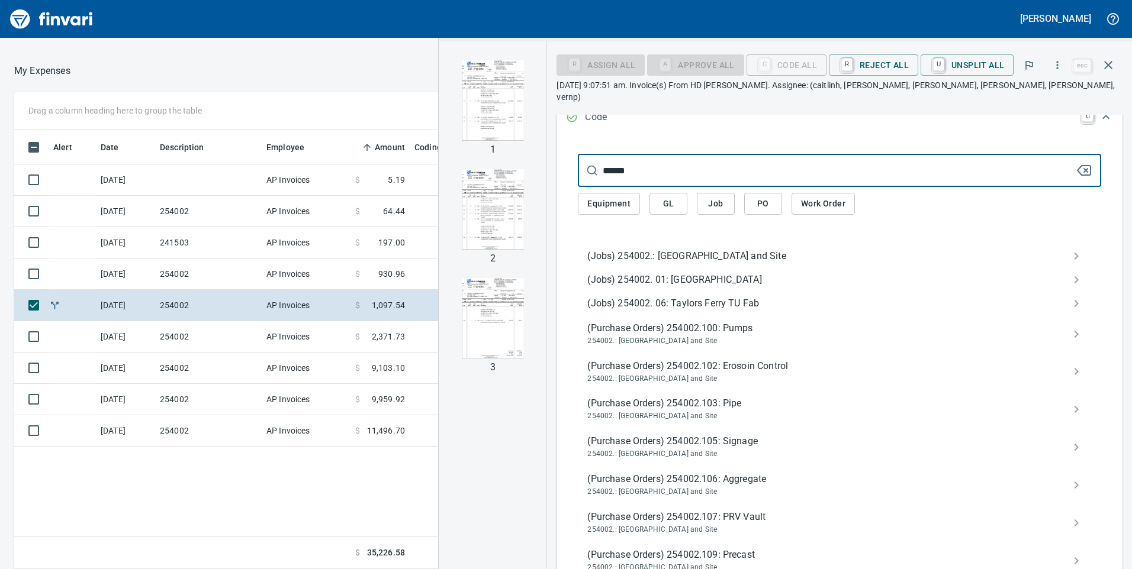
type input "******"
click at [675, 249] on span "(Jobs) 254002.: [GEOGRAPHIC_DATA] and Site" at bounding box center [829, 256] width 485 height 14
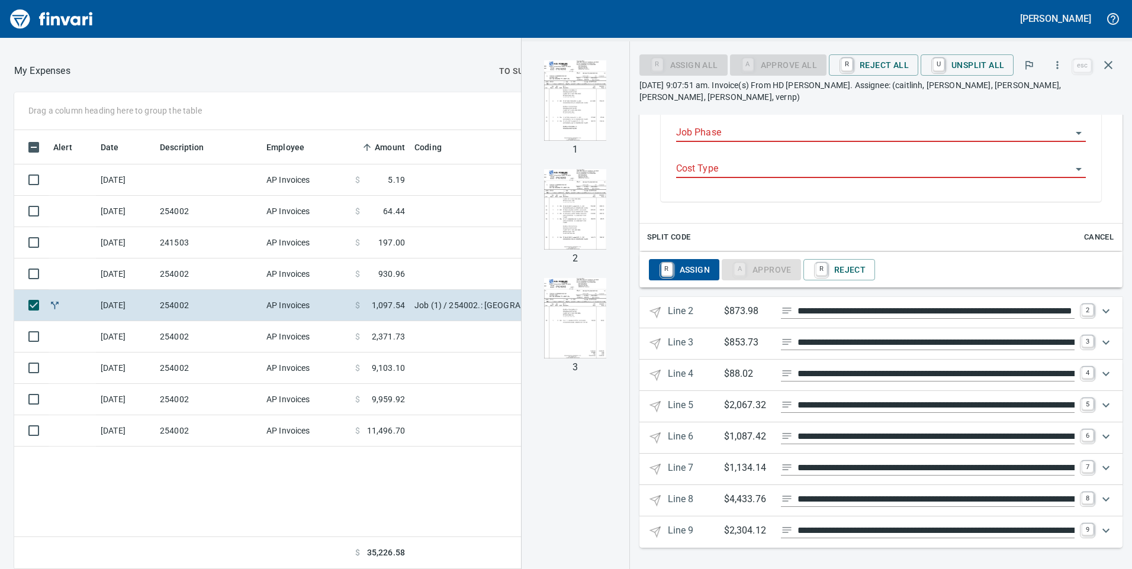
scroll to position [739, 0]
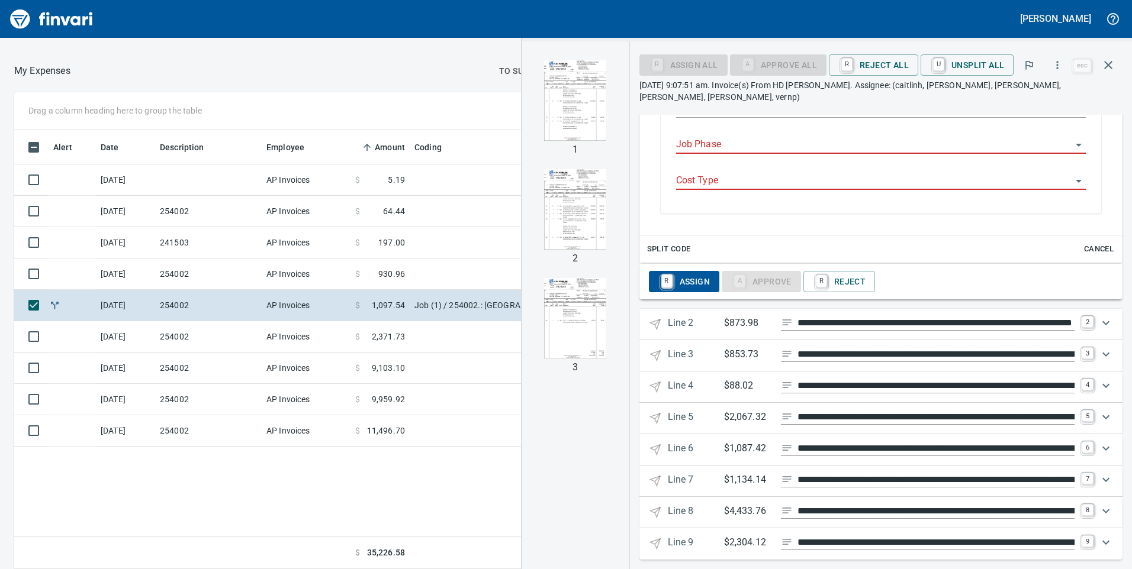
click at [734, 137] on input "Job Phase" at bounding box center [873, 145] width 395 height 17
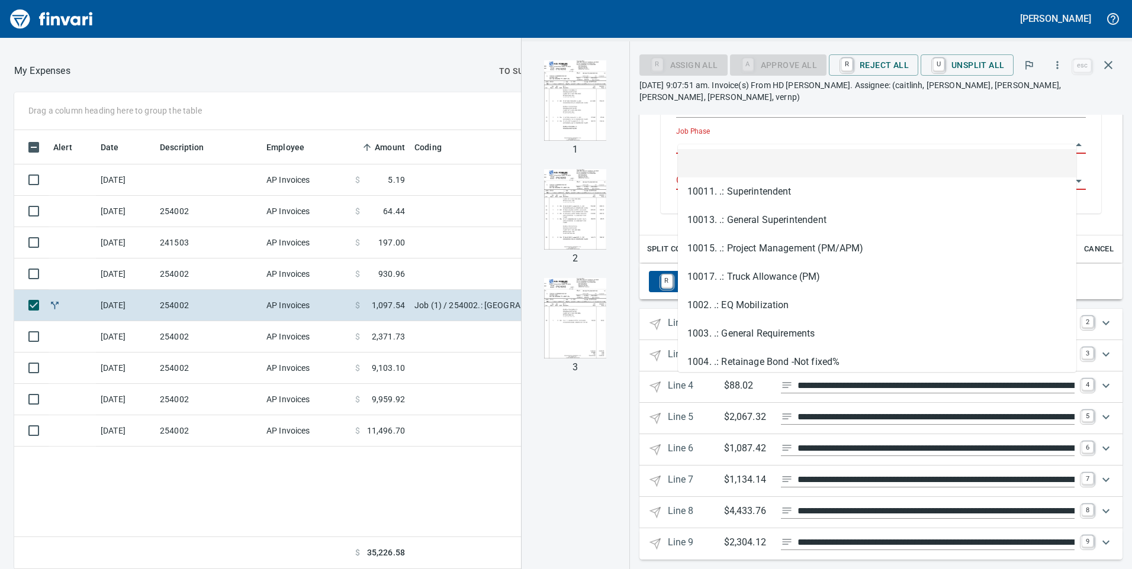
scroll to position [430, 790]
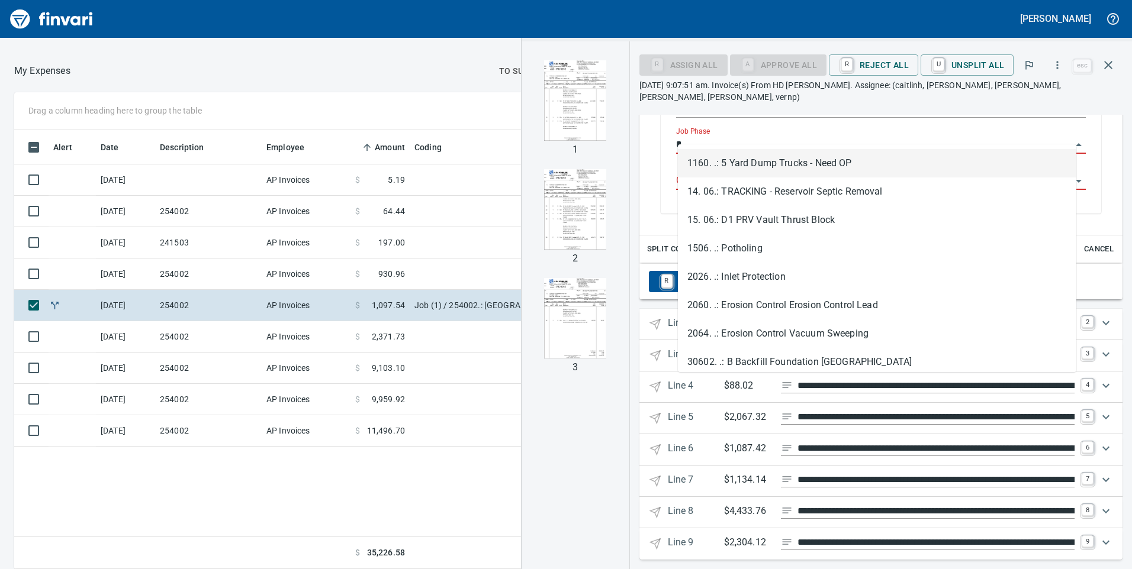
type input "**"
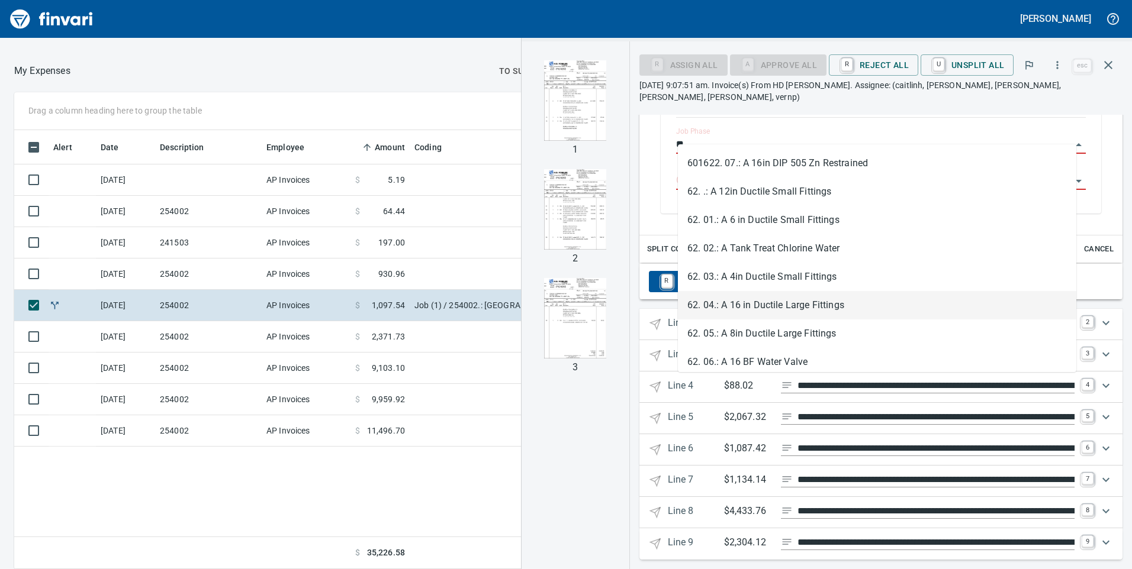
click at [780, 303] on li "62. 04.: A 16 in Ductile Large Fittings" at bounding box center [877, 305] width 398 height 28
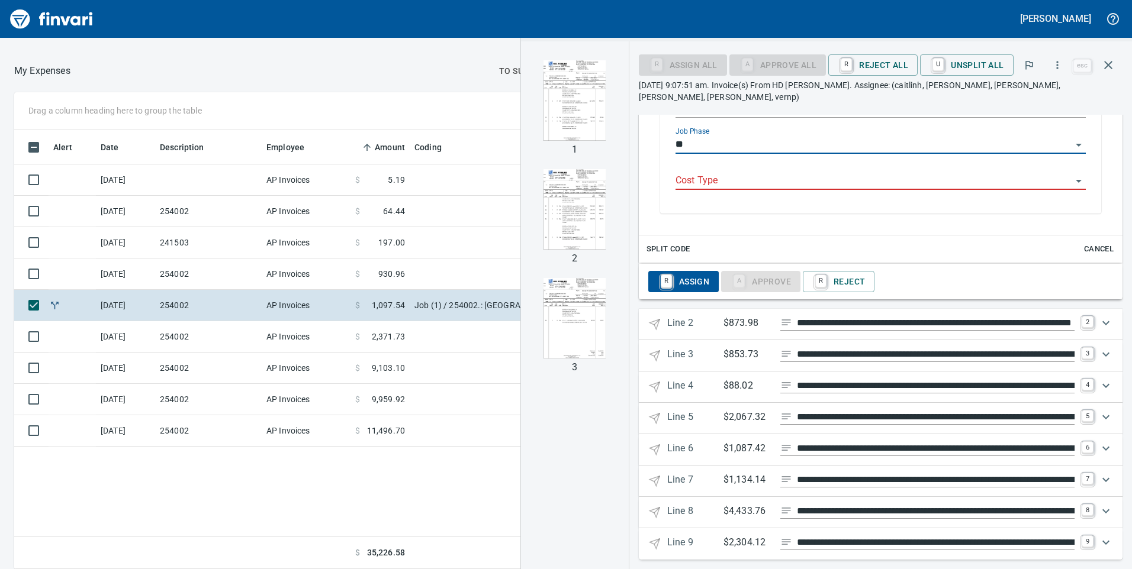
type input "**********"
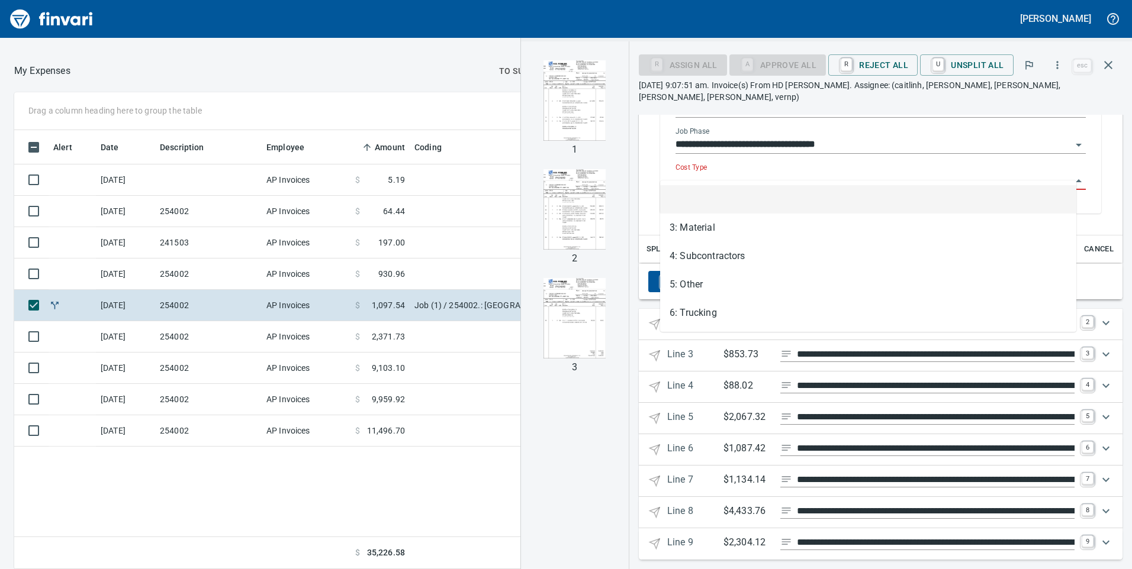
click at [691, 173] on input "Cost Type" at bounding box center [873, 181] width 396 height 17
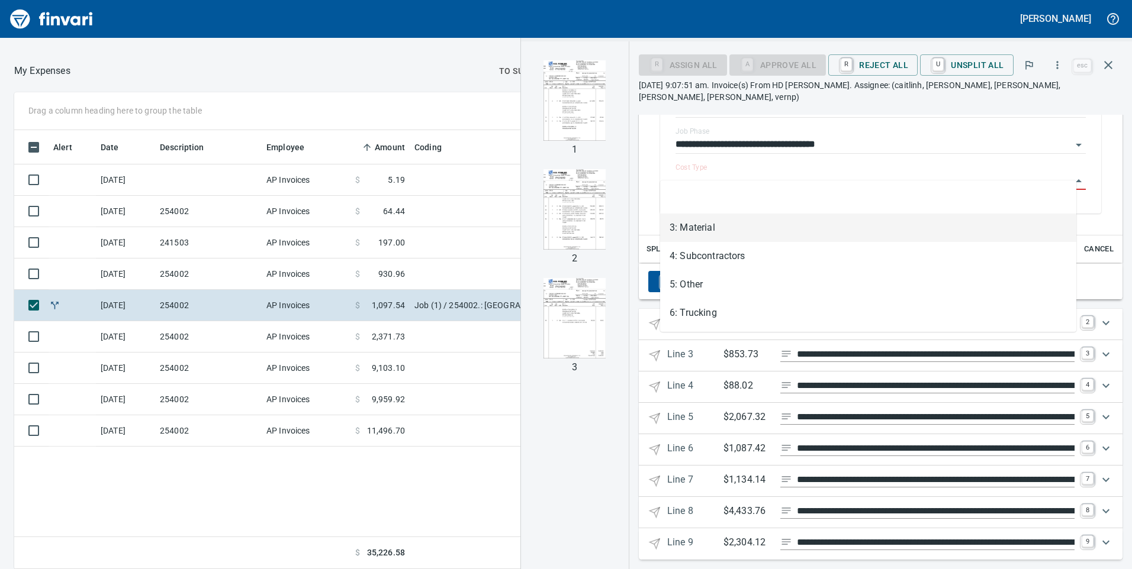
click at [705, 227] on li "3: Material" at bounding box center [868, 228] width 416 height 28
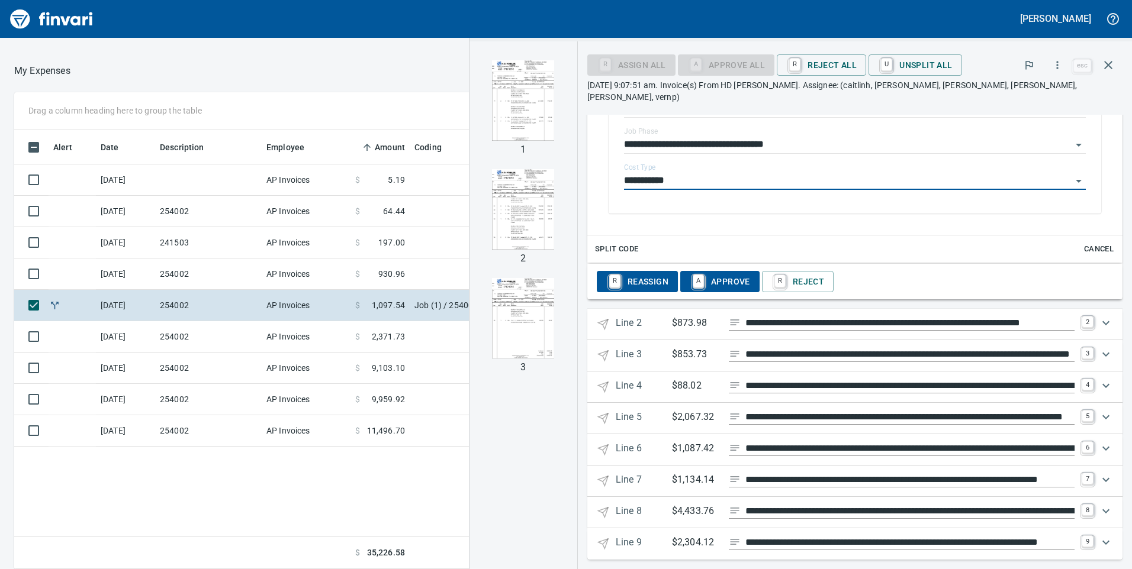
type input "**********"
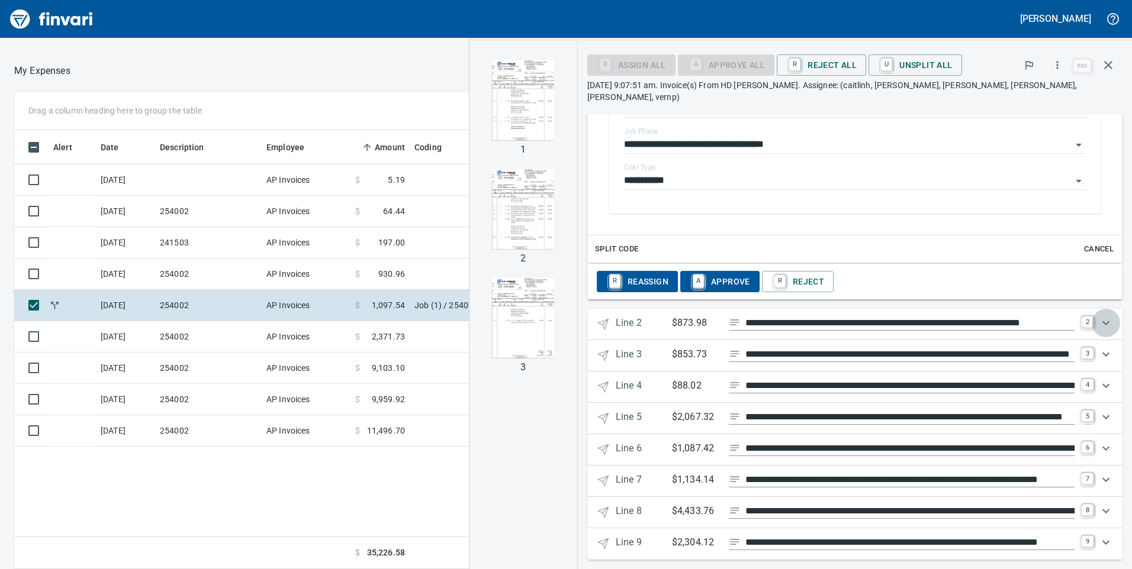
click at [1099, 316] on icon "Expand" at bounding box center [1106, 323] width 14 height 14
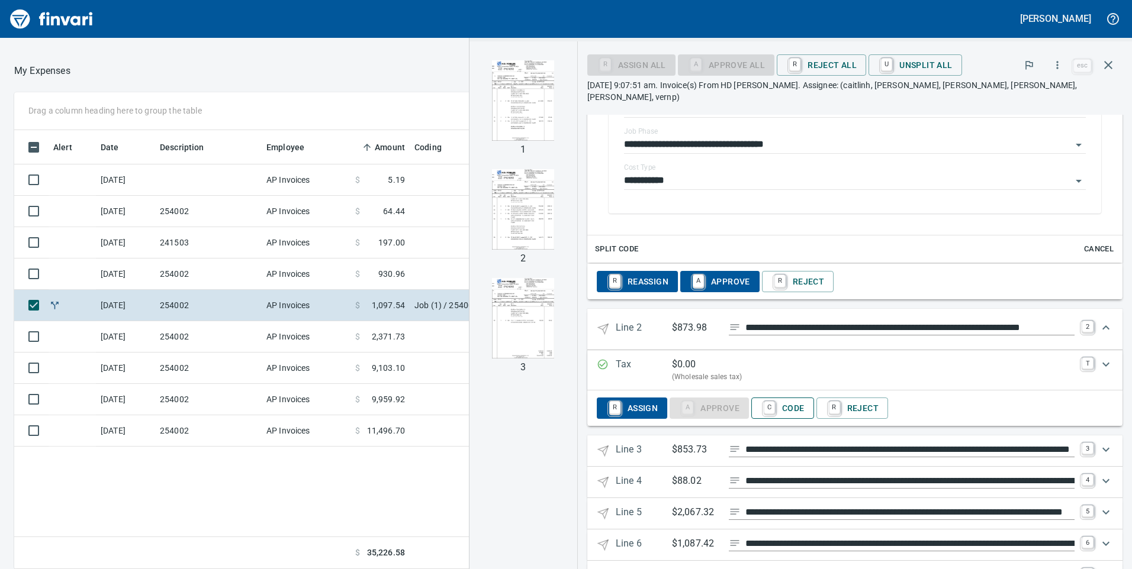
click at [781, 398] on span "C Code" at bounding box center [783, 408] width 44 height 20
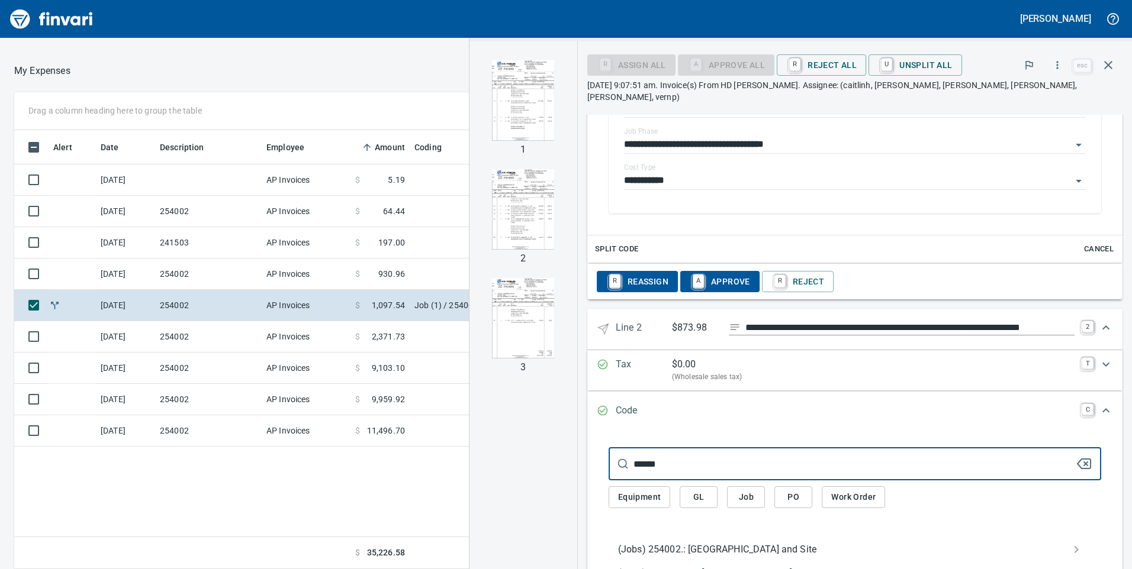
type input "******"
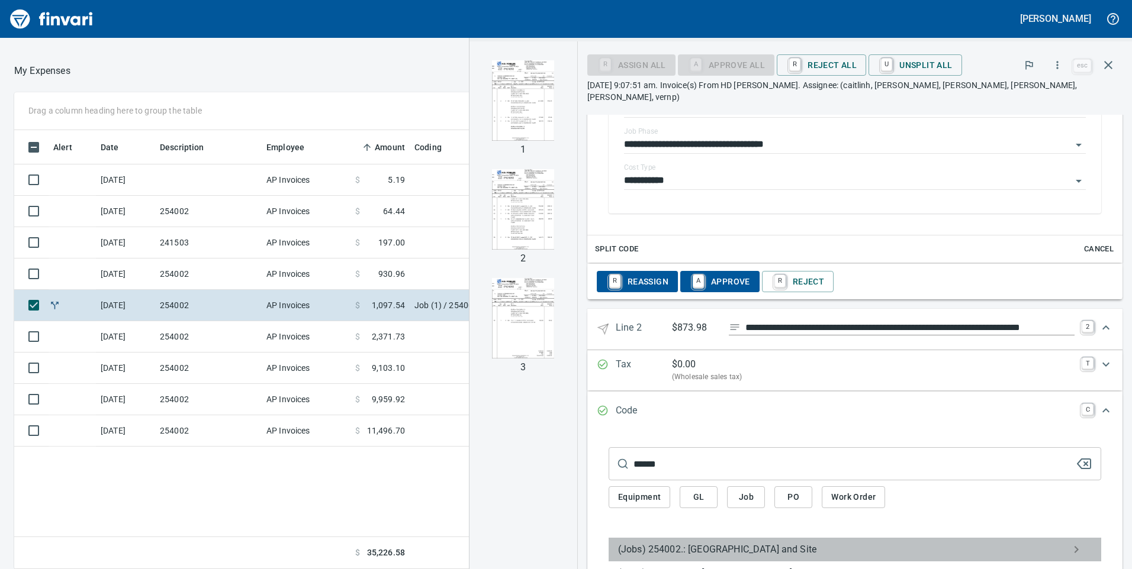
click at [709, 543] on span "(Jobs) 254002.: [GEOGRAPHIC_DATA] and Site" at bounding box center [845, 550] width 455 height 14
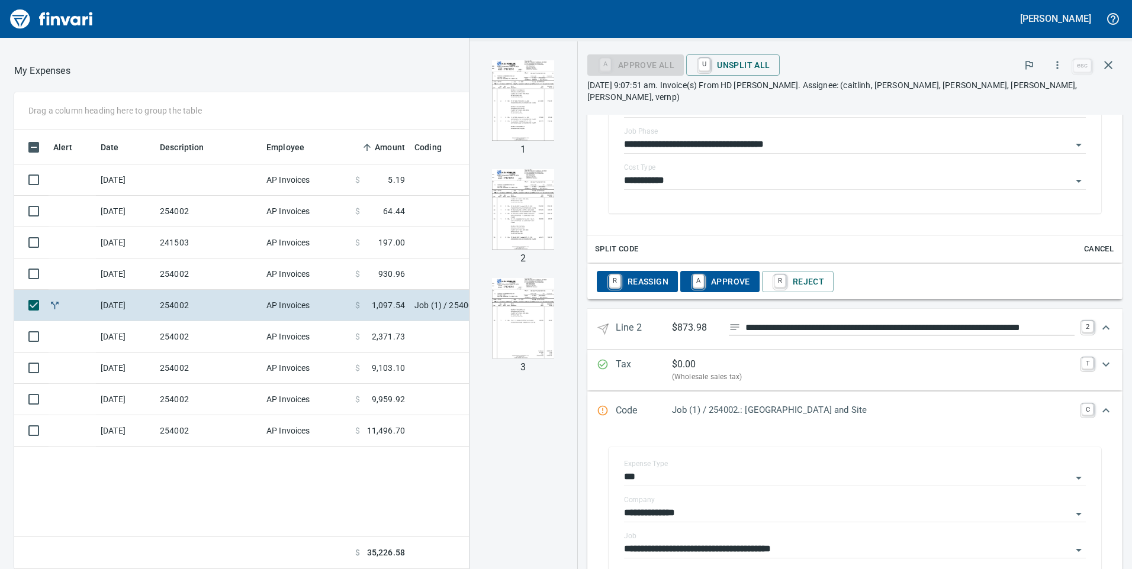
scroll to position [917, 0]
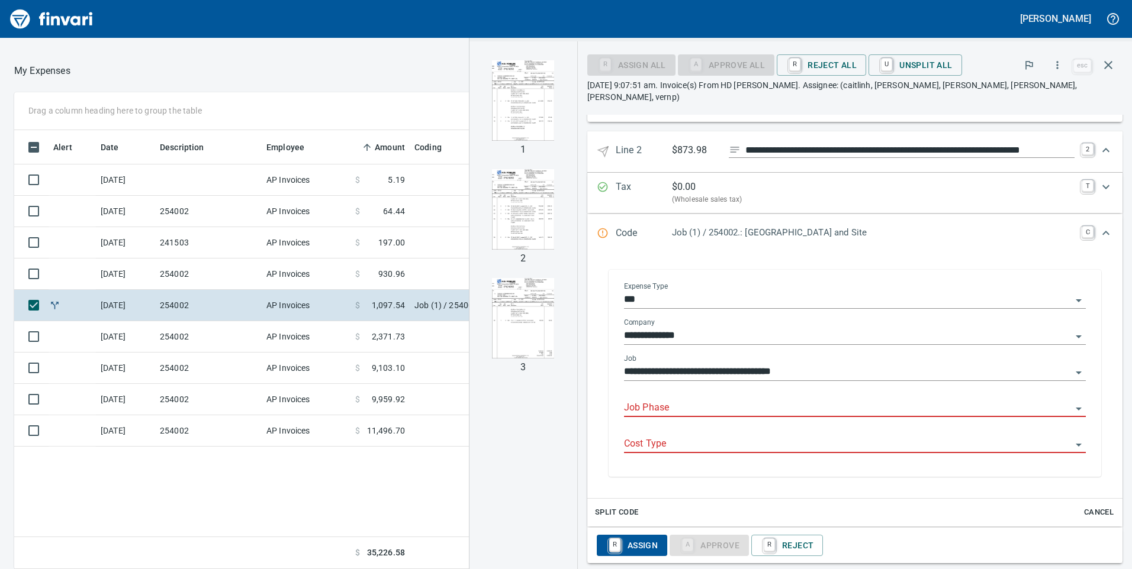
click at [664, 400] on input "Job Phase" at bounding box center [848, 408] width 448 height 17
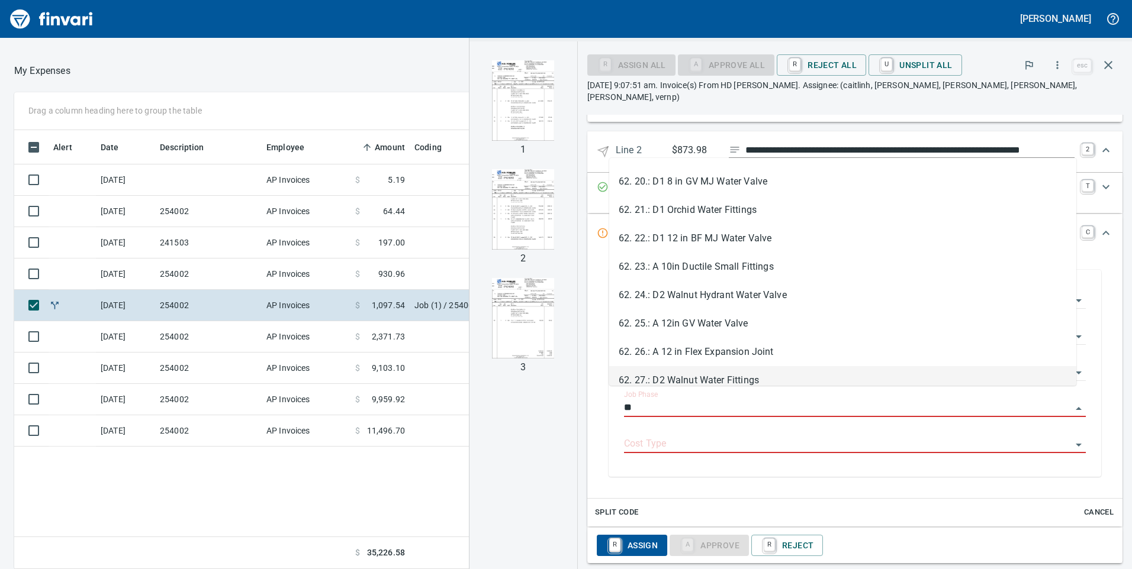
scroll to position [651, 0]
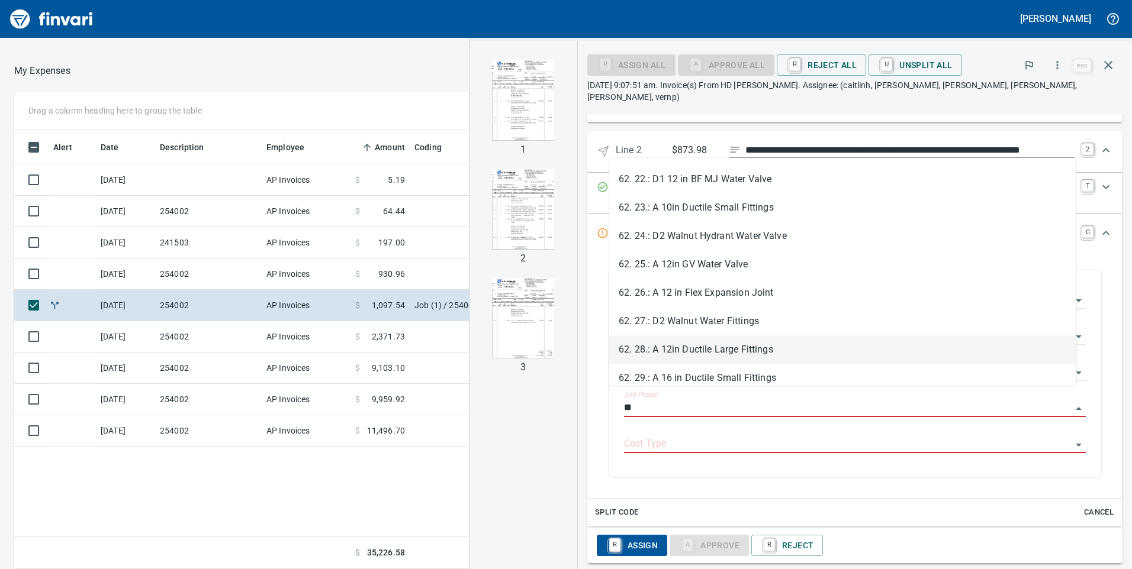
click at [655, 357] on li "62. 28.: A 12in Ductile Large Fittings" at bounding box center [842, 350] width 467 height 28
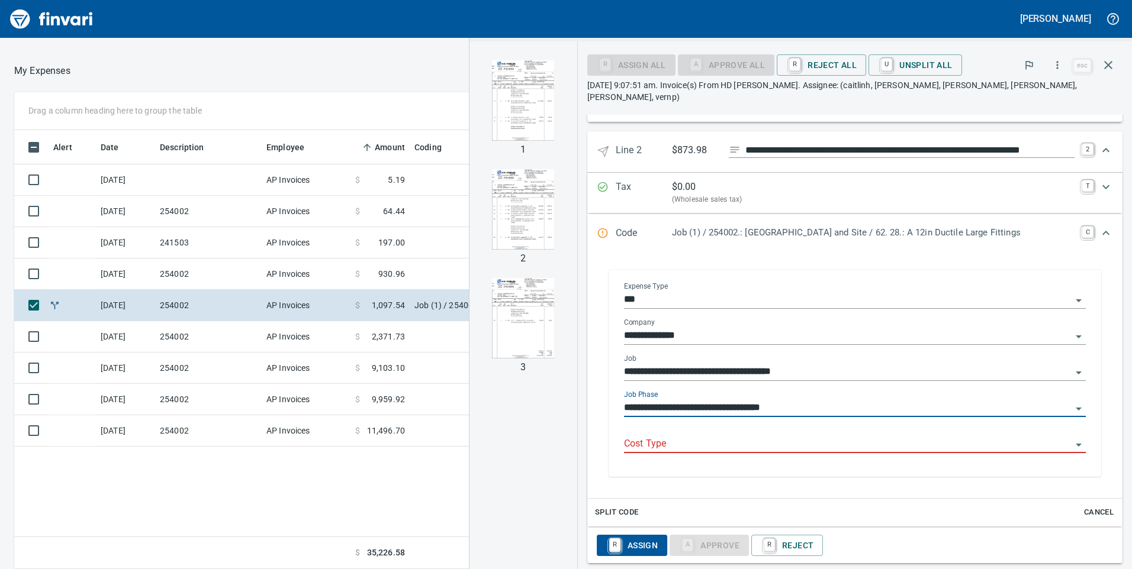
type input "**********"
click at [636, 436] on input "Cost Type" at bounding box center [848, 444] width 448 height 17
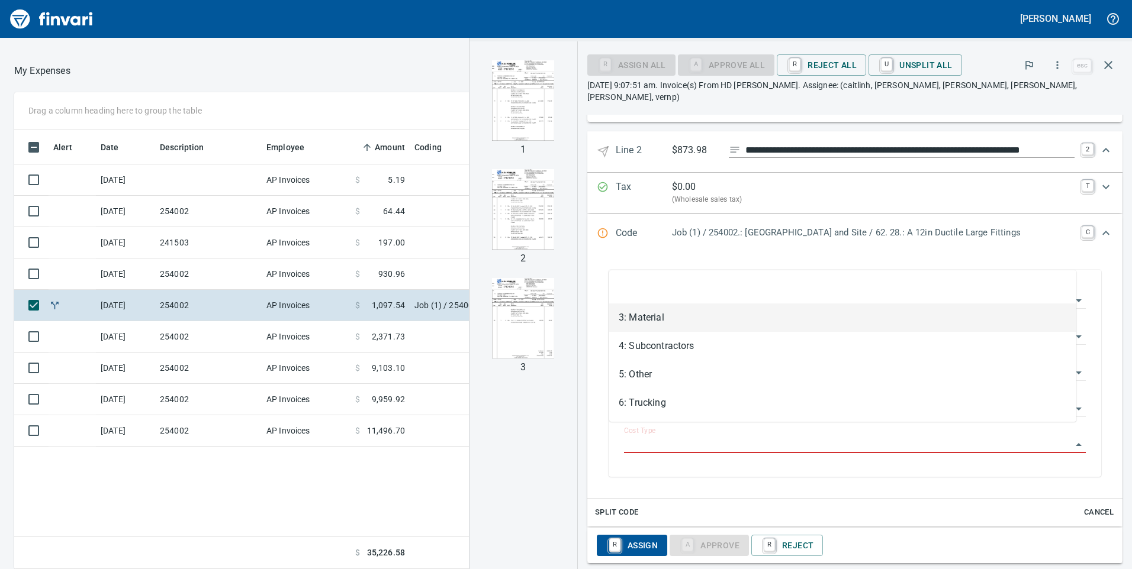
scroll to position [430, 790]
click at [632, 321] on li "3: Material" at bounding box center [842, 318] width 467 height 28
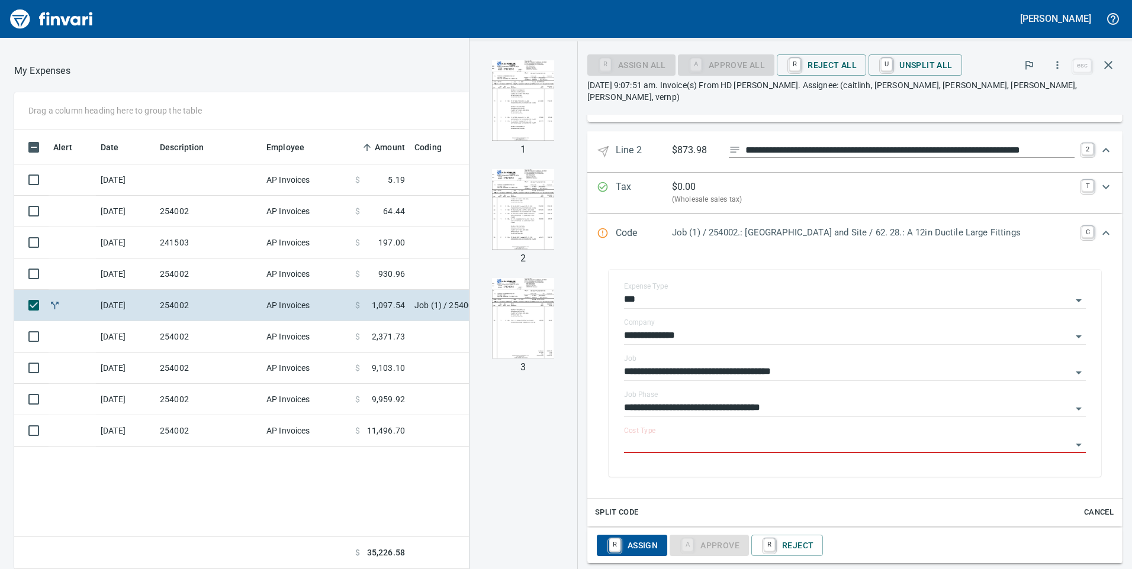
type input "**********"
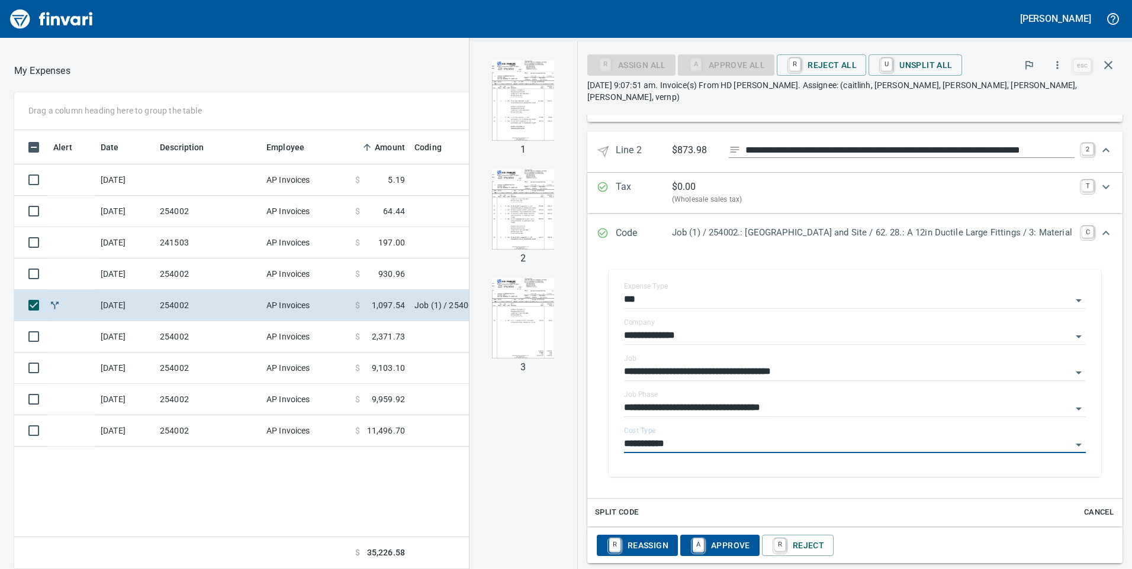
scroll to position [1095, 0]
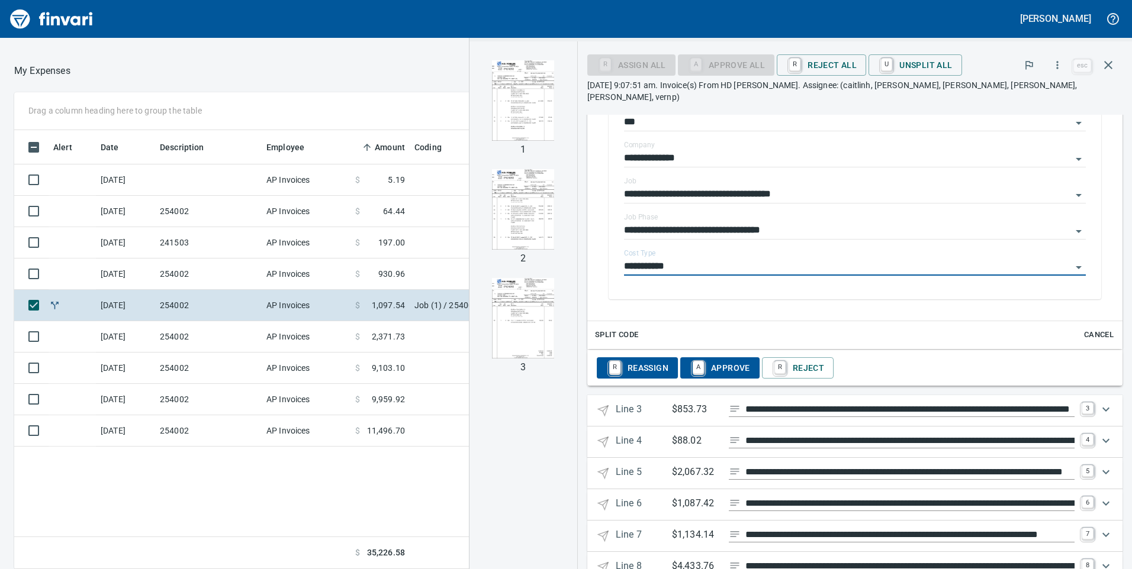
click at [1099, 403] on icon "Expand" at bounding box center [1106, 410] width 14 height 14
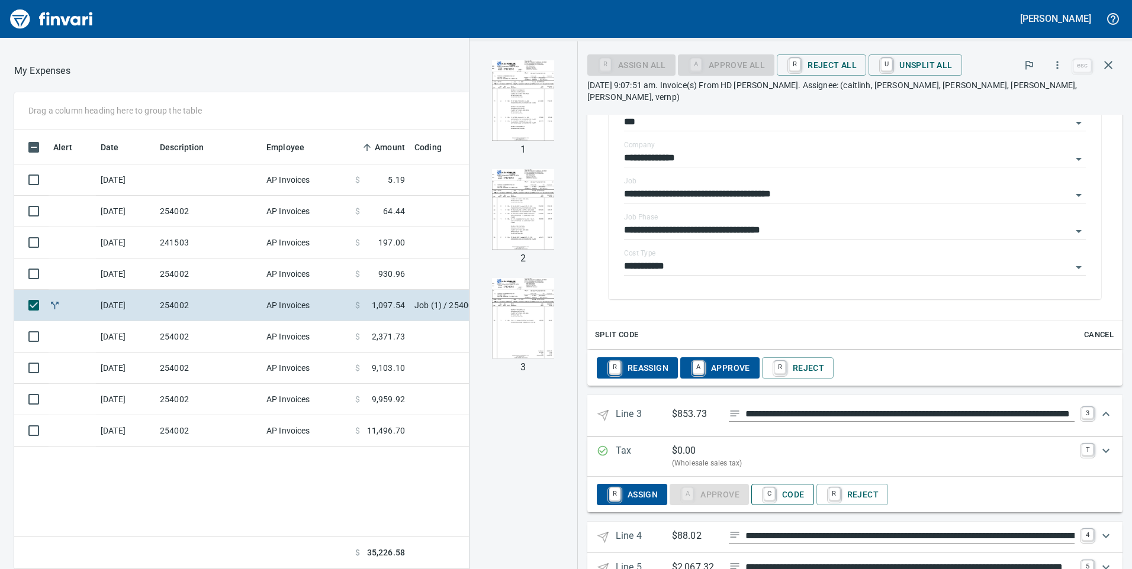
click at [788, 485] on span "C Code" at bounding box center [783, 495] width 44 height 20
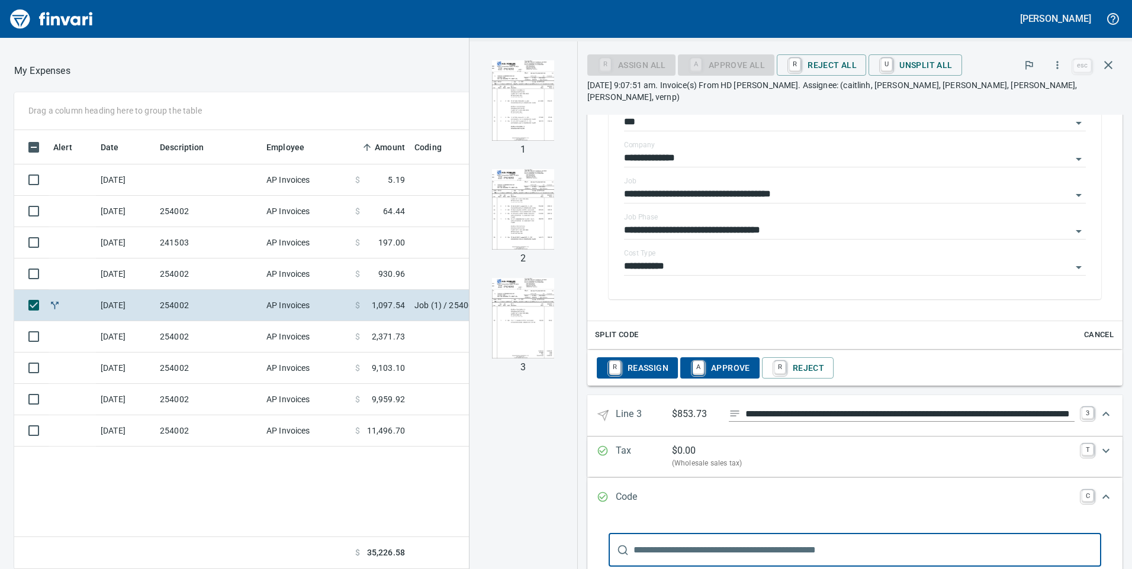
click at [662, 534] on input "text" at bounding box center [867, 550] width 468 height 33
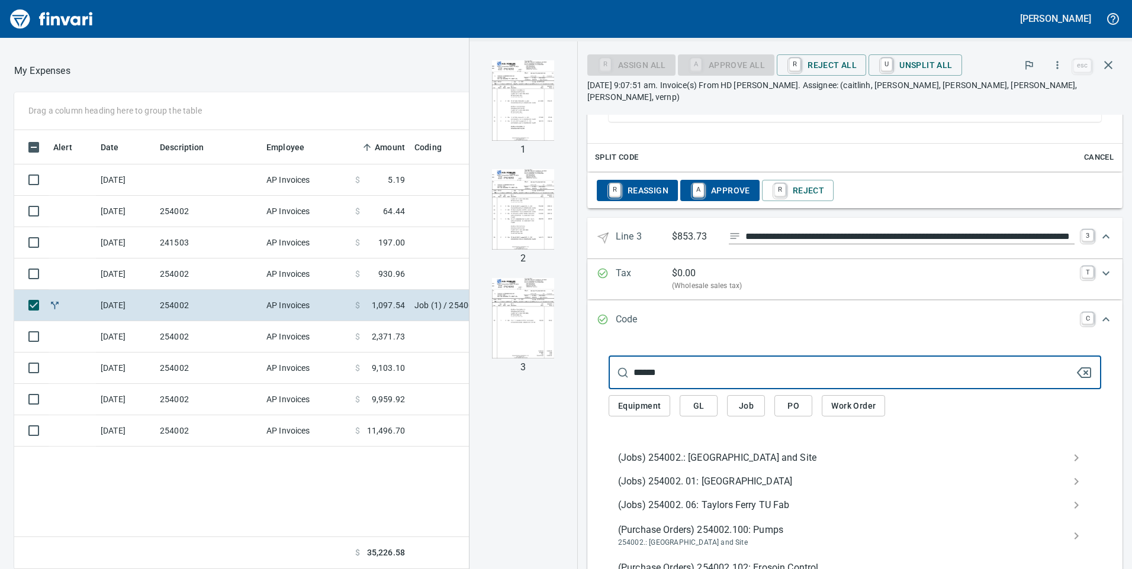
type input "******"
click at [664, 451] on span "(Jobs) 254002.: [GEOGRAPHIC_DATA] and Site" at bounding box center [845, 458] width 455 height 14
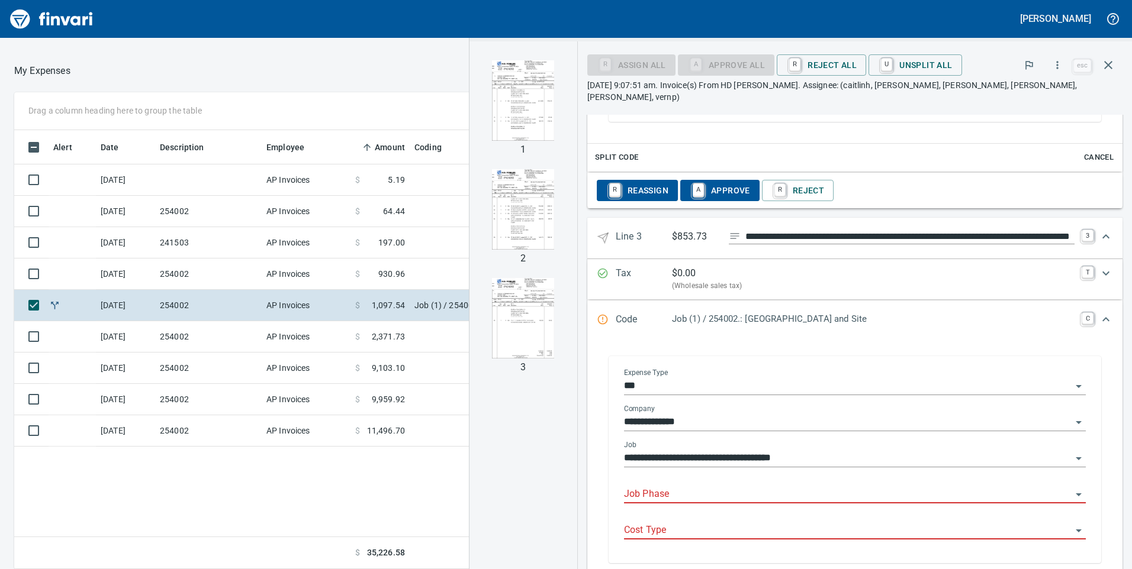
click at [624, 487] on input "Job Phase" at bounding box center [848, 495] width 448 height 17
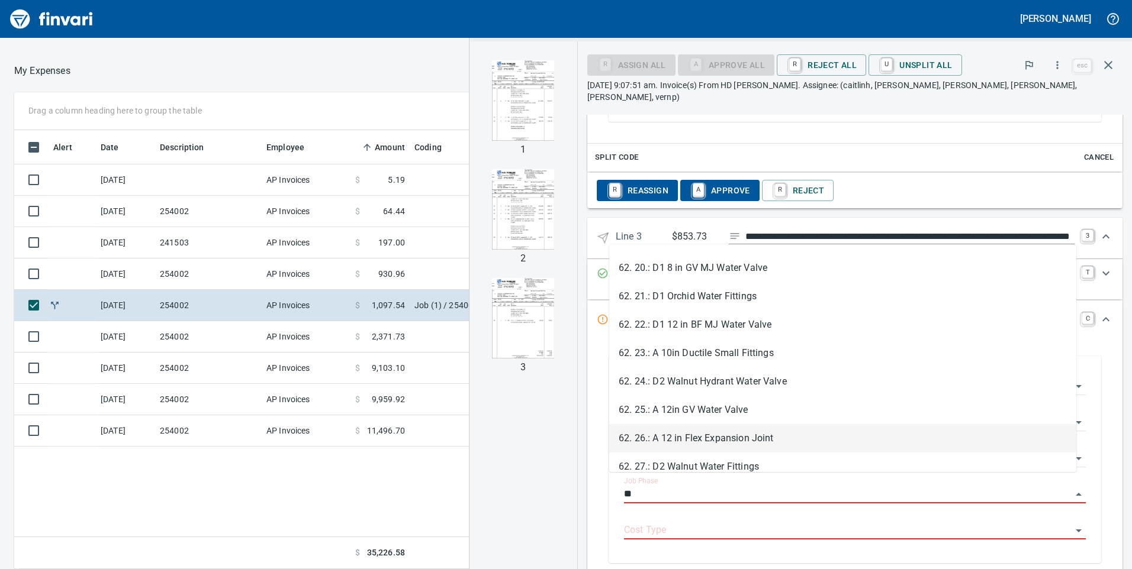
scroll to position [651, 0]
click at [662, 445] on li "62. 28.: A 12in Ductile Large Fittings" at bounding box center [842, 436] width 467 height 28
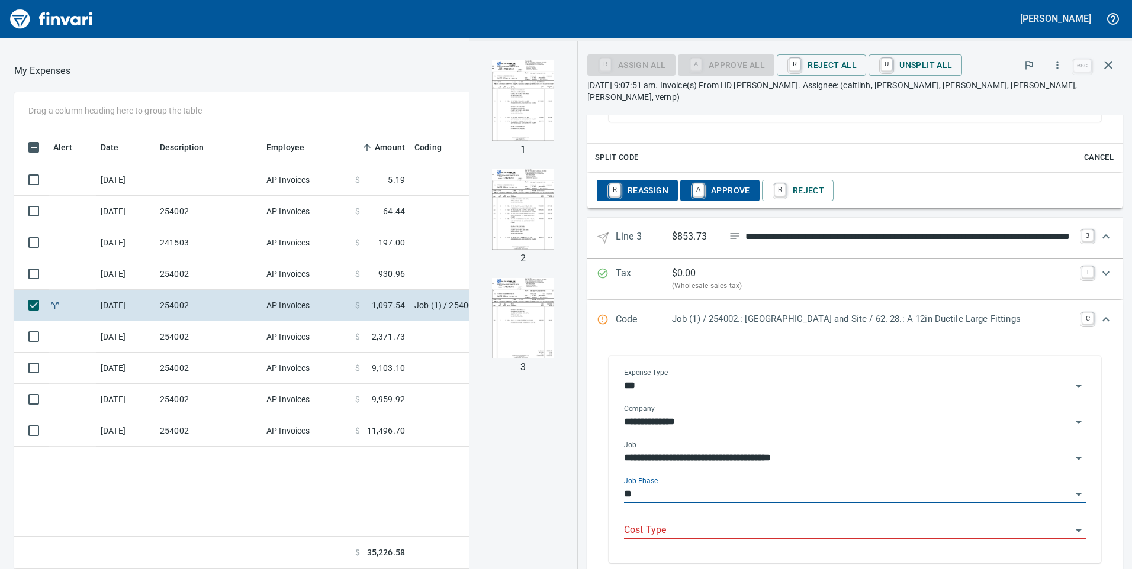
type input "**********"
click at [777, 487] on input "**********" at bounding box center [848, 495] width 448 height 17
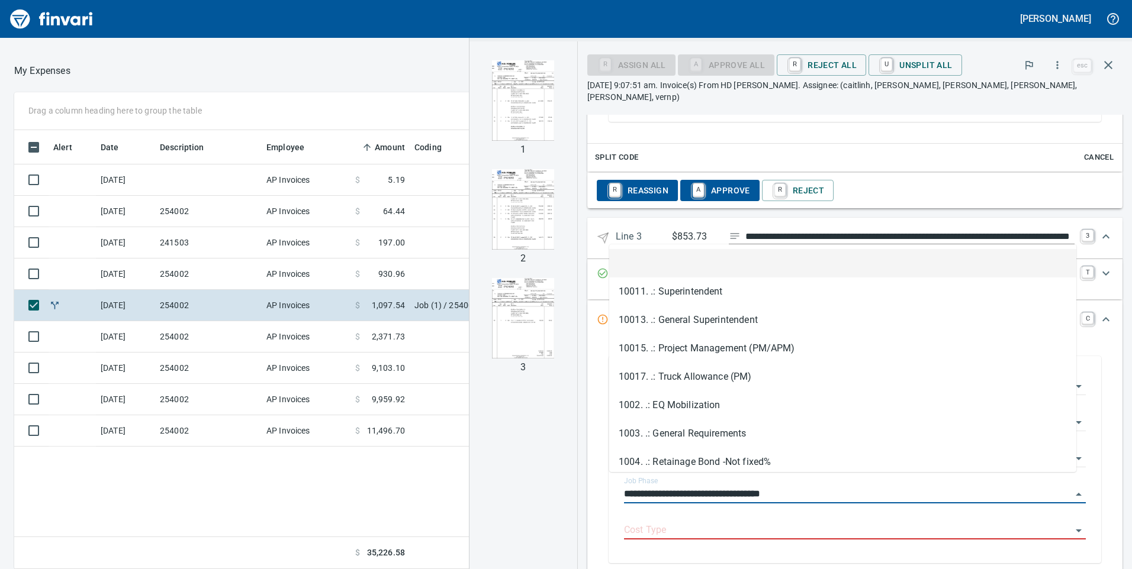
click at [647, 260] on li at bounding box center [842, 263] width 467 height 28
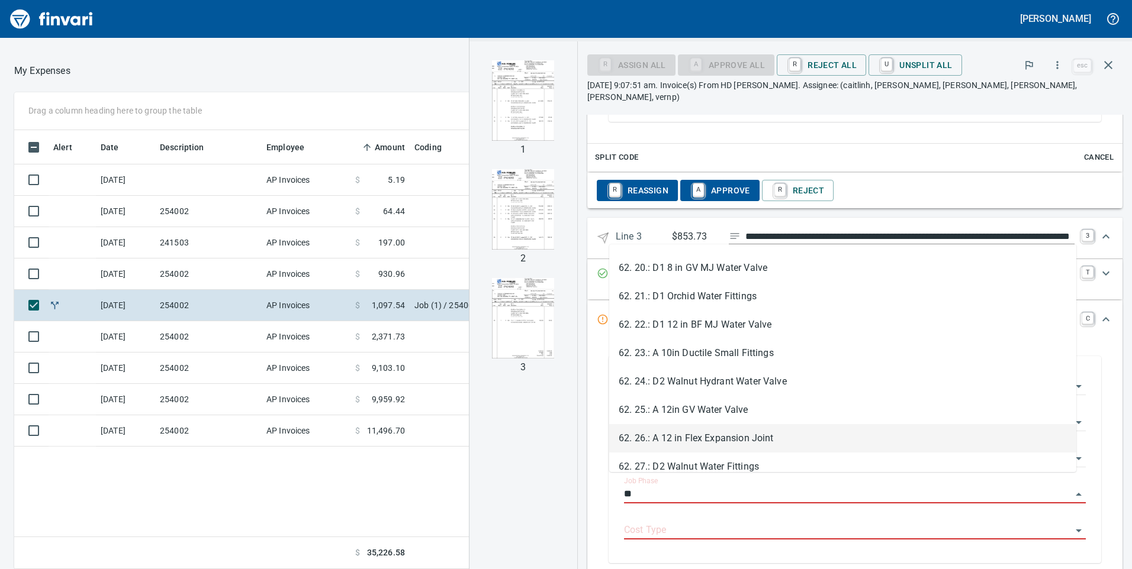
scroll to position [710, 0]
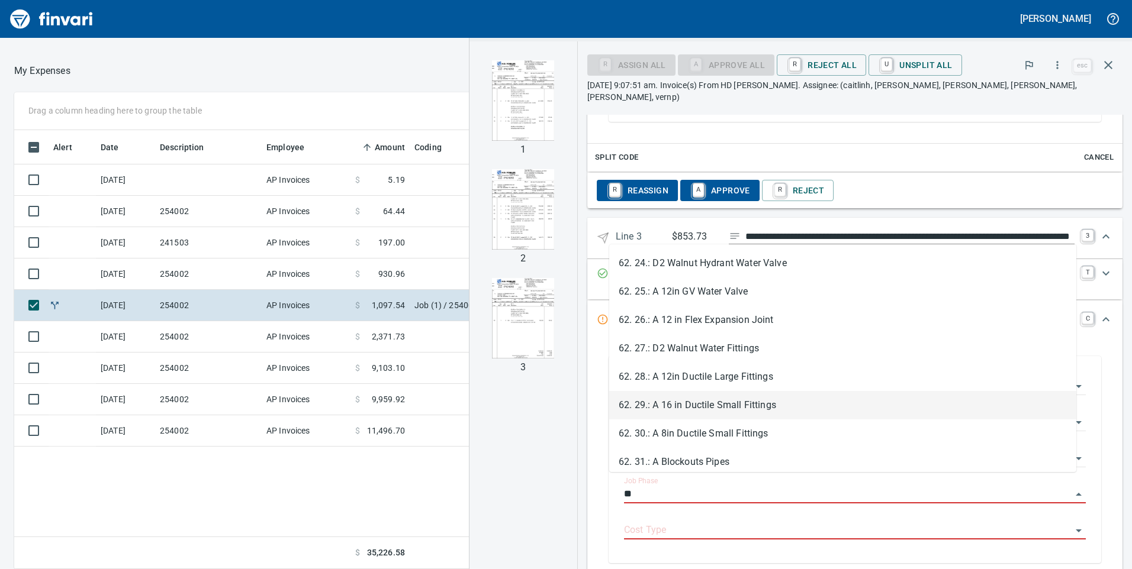
click at [662, 408] on li "62. 29.: A 16 in Ductile Small Fittings" at bounding box center [842, 405] width 467 height 28
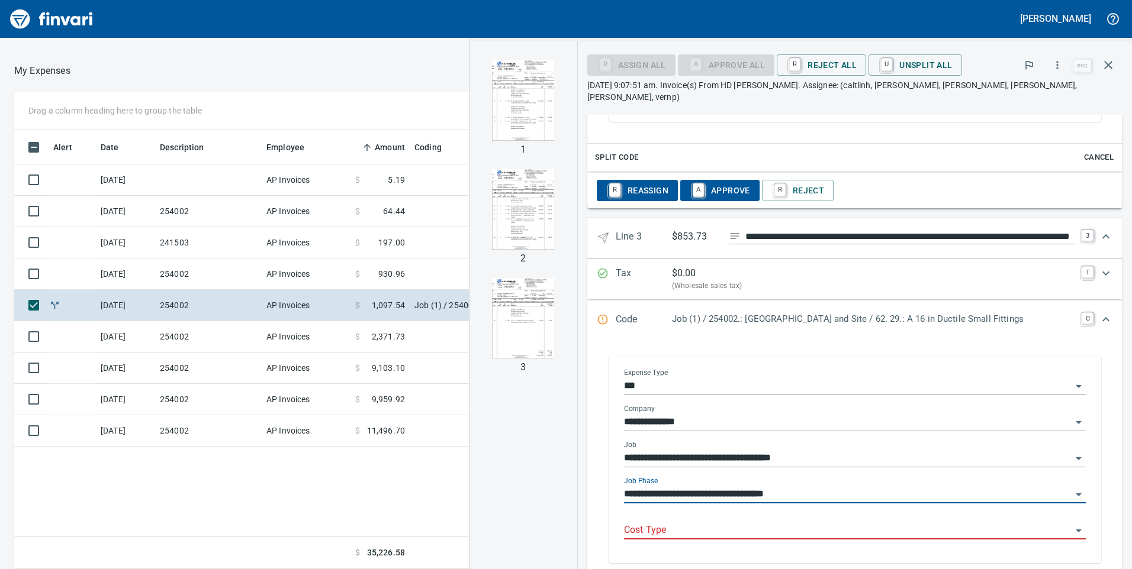
type input "**********"
click at [633, 523] on input "Cost Type" at bounding box center [848, 531] width 448 height 17
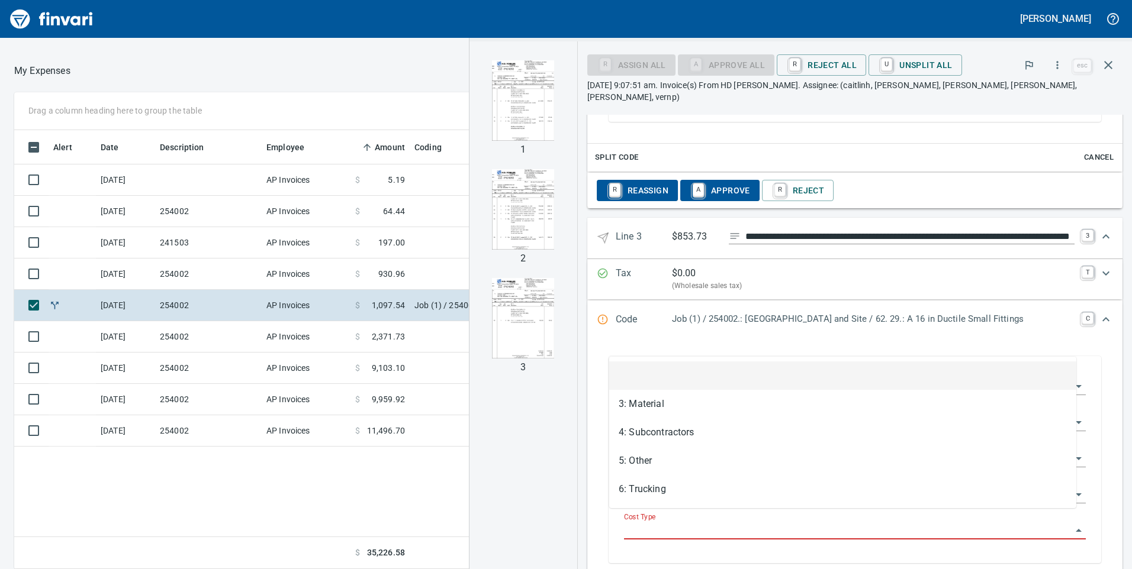
scroll to position [430, 790]
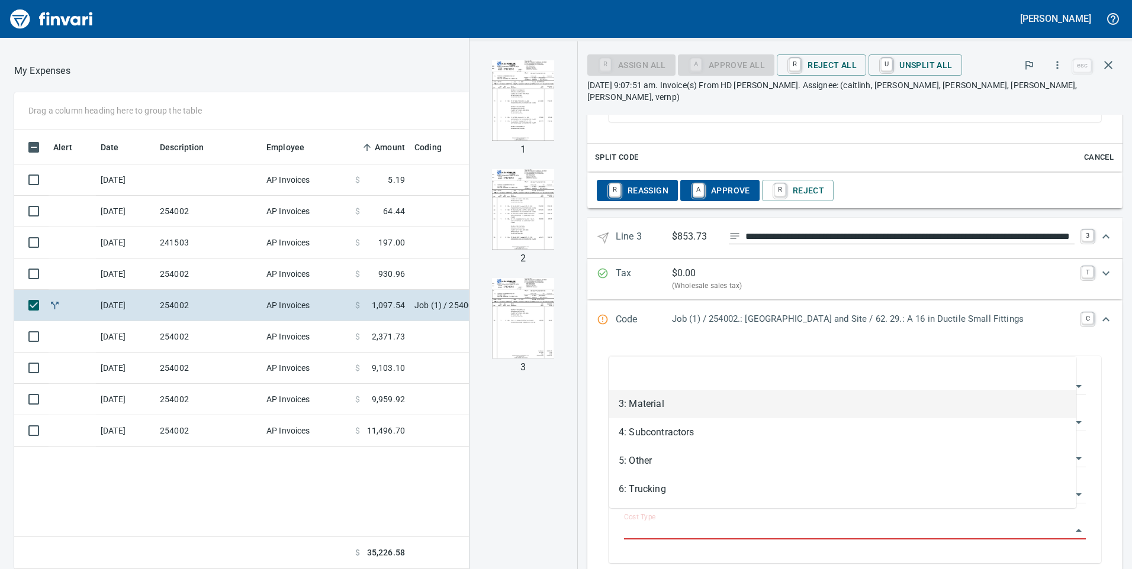
click at [652, 405] on li "3: Material" at bounding box center [842, 404] width 467 height 28
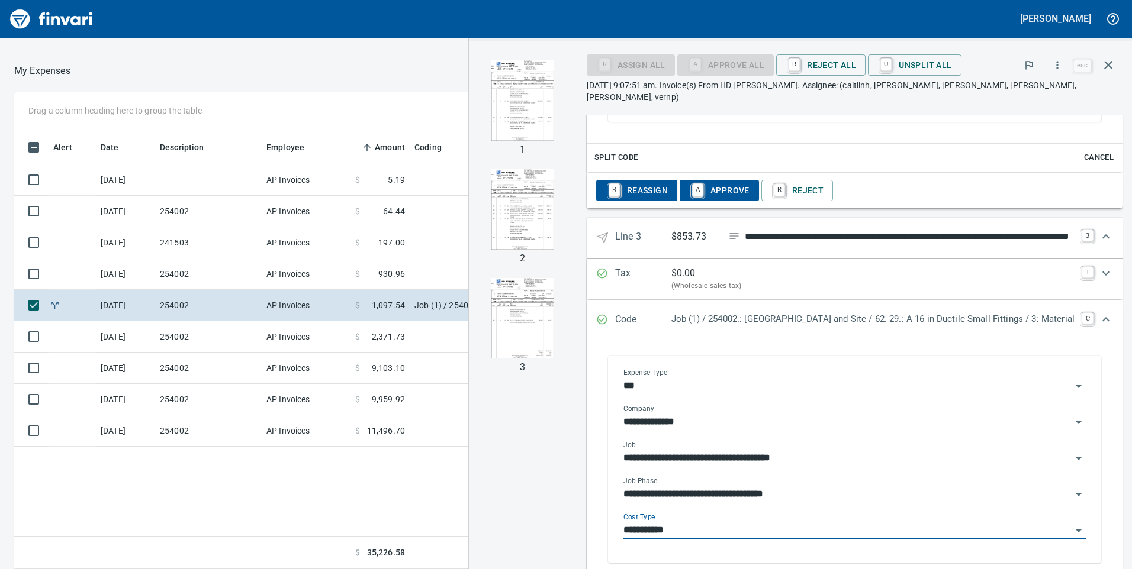
type input "**********"
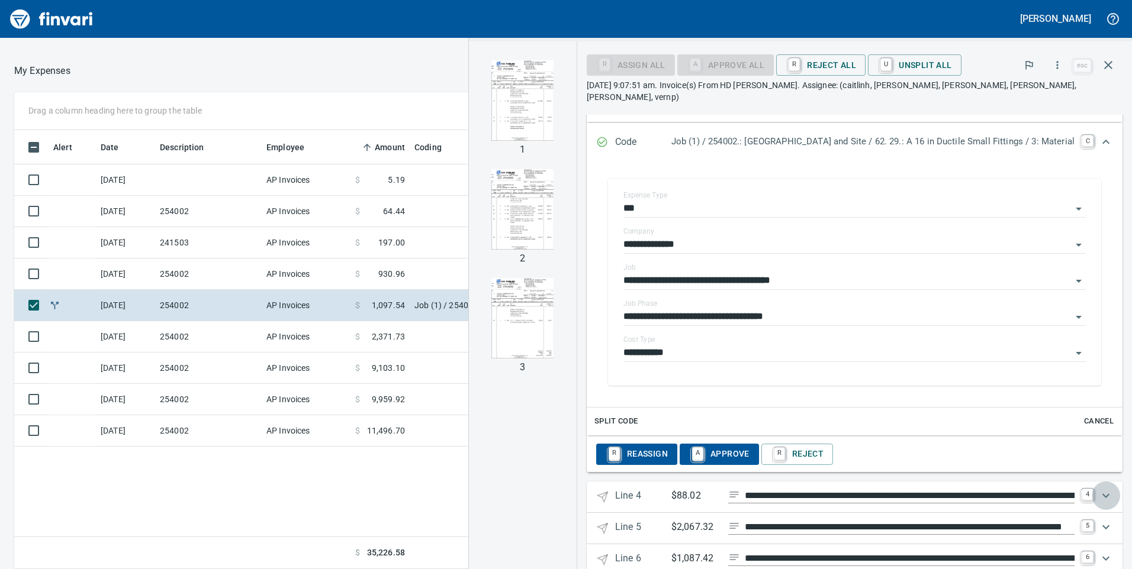
click at [1099, 489] on icon "Expand" at bounding box center [1106, 496] width 14 height 14
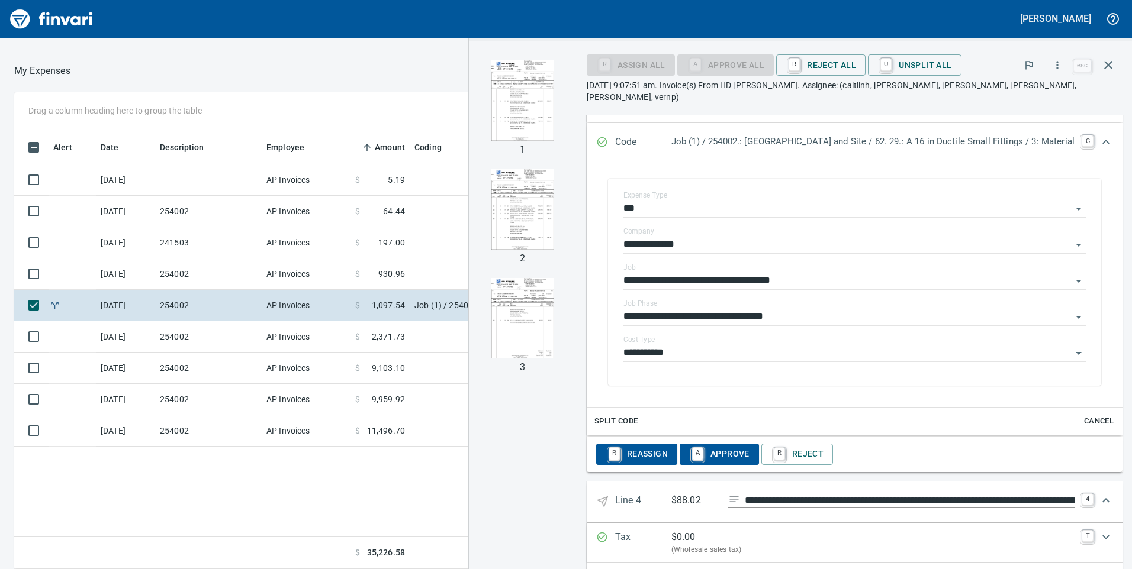
scroll to position [1627, 0]
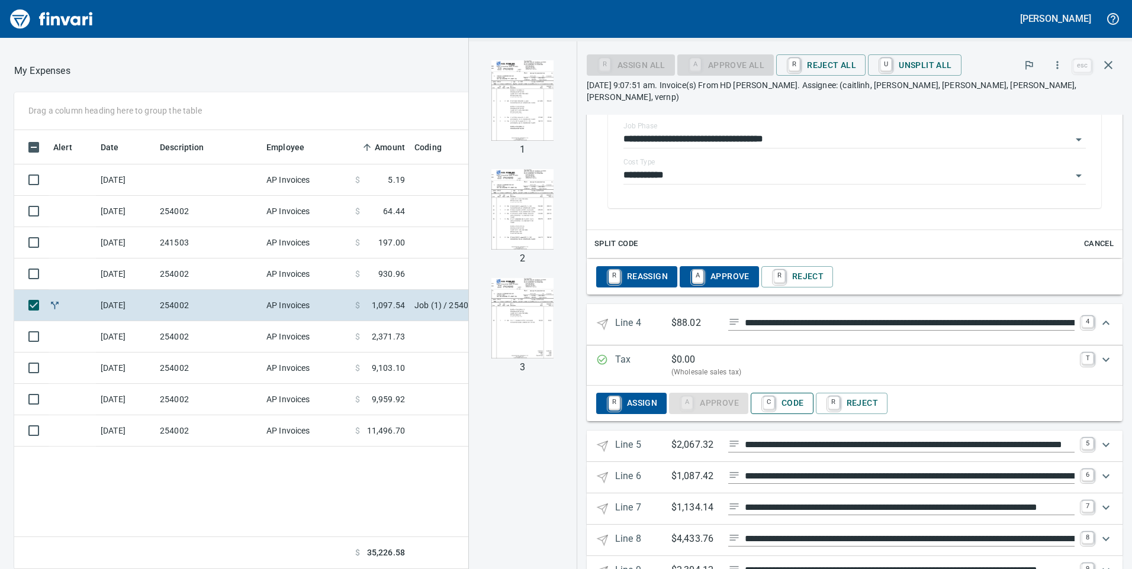
click at [793, 393] on button "C Code" at bounding box center [782, 403] width 63 height 21
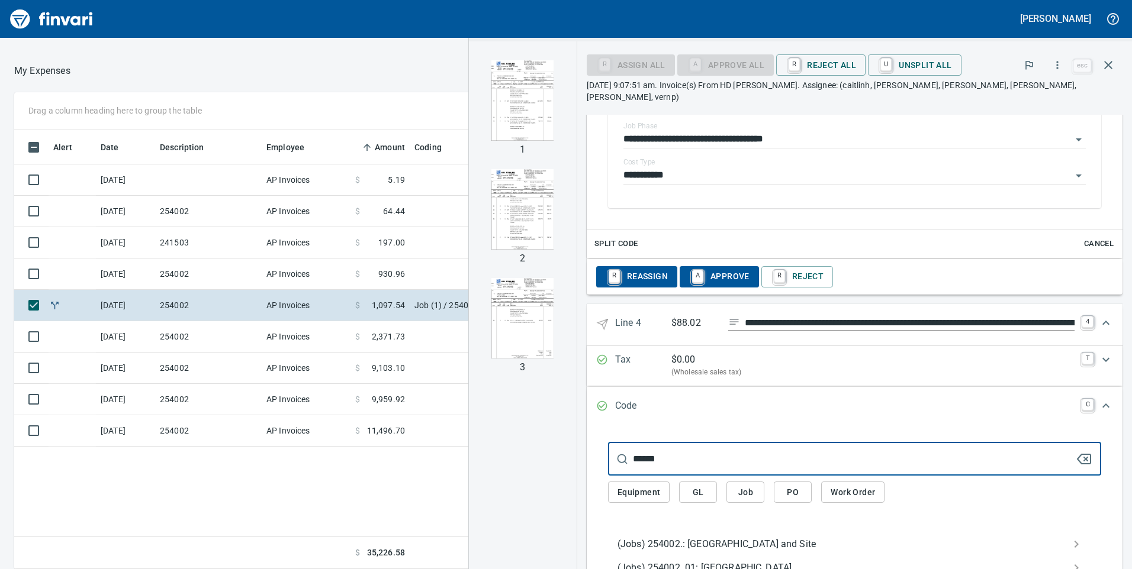
type input "******"
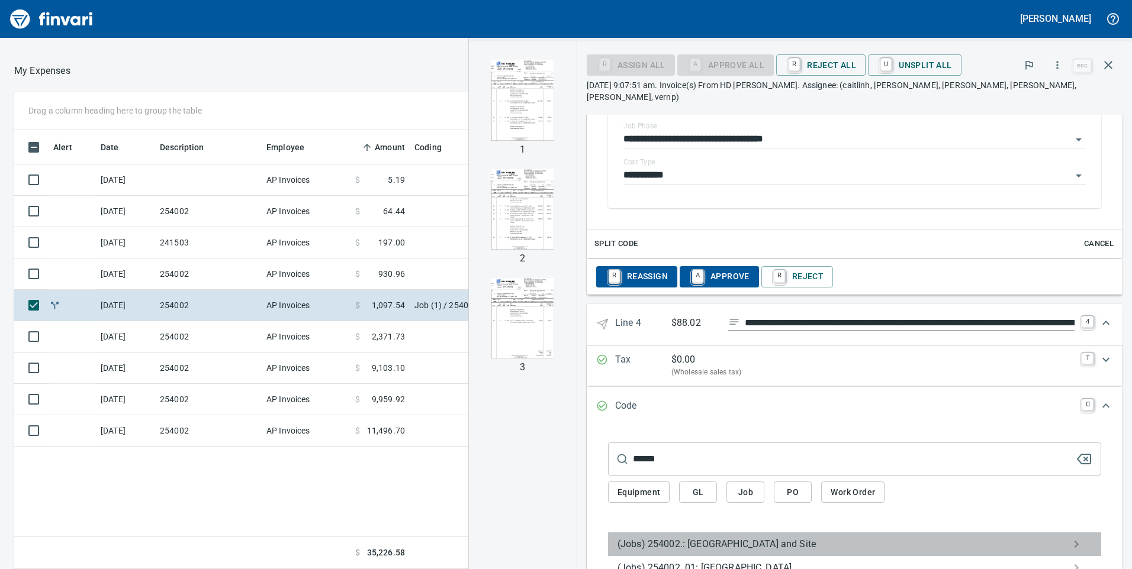
click at [652, 537] on span "(Jobs) 254002.: [GEOGRAPHIC_DATA] and Site" at bounding box center [844, 544] width 455 height 14
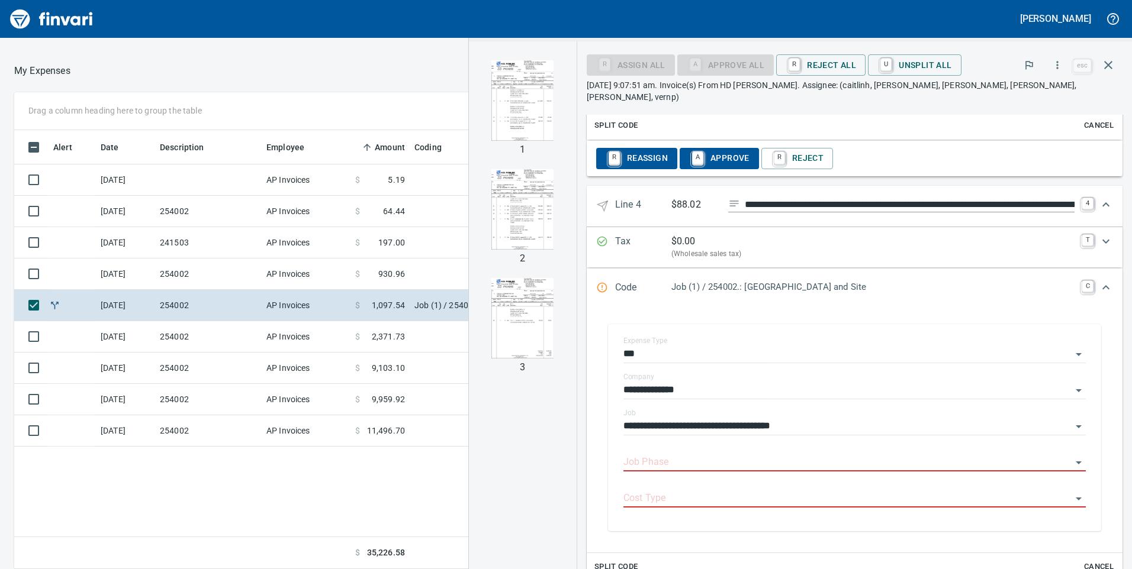
scroll to position [1805, 0]
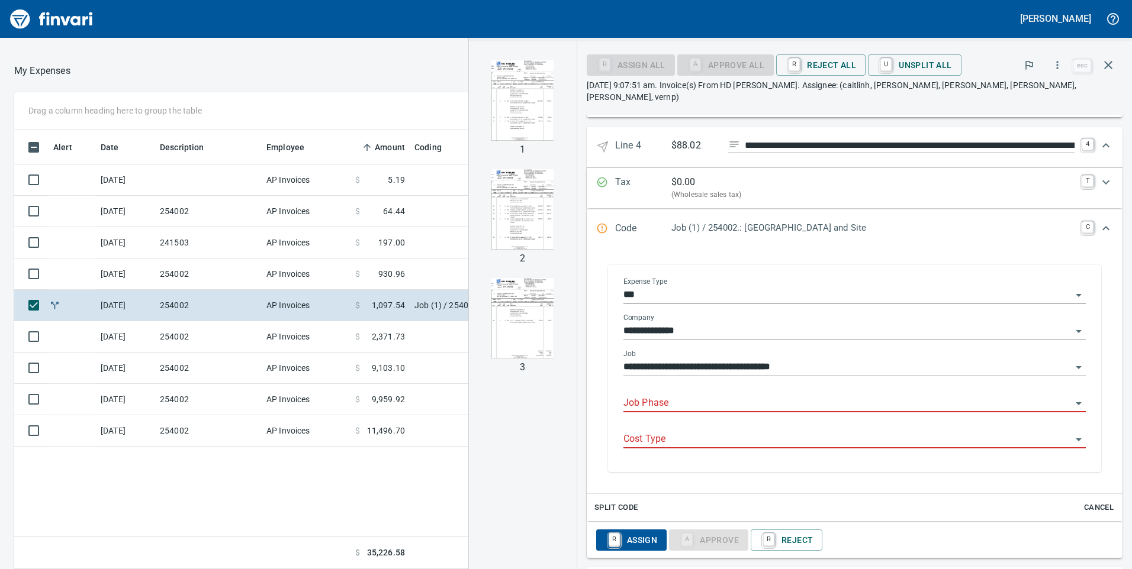
click at [636, 395] on input "Job Phase" at bounding box center [847, 403] width 448 height 17
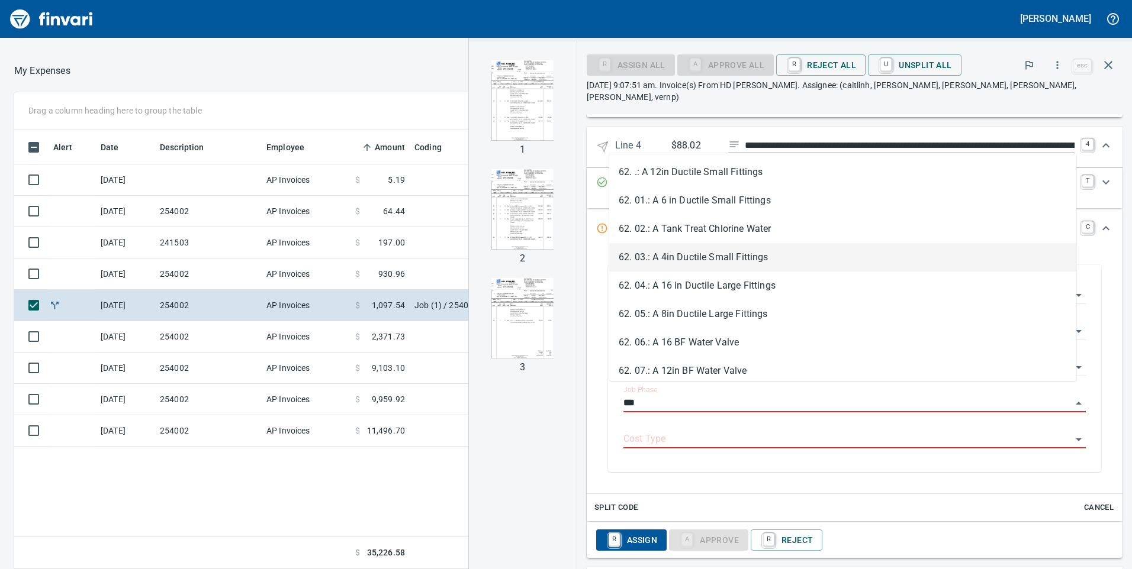
click at [635, 256] on li "62. 03.: A 4in Ductile Small Fittings" at bounding box center [842, 257] width 467 height 28
type input "**********"
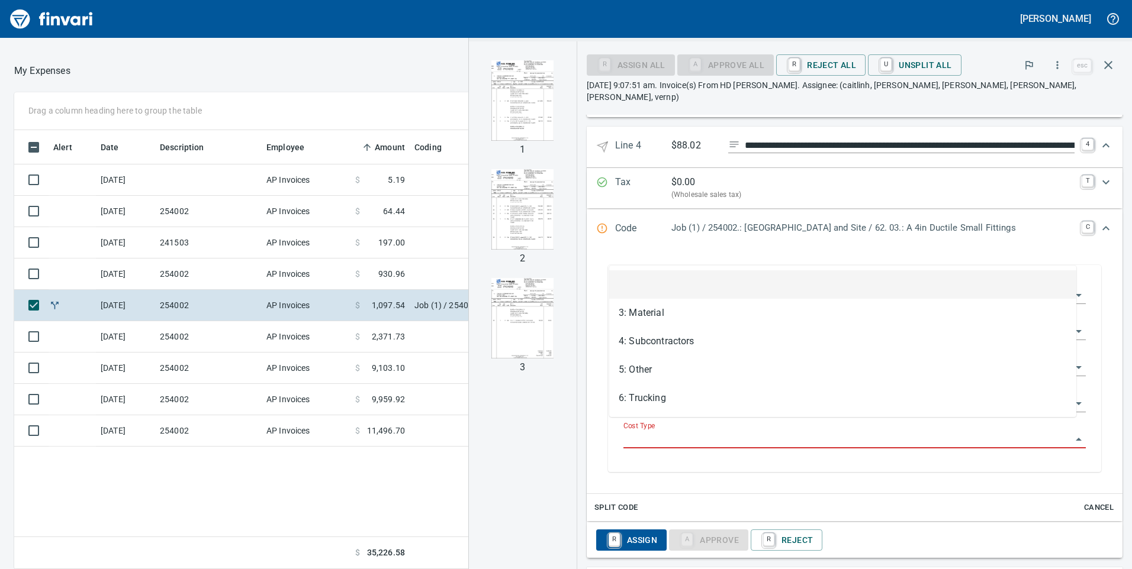
click at [626, 432] on input "Cost Type" at bounding box center [847, 440] width 448 height 17
click at [627, 314] on li "3: Material" at bounding box center [842, 313] width 467 height 28
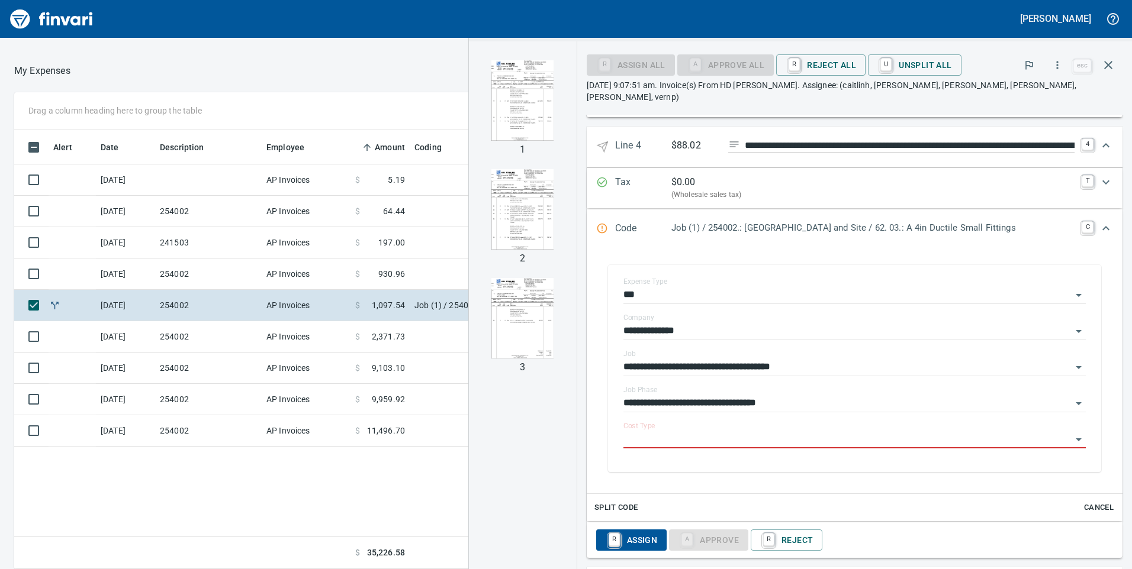
type input "**********"
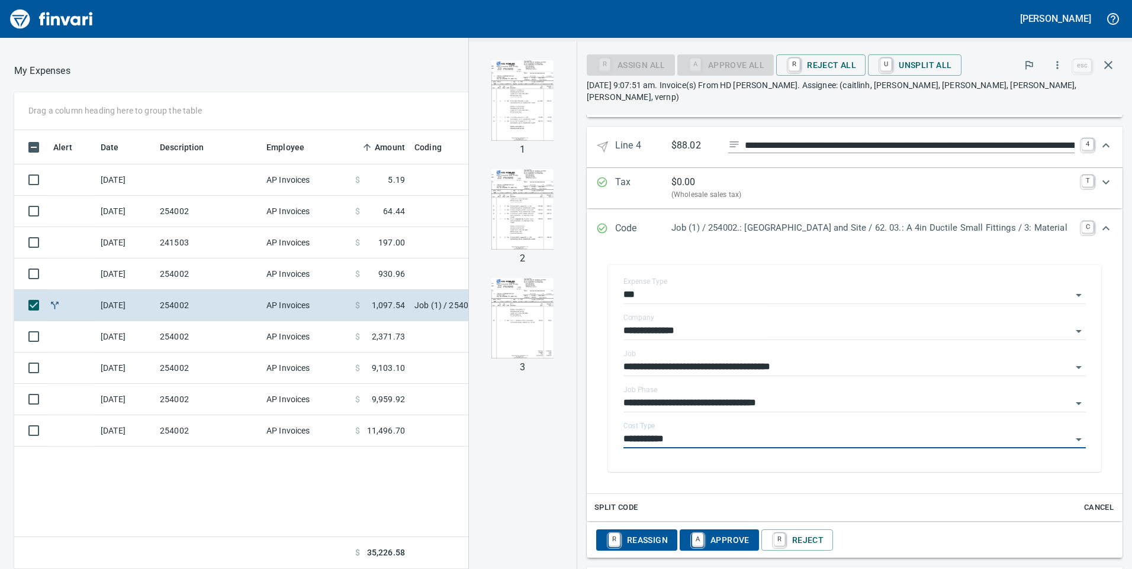
scroll to position [1969, 0]
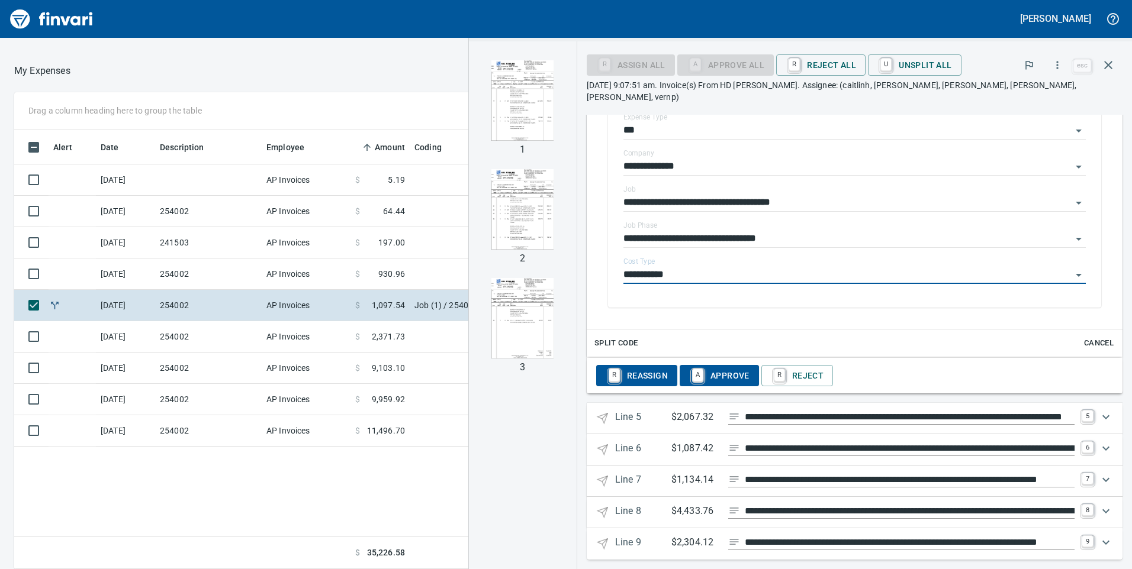
click at [1099, 410] on icon "Expand" at bounding box center [1106, 417] width 14 height 14
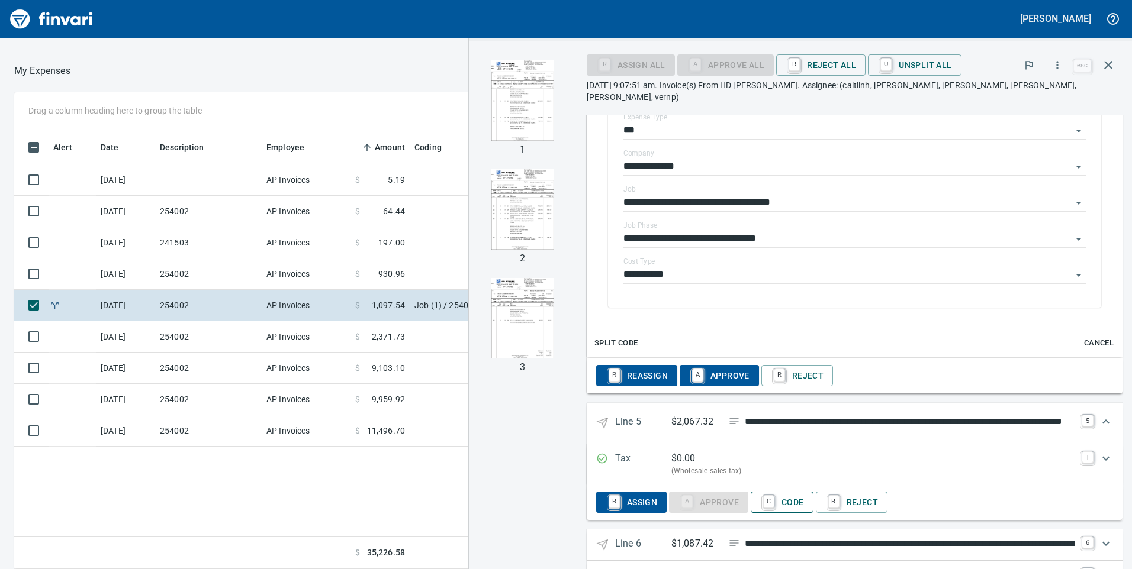
click at [770, 494] on span "C Code" at bounding box center [782, 503] width 44 height 20
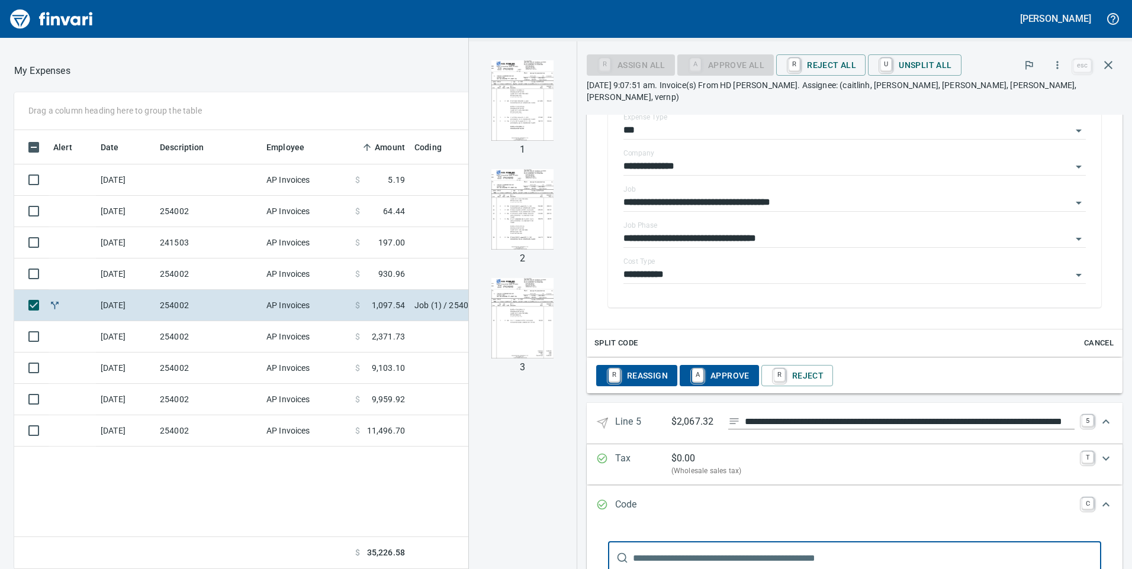
click at [750, 555] on input "text" at bounding box center [867, 558] width 468 height 33
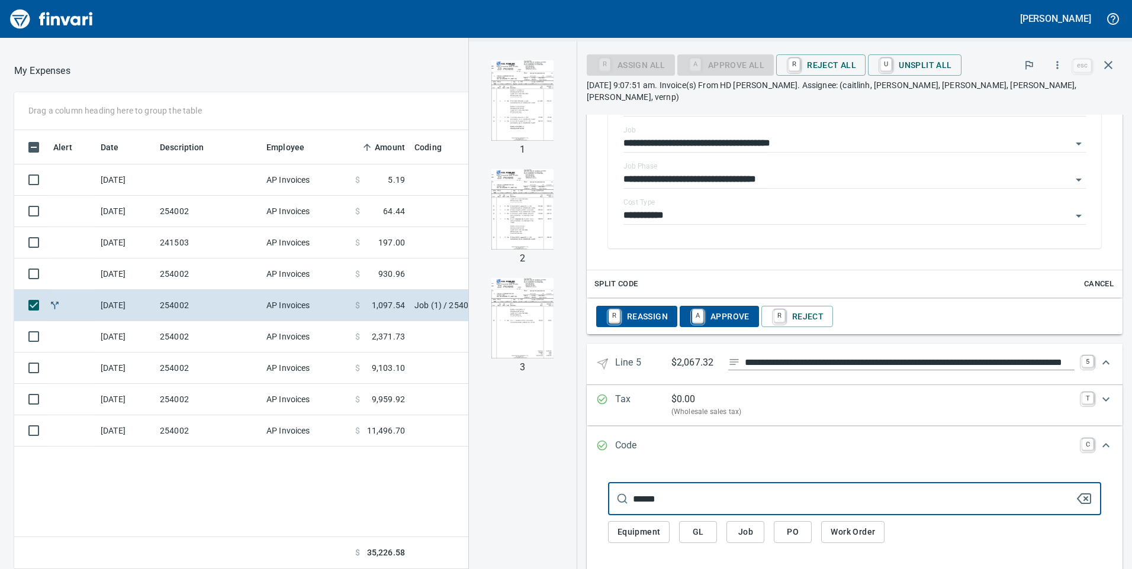
scroll to position [2088, 0]
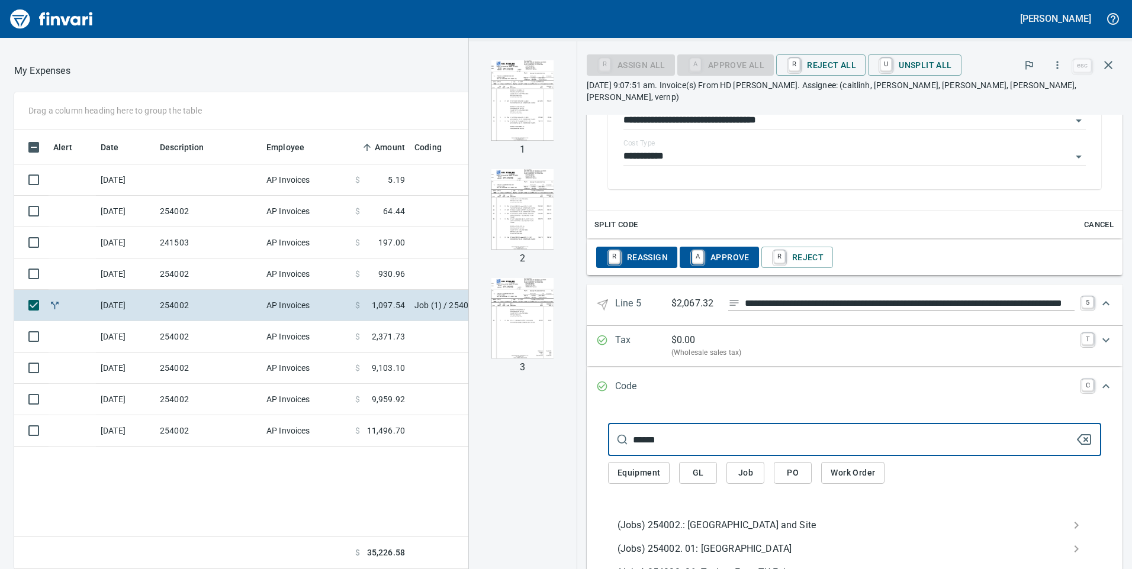
type input "******"
drag, startPoint x: 657, startPoint y: 516, endPoint x: 671, endPoint y: 510, distance: 15.2
click at [657, 519] on span "(Jobs) 254002.: [GEOGRAPHIC_DATA] and Site" at bounding box center [844, 526] width 455 height 14
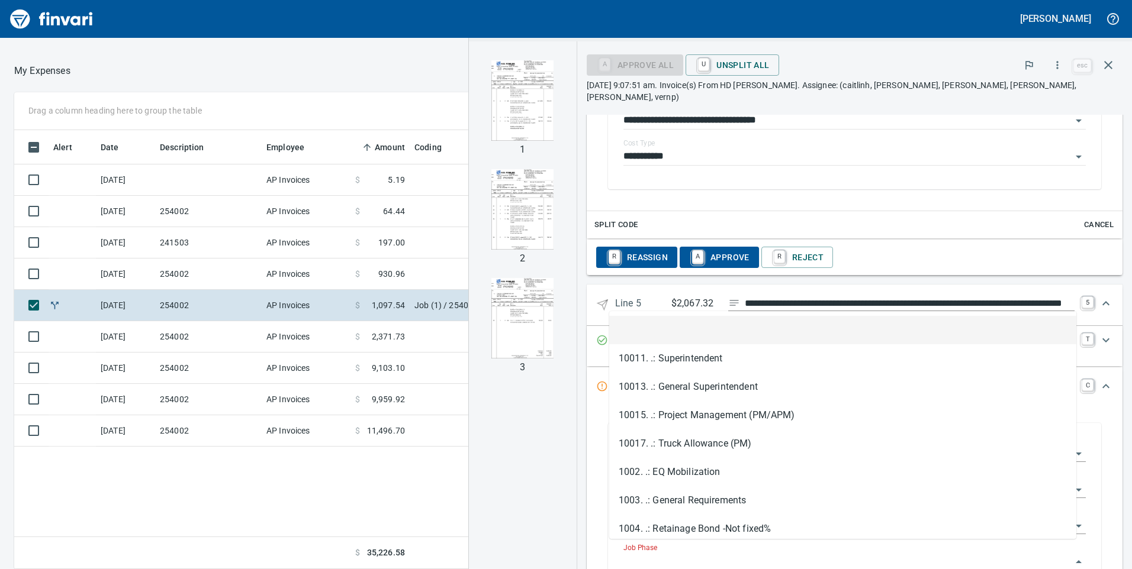
click at [674, 553] on input "Job Phase" at bounding box center [847, 561] width 448 height 17
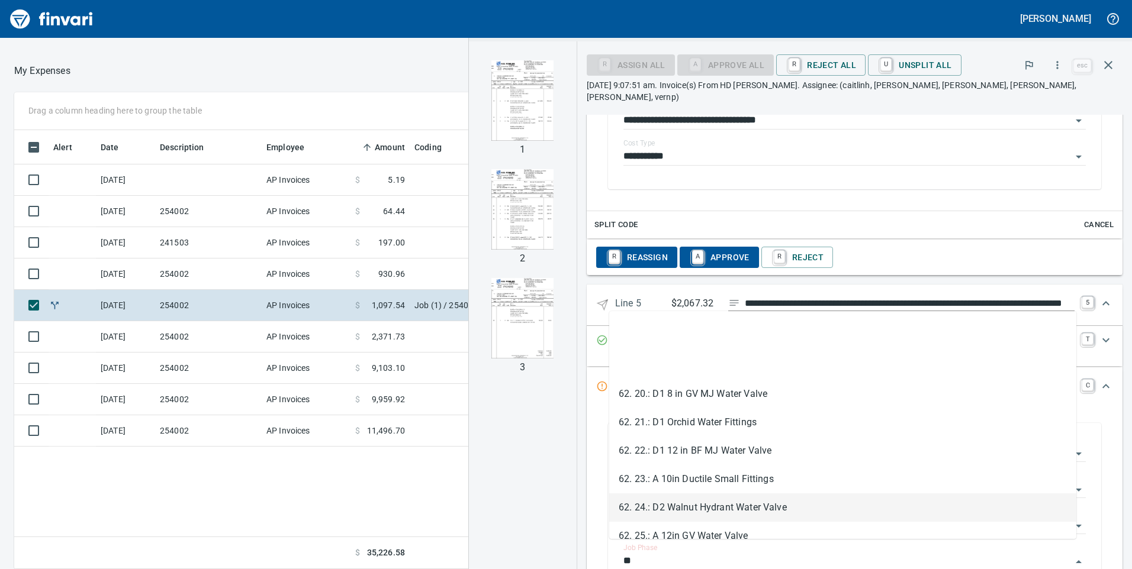
scroll to position [651, 0]
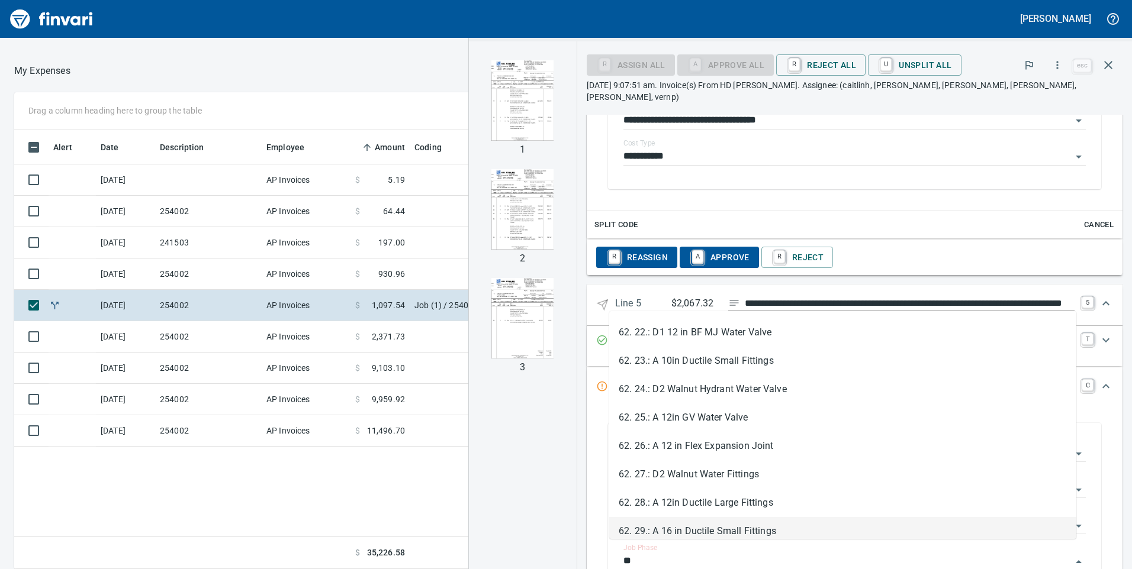
click at [680, 524] on li "62. 29.: A 16 in Ductile Small Fittings" at bounding box center [842, 531] width 467 height 28
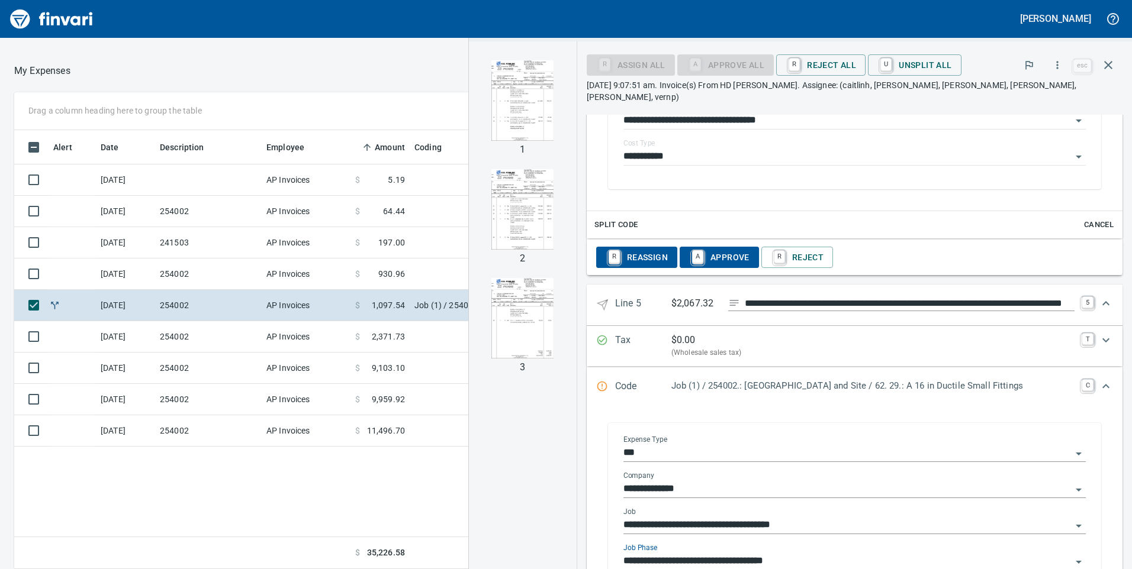
scroll to position [2265, 0]
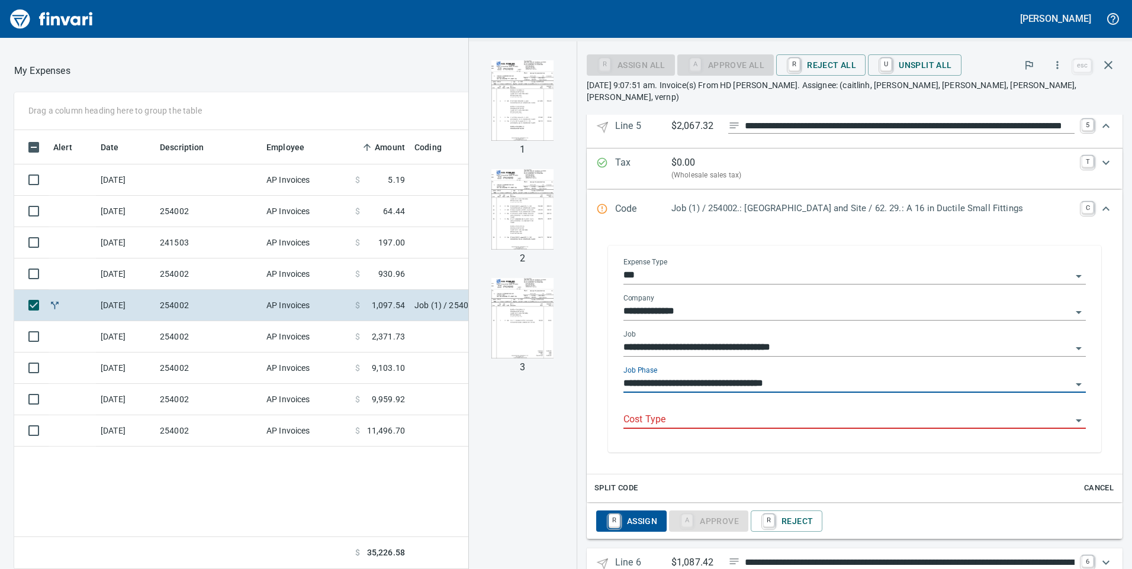
type input "**********"
click at [637, 412] on input "Cost Type" at bounding box center [847, 420] width 448 height 17
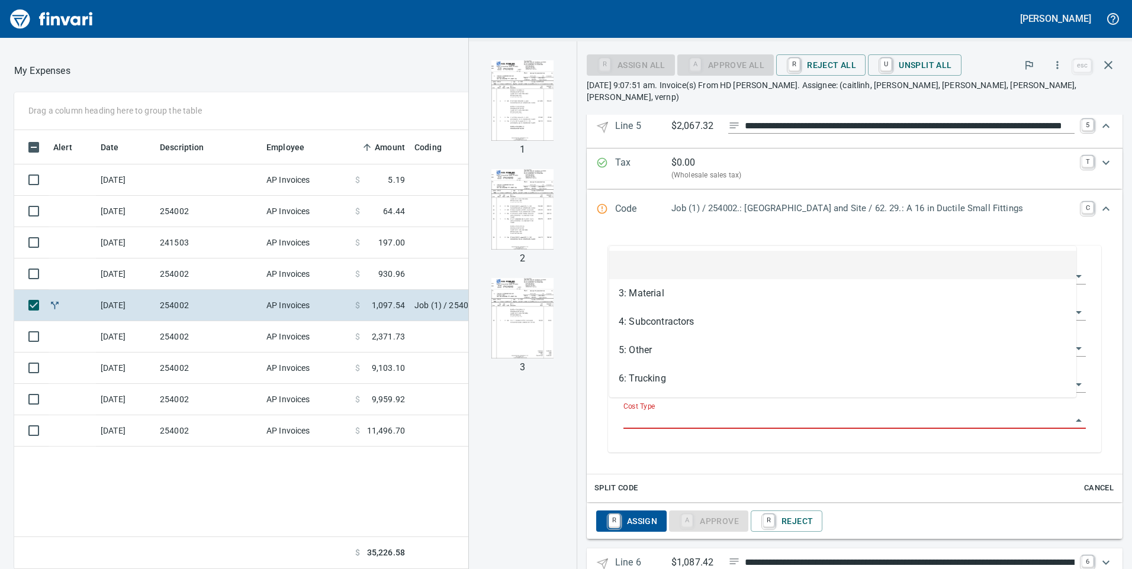
scroll to position [430, 790]
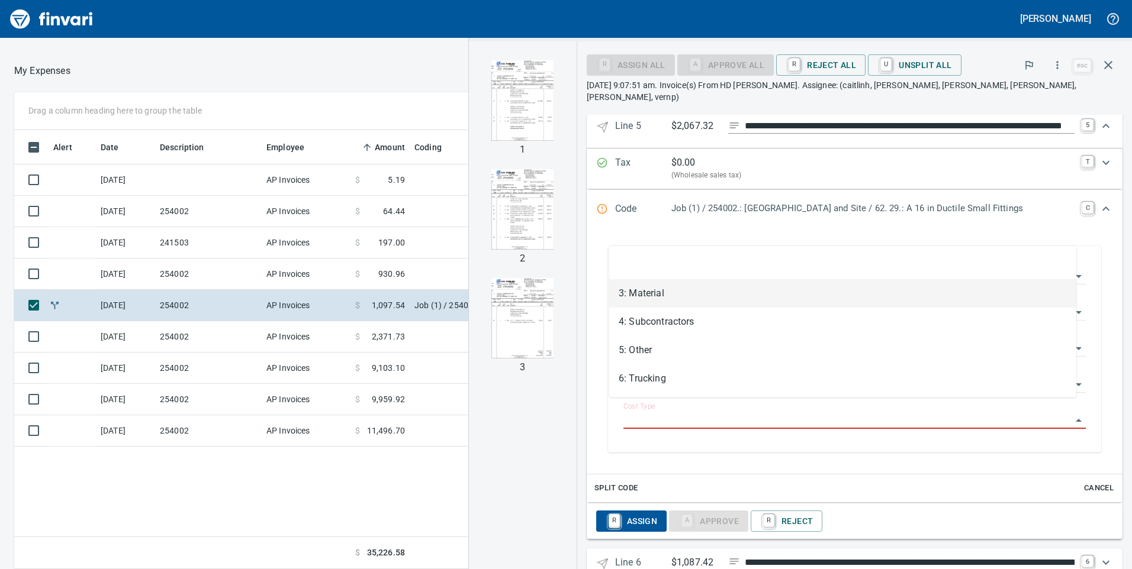
click at [615, 292] on li "3: Material" at bounding box center [842, 293] width 467 height 28
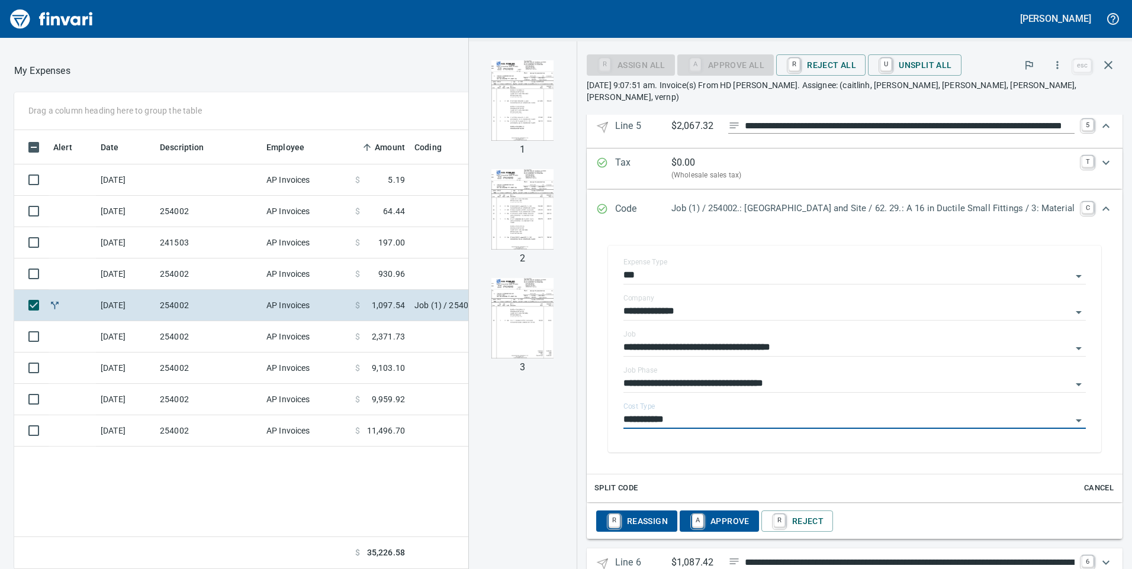
type input "**********"
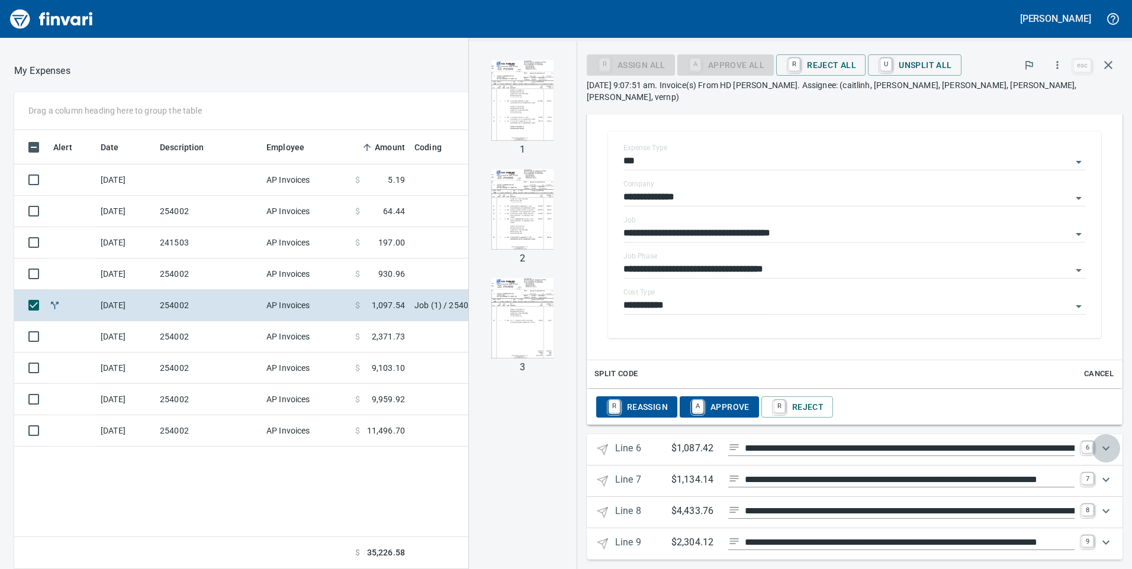
click at [1099, 442] on icon "Expand" at bounding box center [1106, 449] width 14 height 14
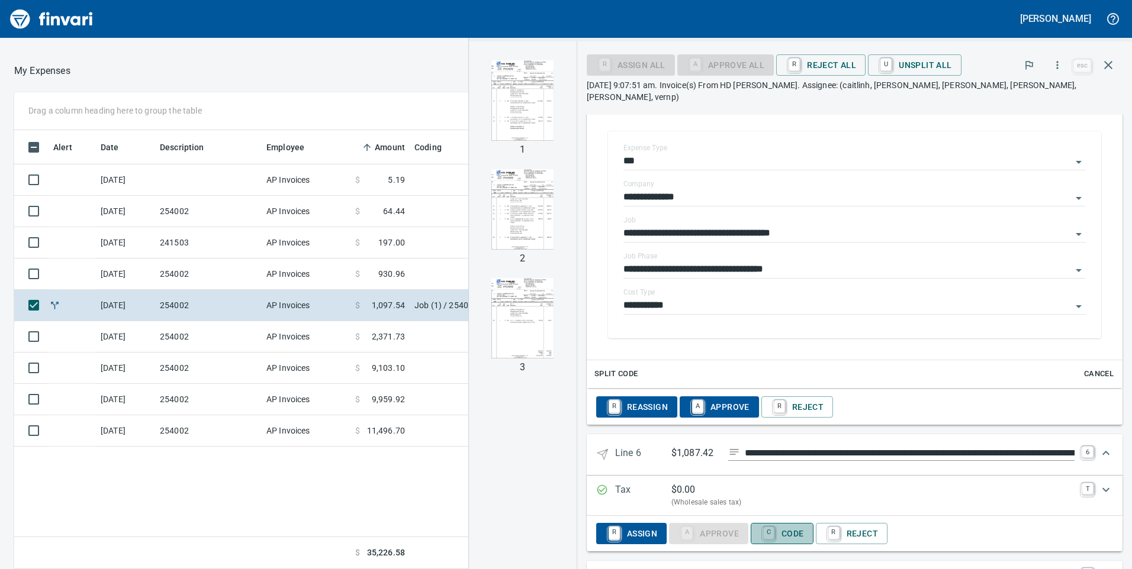
click at [782, 524] on span "C Code" at bounding box center [782, 534] width 44 height 20
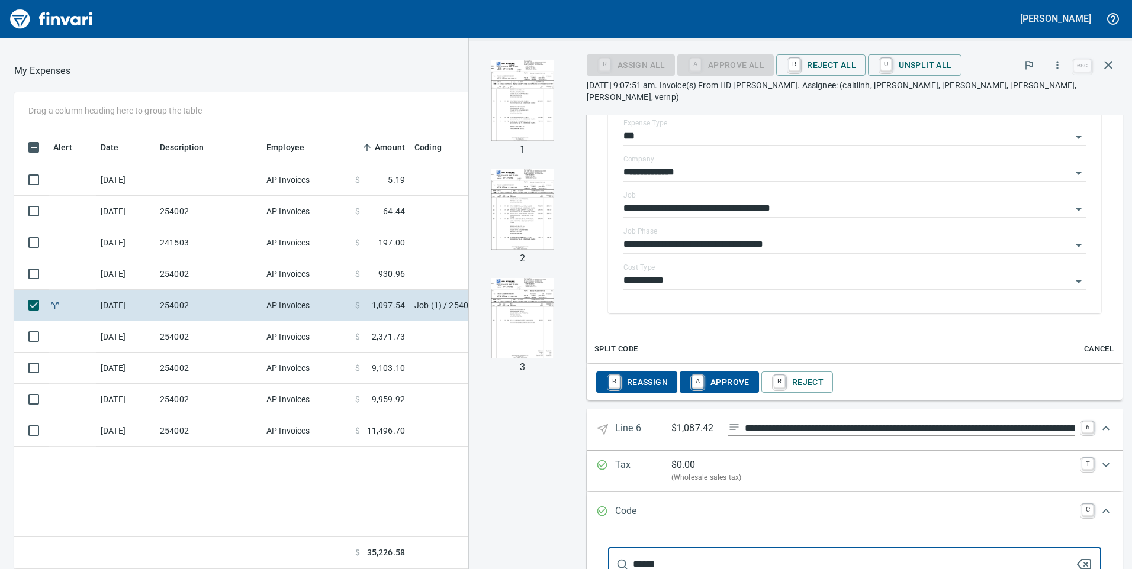
scroll to position [2641, 0]
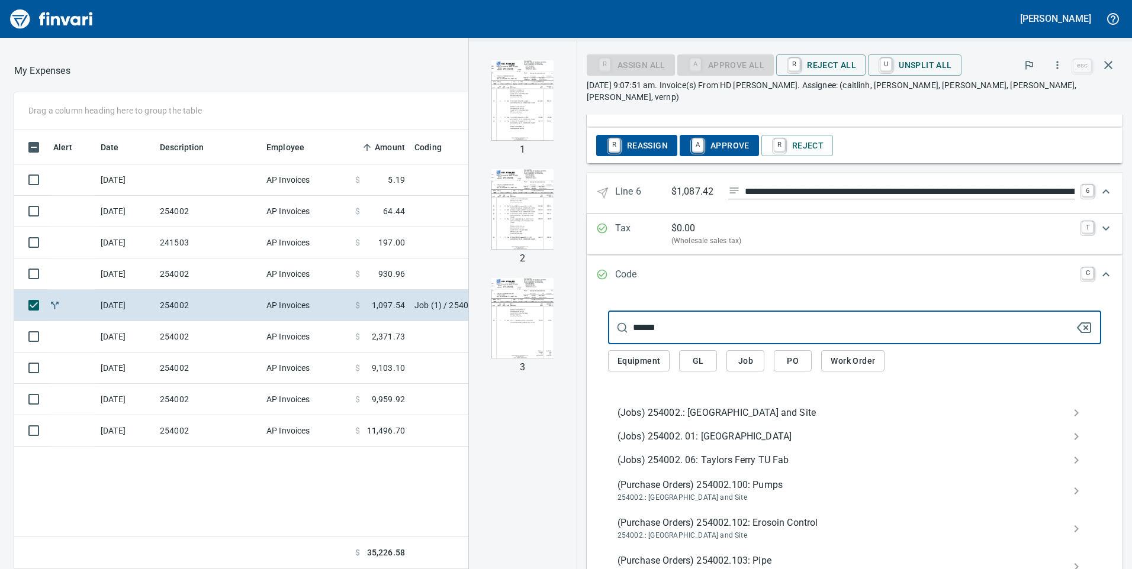
type input "******"
click at [653, 406] on span "(Jobs) 254002.: [GEOGRAPHIC_DATA] and Site" at bounding box center [844, 413] width 455 height 14
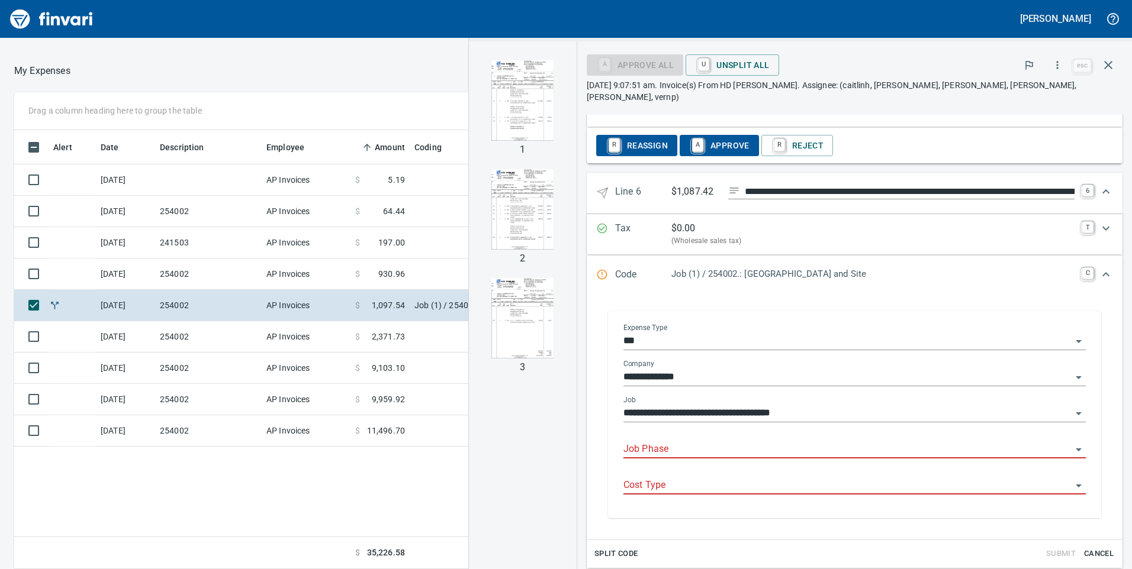
click at [641, 442] on input "Job Phase" at bounding box center [847, 450] width 448 height 17
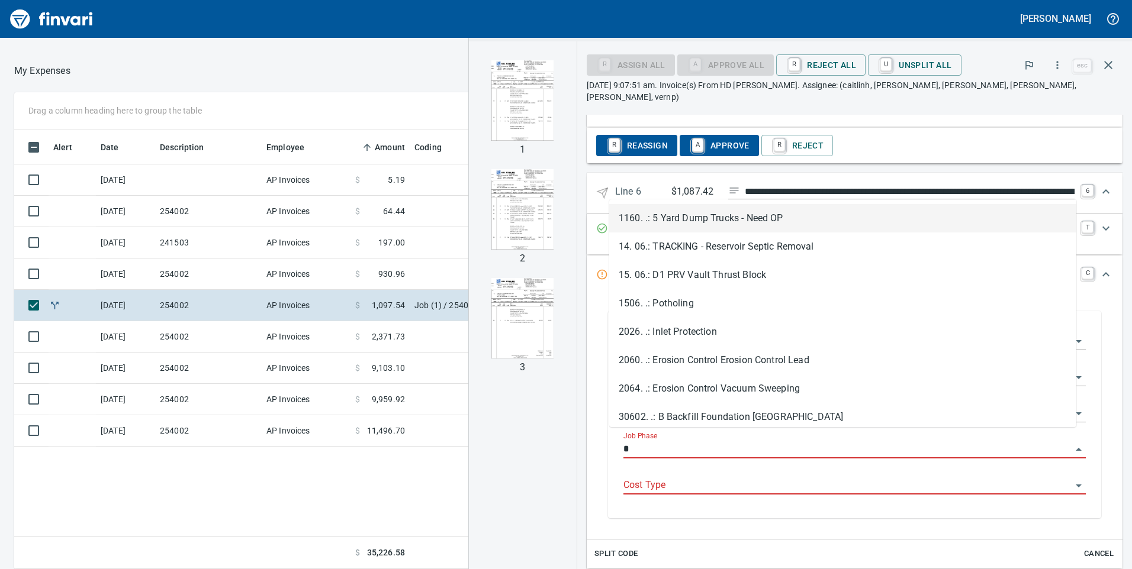
scroll to position [430, 790]
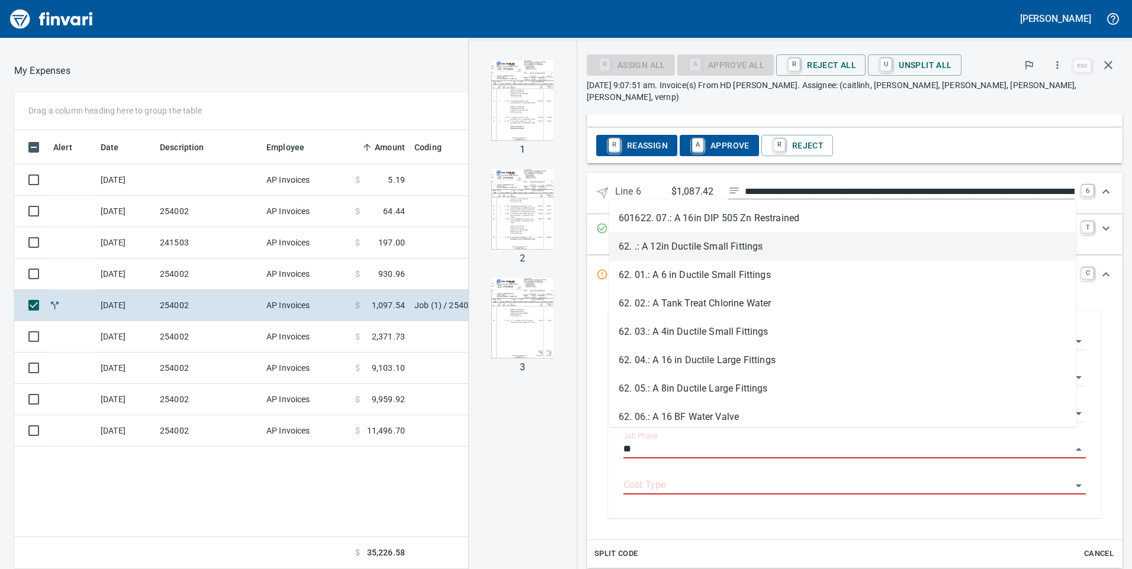
click at [676, 244] on li "62. .: A 12in Ductile Small Fittings" at bounding box center [842, 247] width 467 height 28
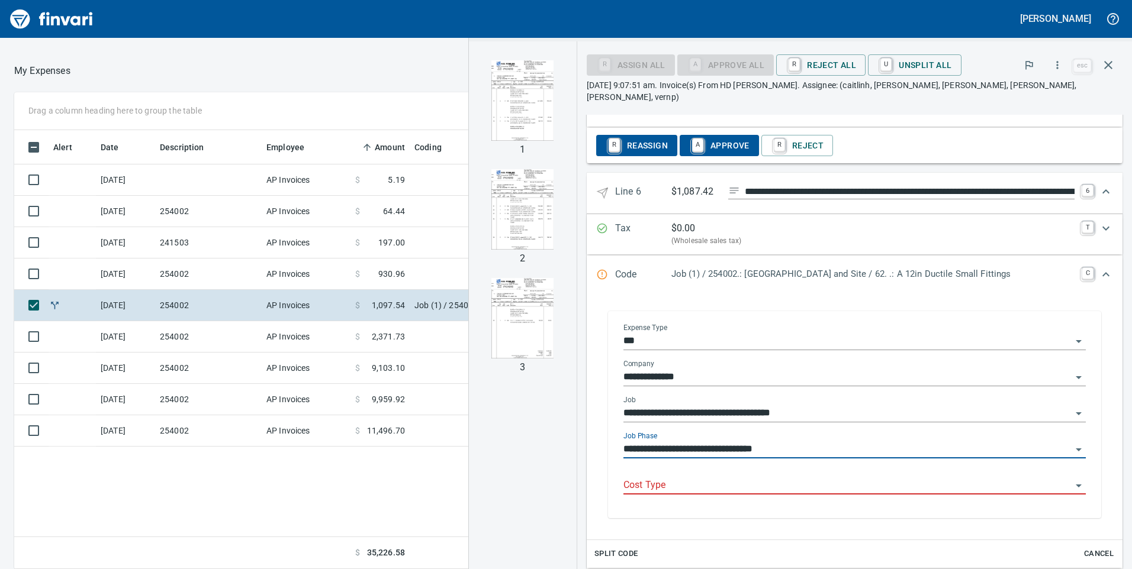
type input "**********"
click at [625, 478] on input "Cost Type" at bounding box center [847, 486] width 448 height 17
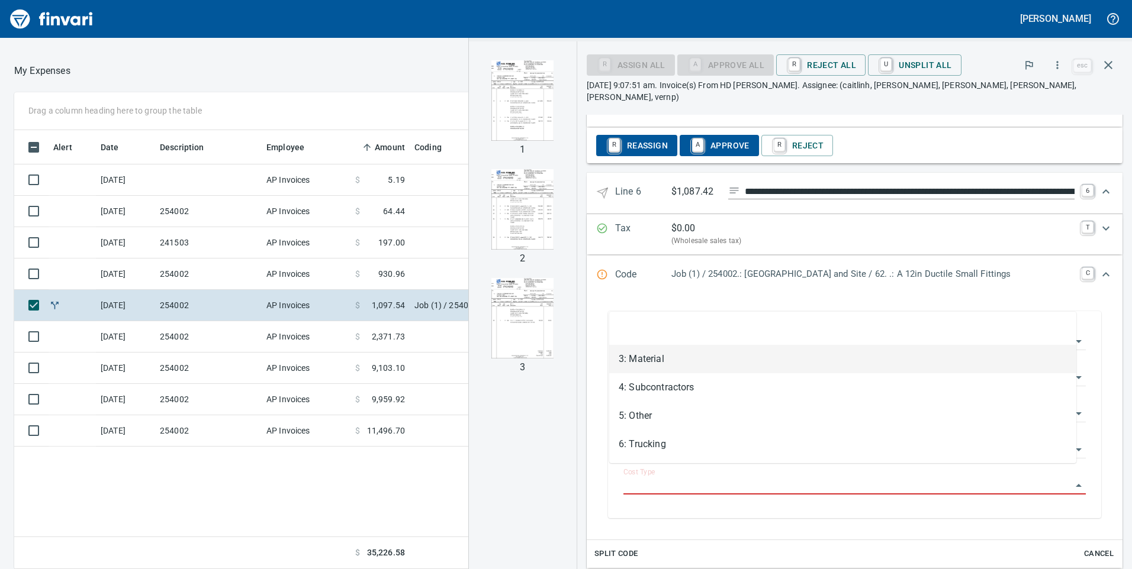
click at [623, 359] on li "3: Material" at bounding box center [842, 359] width 467 height 28
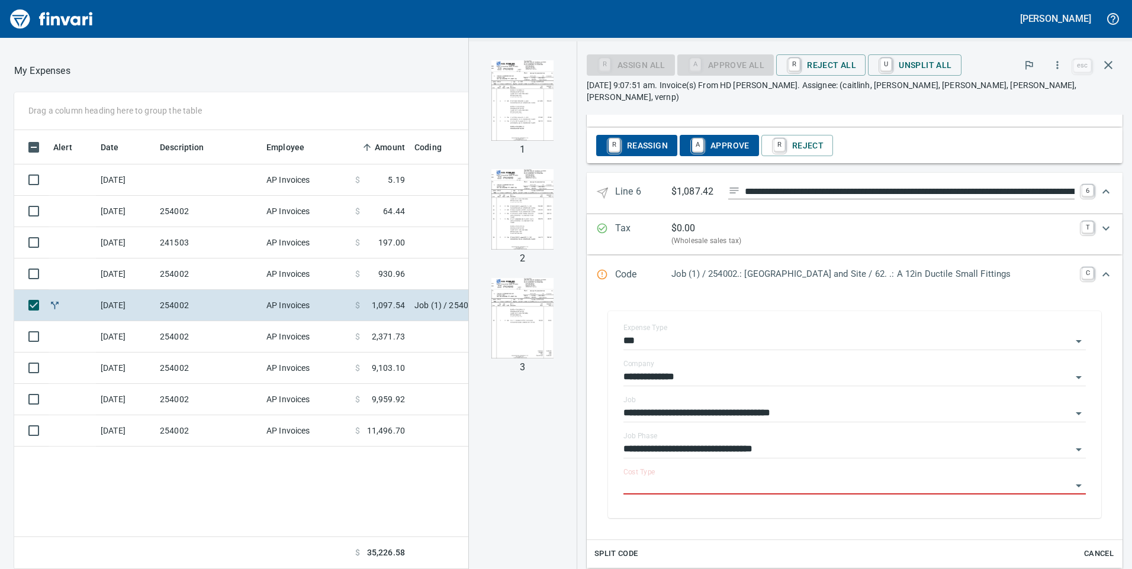
type input "**********"
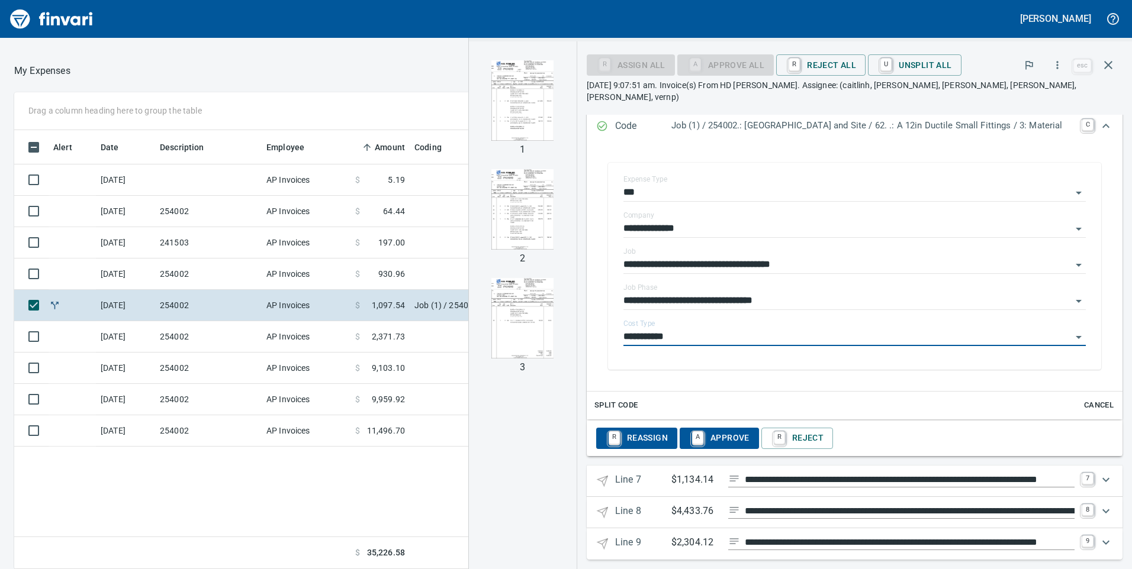
click at [1099, 473] on icon "Expand" at bounding box center [1106, 480] width 14 height 14
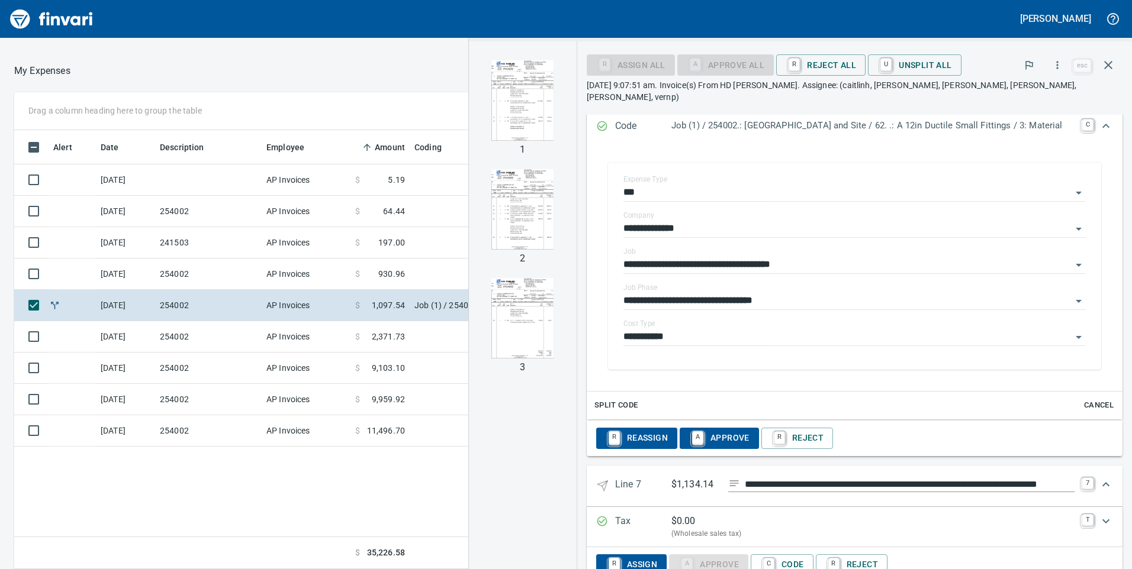
scroll to position [2885, 0]
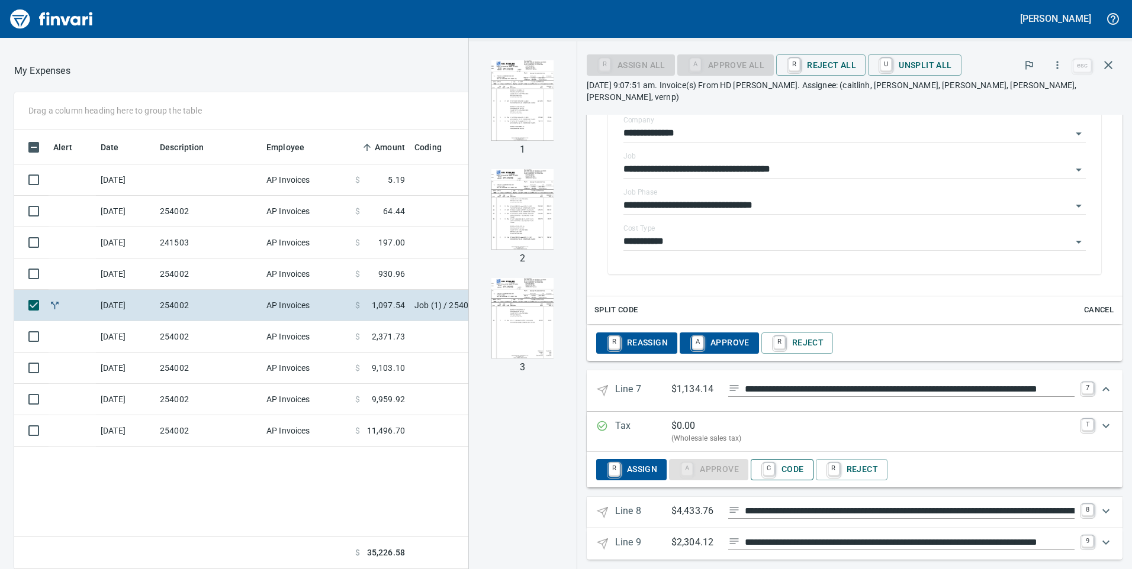
click at [765, 460] on span "C Code" at bounding box center [782, 470] width 44 height 20
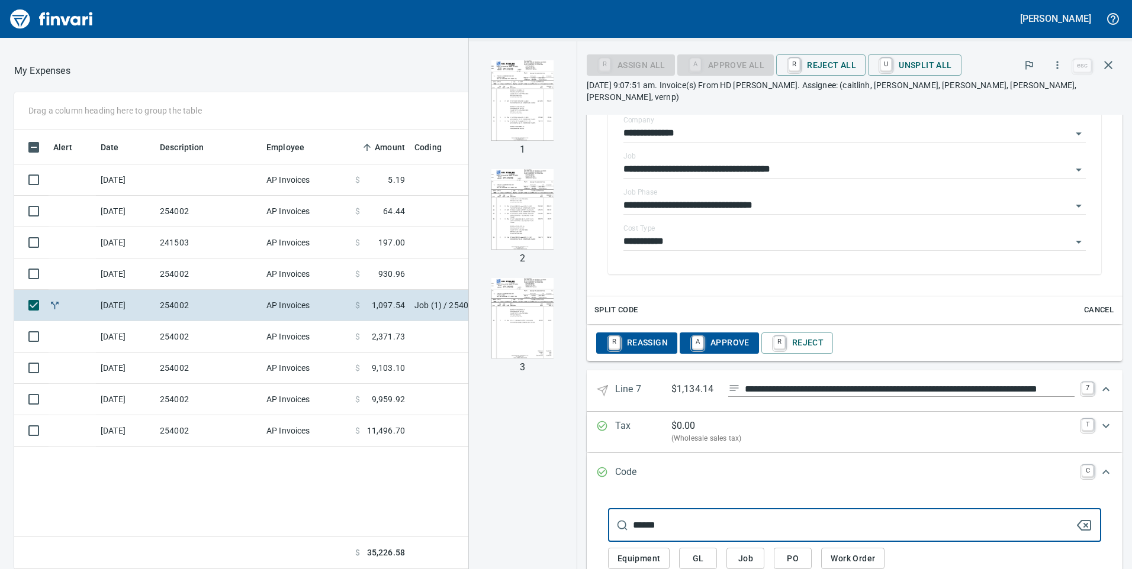
scroll to position [3004, 0]
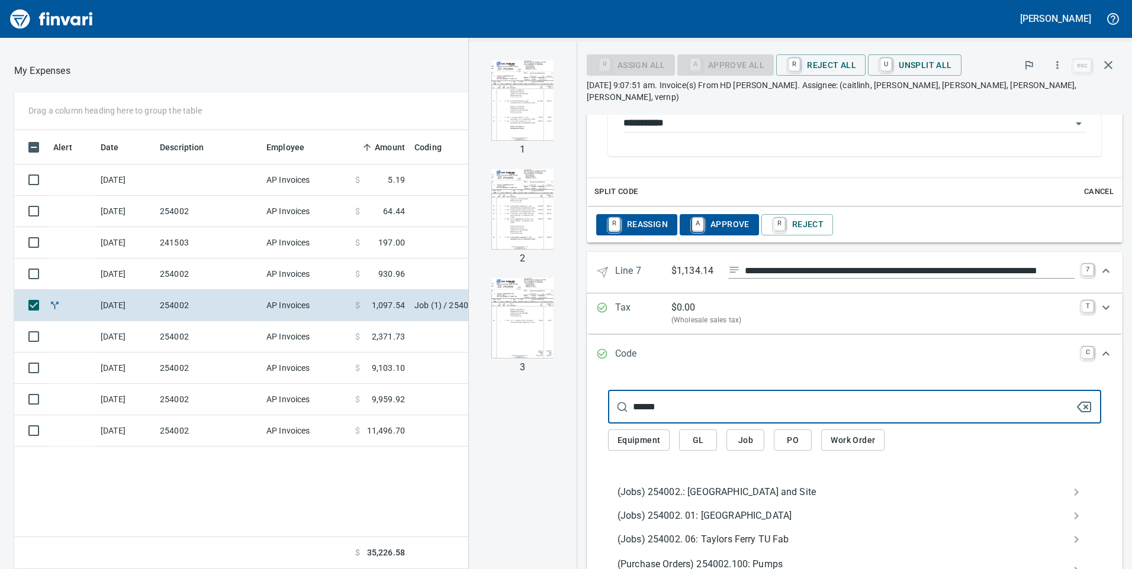
type input "******"
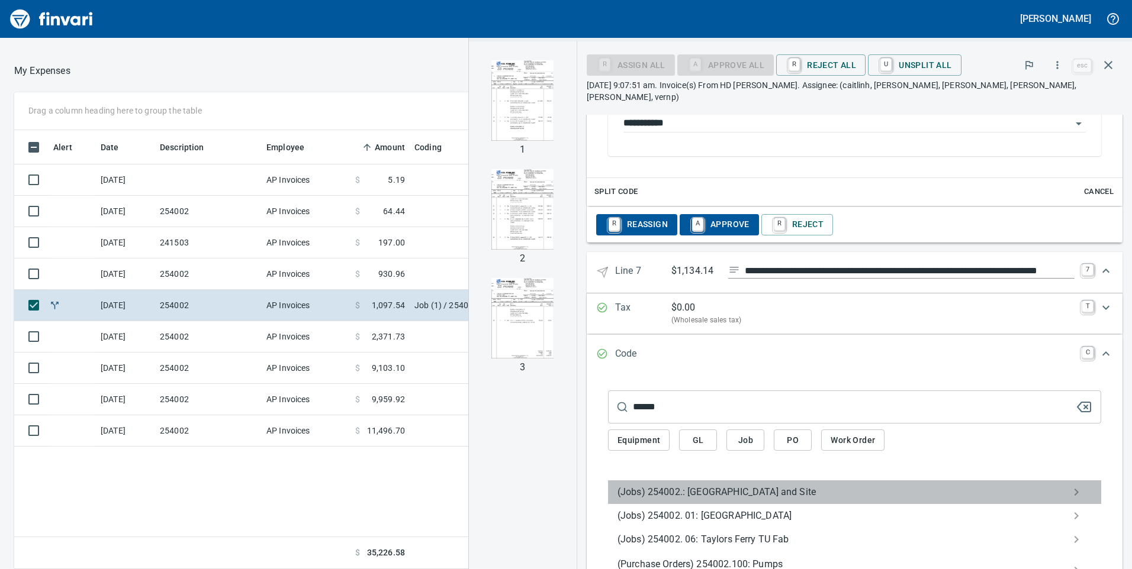
click at [687, 485] on span "(Jobs) 254002.: [GEOGRAPHIC_DATA] and Site" at bounding box center [844, 492] width 455 height 14
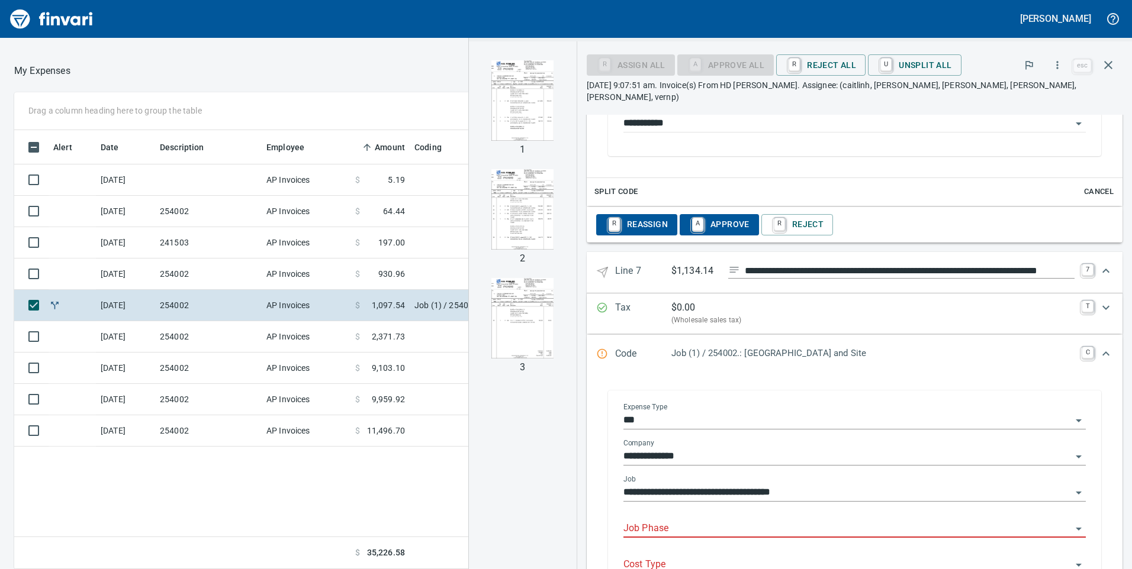
scroll to position [3063, 0]
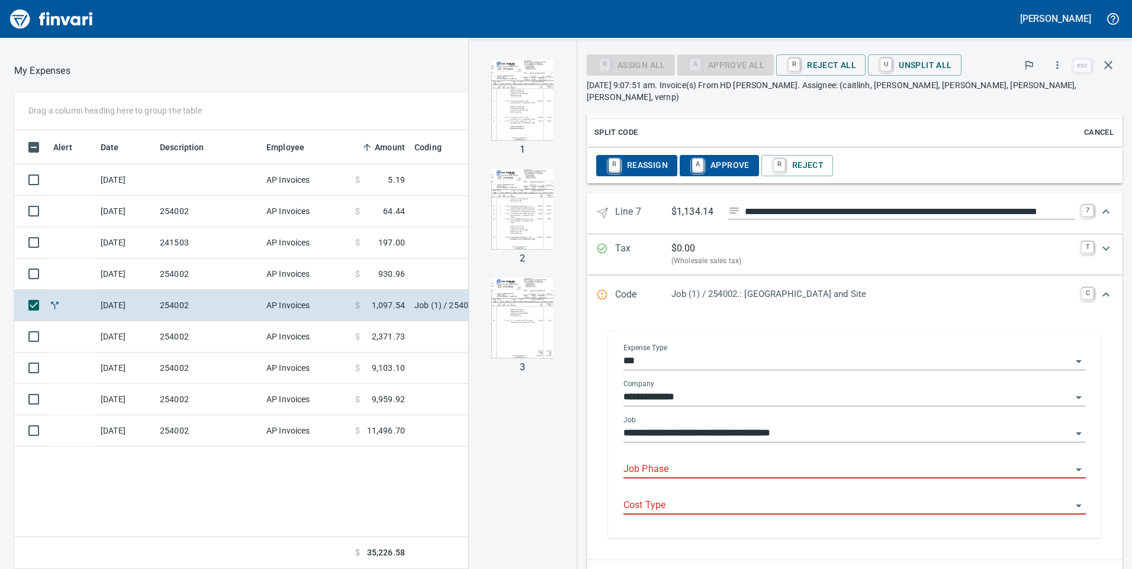
click at [649, 462] on input "Job Phase" at bounding box center [847, 470] width 448 height 17
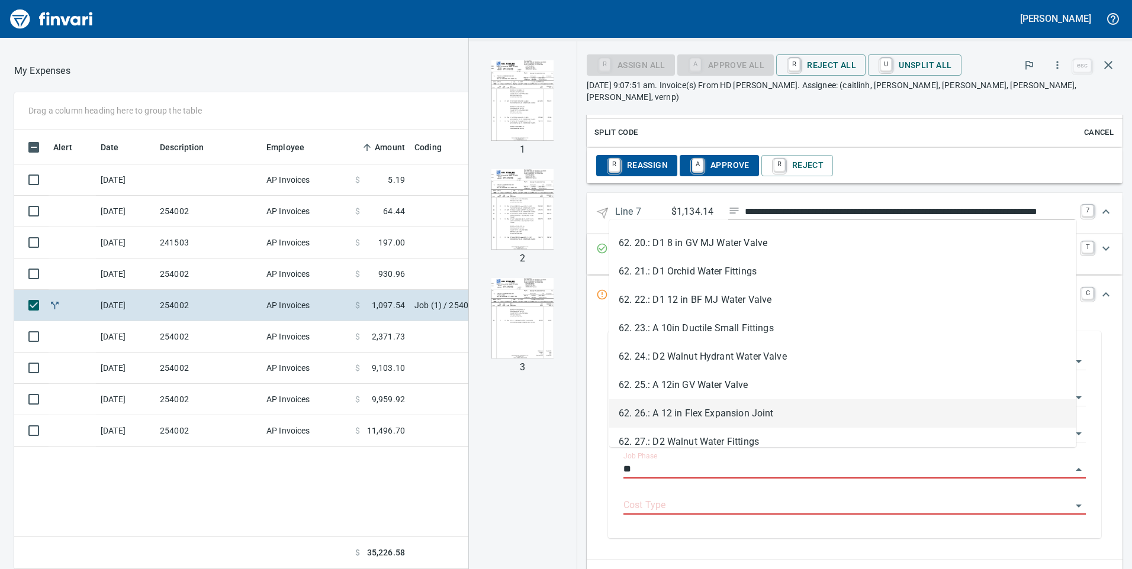
scroll to position [651, 0]
click at [681, 413] on li "62. 28.: A 12in Ductile Large Fittings" at bounding box center [842, 411] width 467 height 28
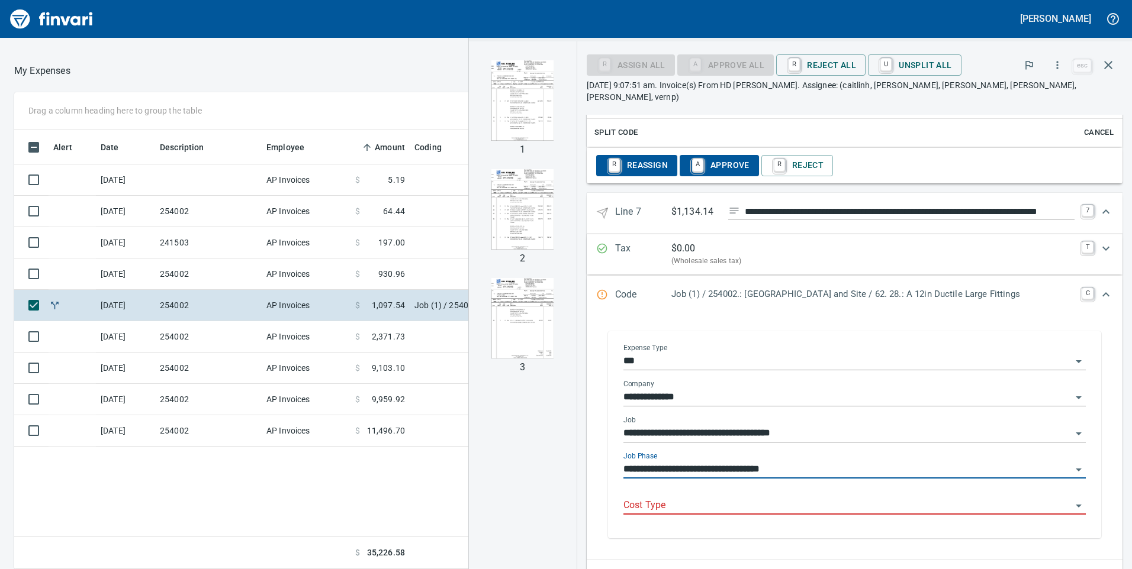
type input "**********"
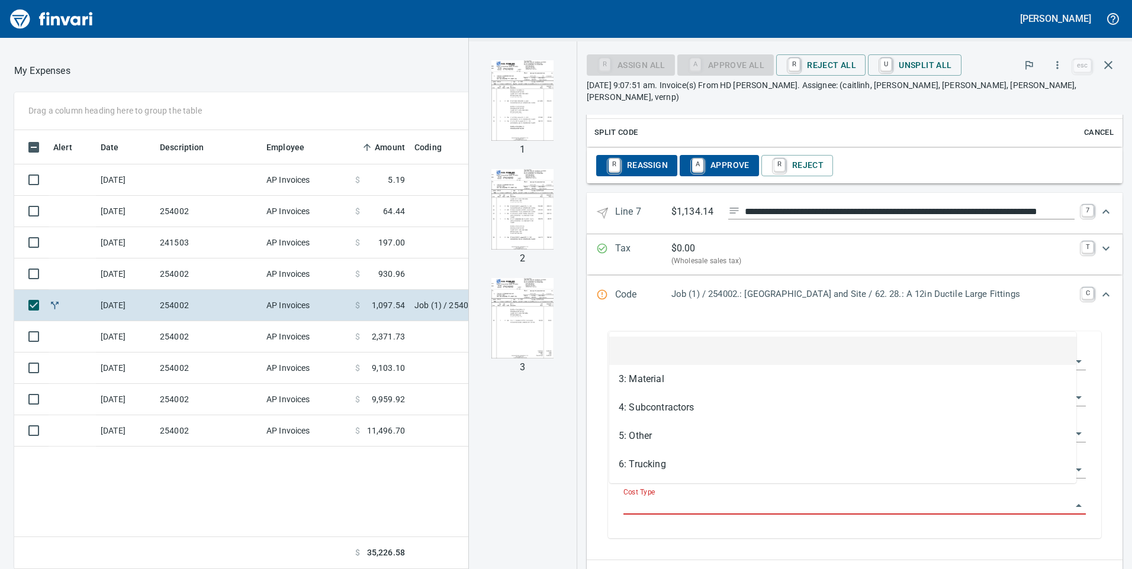
click at [627, 498] on input "Cost Type" at bounding box center [847, 506] width 448 height 17
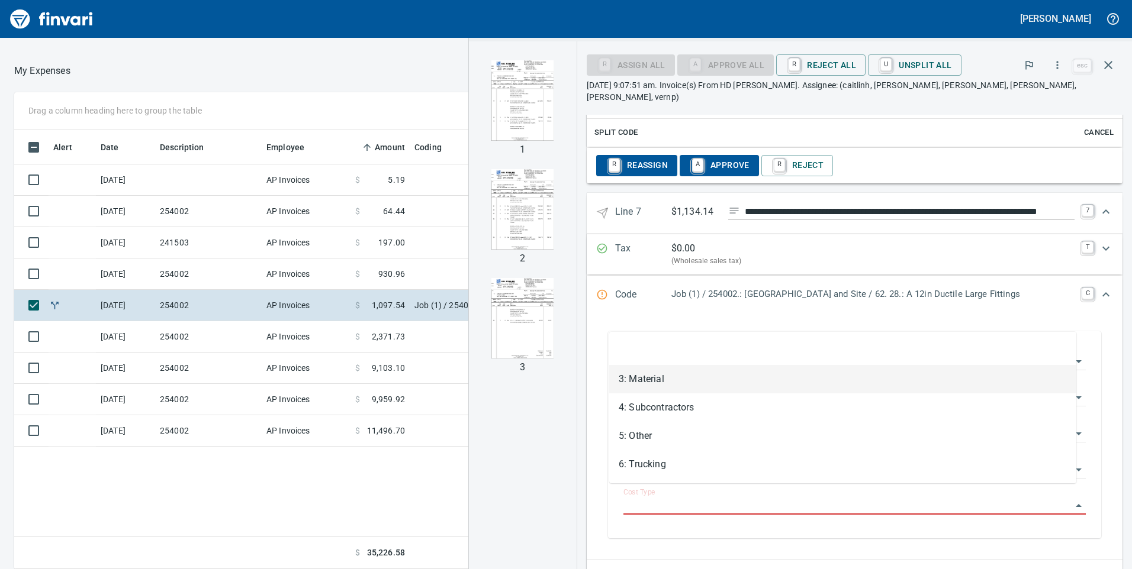
scroll to position [430, 790]
click at [619, 381] on li "3: Material" at bounding box center [842, 379] width 467 height 28
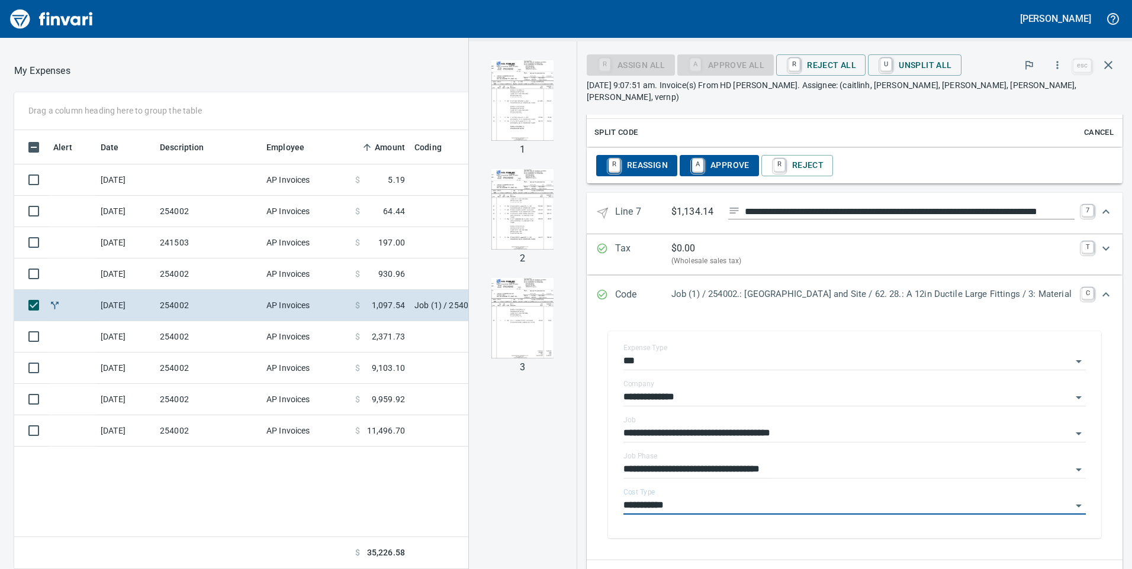
type input "**********"
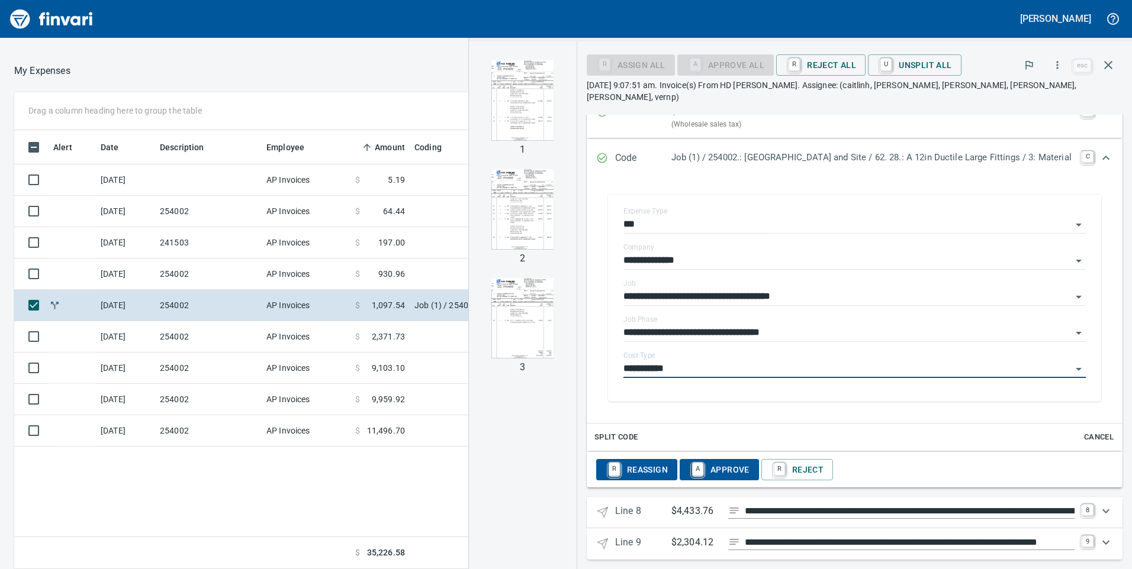
click at [1102, 510] on icon "Expand" at bounding box center [1105, 512] width 7 height 4
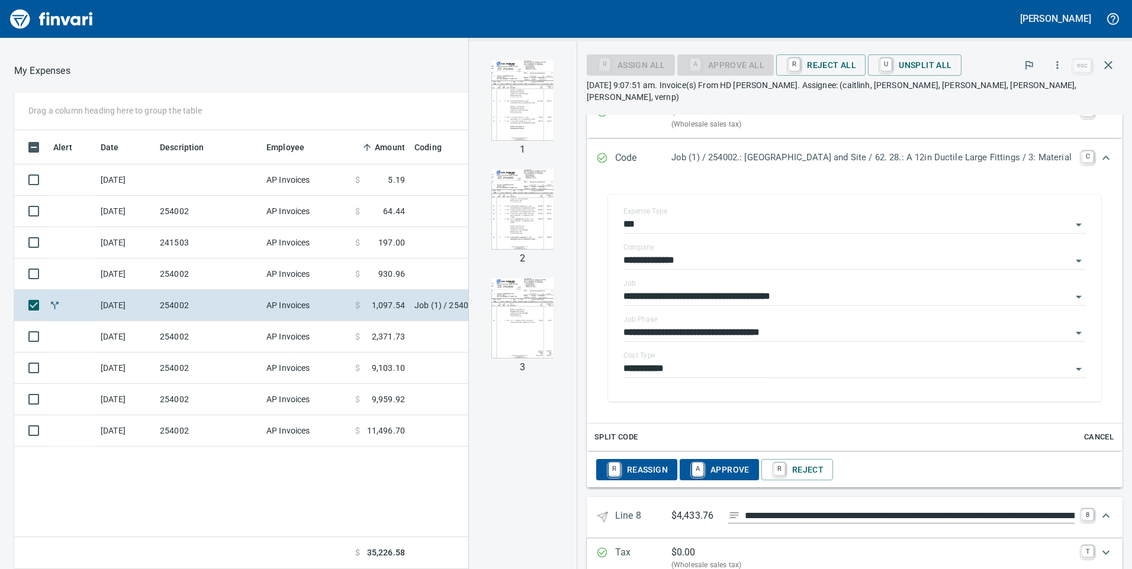
scroll to position [3295, 0]
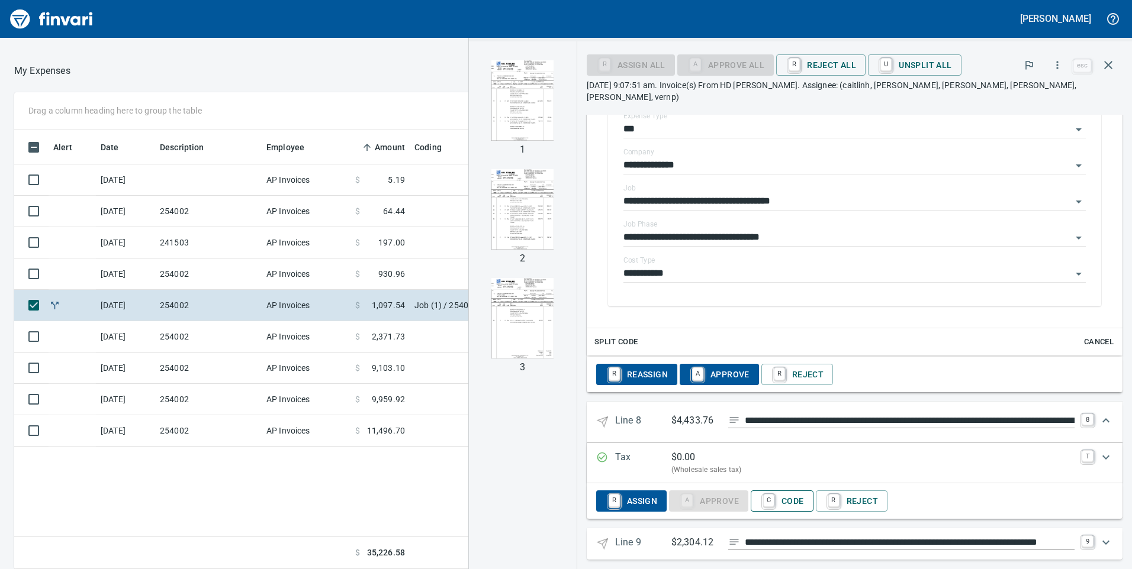
click at [777, 493] on span "C Code" at bounding box center [782, 501] width 44 height 20
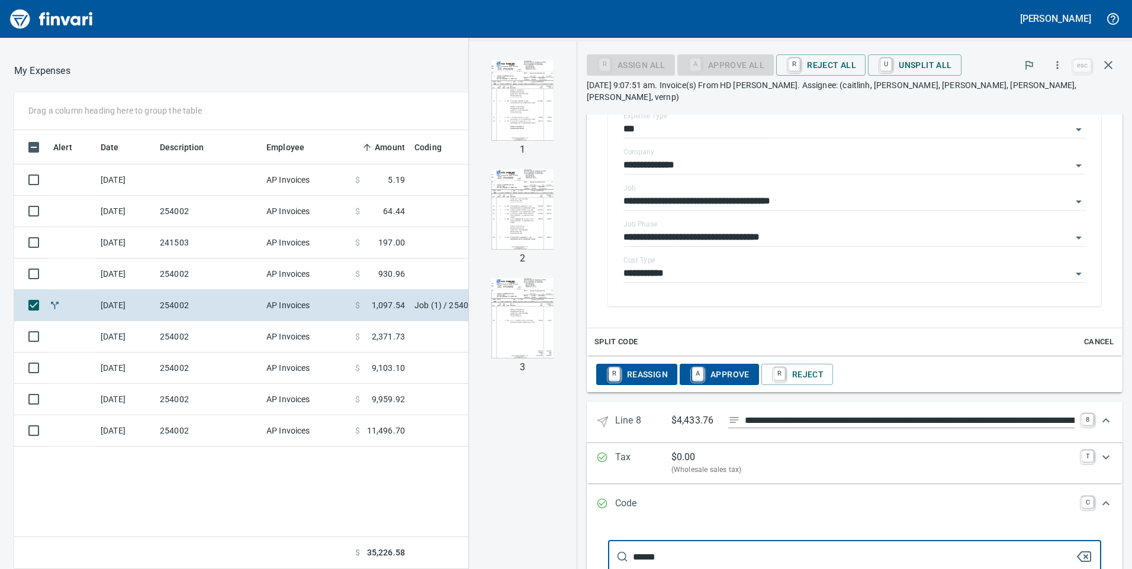
scroll to position [3413, 0]
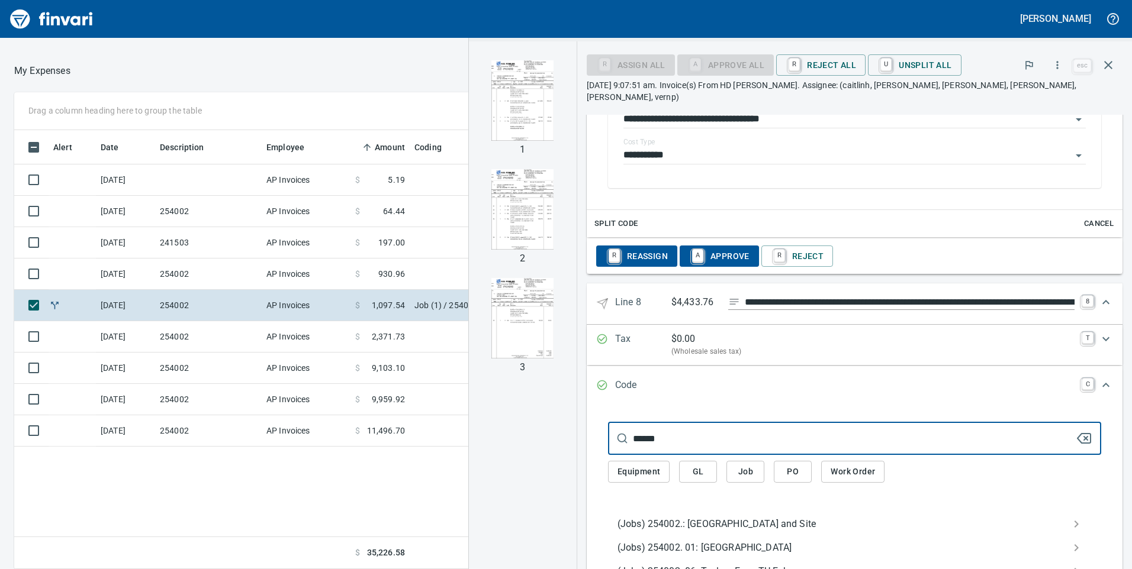
type input "******"
click at [678, 517] on span "(Jobs) 254002.: [GEOGRAPHIC_DATA] and Site" at bounding box center [844, 524] width 455 height 14
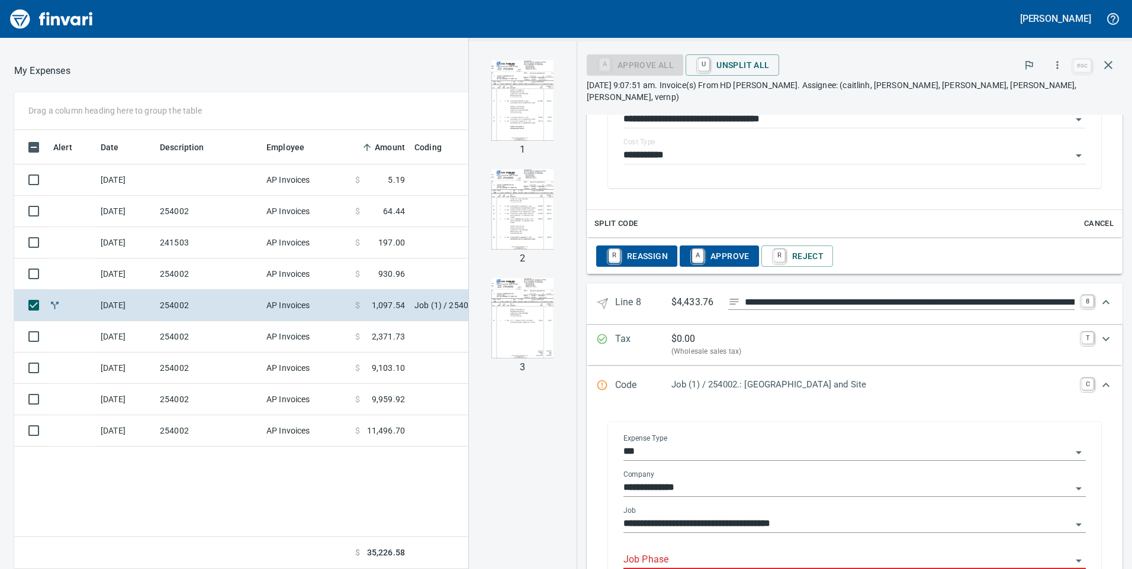
click at [675, 552] on input "Job Phase" at bounding box center [847, 560] width 448 height 17
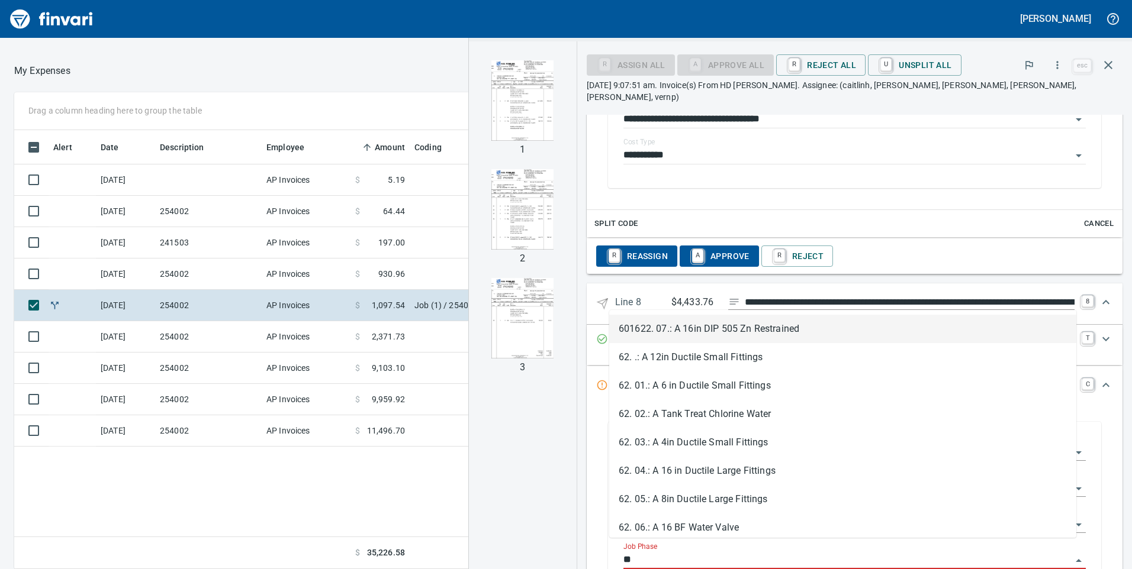
scroll to position [430, 790]
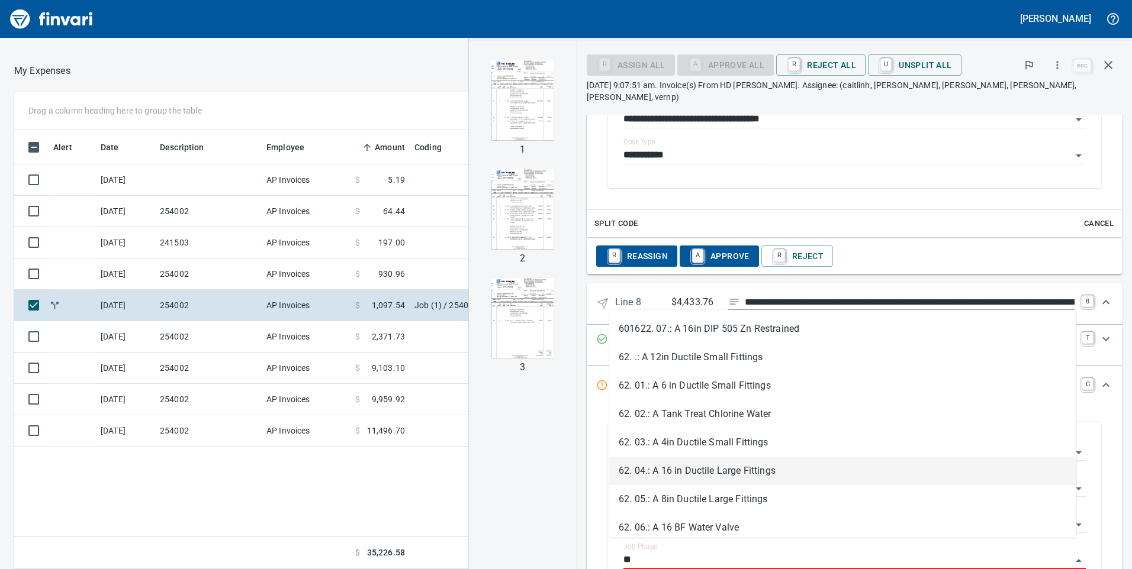
click at [674, 465] on li "62. 04.: A 16 in Ductile Large Fittings" at bounding box center [842, 471] width 467 height 28
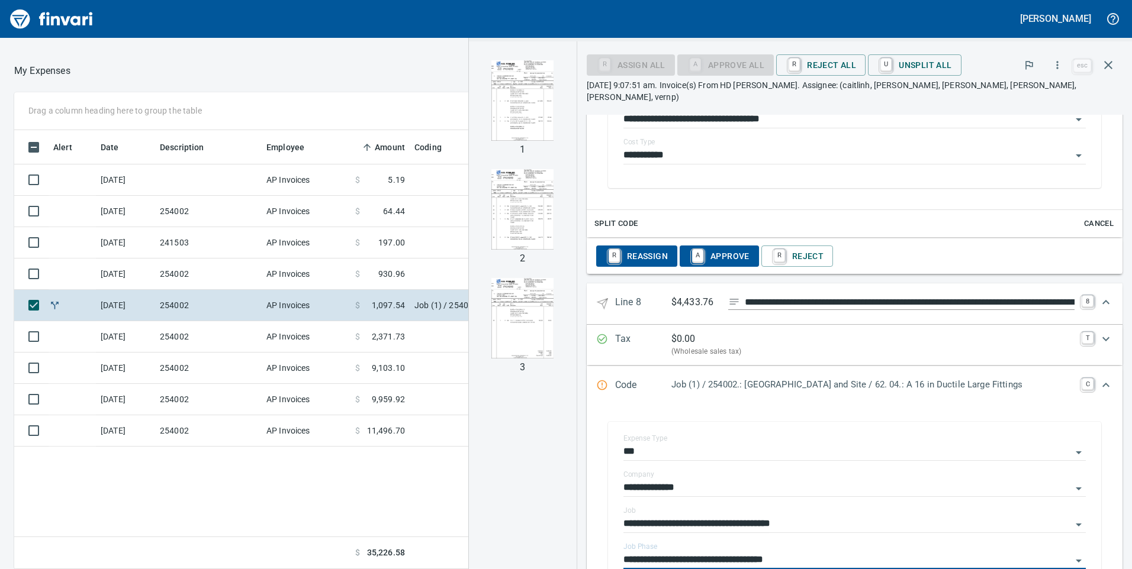
scroll to position [3591, 0]
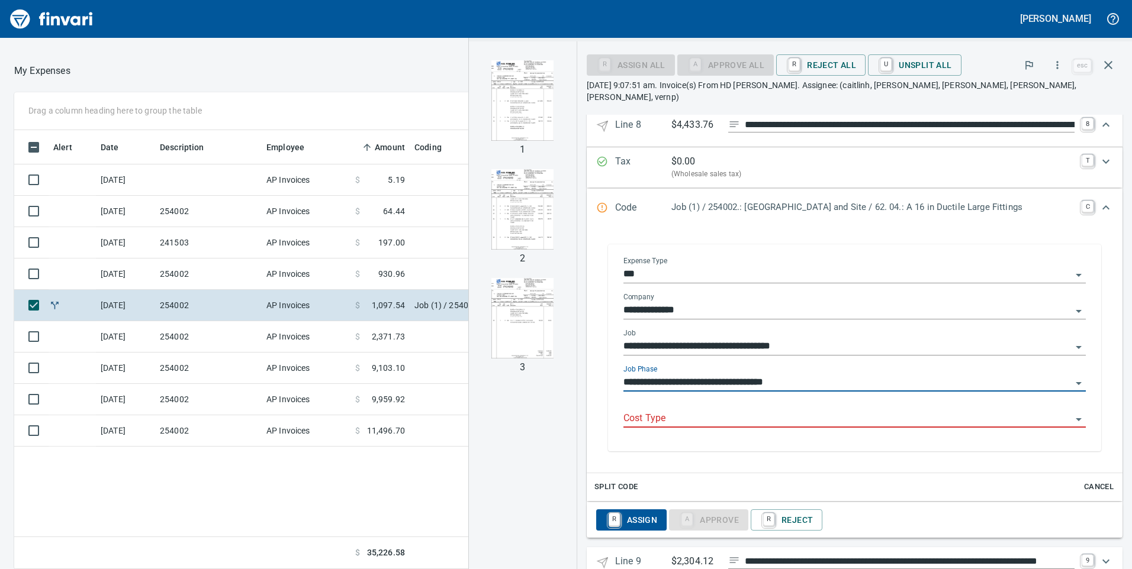
type input "**********"
click at [639, 411] on input "Cost Type" at bounding box center [847, 419] width 448 height 17
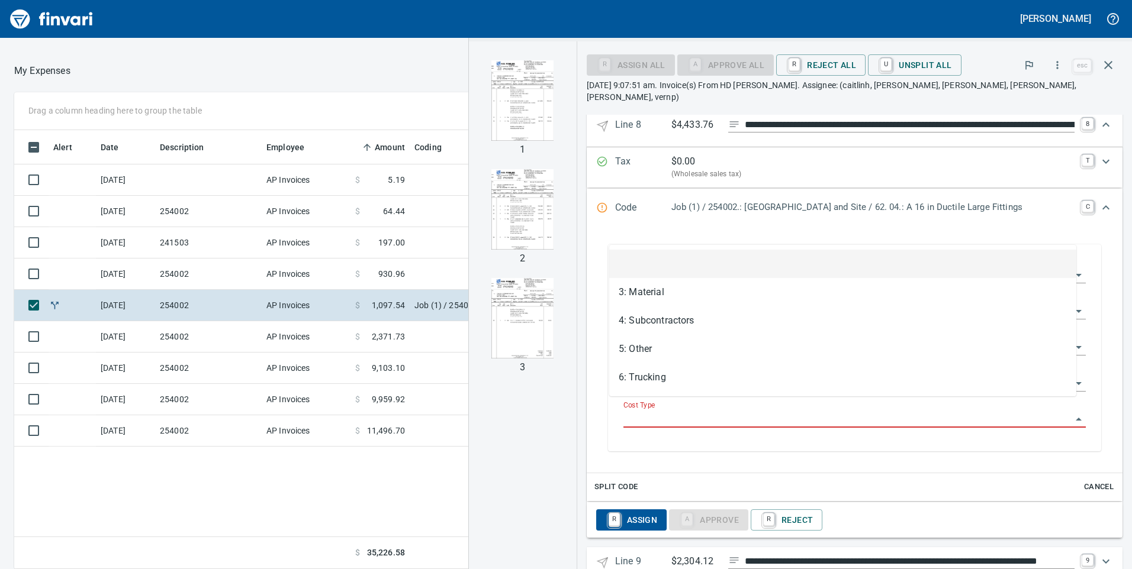
scroll to position [430, 790]
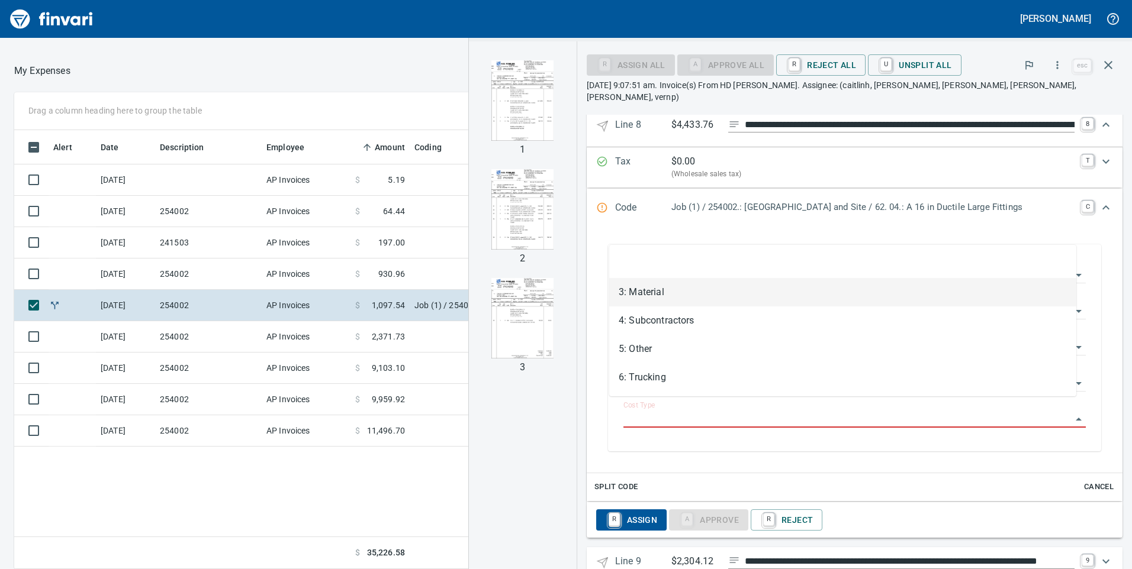
click at [613, 297] on li "3: Material" at bounding box center [842, 292] width 467 height 28
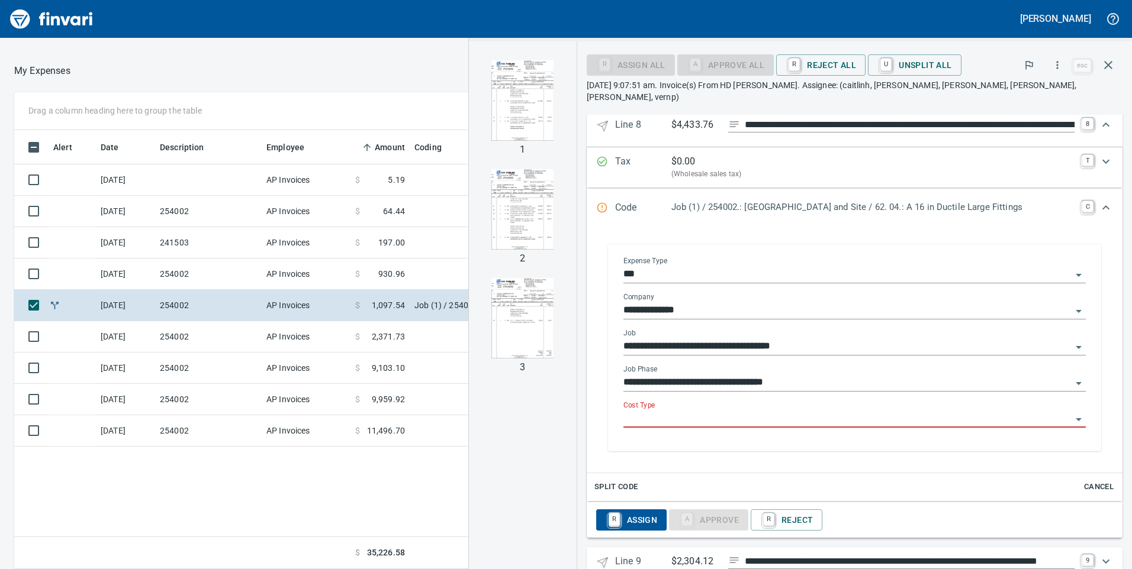
type input "**********"
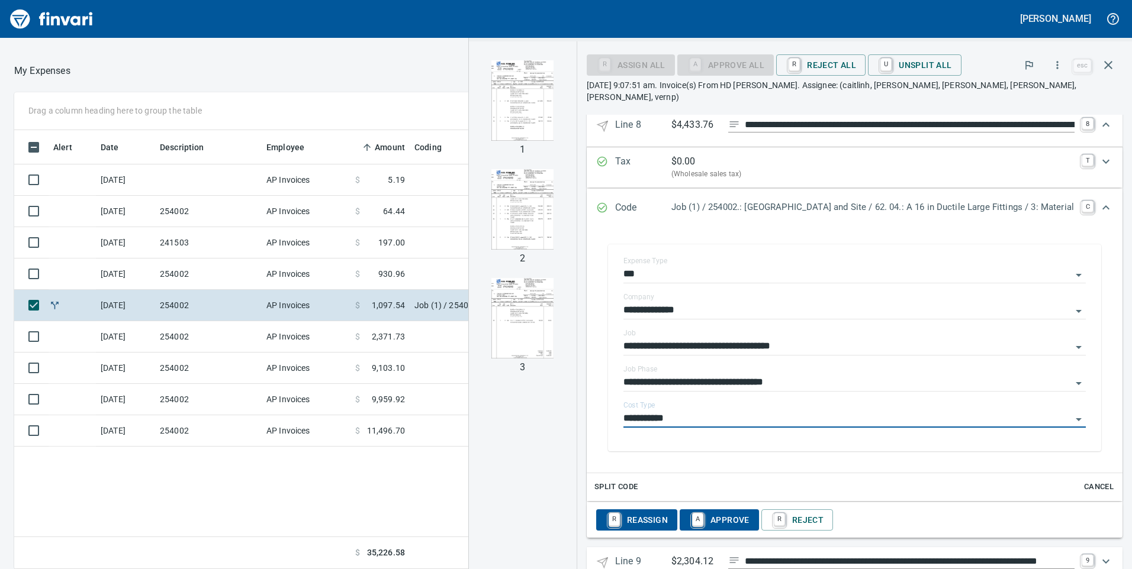
scroll to position [3610, 0]
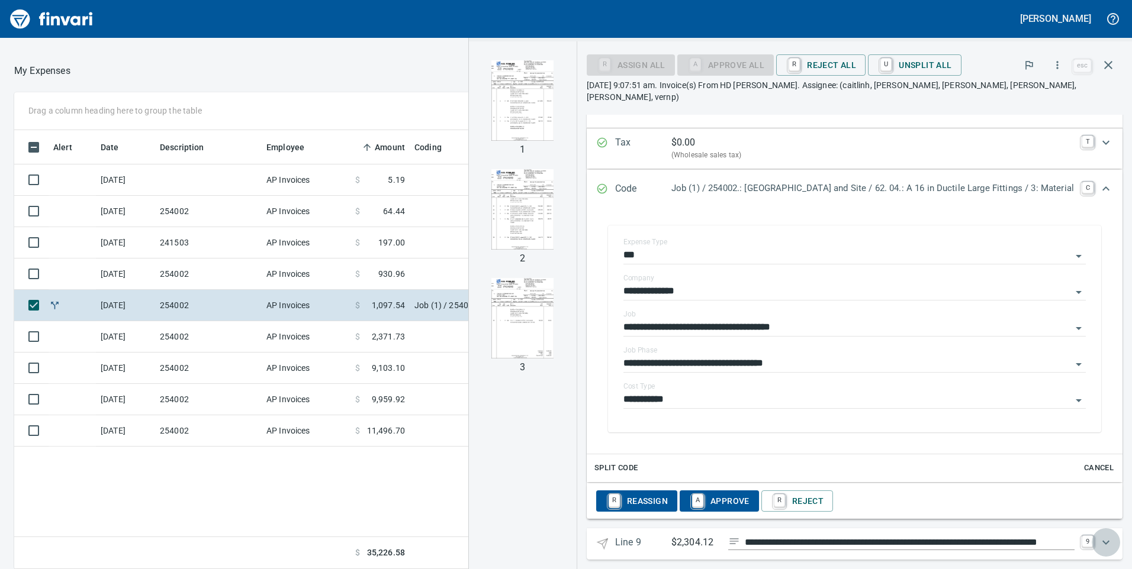
click at [1099, 536] on icon "Expand" at bounding box center [1106, 543] width 14 height 14
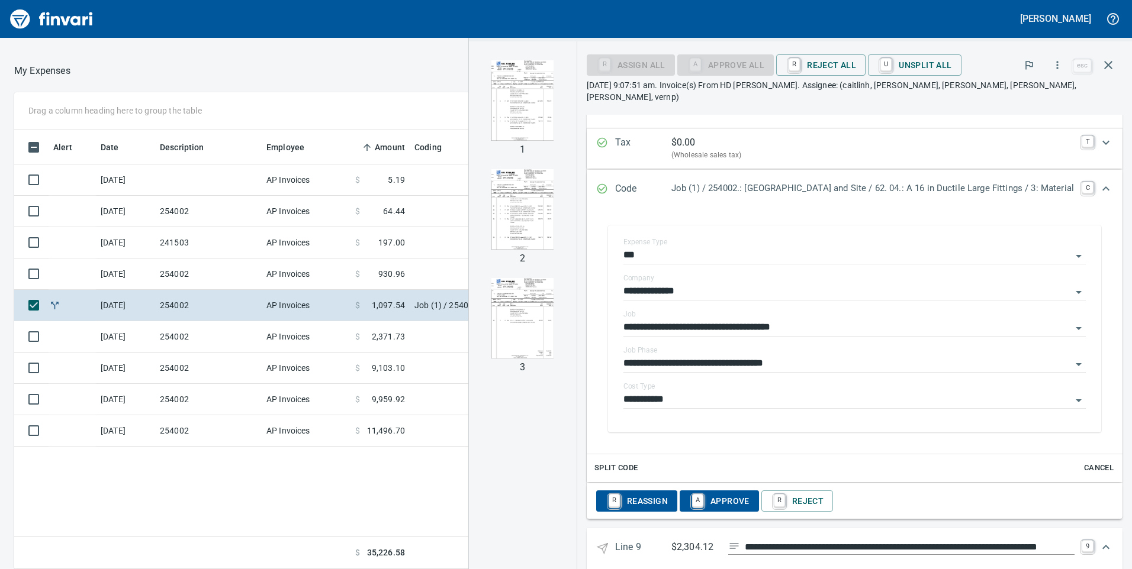
scroll to position [3696, 0]
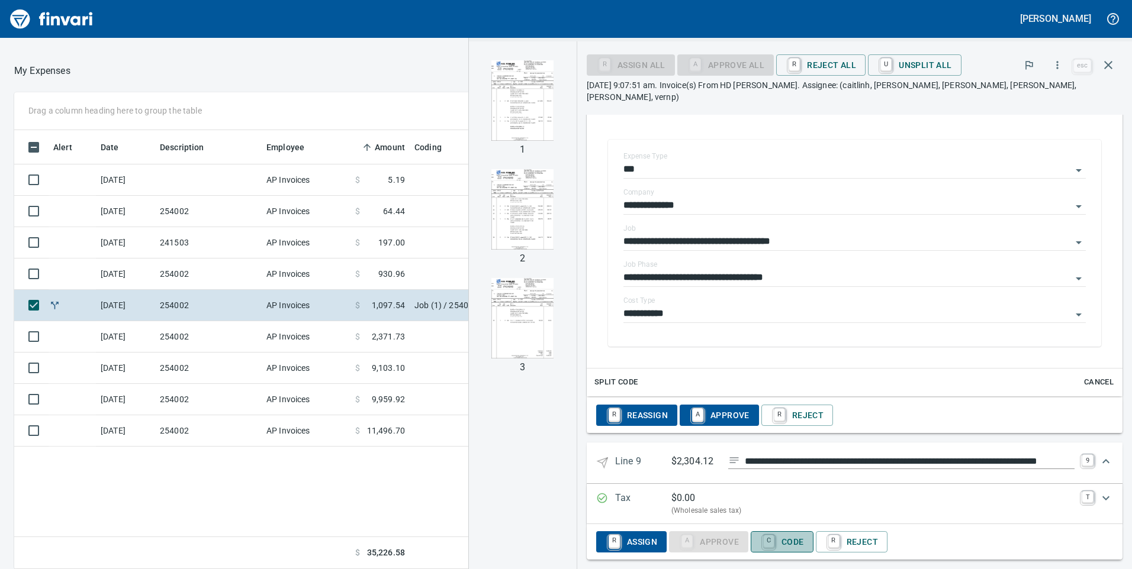
click at [769, 532] on span "C Code" at bounding box center [782, 542] width 44 height 20
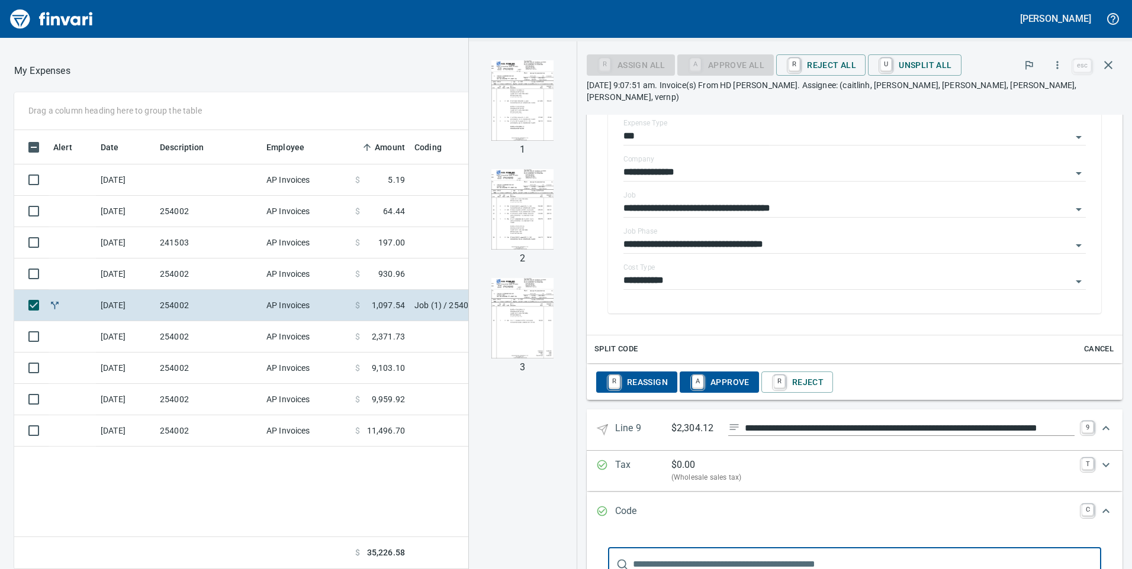
scroll to position [3870, 0]
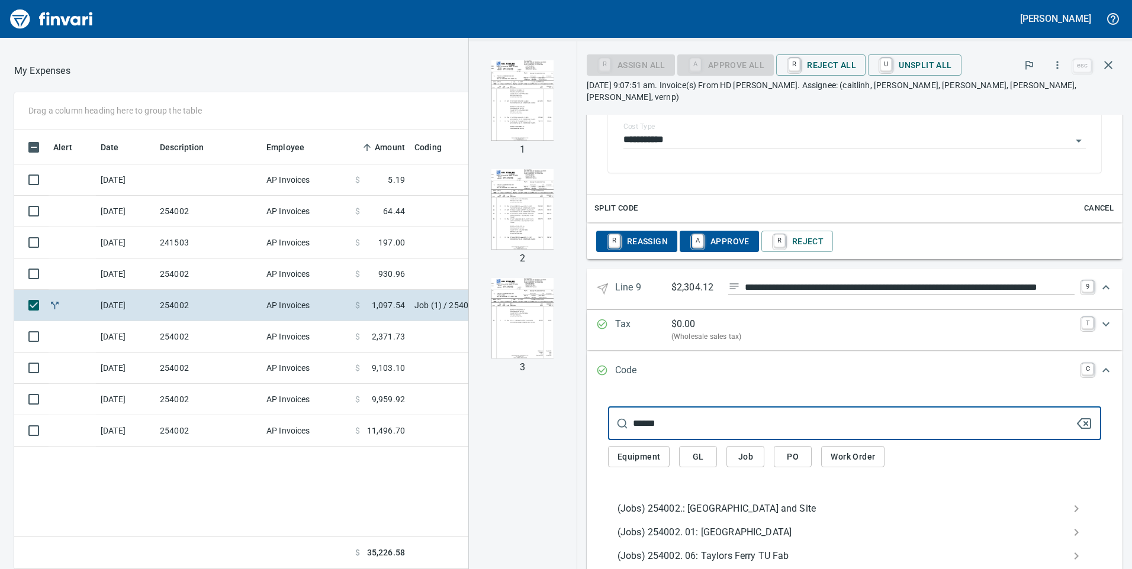
type input "******"
drag, startPoint x: 669, startPoint y: 520, endPoint x: 735, endPoint y: 506, distance: 67.8
click at [669, 526] on span "(Jobs) 254002. 01: [GEOGRAPHIC_DATA]" at bounding box center [844, 533] width 455 height 14
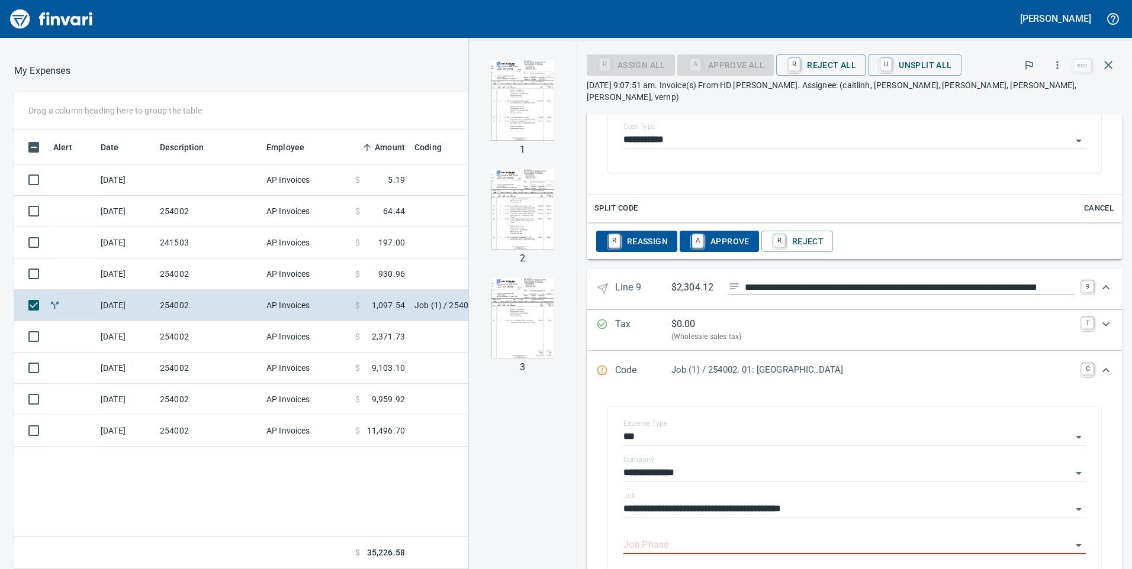
scroll to position [3988, 0]
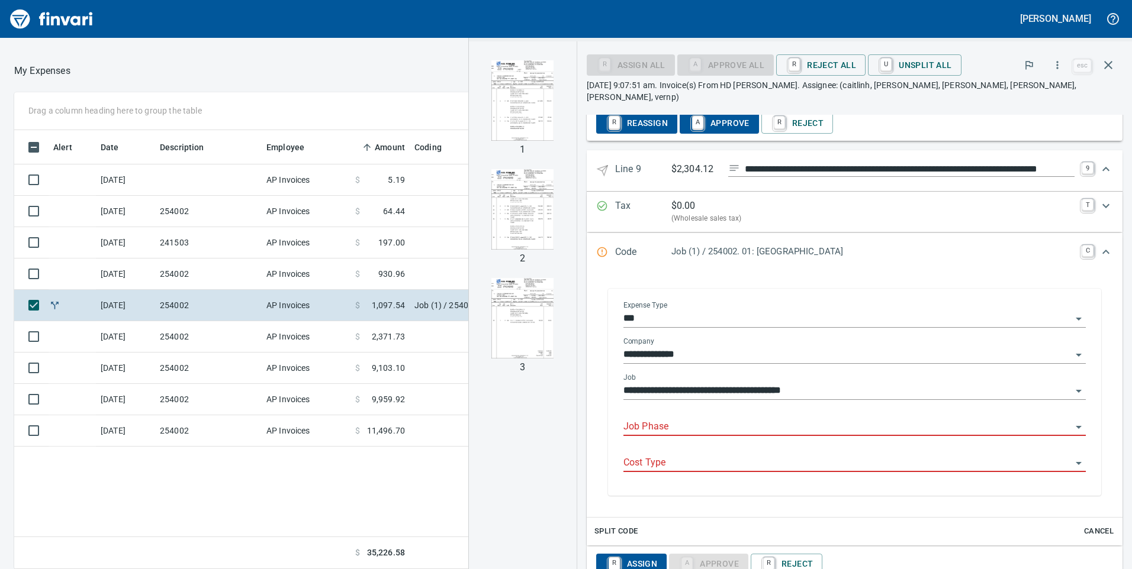
click at [637, 419] on input "Job Phase" at bounding box center [847, 427] width 448 height 17
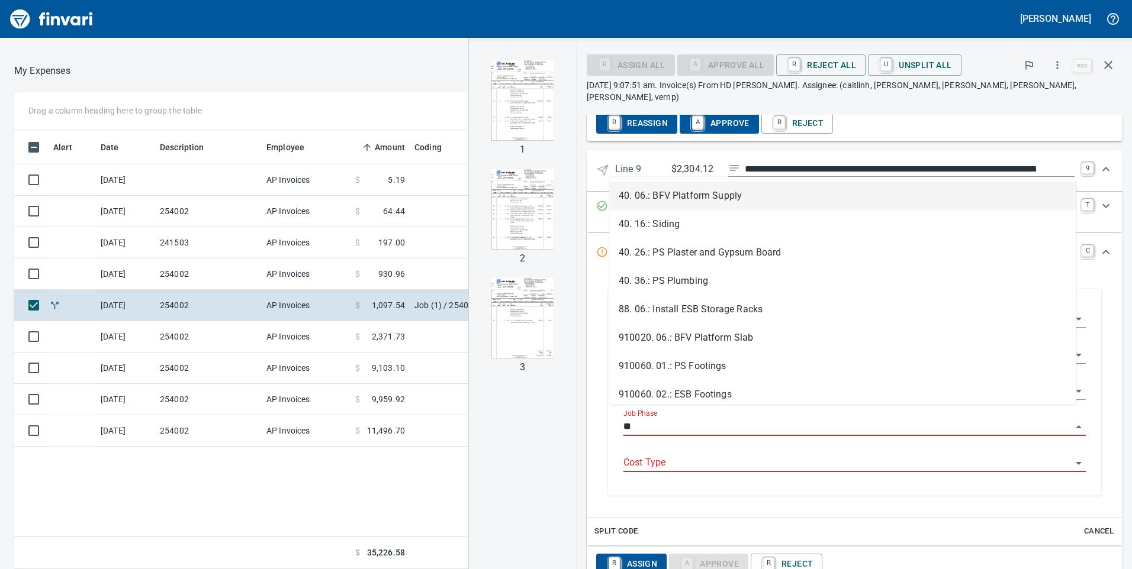
scroll to position [430, 790]
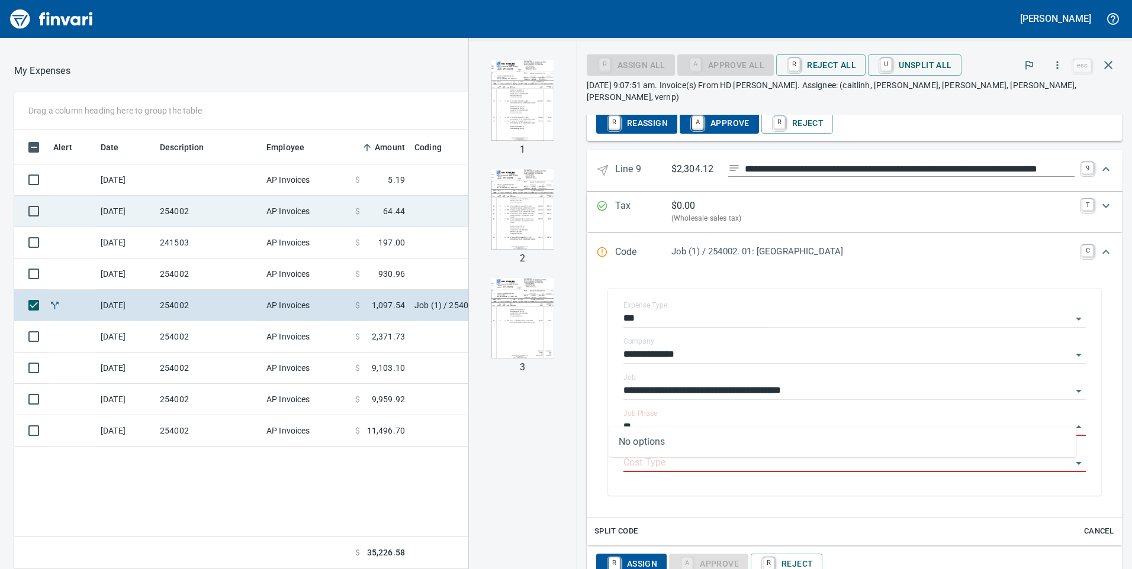
type input "**"
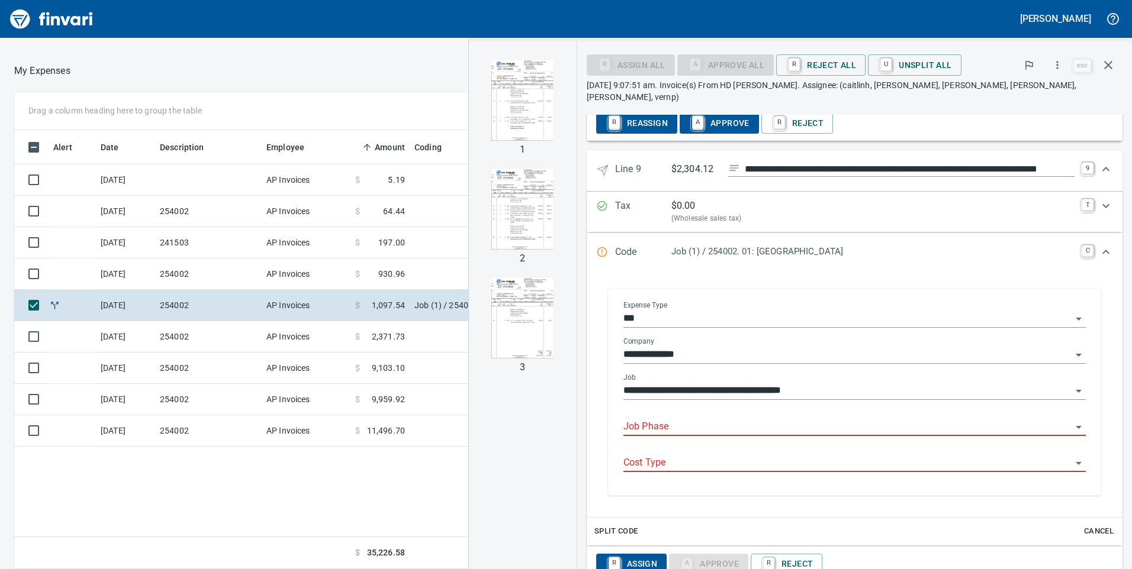
click at [697, 419] on input "Job Phase" at bounding box center [847, 427] width 448 height 17
type input "**"
click at [936, 383] on input "**********" at bounding box center [847, 391] width 448 height 17
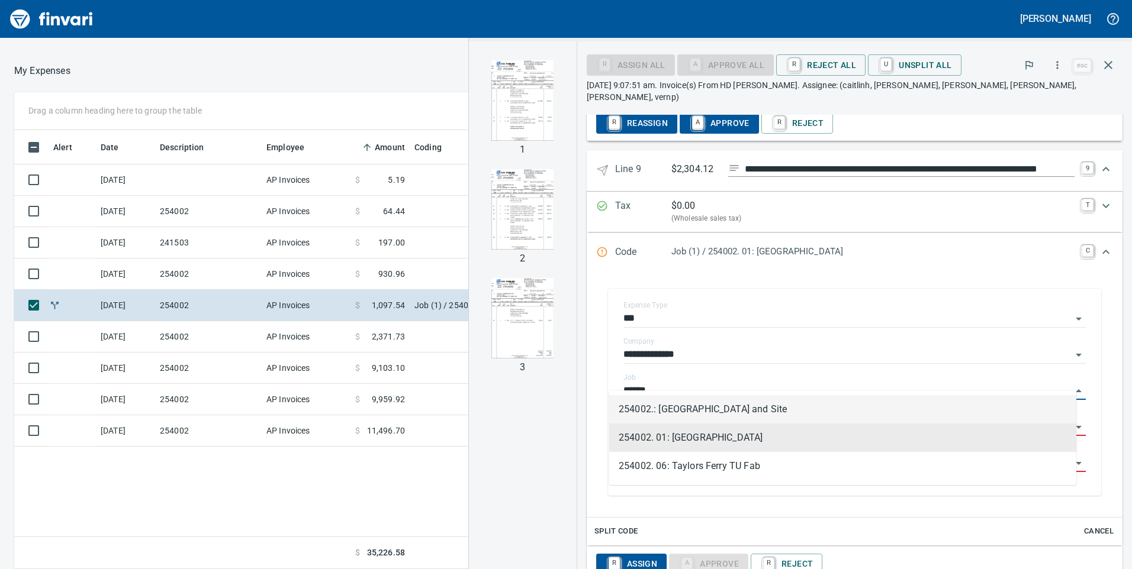
click at [717, 413] on li "254002.: [GEOGRAPHIC_DATA] and Site" at bounding box center [842, 409] width 467 height 28
click at [629, 419] on input "Job Phase" at bounding box center [847, 427] width 448 height 17
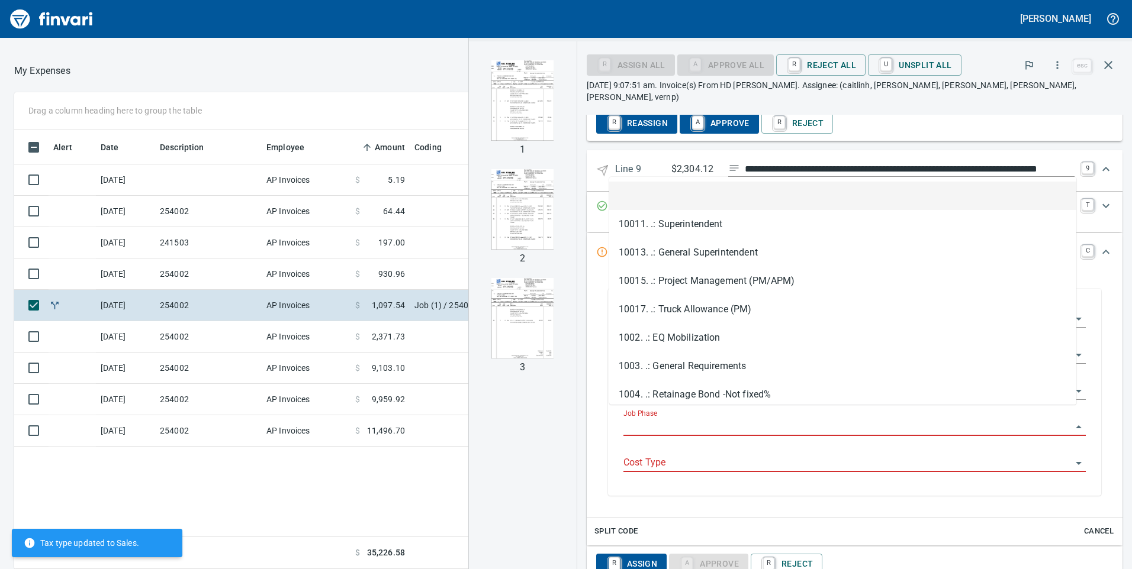
type input "**********"
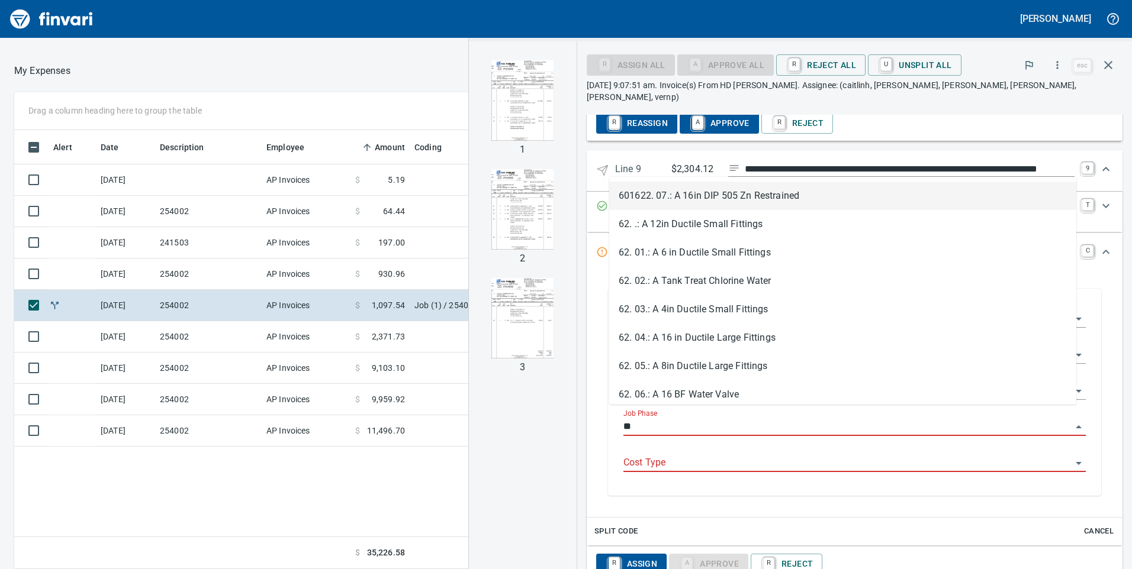
type input "**"
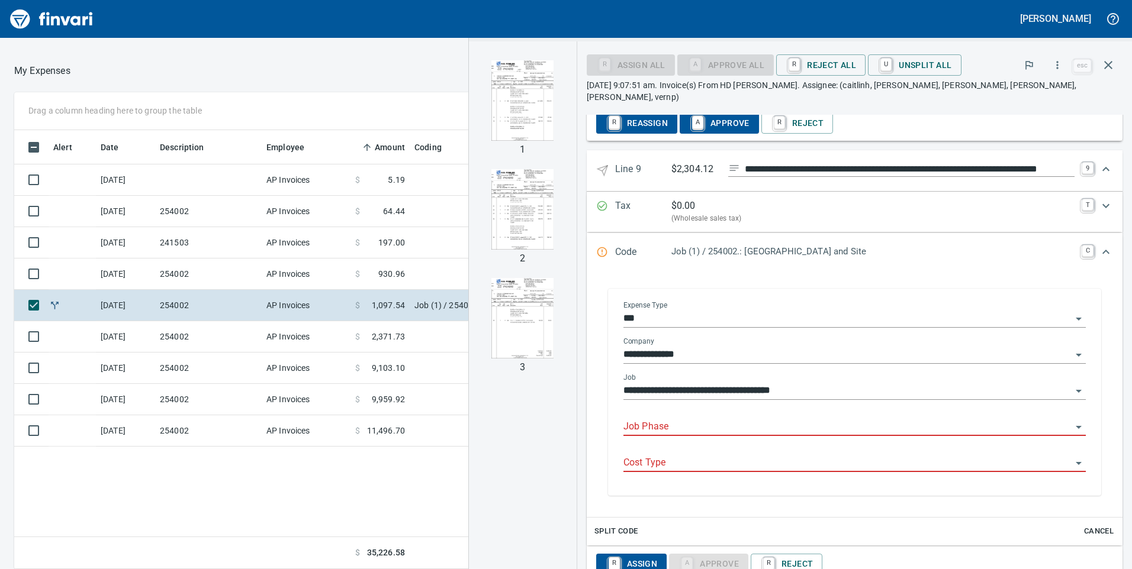
click at [640, 474] on div "**********" at bounding box center [854, 394] width 481 height 204
click at [625, 419] on input "Job Phase" at bounding box center [847, 427] width 448 height 17
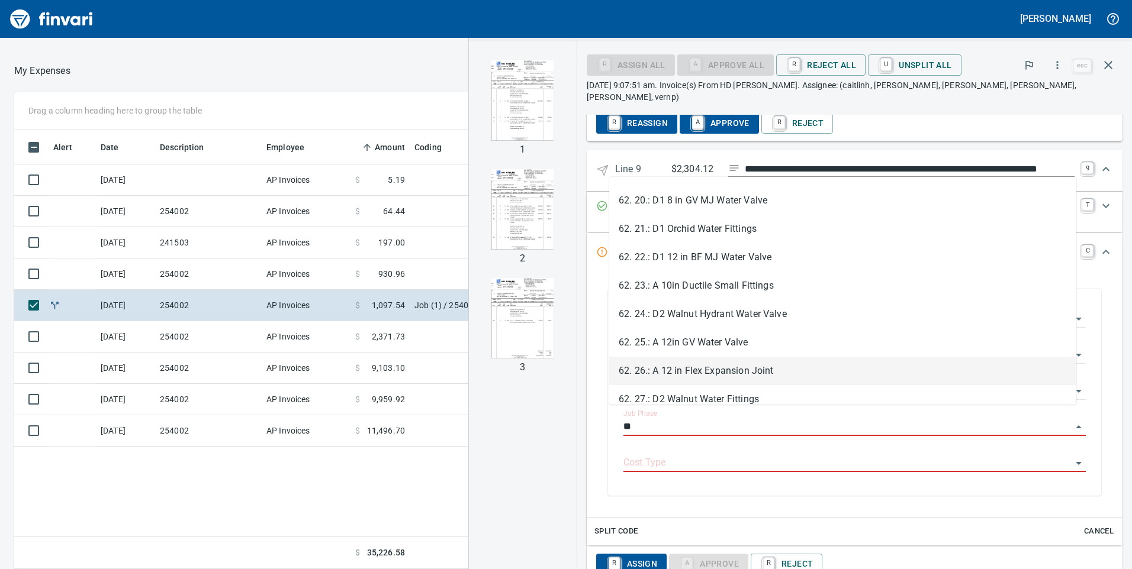
scroll to position [651, 0]
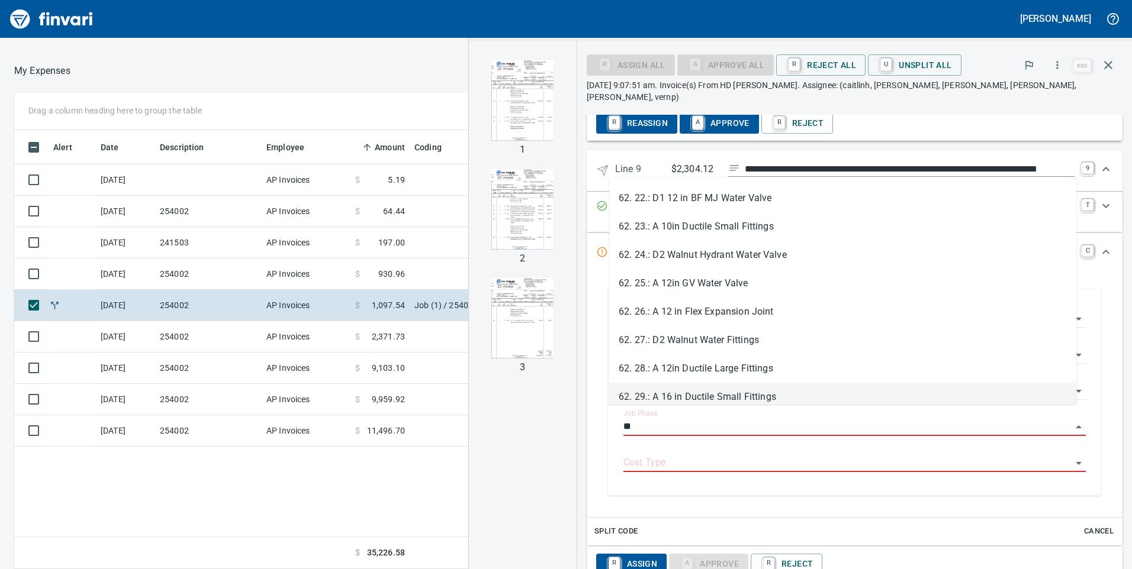
click at [681, 392] on li "62. 29.: A 16 in Ductile Small Fittings" at bounding box center [842, 397] width 467 height 28
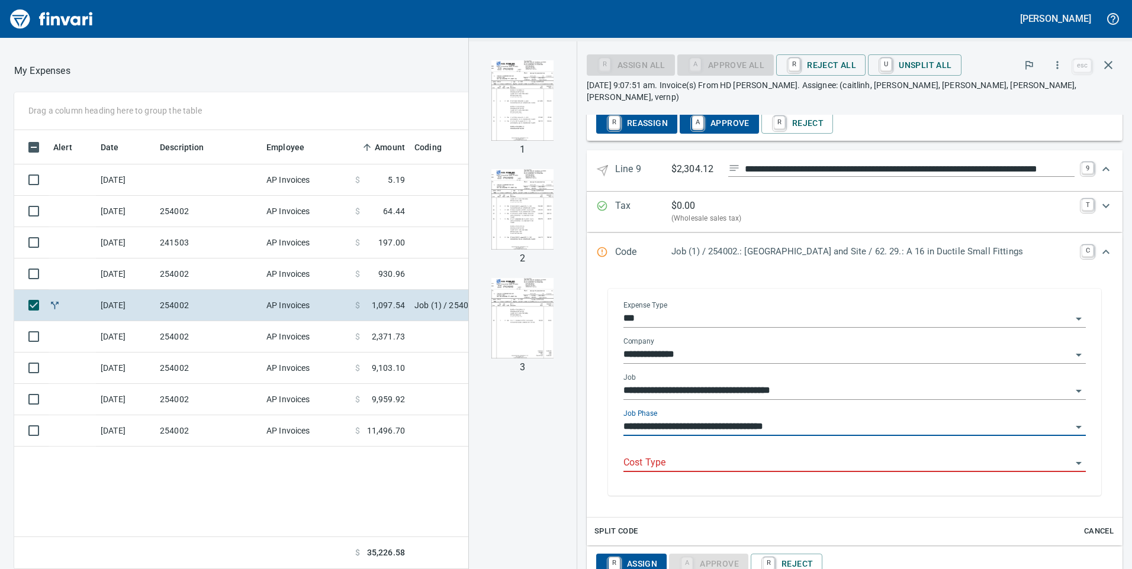
type input "**********"
click at [623, 455] on input "Cost Type" at bounding box center [847, 463] width 448 height 17
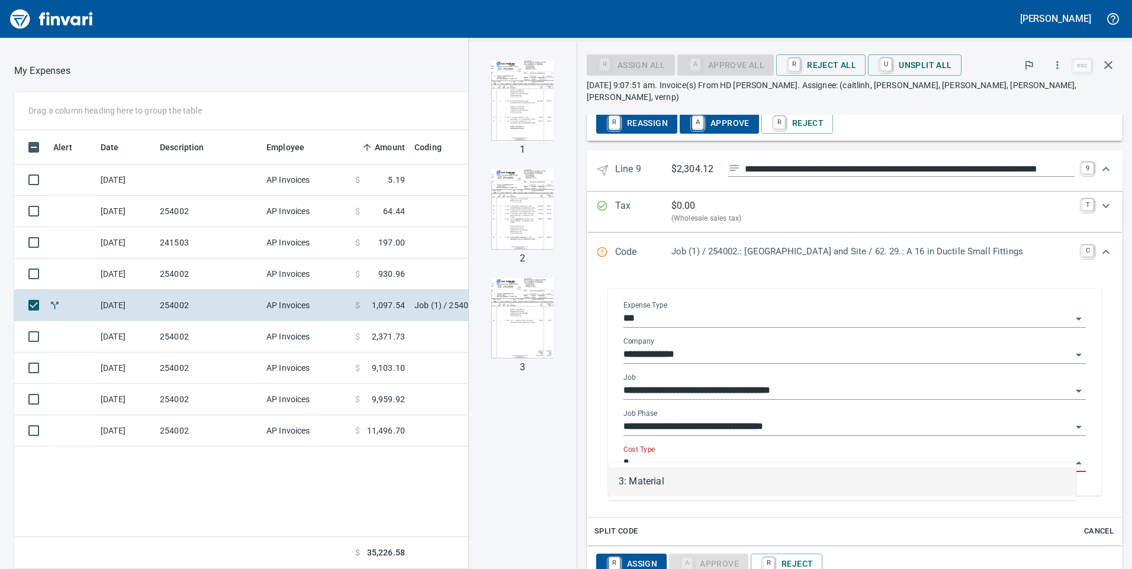
scroll to position [430, 790]
click at [656, 484] on li "3: Material" at bounding box center [842, 482] width 467 height 28
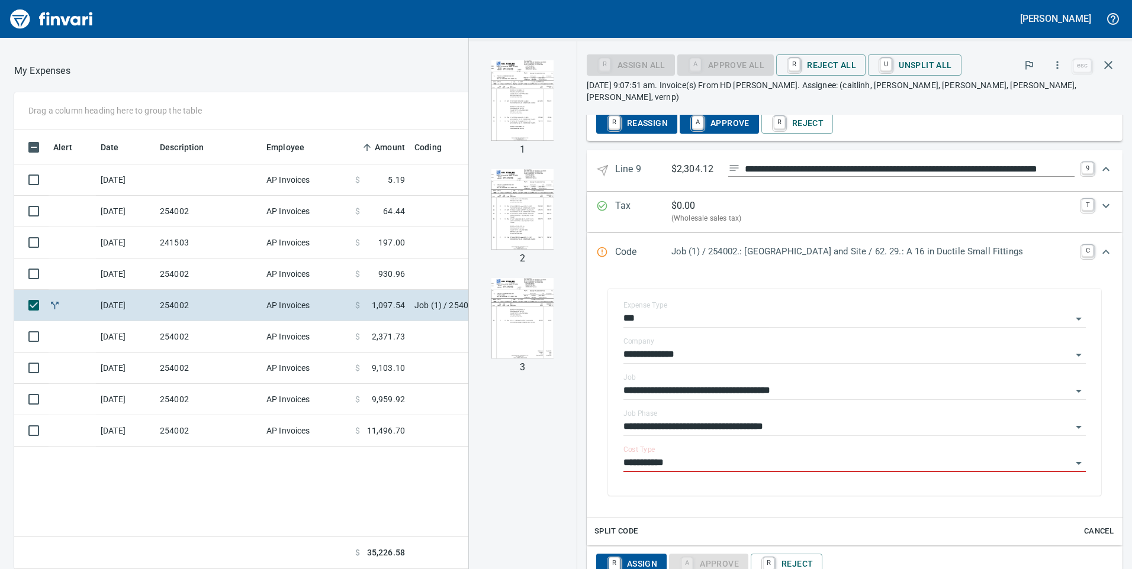
scroll to position [4010, 0]
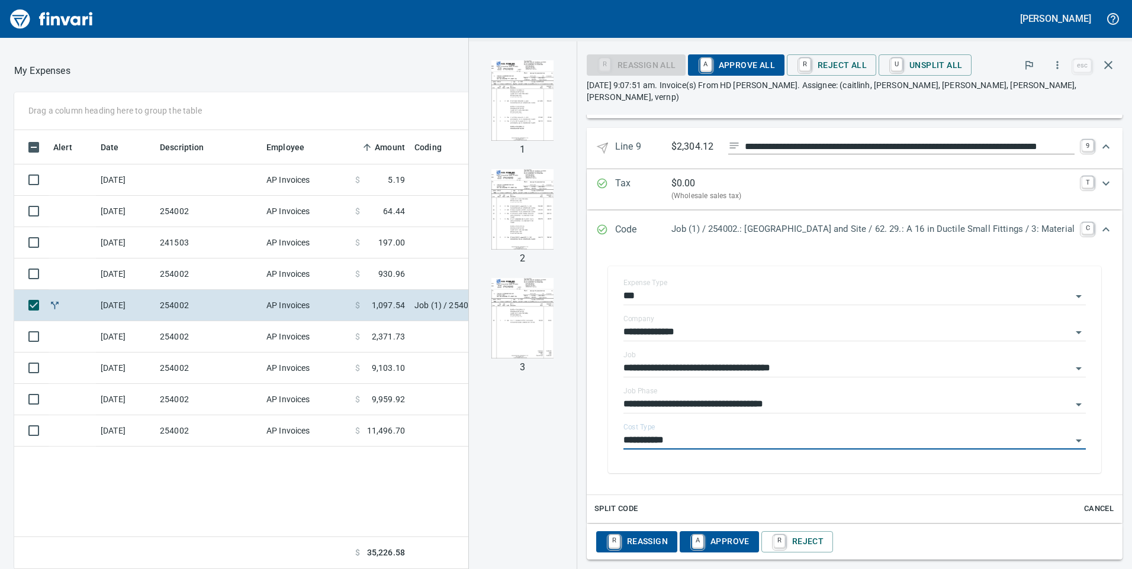
type input "**********"
click at [742, 65] on span "A Approve All" at bounding box center [736, 65] width 78 height 20
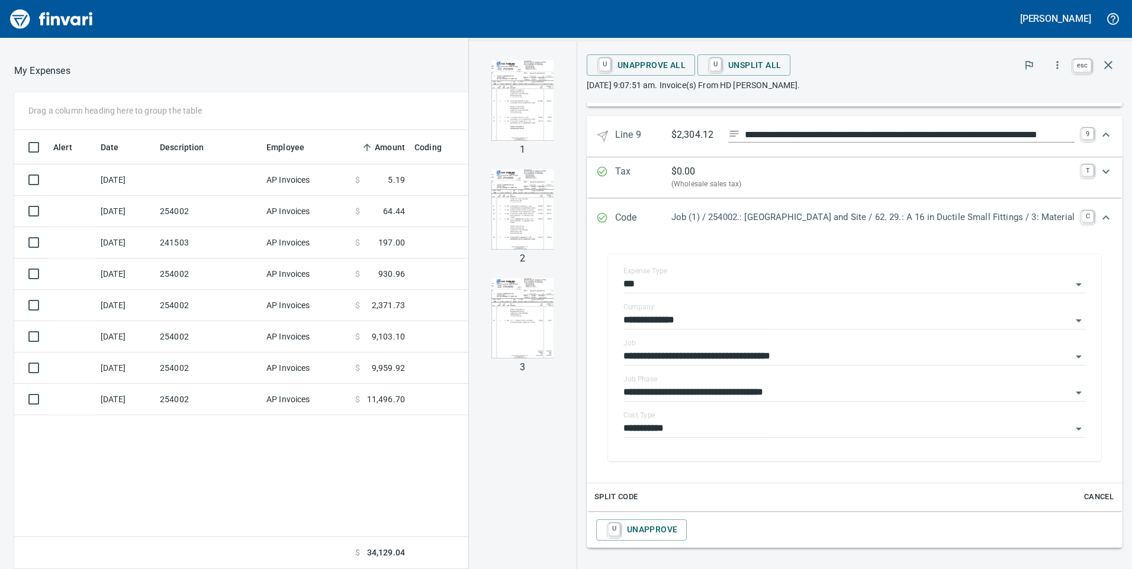
scroll to position [430, 790]
click at [1106, 62] on icon "button" at bounding box center [1108, 65] width 14 height 14
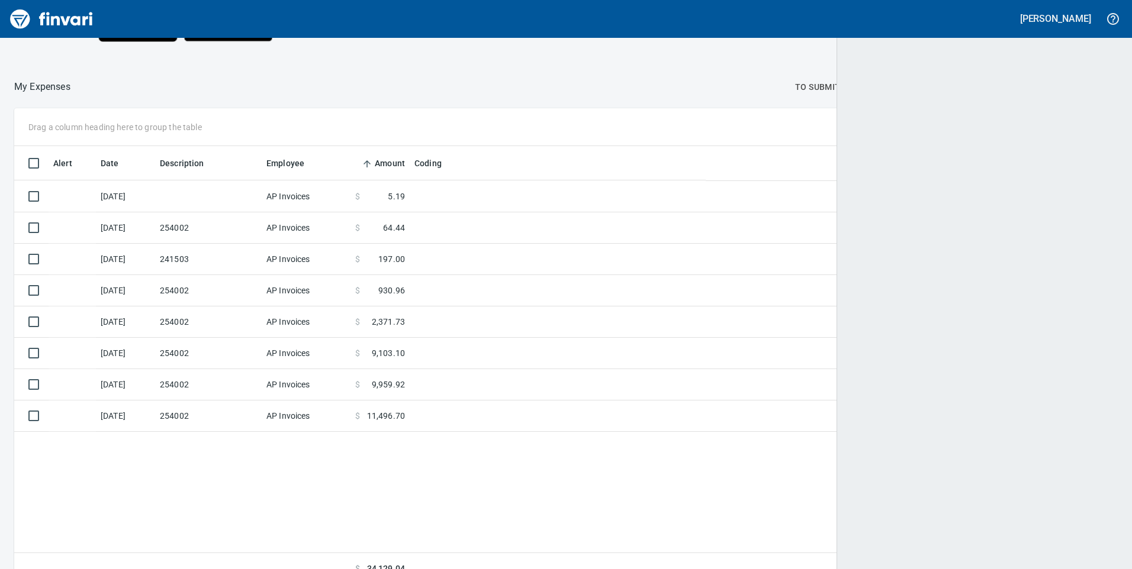
scroll to position [430, 1086]
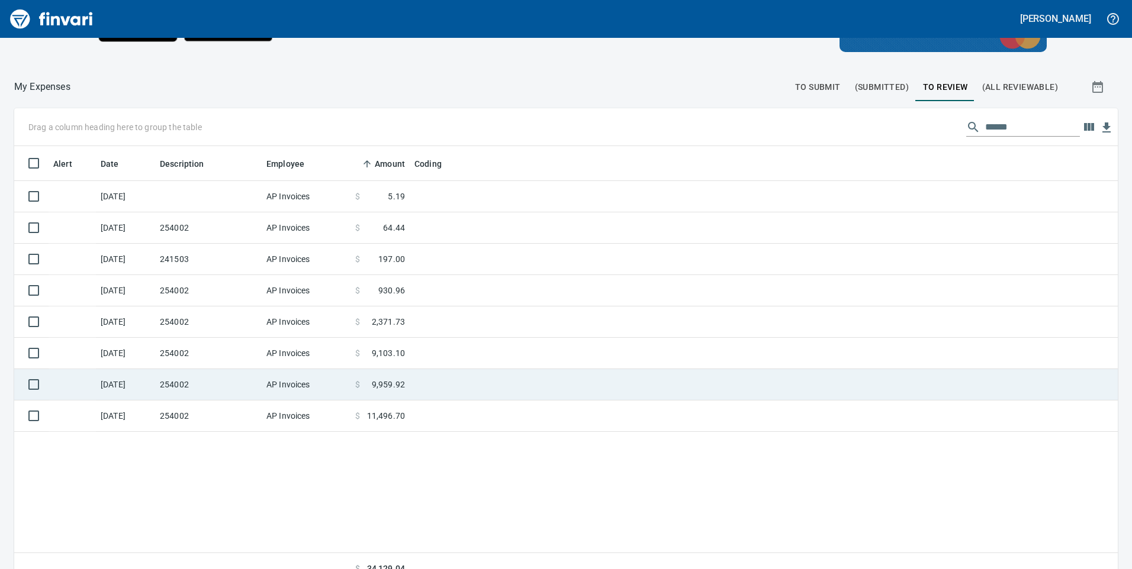
click at [353, 387] on td "$ 9,959.92" at bounding box center [379, 384] width 59 height 31
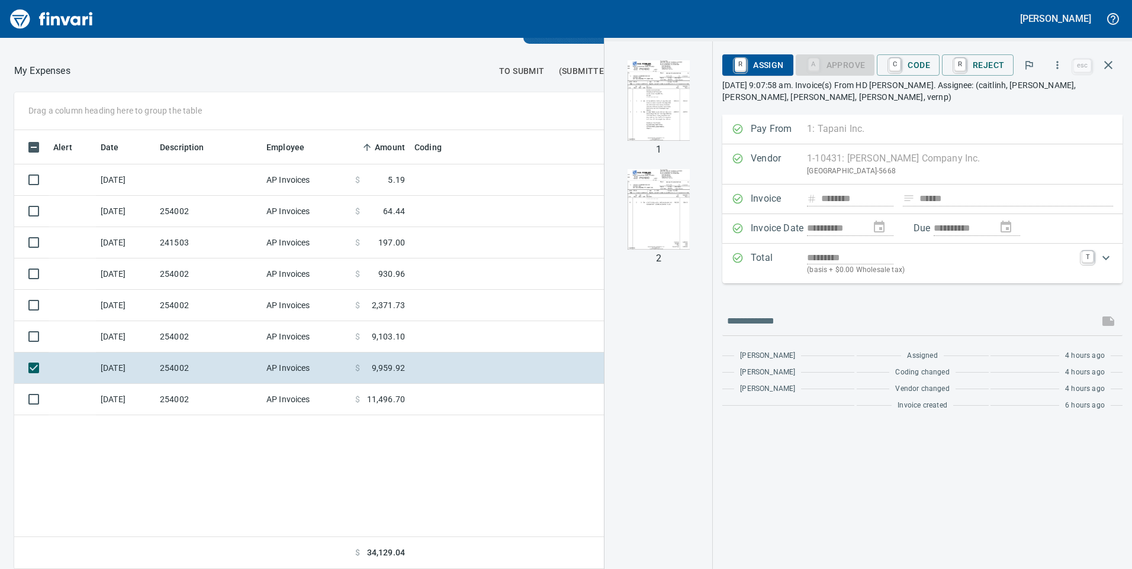
scroll to position [430, 790]
click at [912, 71] on span "C Code" at bounding box center [908, 65] width 44 height 20
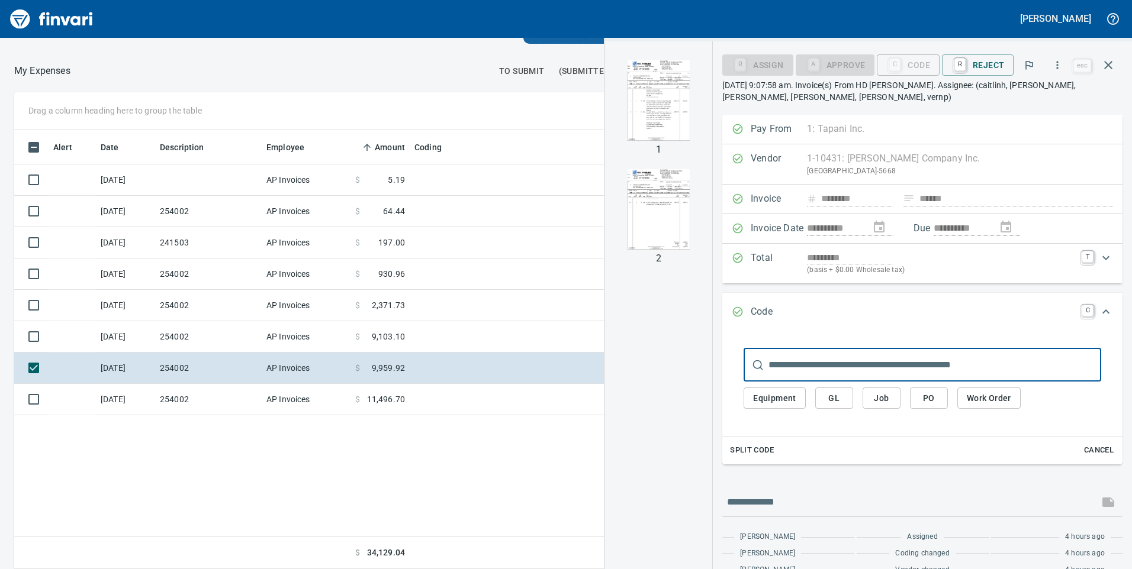
click at [745, 450] on span "Split Code" at bounding box center [752, 451] width 44 height 14
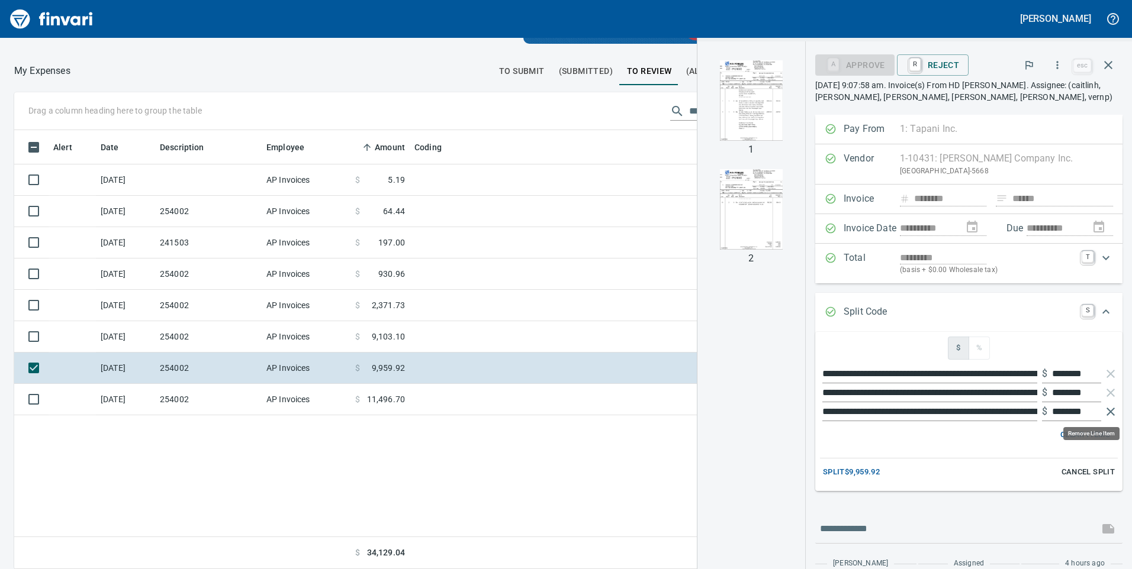
click at [1106, 414] on icon "button" at bounding box center [1110, 412] width 8 height 8
click at [857, 472] on span "Split $9,959.92" at bounding box center [851, 473] width 57 height 14
type input "********"
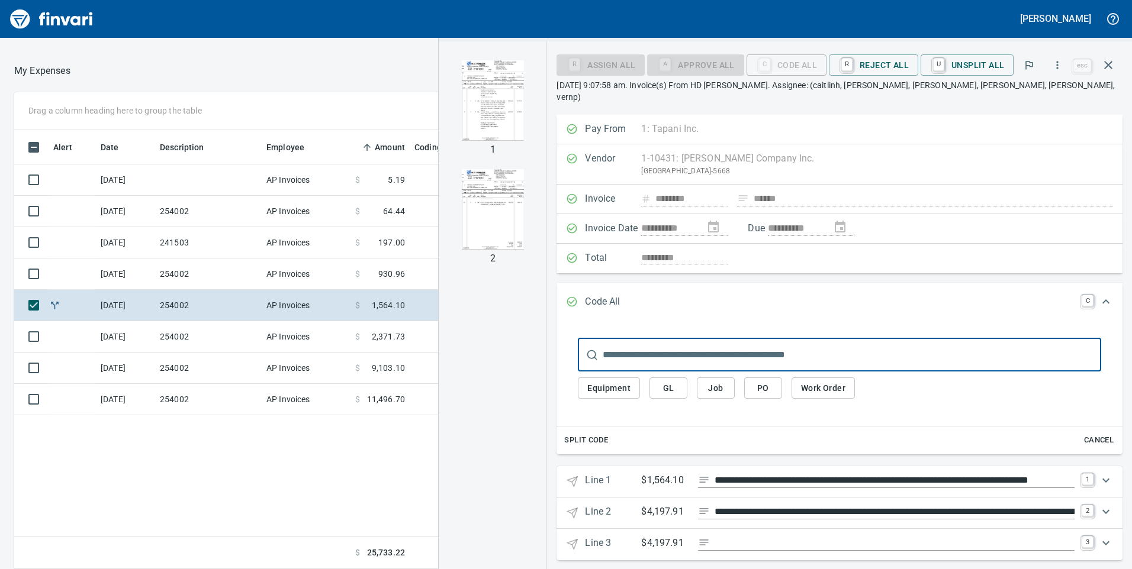
scroll to position [1, 0]
click at [1102, 478] on icon "Expand" at bounding box center [1105, 480] width 7 height 4
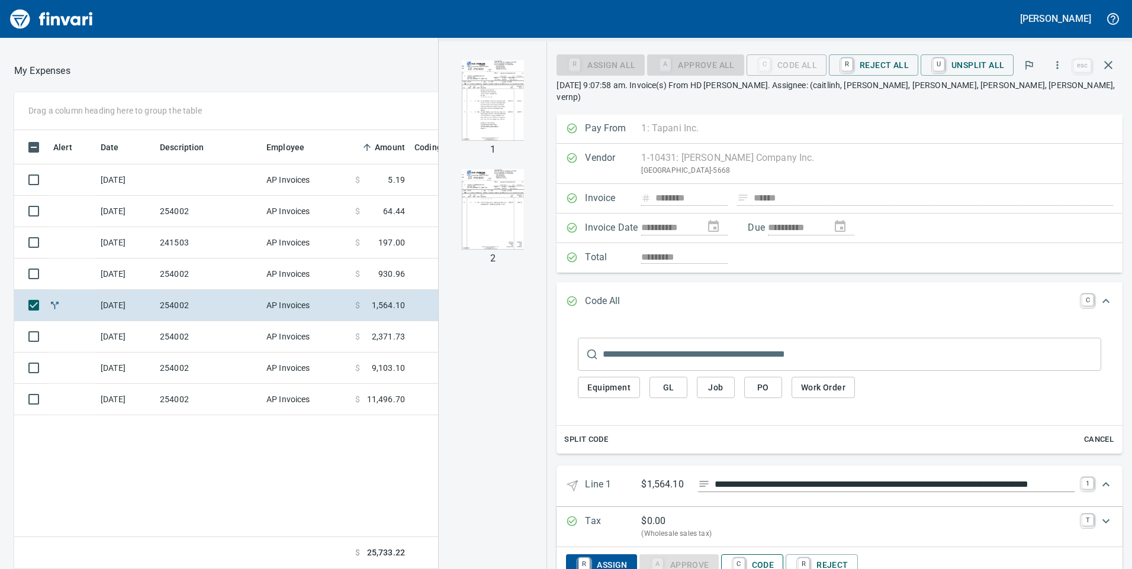
click at [764, 555] on span "C Code" at bounding box center [752, 565] width 44 height 20
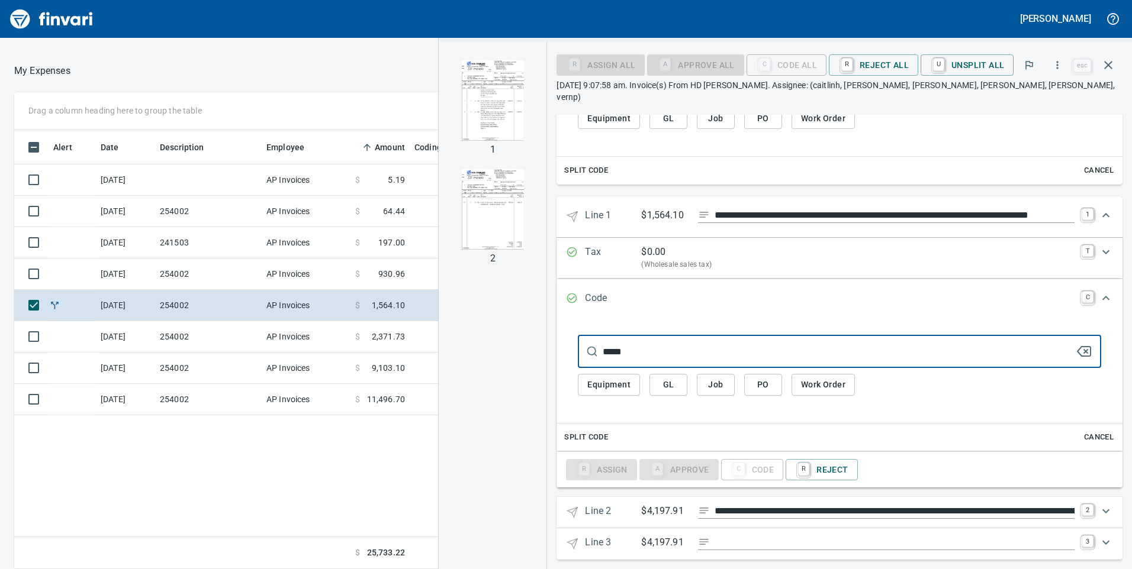
type input "******"
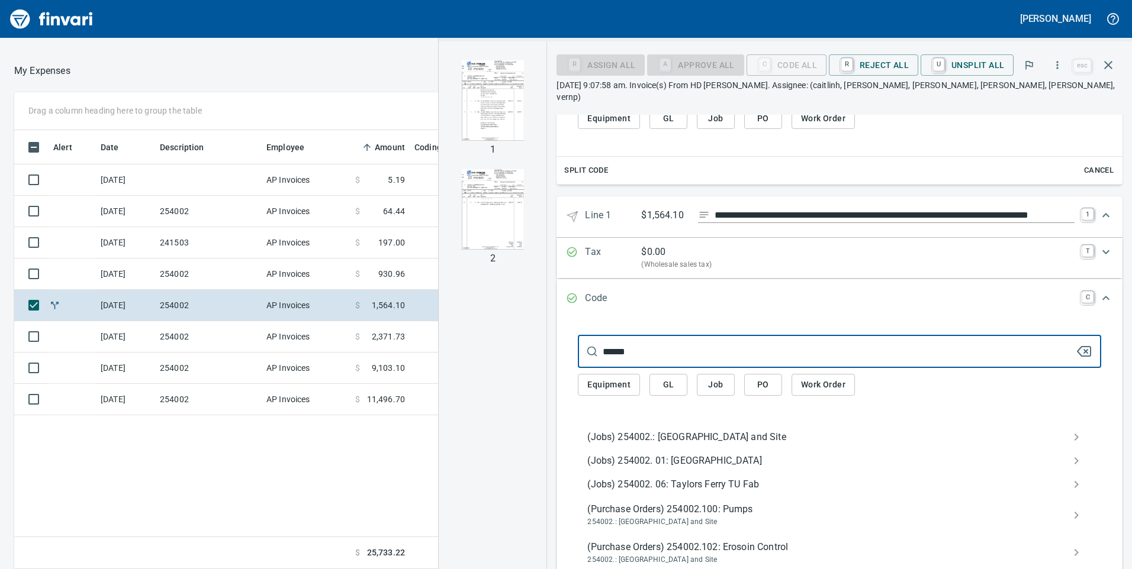
type input "******"
type input "**********"
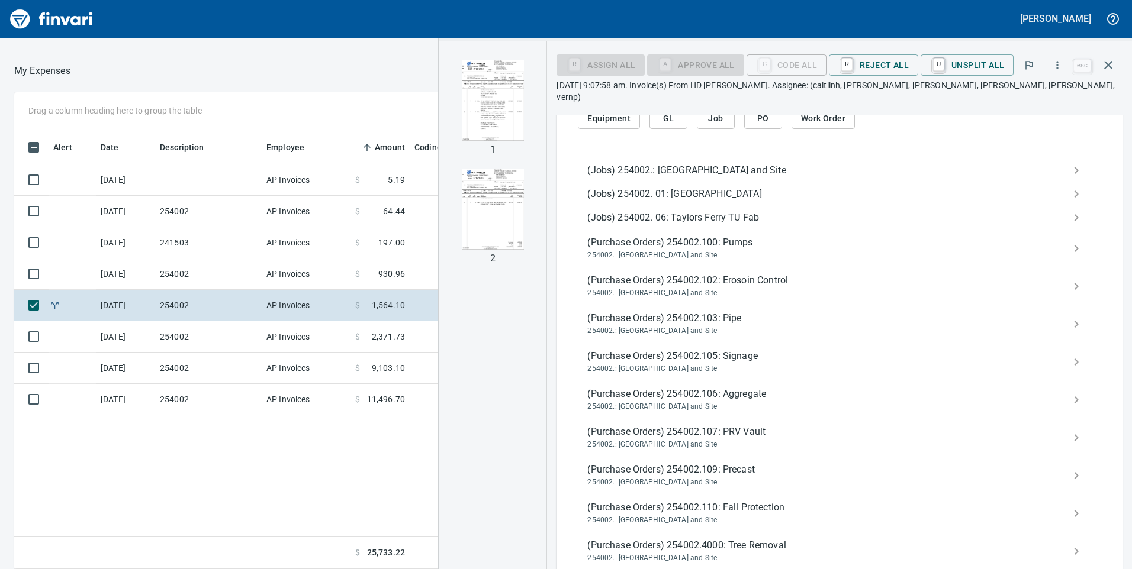
click at [712, 425] on span "(Purchase Orders) 254002.107: PRV Vault" at bounding box center [829, 432] width 485 height 14
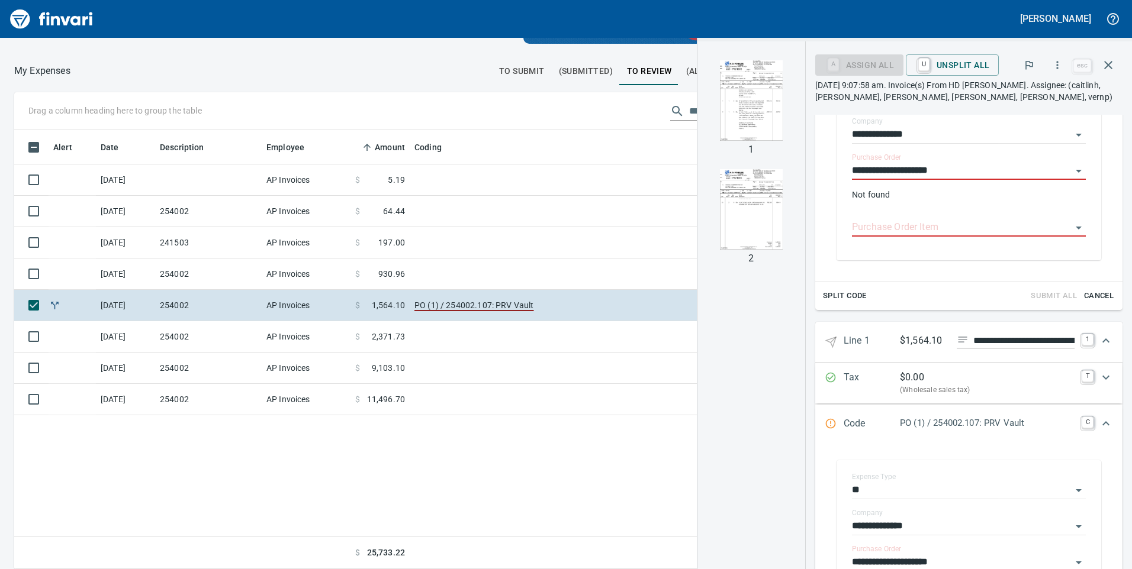
scroll to position [152, 0]
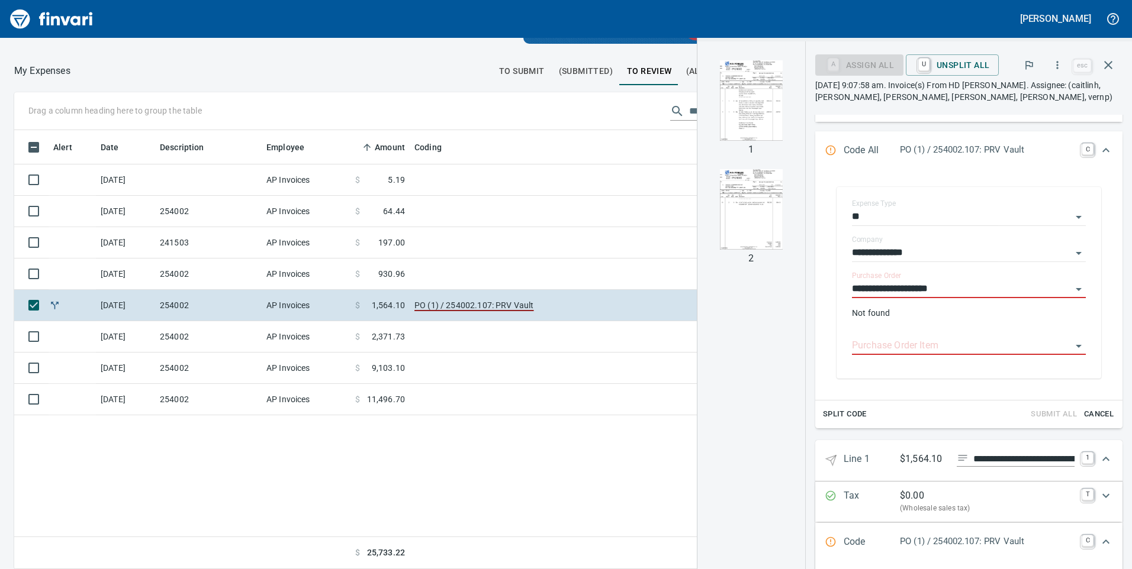
click at [1089, 413] on span "Cancel" at bounding box center [1099, 415] width 32 height 14
click at [1083, 416] on span "Cancel" at bounding box center [1099, 415] width 32 height 14
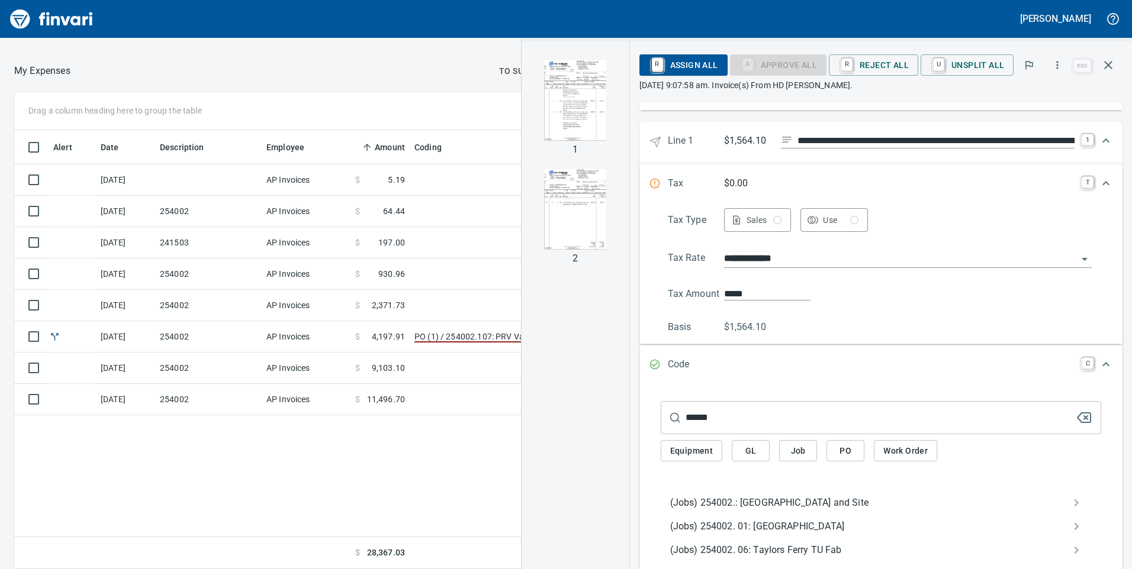
scroll to position [329, 0]
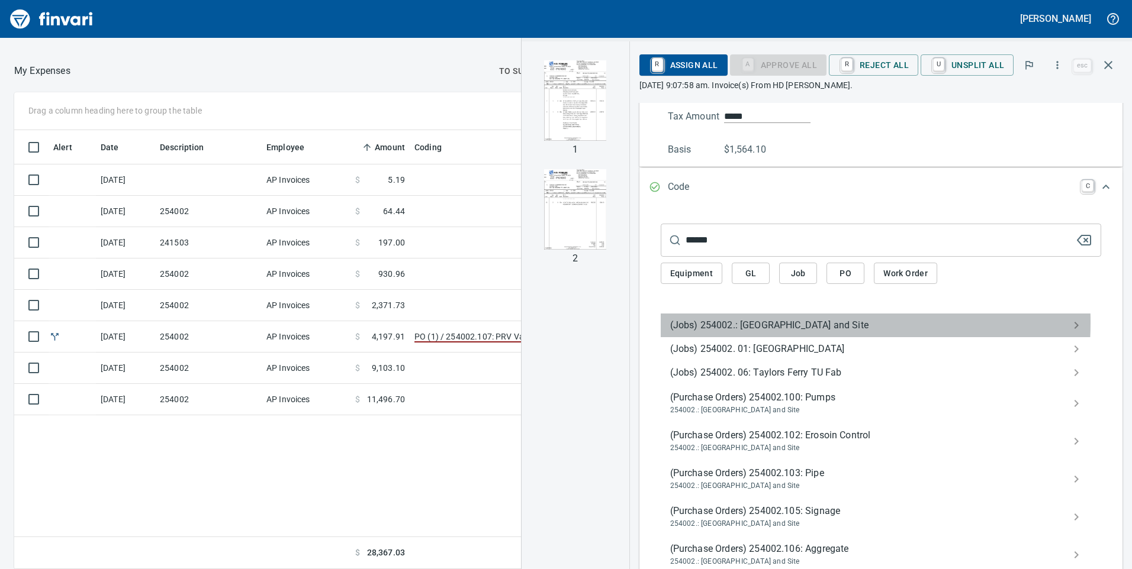
click at [757, 323] on span "(Jobs) 254002.: [GEOGRAPHIC_DATA] and Site" at bounding box center [871, 325] width 403 height 14
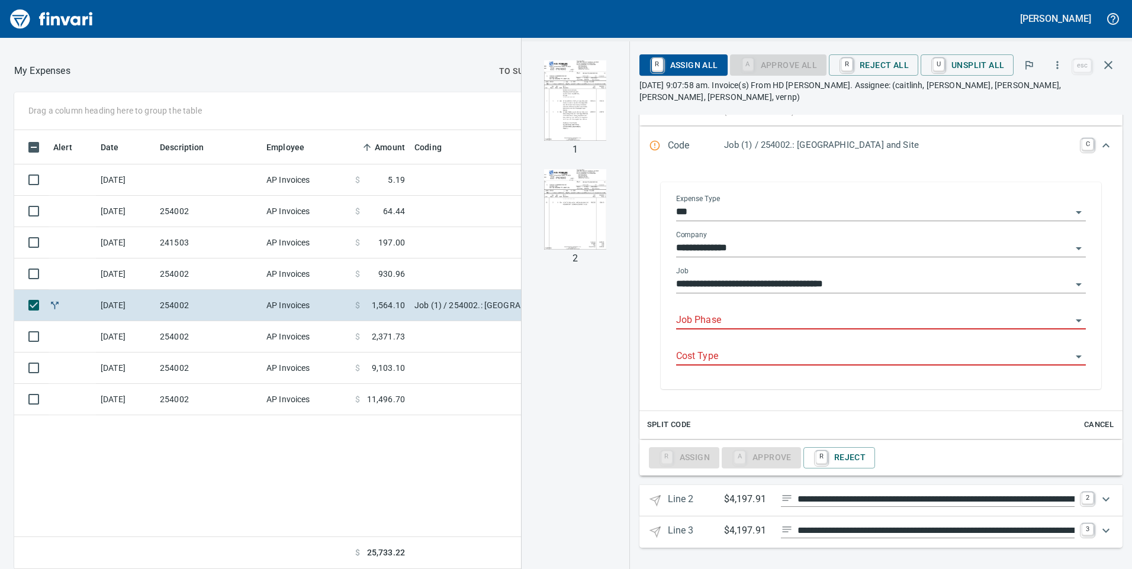
scroll to position [230, 0]
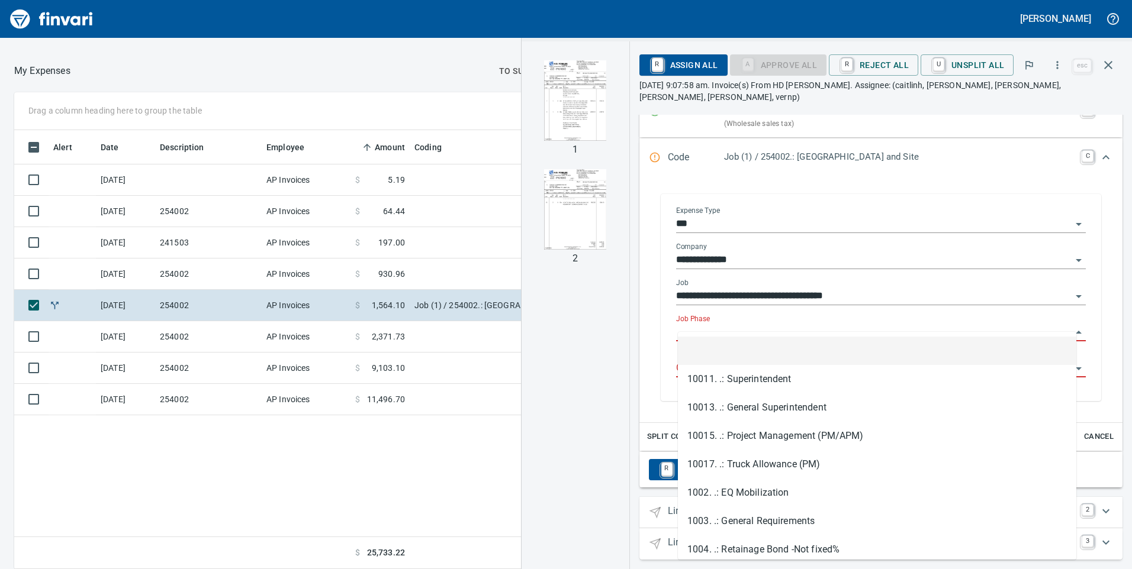
click at [770, 324] on input "Job Phase" at bounding box center [873, 332] width 395 height 17
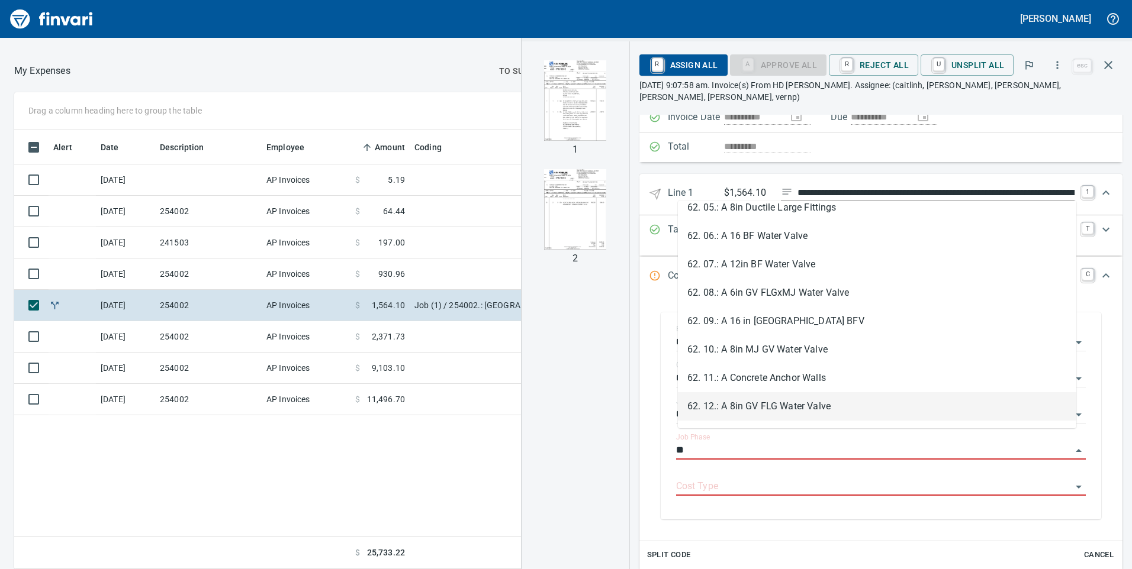
scroll to position [242, 0]
click at [727, 405] on li "62. 14.: A 4in GV MJ Water Valve" at bounding box center [877, 404] width 398 height 28
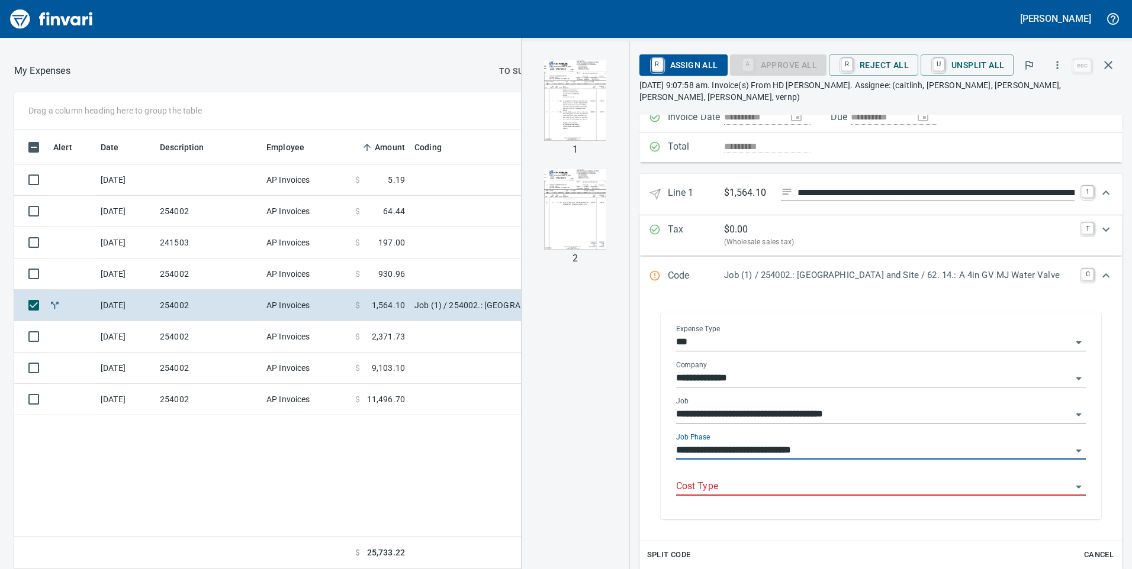
type input "**********"
click at [699, 479] on input "Cost Type" at bounding box center [873, 487] width 395 height 17
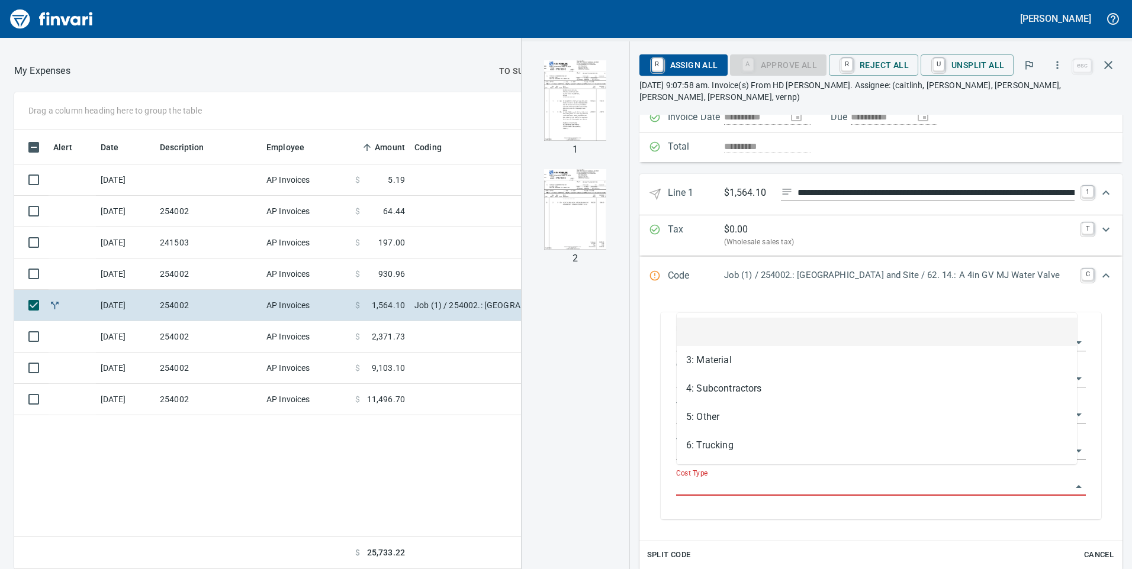
scroll to position [430, 790]
click at [698, 363] on li "3: Material" at bounding box center [877, 360] width 400 height 28
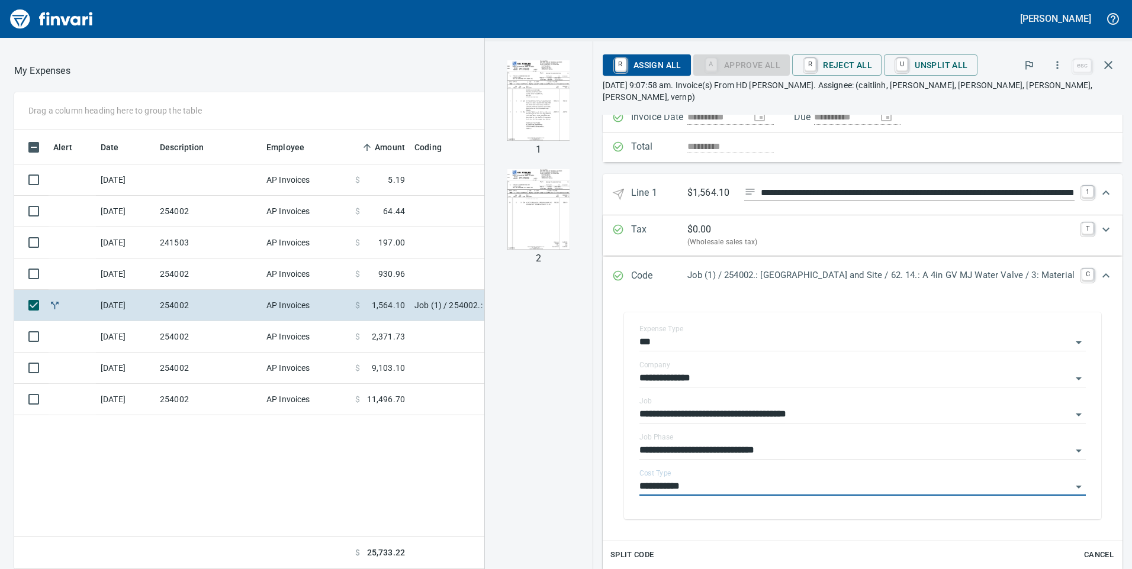
type input "**********"
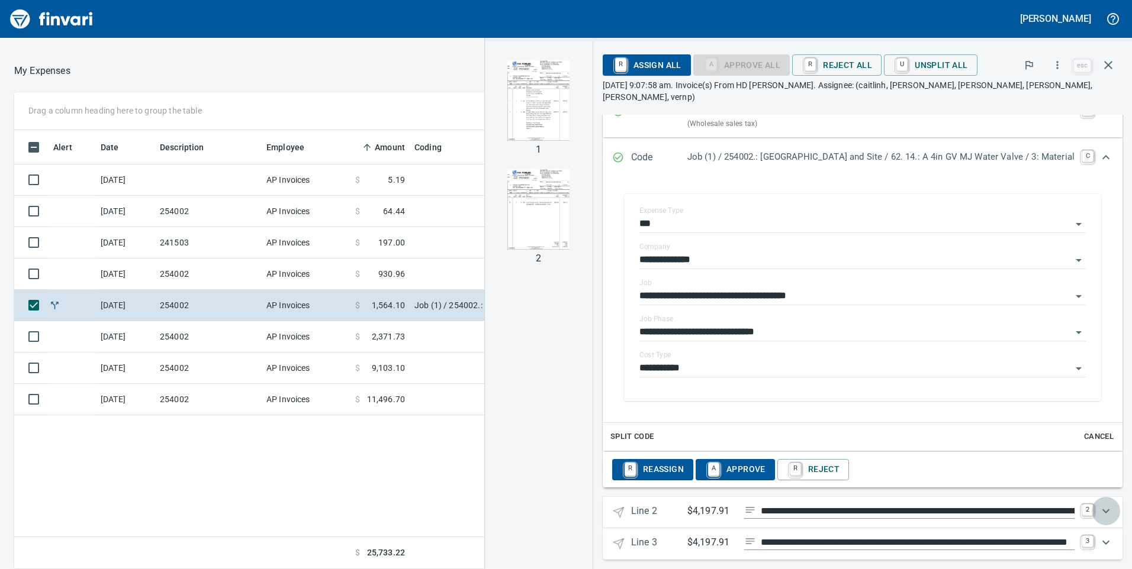
click at [1099, 504] on icon "Expand" at bounding box center [1106, 511] width 14 height 14
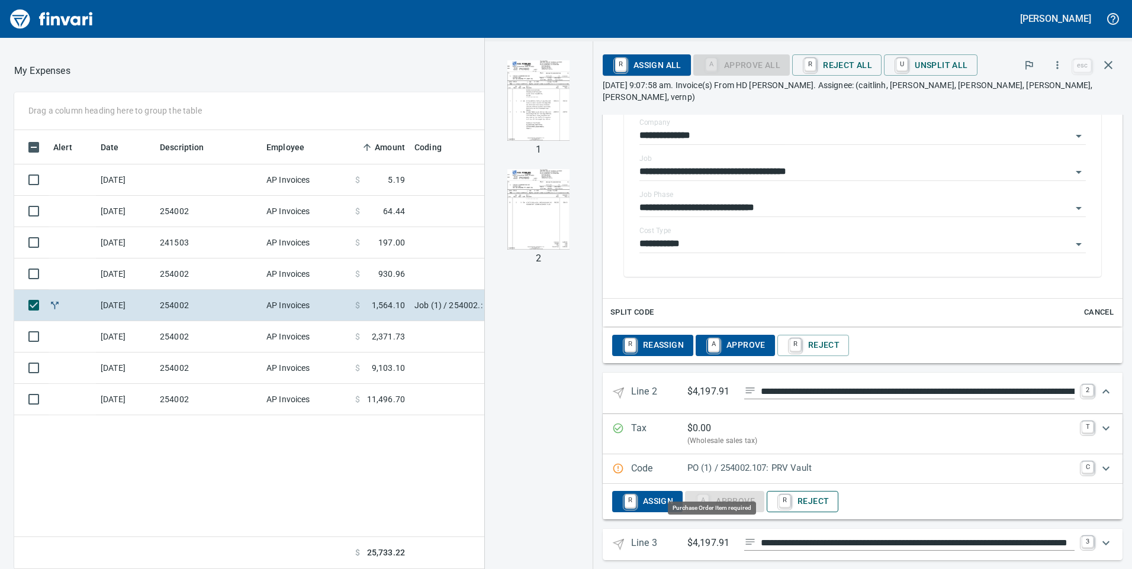
scroll to position [430, 790]
click at [1102, 390] on icon "Expand" at bounding box center [1105, 392] width 7 height 4
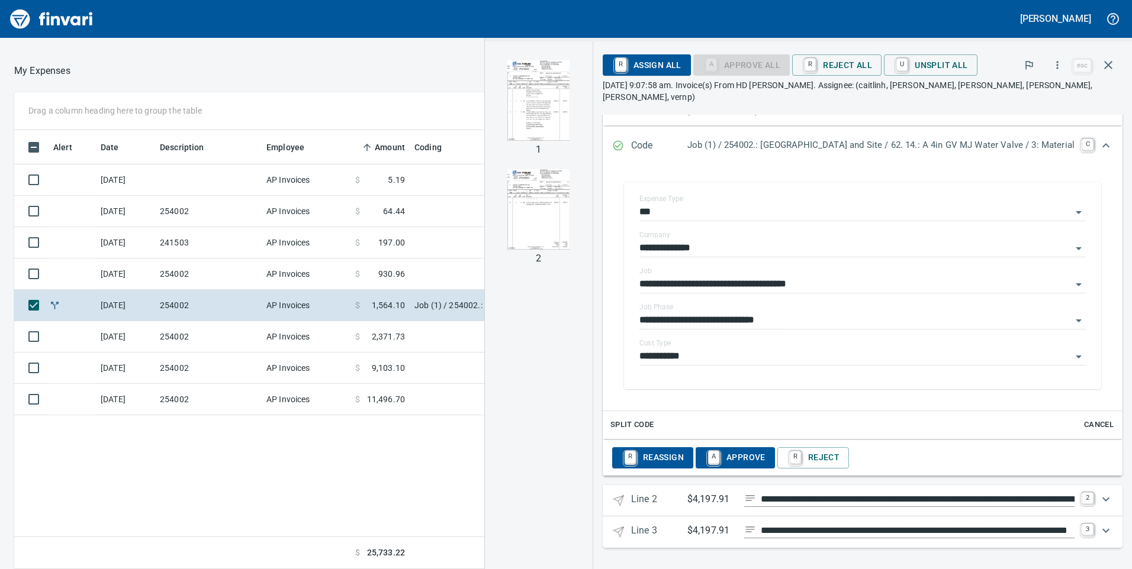
scroll to position [230, 0]
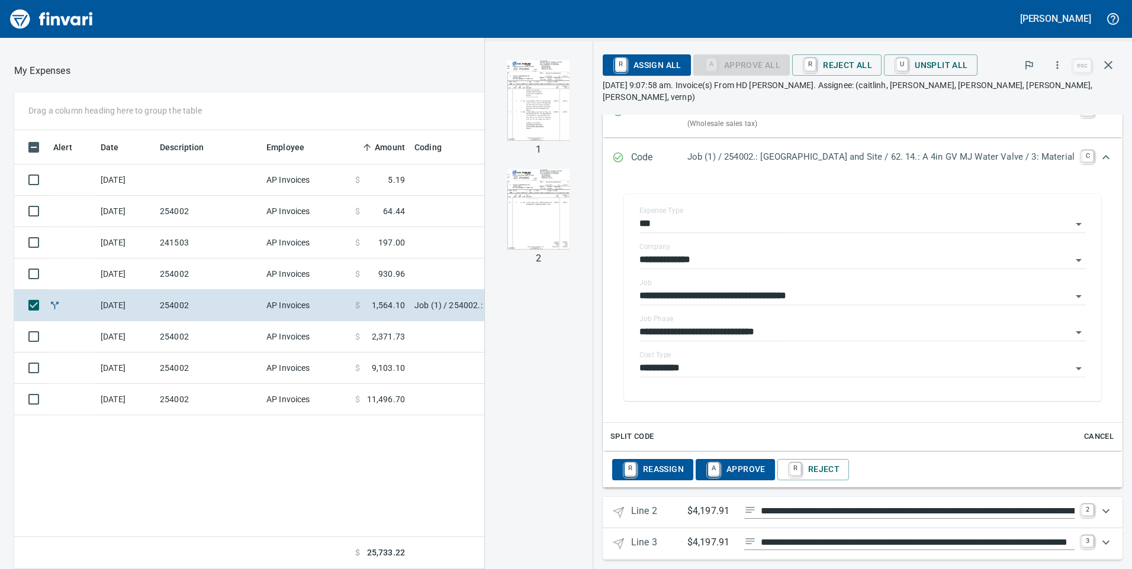
click at [1099, 504] on icon "Expand" at bounding box center [1106, 511] width 14 height 14
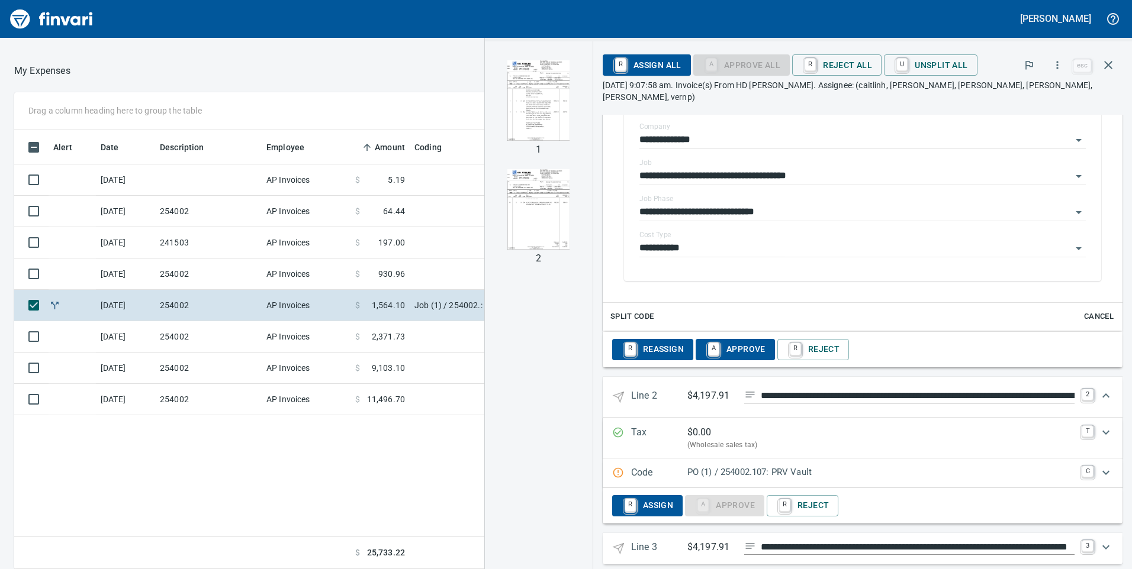
scroll to position [354, 0]
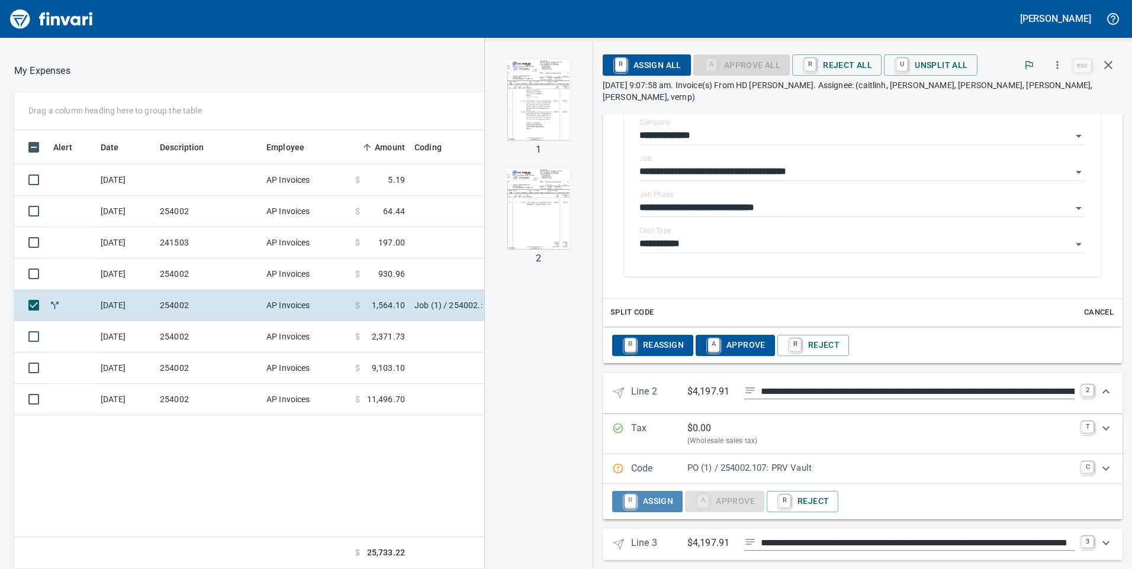
click at [635, 492] on span "R Assign" at bounding box center [647, 502] width 51 height 20
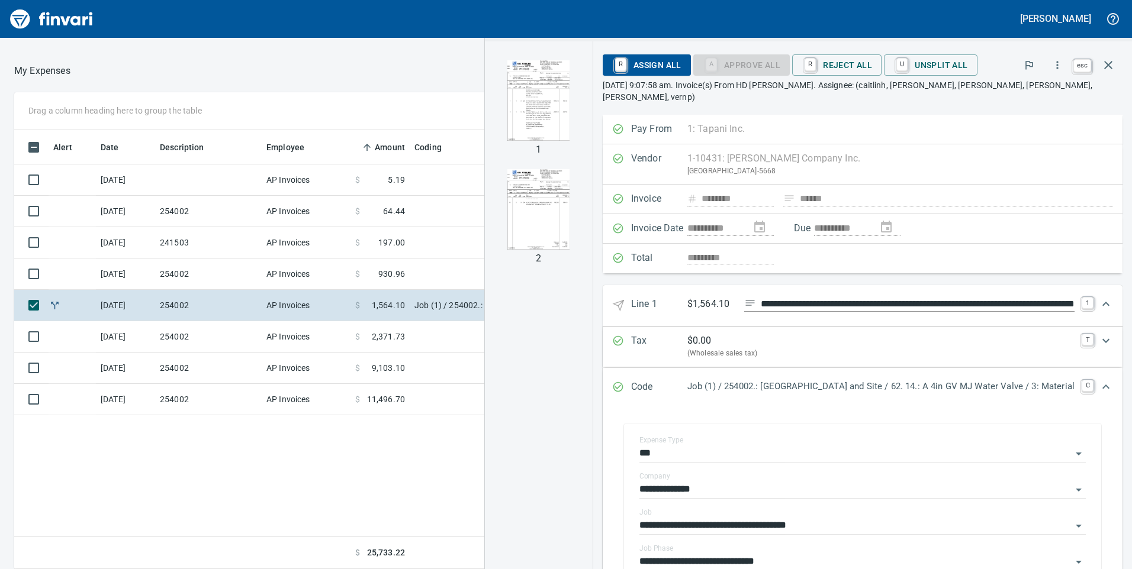
scroll to position [430, 790]
type input "******"
click at [1114, 67] on icon "button" at bounding box center [1108, 65] width 14 height 14
